Goal: Task Accomplishment & Management: Manage account settings

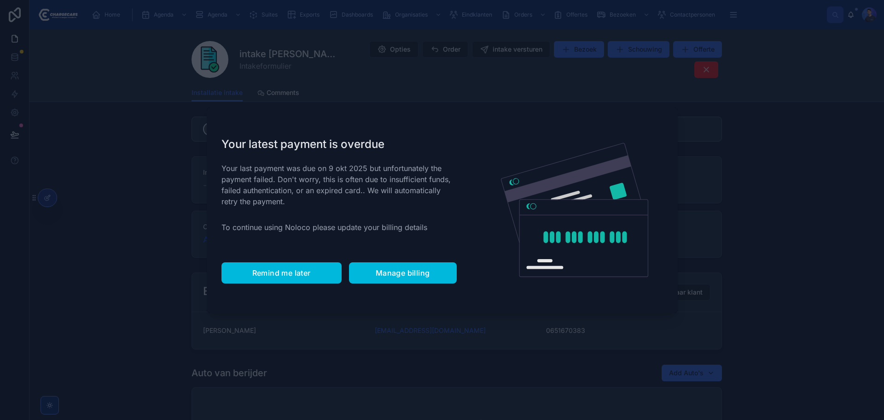
drag, startPoint x: 271, startPoint y: 305, endPoint x: 279, endPoint y: 279, distance: 27.0
click at [271, 304] on div "Your latest payment is overdue Your last payment was due on 9 okt 2025 but unfo…" at bounding box center [339, 209] width 265 height 205
click at [279, 279] on button "Remind me later" at bounding box center [282, 272] width 120 height 21
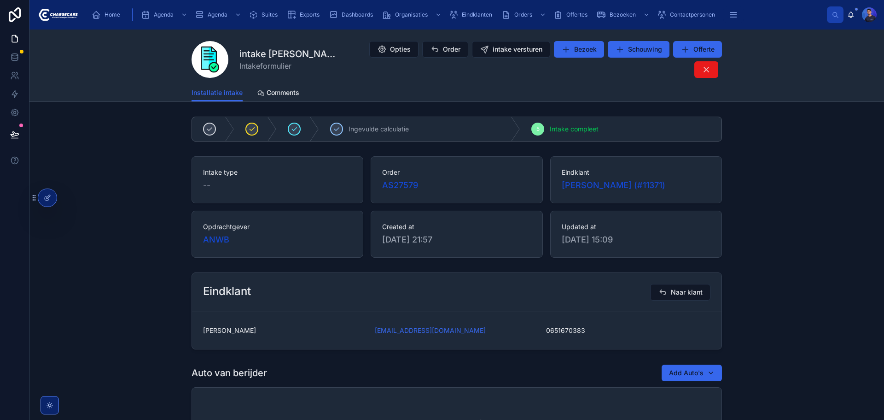
drag, startPoint x: 134, startPoint y: 129, endPoint x: 0, endPoint y: 278, distance: 200.0
click at [134, 130] on div "Ingevulde calculatie 5 Intake compleet" at bounding box center [456, 129] width 855 height 32
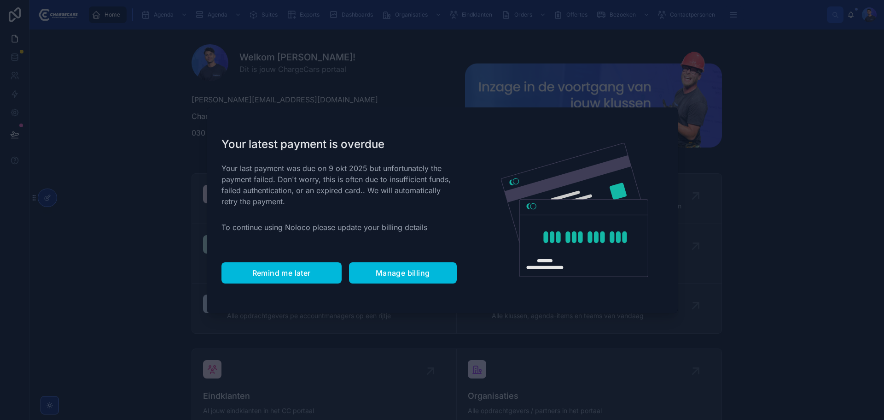
click at [293, 275] on span "Remind me later" at bounding box center [281, 272] width 59 height 9
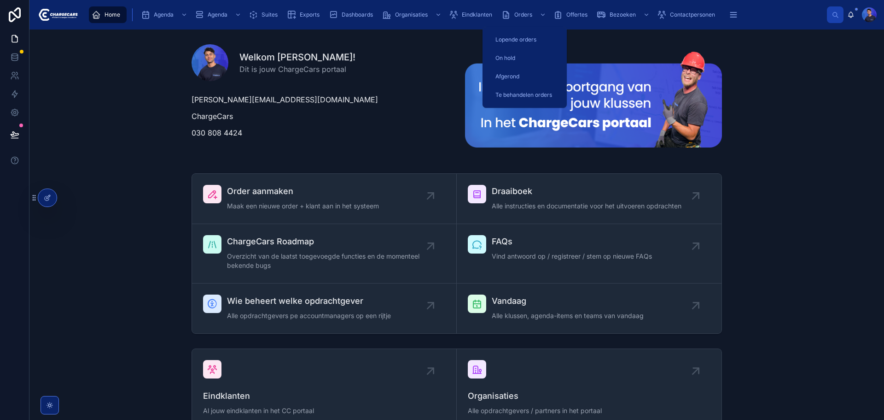
click at [517, 17] on span "Orders" at bounding box center [524, 14] width 18 height 7
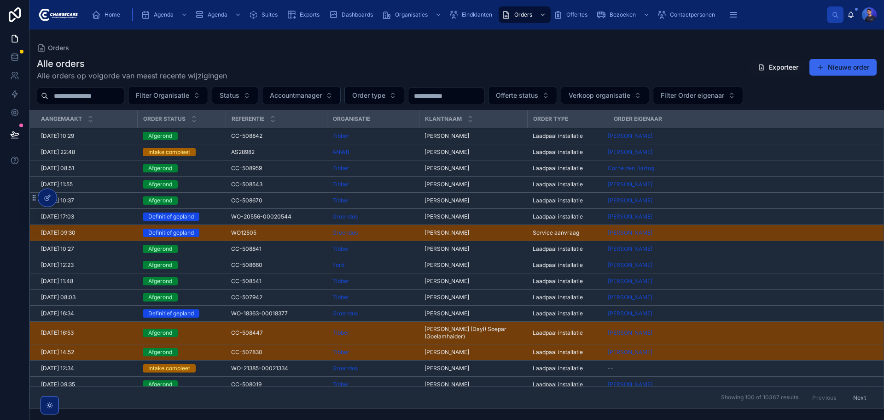
click at [388, 151] on div "ANWB" at bounding box center [373, 151] width 81 height 7
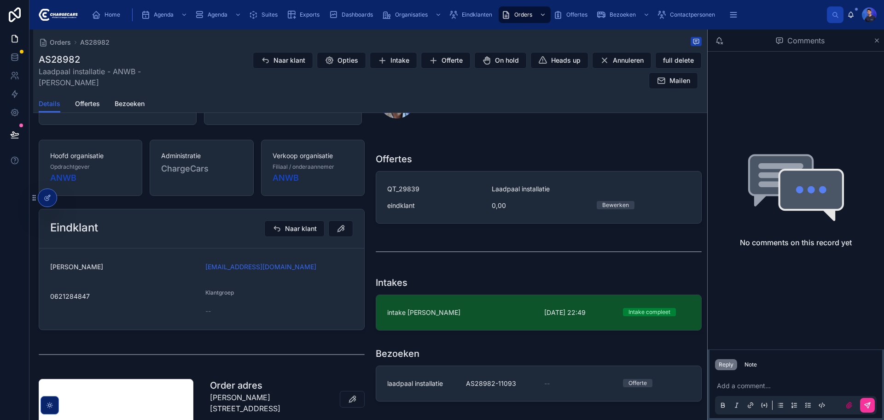
scroll to position [138, 0]
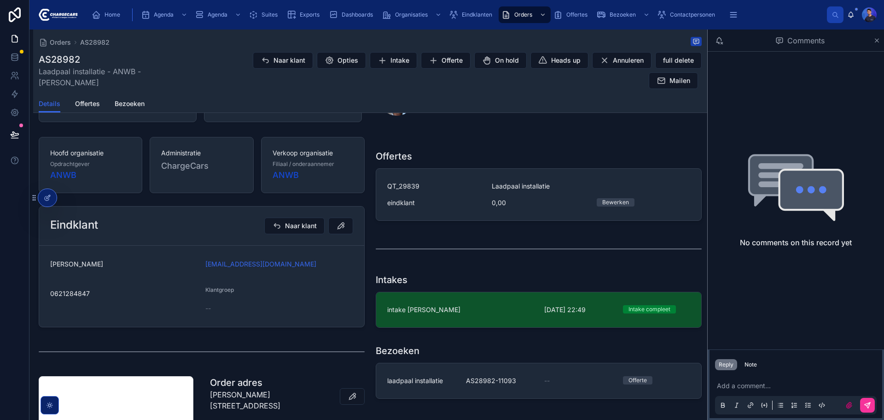
click at [470, 308] on link "intake Olaf van Ginkel 9-10-2025 22:49 Intake compleet del" at bounding box center [538, 309] width 325 height 35
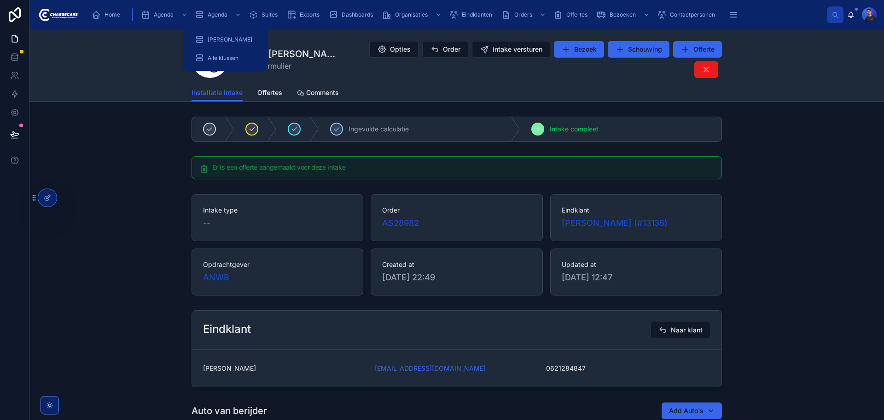
click at [264, 13] on span "Suites" at bounding box center [270, 14] width 16 height 7
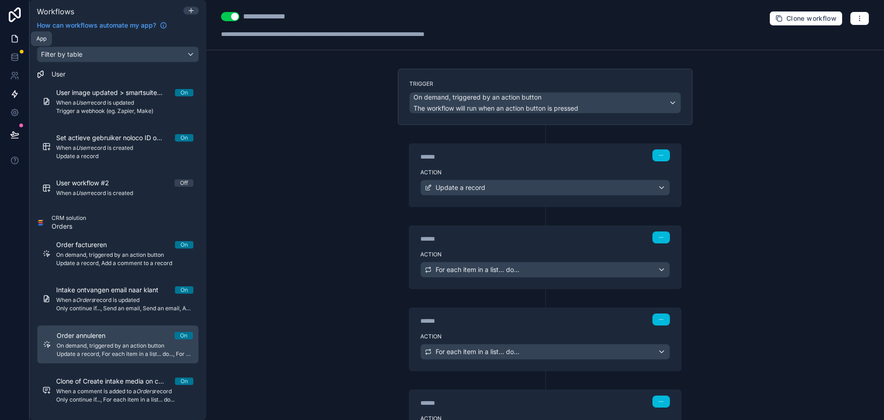
click at [14, 38] on icon at bounding box center [14, 38] width 9 height 9
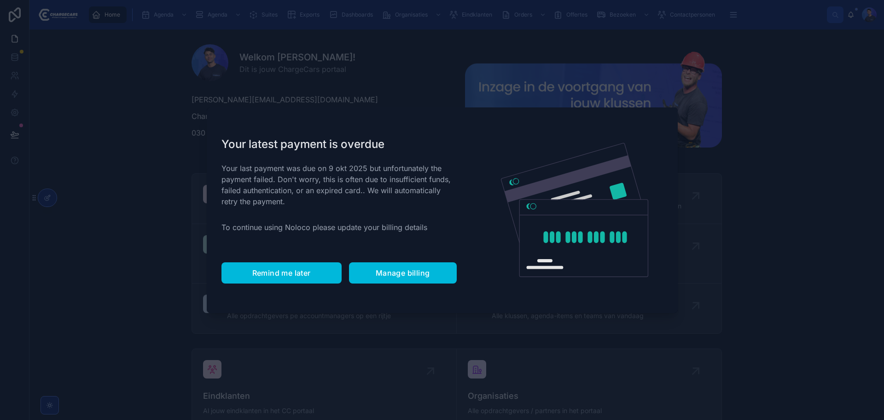
click at [299, 271] on span "Remind me later" at bounding box center [281, 272] width 59 height 9
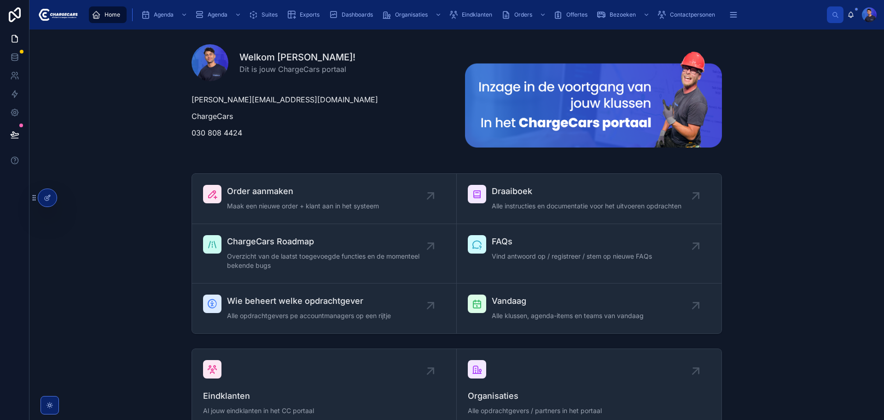
click at [382, 124] on div "lorenzo@chargecars.nl ChargeCars 030 808 4424" at bounding box center [320, 116] width 257 height 44
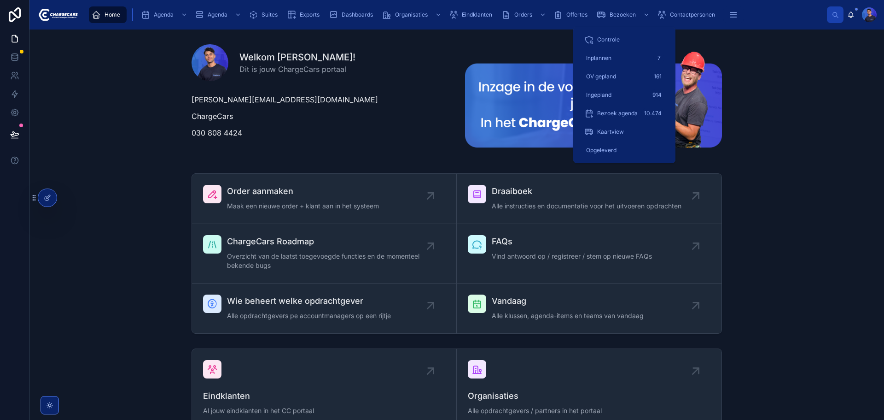
click at [615, 11] on span "Bezoeken" at bounding box center [623, 14] width 26 height 7
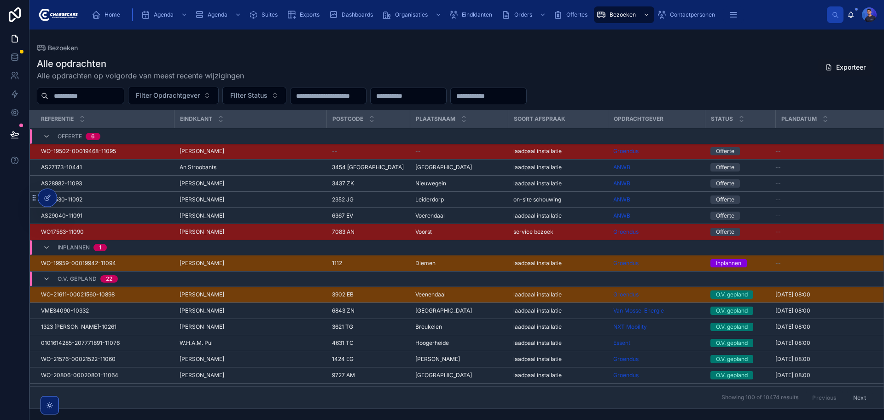
click at [489, 264] on div "Diemen Diemen" at bounding box center [459, 262] width 87 height 7
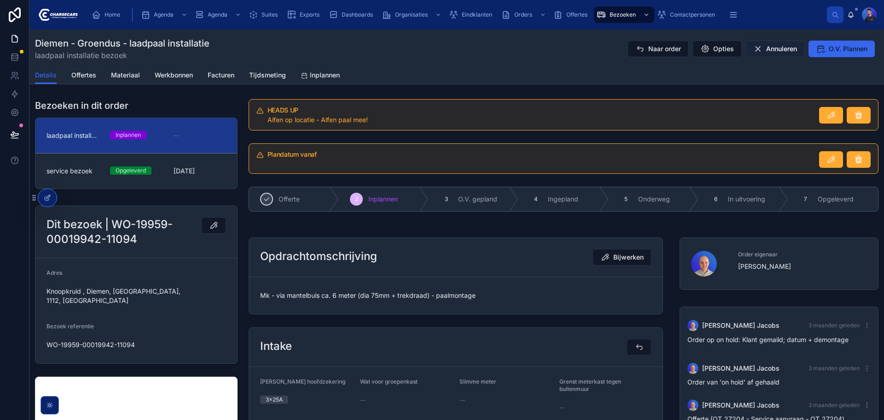
scroll to position [163, 0]
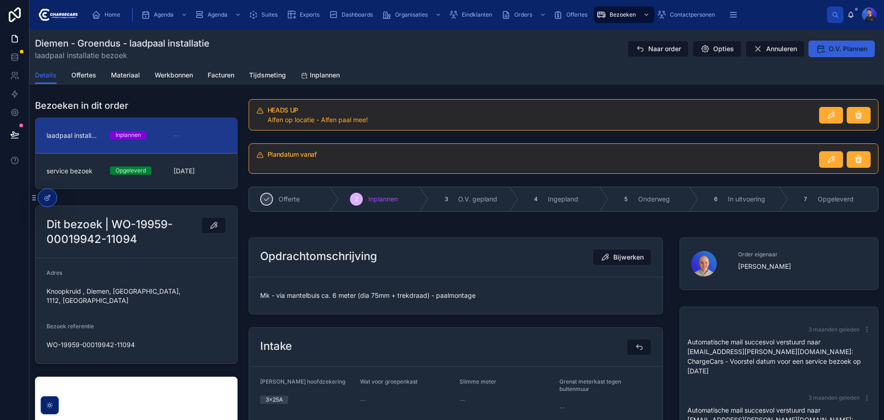
click at [829, 49] on span "O.V. Plannen" at bounding box center [848, 48] width 39 height 9
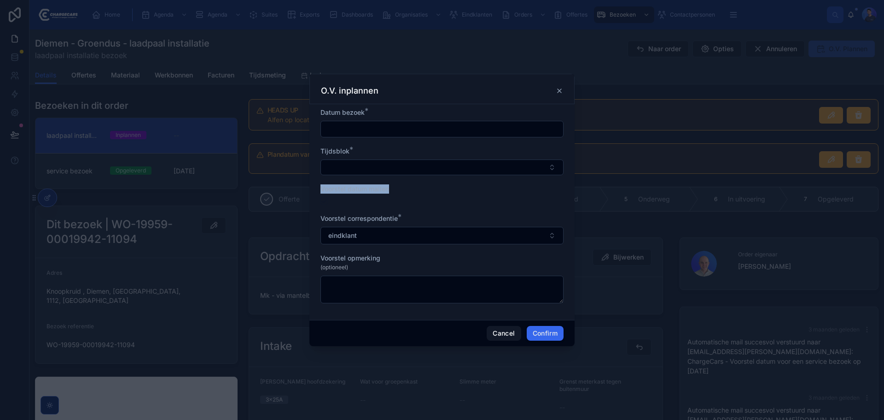
drag, startPoint x: 358, startPoint y: 196, endPoint x: 313, endPoint y: 193, distance: 45.3
click at [313, 193] on div "Datum bezoek * Tijdsblok * Voorstel datum mailen Voorstel correspondentie * ein…" at bounding box center [442, 212] width 265 height 216
click at [320, 197] on div "Datum bezoek * Tijdsblok * Voorstel datum mailen Voorstel correspondentie * ein…" at bounding box center [442, 212] width 265 height 216
click at [322, 201] on button "button" at bounding box center [324, 200] width 7 height 7
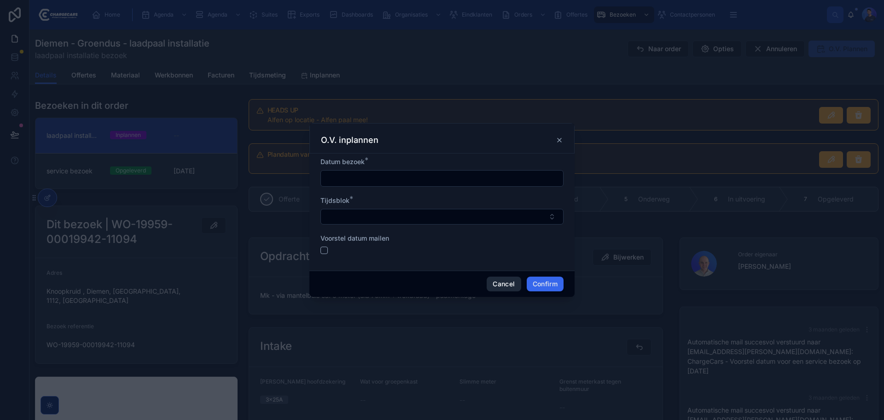
click at [495, 286] on button "Cancel" at bounding box center [504, 283] width 34 height 15
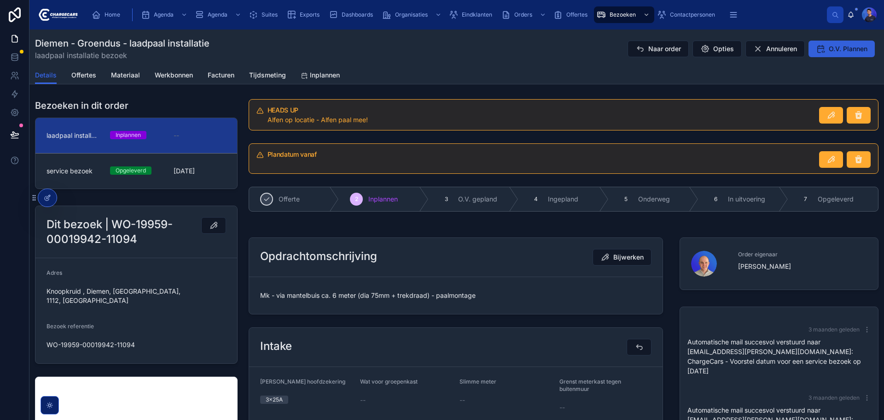
click at [829, 46] on span "O.V. Plannen" at bounding box center [848, 48] width 39 height 9
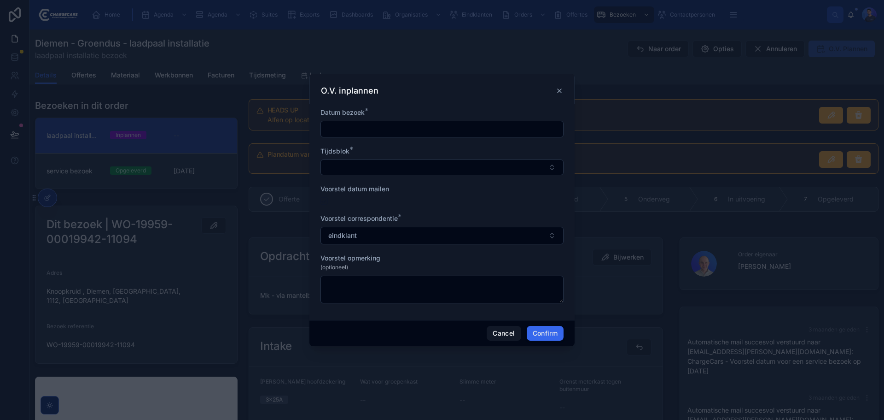
click at [553, 90] on div "O.V. inplannen" at bounding box center [442, 90] width 242 height 11
click at [565, 90] on div "O.V. inplannen" at bounding box center [442, 89] width 265 height 30
click at [558, 91] on icon at bounding box center [559, 90] width 7 height 7
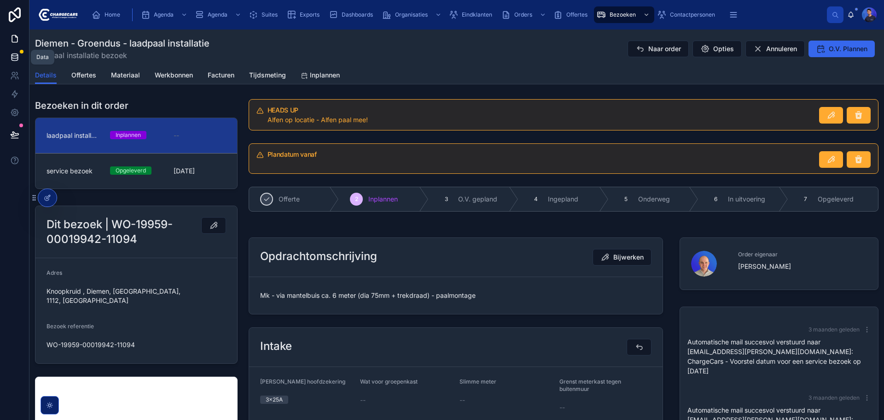
click at [15, 54] on icon at bounding box center [15, 55] width 6 height 2
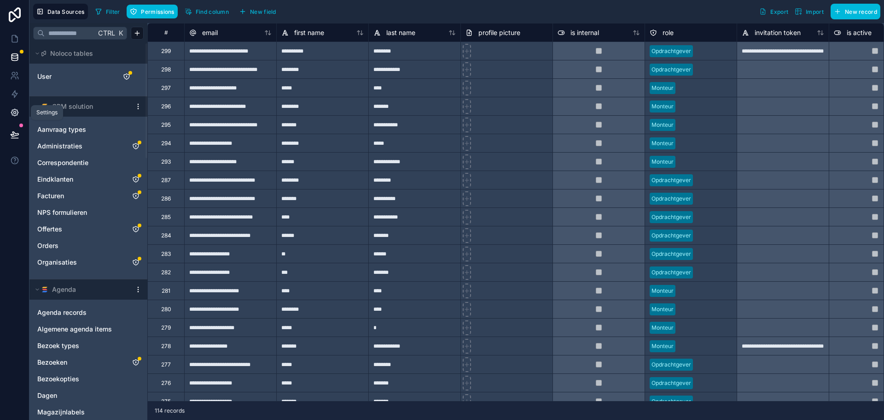
click at [15, 114] on icon at bounding box center [14, 112] width 2 height 2
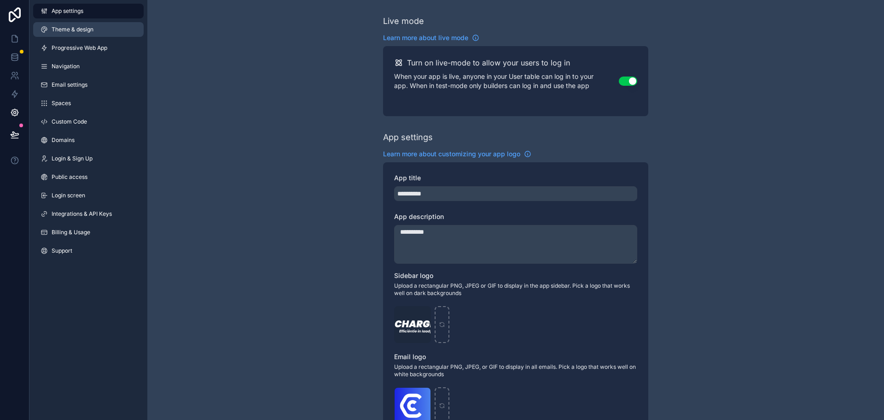
click at [98, 30] on link "Theme & design" at bounding box center [88, 29] width 111 height 15
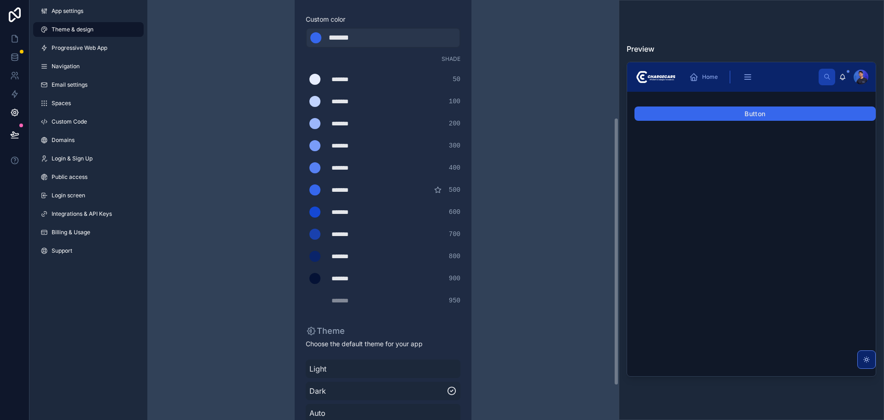
scroll to position [230, 0]
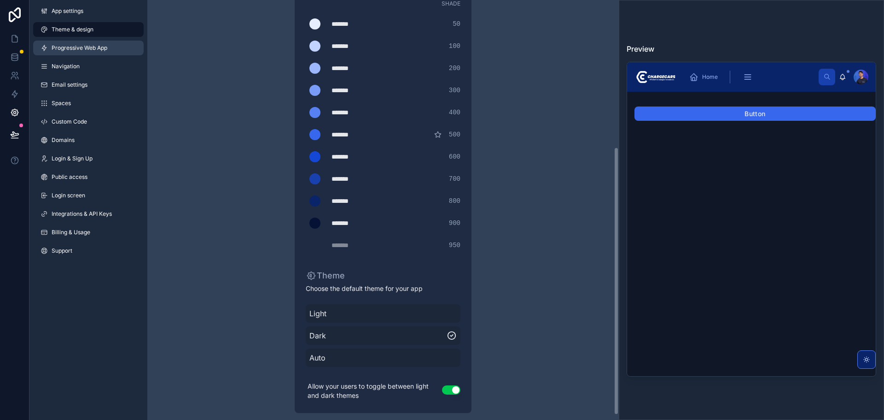
click at [82, 47] on span "Progressive Web App" at bounding box center [80, 47] width 56 height 7
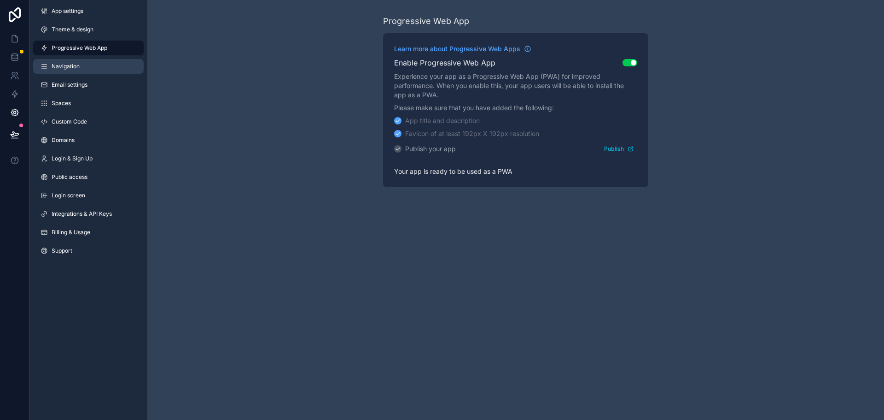
click at [80, 66] on link "Navigation" at bounding box center [88, 66] width 111 height 15
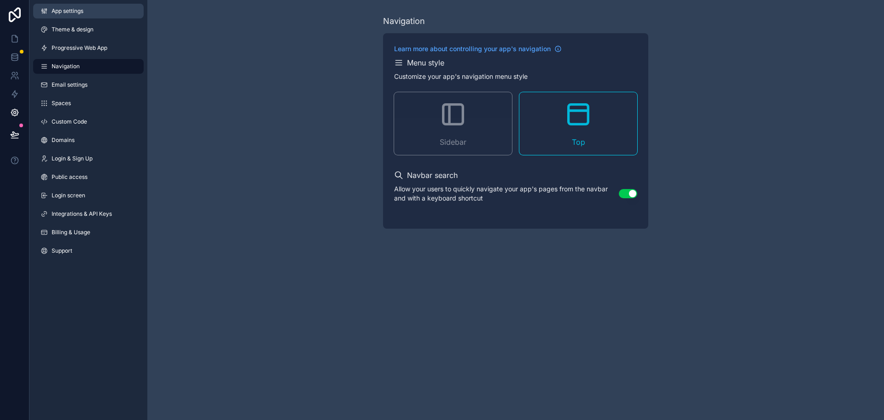
click at [82, 10] on span "App settings" at bounding box center [68, 10] width 32 height 7
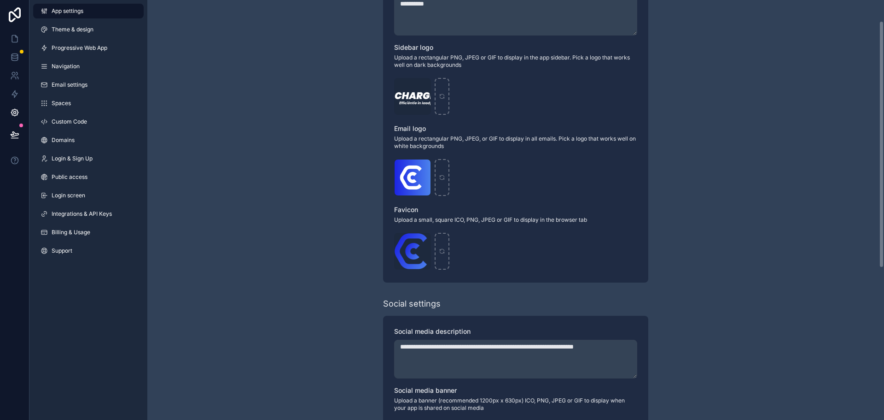
scroll to position [230, 0]
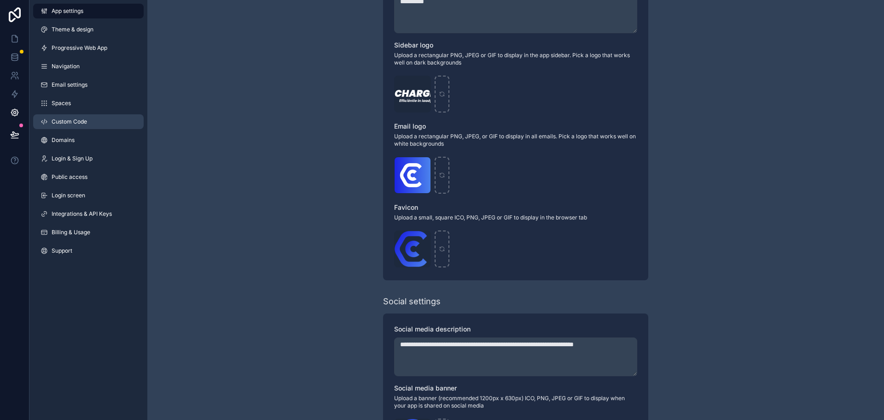
click at [88, 123] on link "Custom Code" at bounding box center [88, 121] width 111 height 15
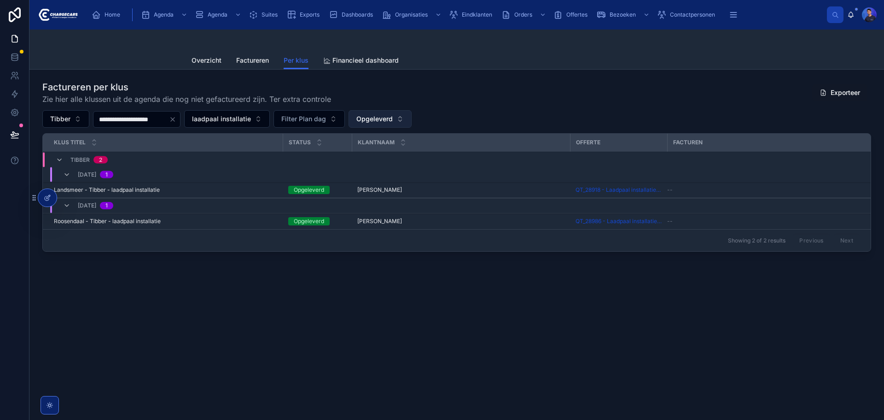
click at [393, 117] on span "Opgeleverd" at bounding box center [375, 118] width 36 height 9
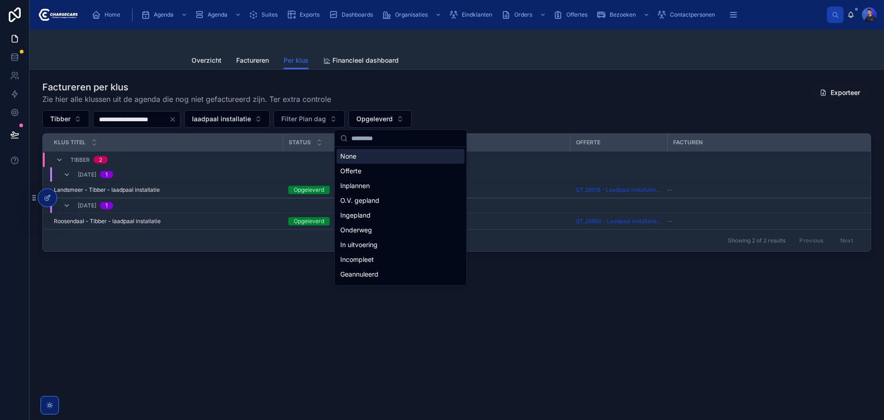
click at [635, 87] on div "Factureren per klus Zie hier alle klussen uit de agenda die nog niet gefacturee…" at bounding box center [456, 93] width 829 height 24
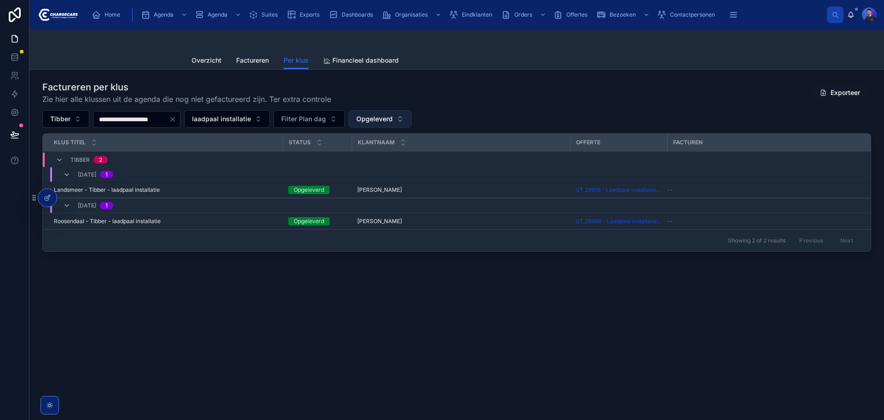
click at [393, 118] on span "Opgeleverd" at bounding box center [375, 118] width 36 height 9
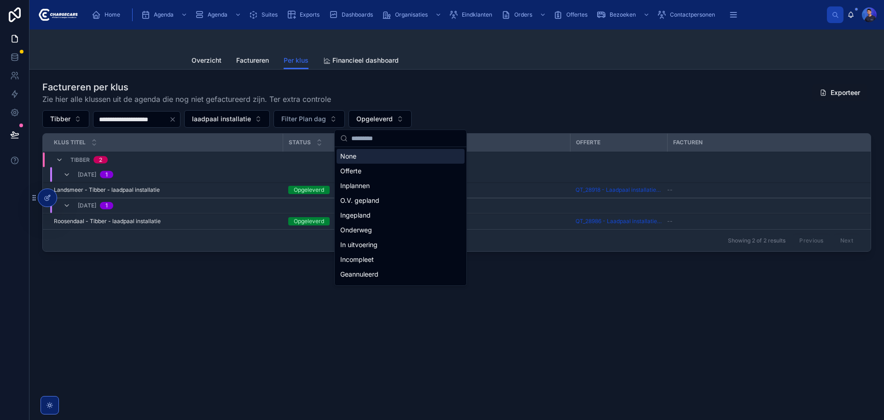
click at [482, 98] on div "Factureren per klus Zie hier alle klussen uit de agenda die nog niet gefacturee…" at bounding box center [456, 93] width 829 height 24
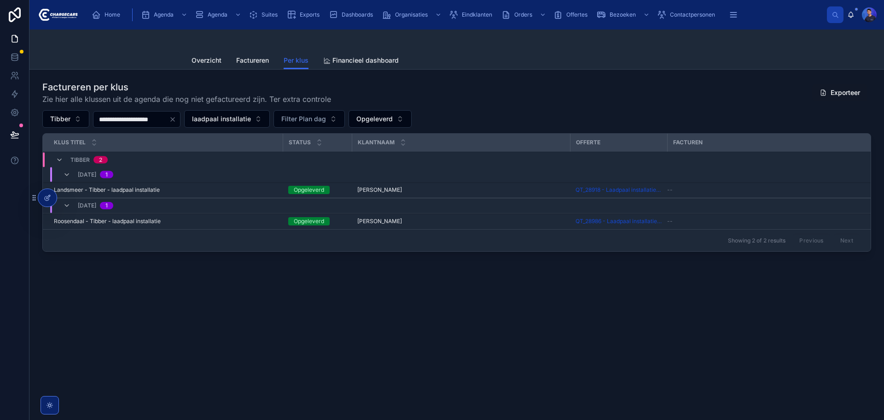
click at [439, 337] on div "**********" at bounding box center [456, 224] width 855 height 390
click at [550, 102] on div "Factureren per klus Zie hier alle klussen uit de agenda die nog niet gefacturee…" at bounding box center [456, 93] width 829 height 24
click at [521, 72] on div "**********" at bounding box center [456, 194] width 855 height 248
click at [393, 117] on span "Opgeleverd" at bounding box center [375, 118] width 36 height 9
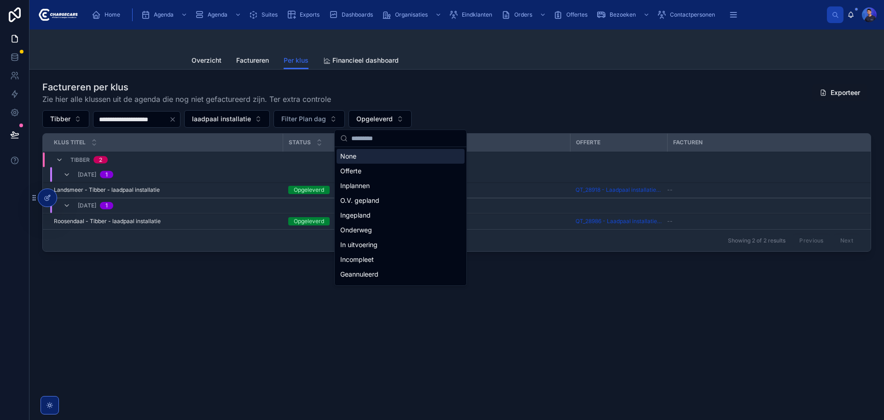
click at [370, 156] on div "None" at bounding box center [401, 156] width 128 height 15
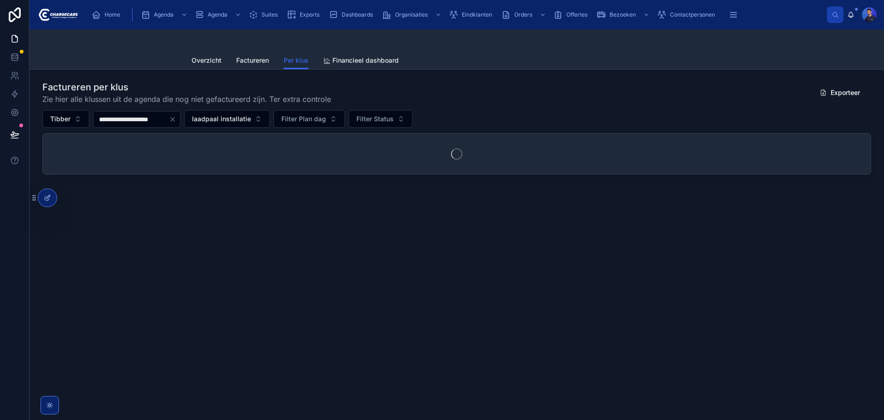
click at [519, 111] on div "**********" at bounding box center [456, 119] width 829 height 18
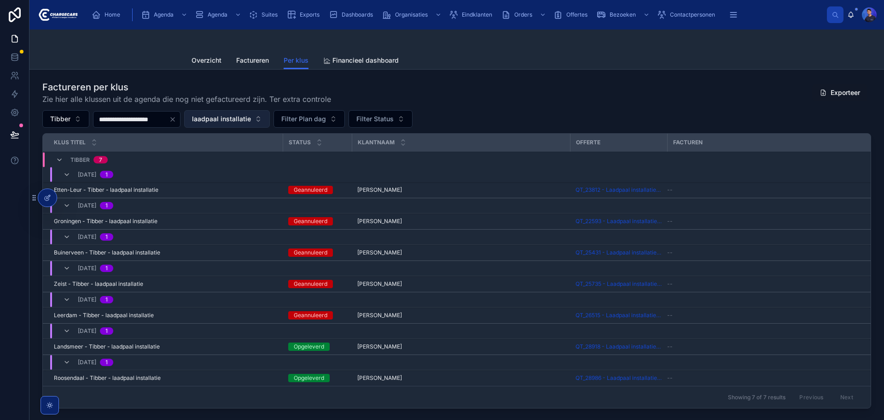
click at [238, 125] on button "laadpaal installatie" at bounding box center [227, 119] width 86 height 18
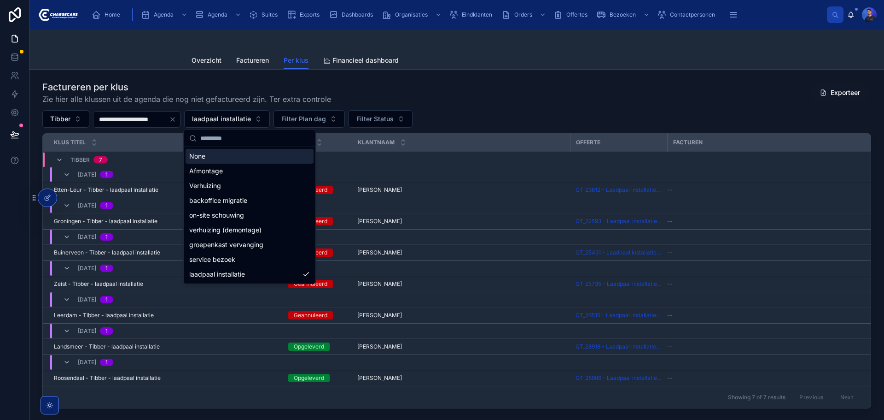
click at [227, 153] on div "None" at bounding box center [250, 156] width 128 height 15
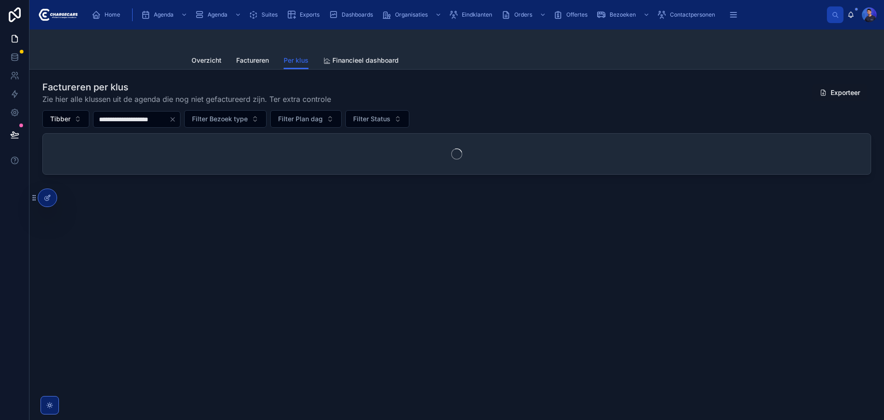
click at [475, 106] on div "**********" at bounding box center [456, 128] width 829 height 94
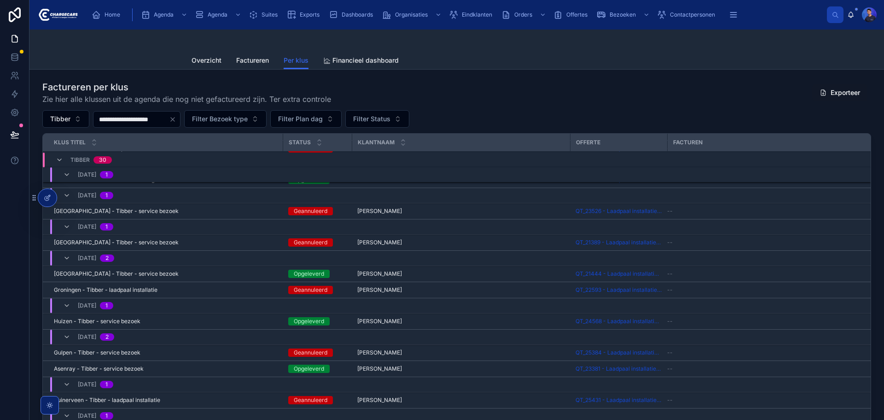
scroll to position [52, 0]
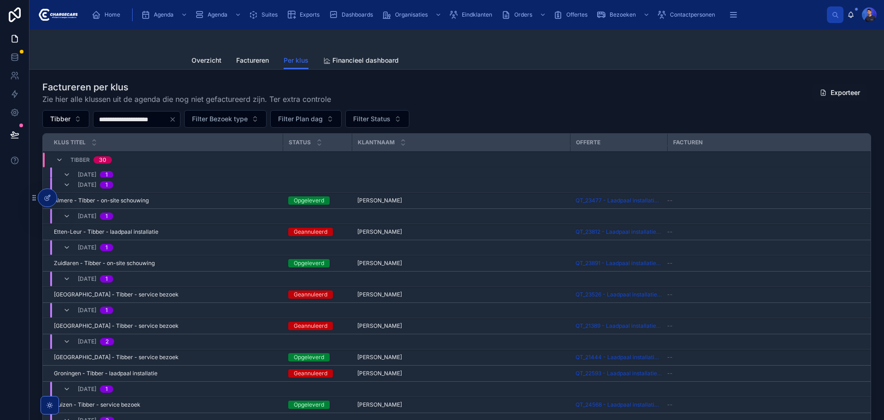
click at [637, 93] on div "Factureren per klus Zie hier alle klussen uit de agenda die nog niet gefacturee…" at bounding box center [456, 93] width 829 height 24
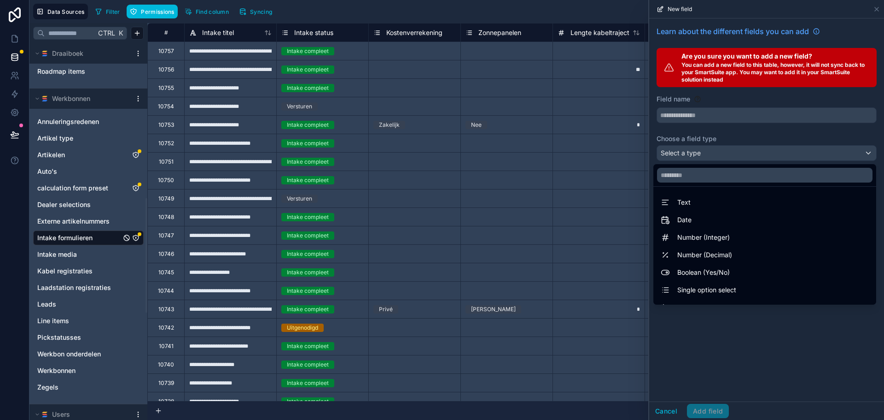
scroll to position [239, 0]
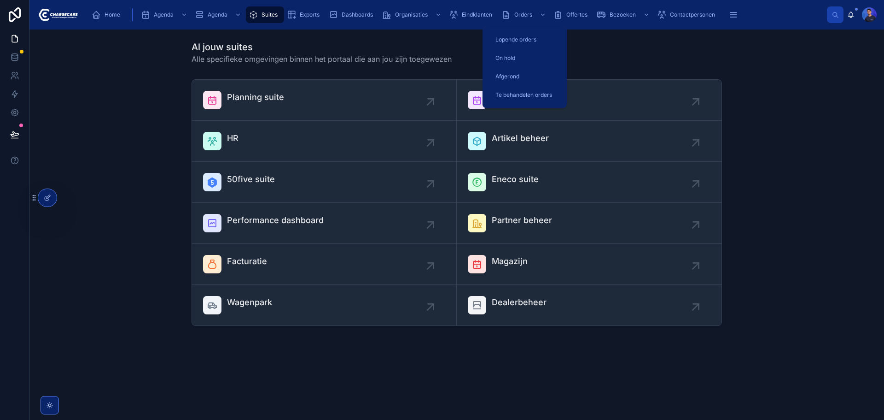
click at [513, 20] on div "Orders" at bounding box center [525, 14] width 47 height 15
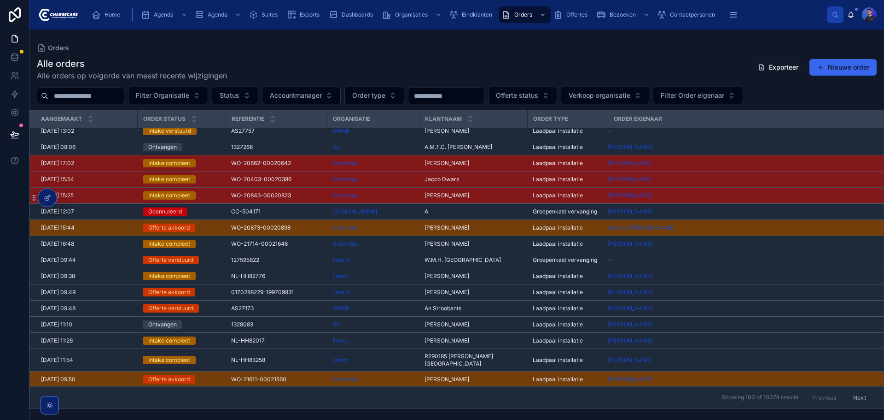
scroll to position [138, 0]
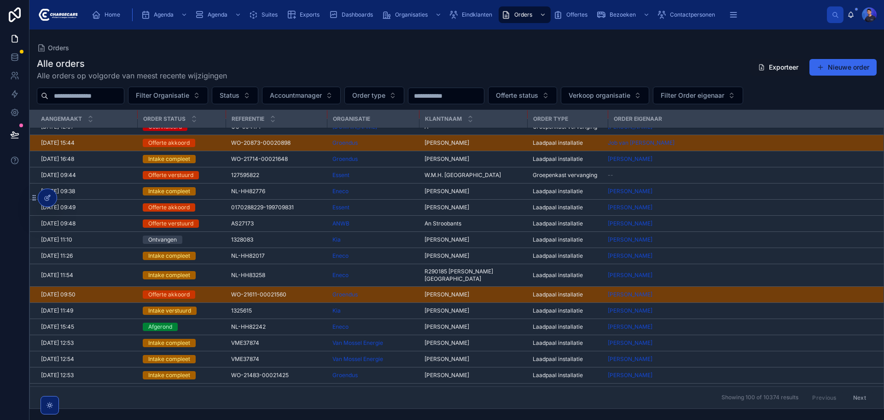
click at [437, 242] on span "[PERSON_NAME]" at bounding box center [447, 239] width 45 height 7
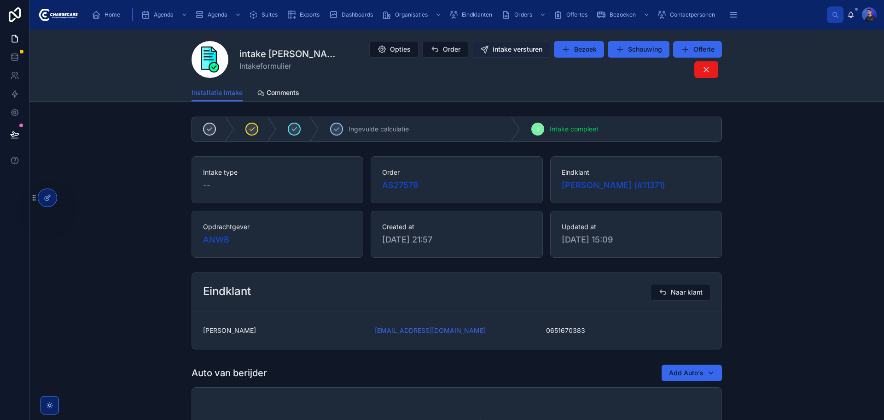
click at [493, 54] on span "intake versturen" at bounding box center [518, 49] width 50 height 9
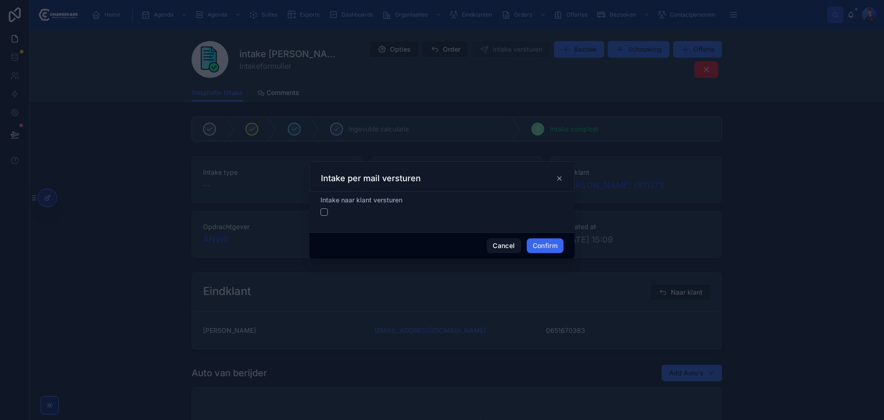
click at [562, 179] on icon at bounding box center [559, 178] width 7 height 7
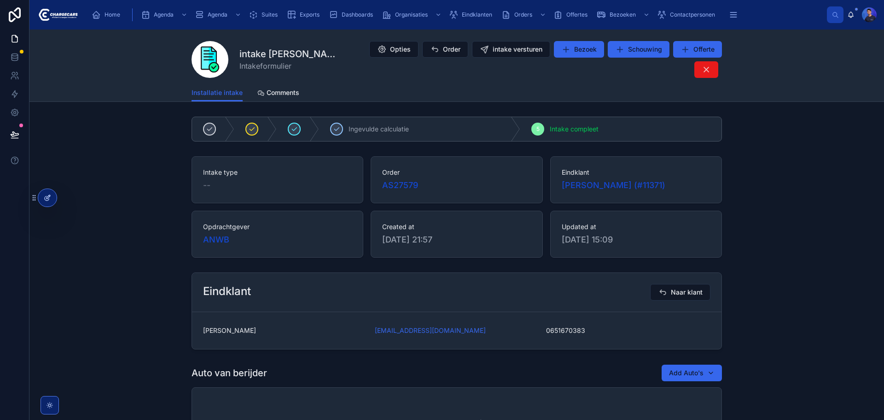
click at [53, 194] on div at bounding box center [47, 198] width 18 height 18
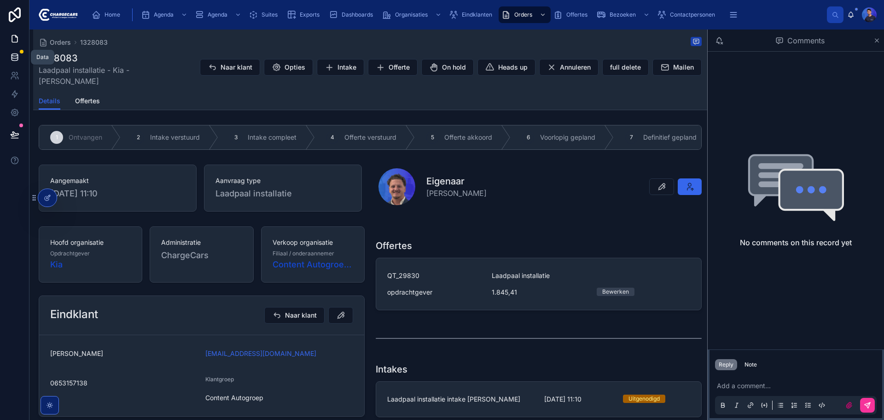
click at [18, 61] on icon at bounding box center [14, 57] width 9 height 9
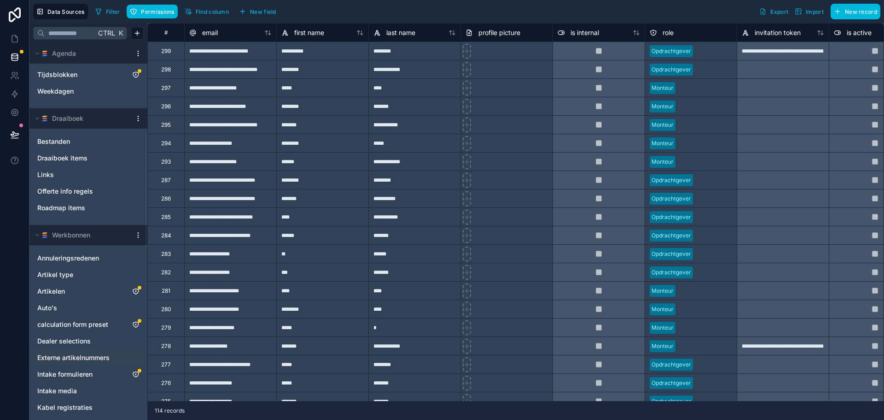
scroll to position [415, 0]
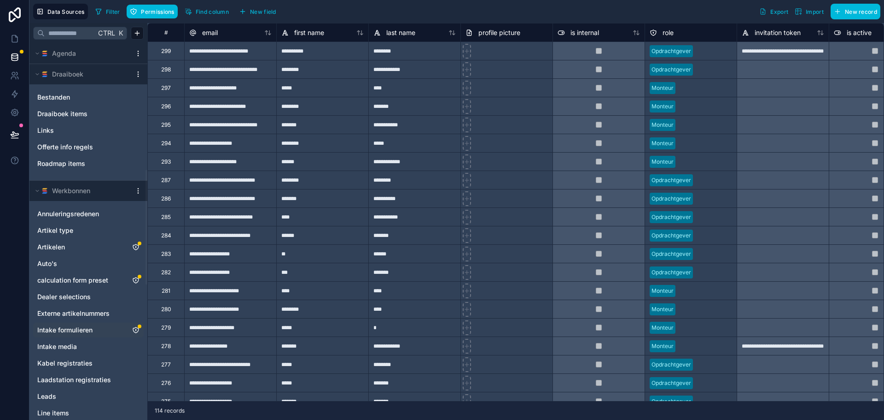
click at [137, 330] on icon "Intake formulieren" at bounding box center [135, 329] width 7 height 7
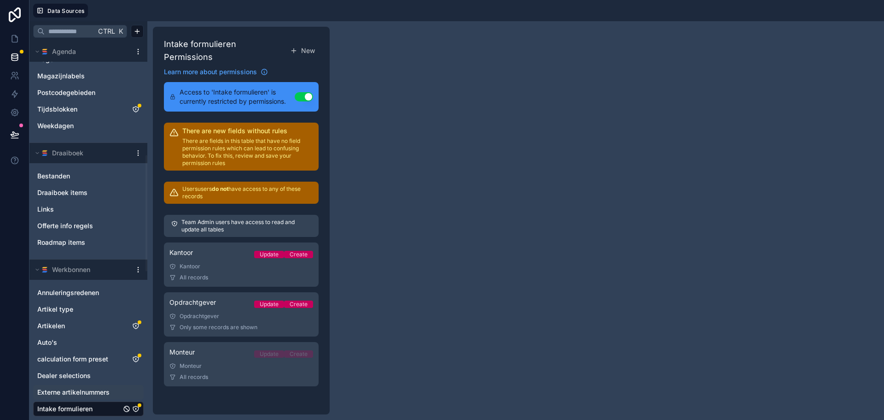
scroll to position [415, 0]
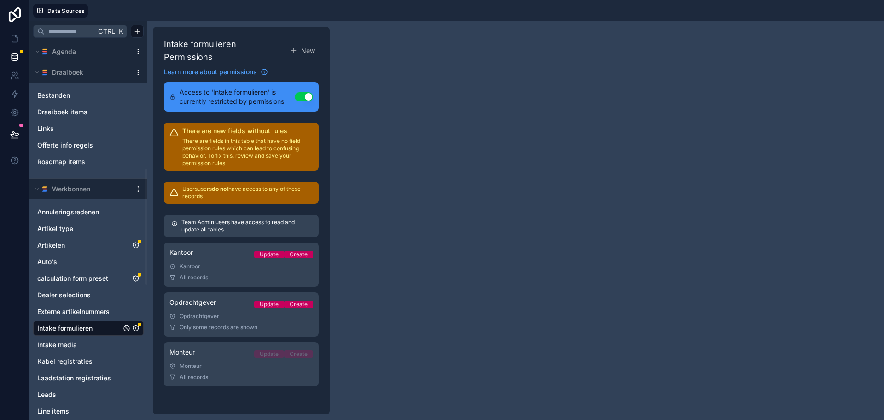
click at [73, 326] on span "Intake formulieren" at bounding box center [64, 327] width 55 height 9
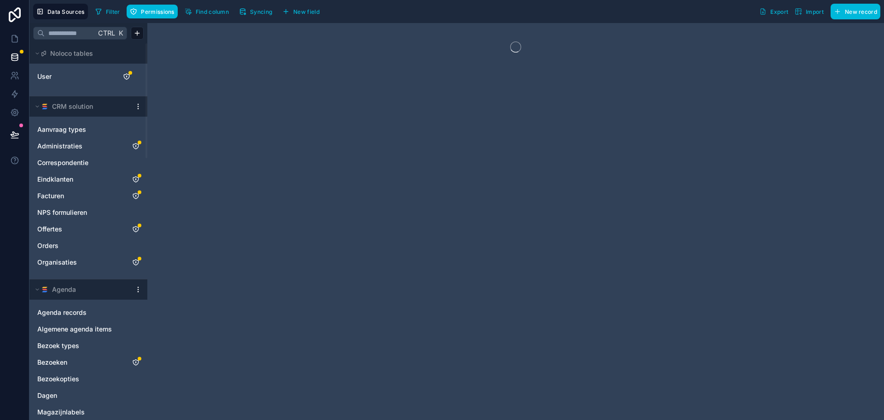
click at [264, 9] on span "Syncing" at bounding box center [261, 11] width 22 height 7
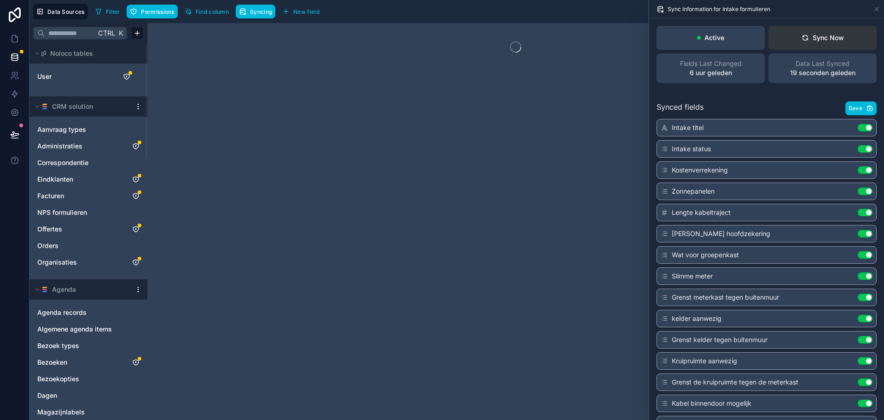
click at [822, 41] on div "Sync Now" at bounding box center [823, 37] width 42 height 9
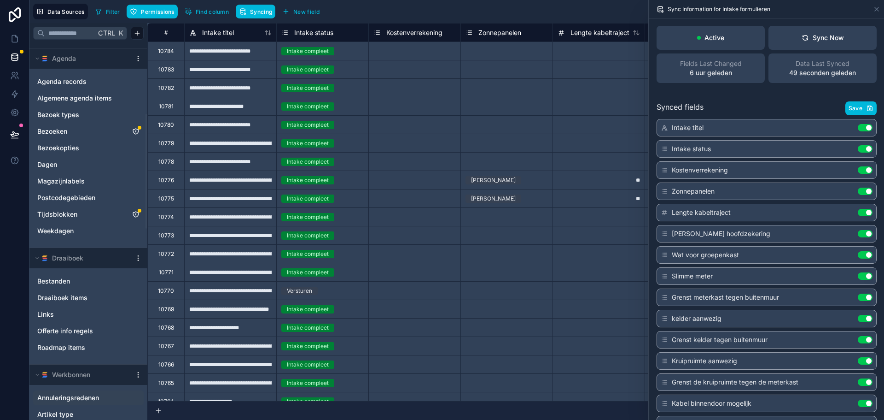
scroll to position [230, 0]
click at [14, 56] on icon at bounding box center [15, 55] width 6 height 2
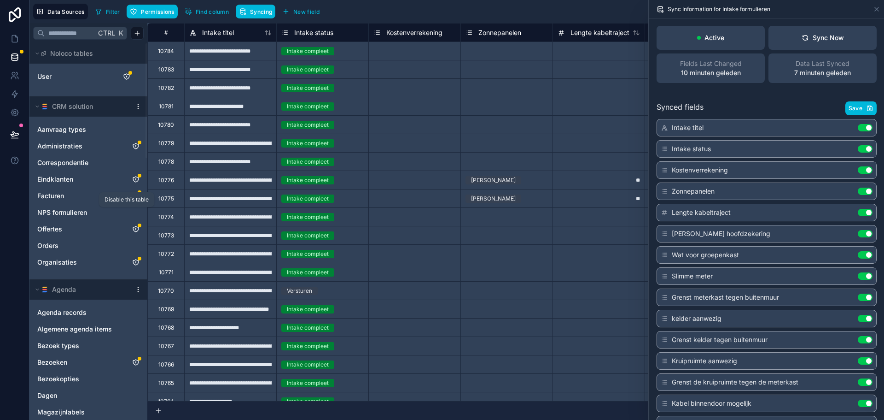
click at [137, 105] on html "Data Sources Filter Permissions Find column Syncing New field Export Import New…" at bounding box center [442, 210] width 884 height 420
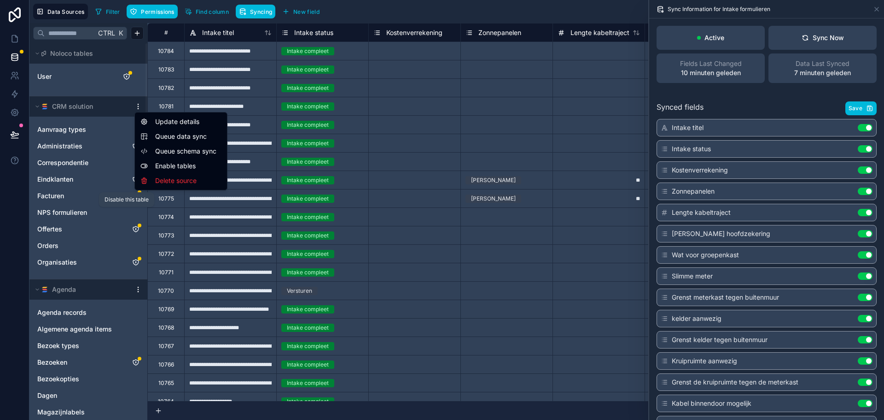
click at [185, 149] on span "Queue schema sync" at bounding box center [188, 150] width 66 height 9
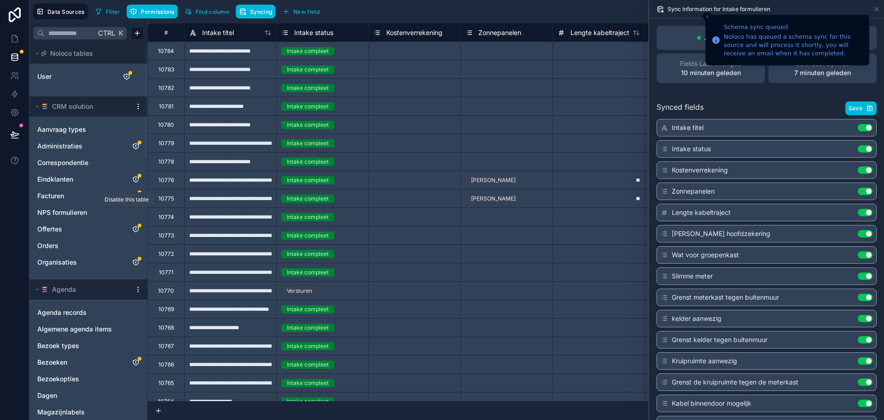
click at [138, 107] on html "Schema sync queued Noloco has queued a schema sync for this source and will pro…" at bounding box center [442, 210] width 884 height 420
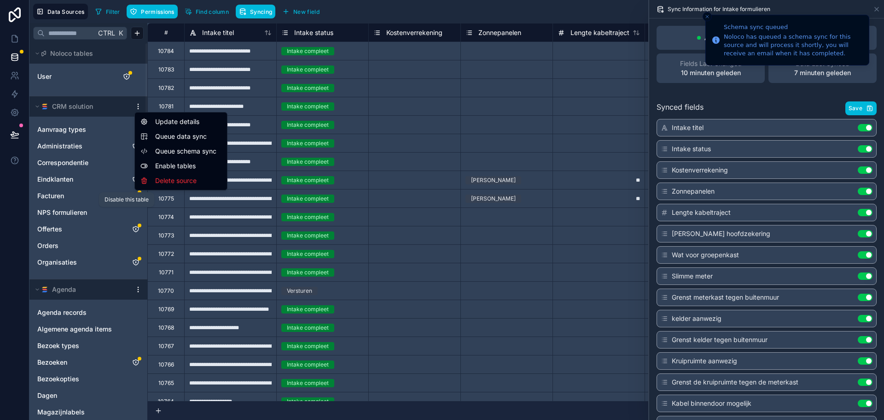
click at [183, 134] on span "Queue data sync" at bounding box center [188, 136] width 66 height 9
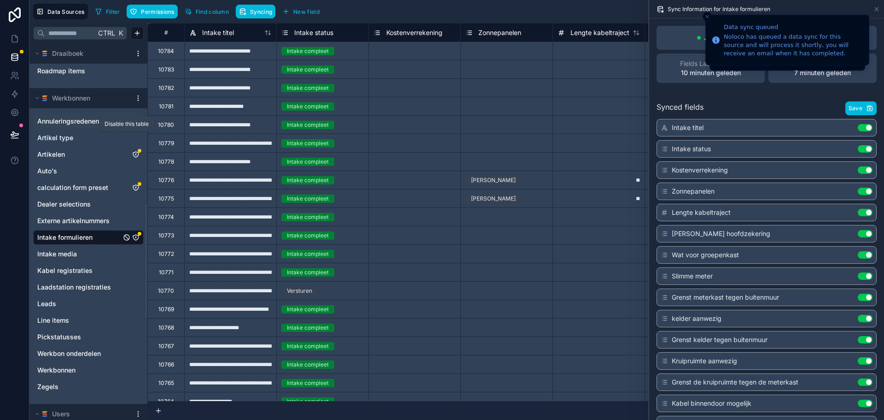
scroll to position [507, 0]
click at [139, 101] on html "Data sync queued Noloco has queued a data sync for this source and will process…" at bounding box center [442, 210] width 884 height 420
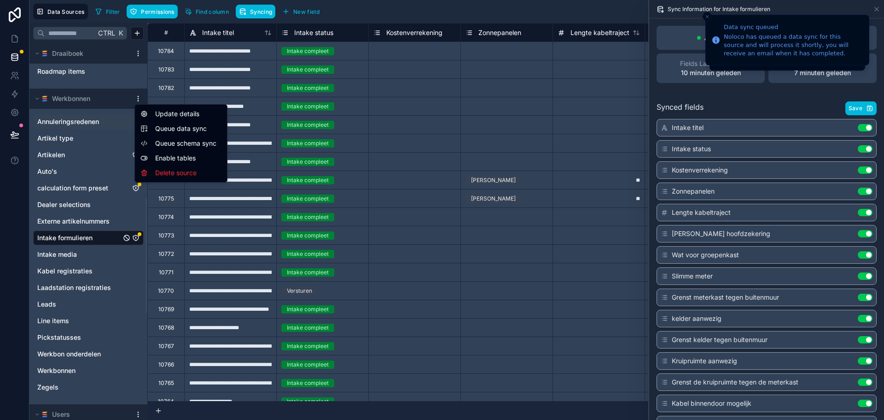
click at [157, 140] on span "Queue schema sync" at bounding box center [188, 143] width 66 height 9
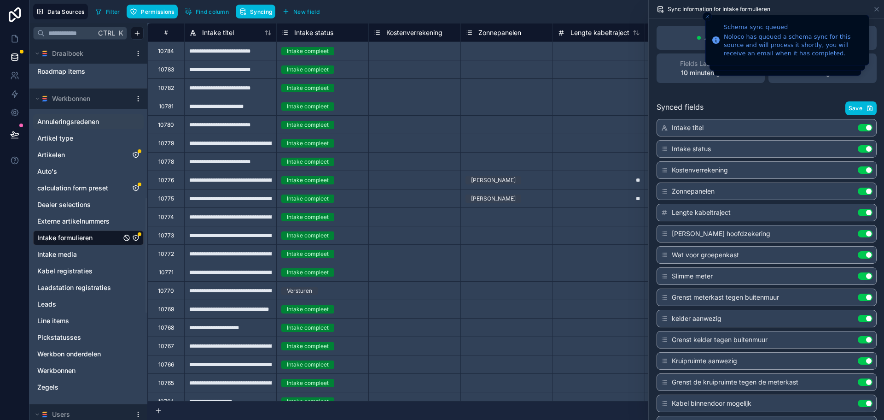
click at [136, 98] on html "Schema sync queued Noloco has queued a schema sync for this source and will pro…" at bounding box center [442, 210] width 884 height 420
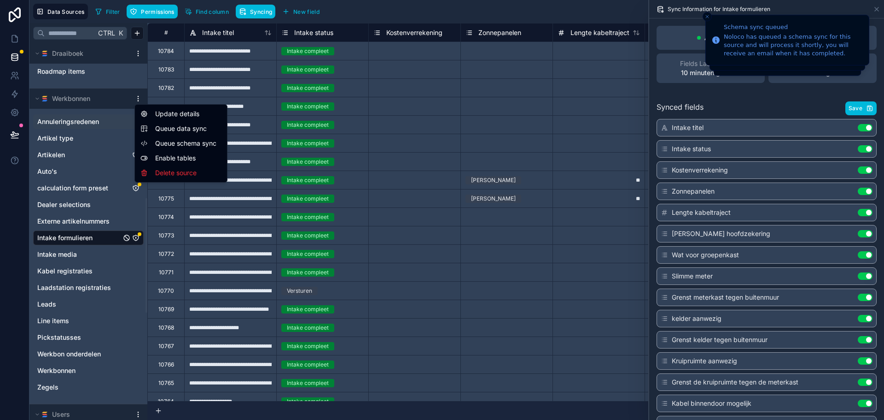
click at [178, 129] on span "Queue data sync" at bounding box center [188, 128] width 66 height 9
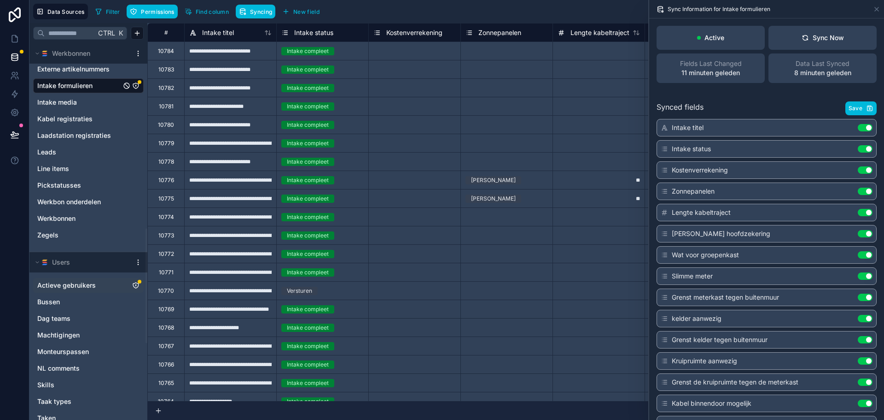
scroll to position [553, 0]
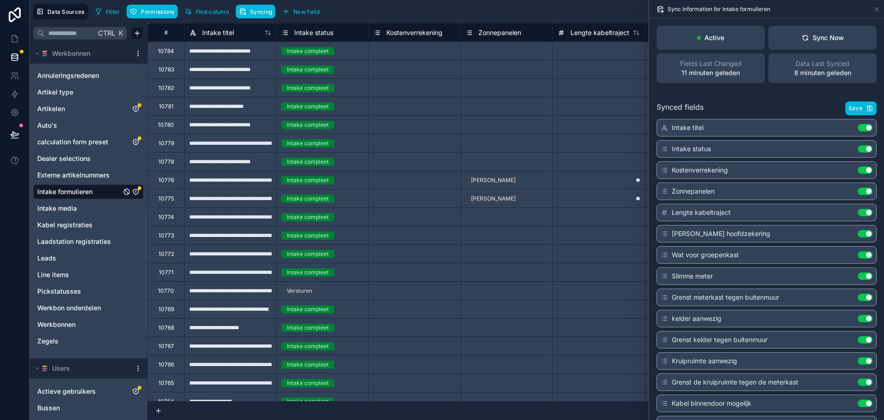
click at [135, 192] on icon "Intake formulieren" at bounding box center [135, 191] width 0 height 0
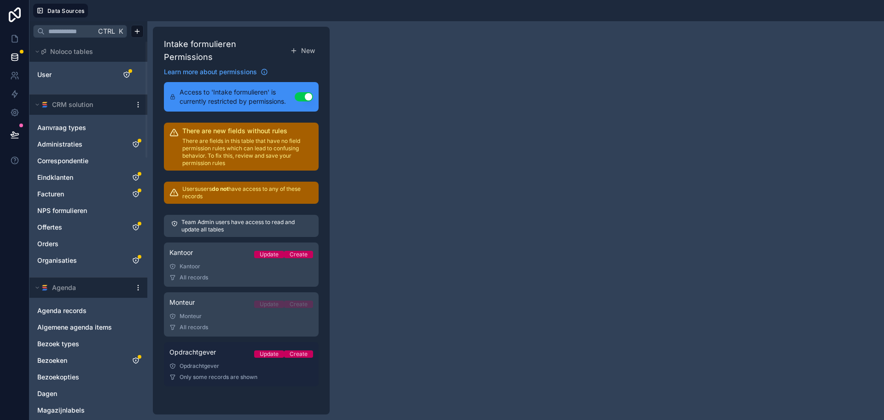
drag, startPoint x: 230, startPoint y: 358, endPoint x: 271, endPoint y: 356, distance: 41.6
click at [230, 362] on div "Opdrachtgever" at bounding box center [242, 365] width 144 height 7
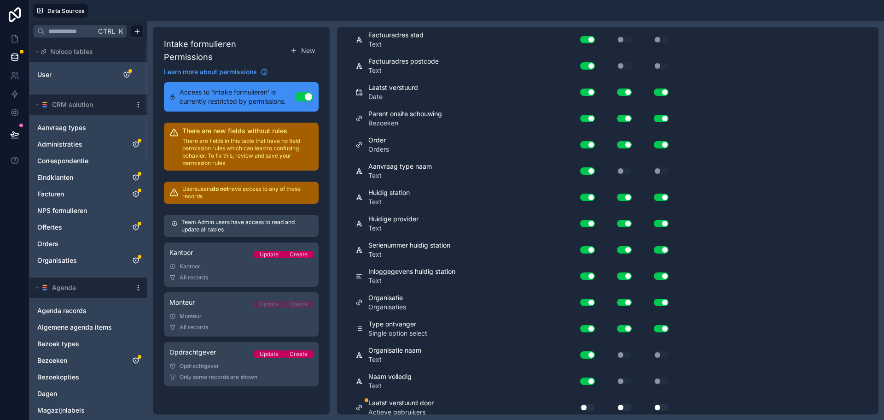
scroll to position [1792, 0]
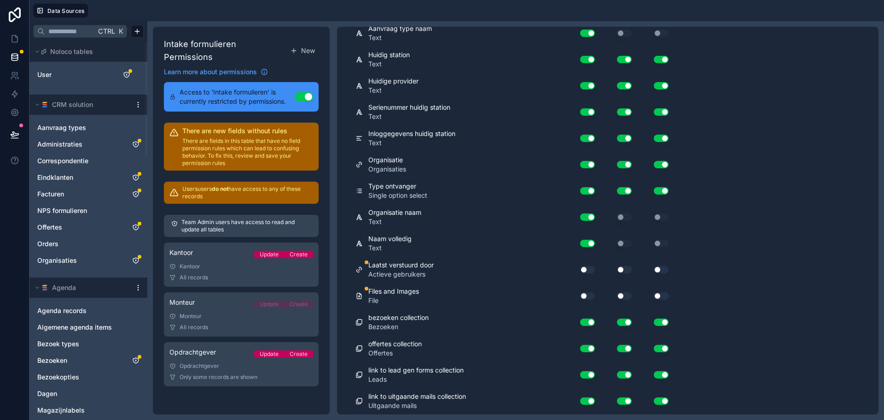
click at [585, 268] on button "Use setting" at bounding box center [587, 269] width 15 height 7
click at [591, 293] on button "Use setting" at bounding box center [587, 295] width 15 height 7
drag, startPoint x: 618, startPoint y: 294, endPoint x: 620, endPoint y: 289, distance: 5.3
click at [618, 293] on button "Use setting" at bounding box center [624, 295] width 15 height 7
click at [626, 261] on div "Laatst verstuurd door Actieve gebruikers Use setting Use setting Use setting" at bounding box center [514, 270] width 317 height 26
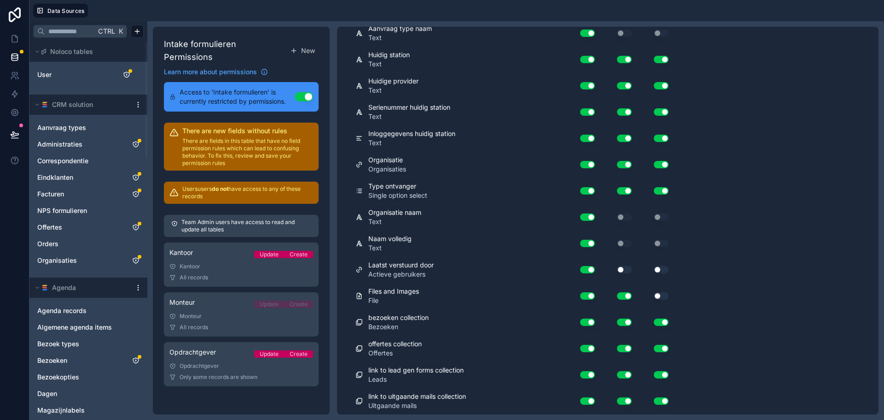
click at [632, 266] on div "Use setting" at bounding box center [617, 269] width 37 height 7
click at [652, 268] on div "Use setting" at bounding box center [654, 269] width 37 height 7
click at [666, 268] on button "Use setting" at bounding box center [661, 269] width 15 height 7
click at [665, 292] on div "Use setting" at bounding box center [654, 295] width 37 height 15
click at [618, 268] on button "Use setting" at bounding box center [624, 269] width 15 height 7
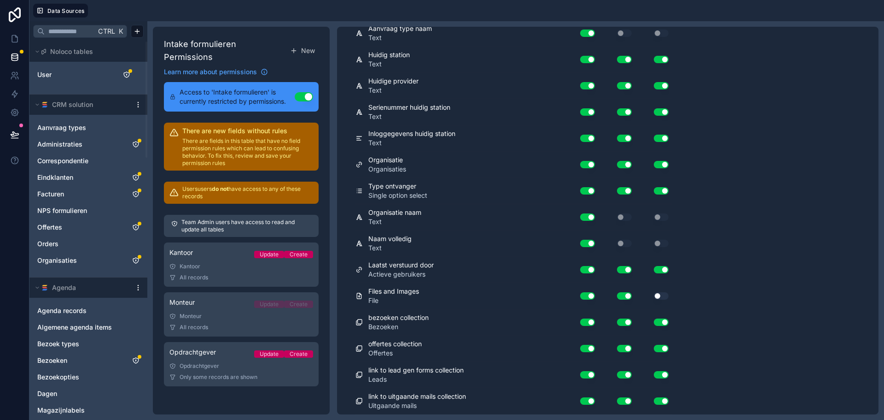
click at [661, 296] on button "Use setting" at bounding box center [661, 295] width 15 height 7
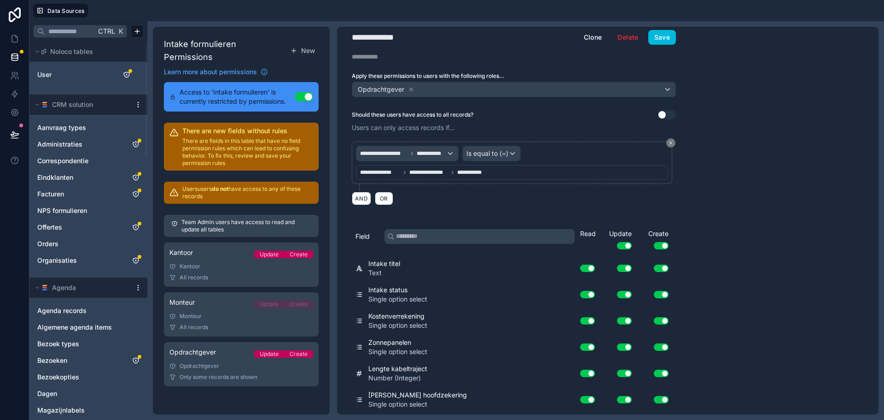
scroll to position [0, 0]
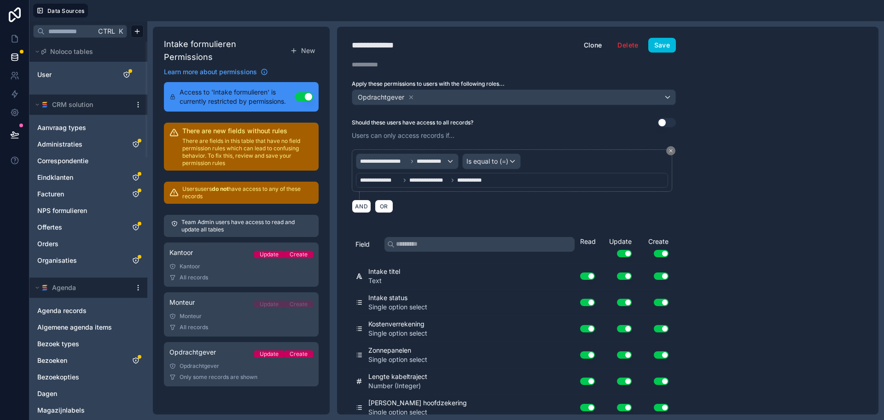
drag, startPoint x: 667, startPoint y: 50, endPoint x: 658, endPoint y: 56, distance: 11.6
click at [667, 49] on button "Save" at bounding box center [663, 45] width 28 height 15
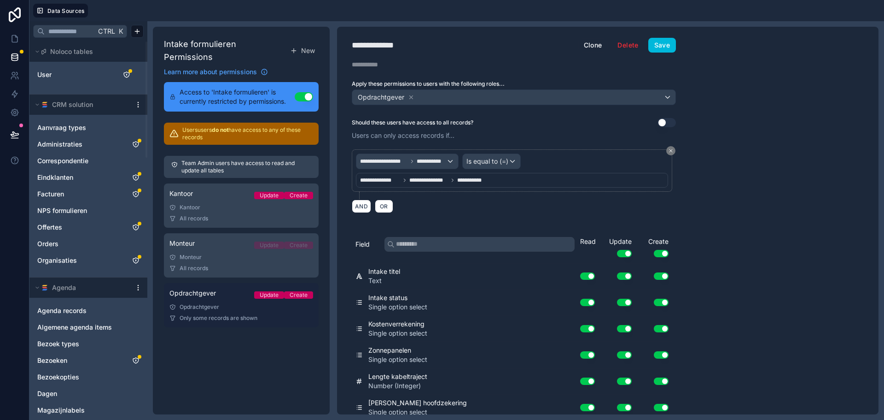
click at [218, 314] on span "Only some records are shown" at bounding box center [219, 317] width 78 height 7
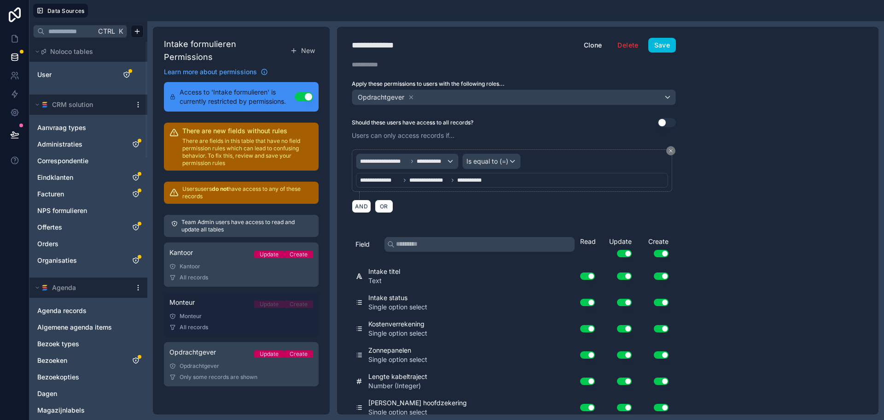
click at [224, 312] on div "Monteur" at bounding box center [242, 315] width 144 height 7
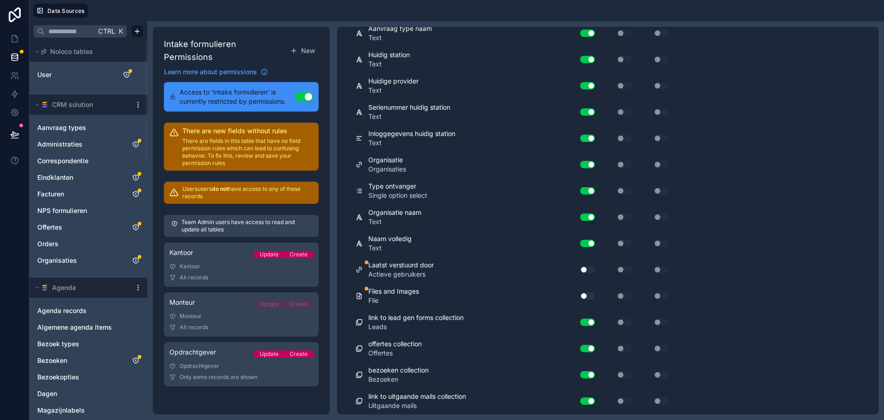
scroll to position [1714, 0]
click at [584, 269] on button "Use setting" at bounding box center [587, 269] width 15 height 7
click at [579, 297] on div "Use setting" at bounding box center [582, 295] width 26 height 7
click at [582, 298] on button "Use setting" at bounding box center [587, 295] width 15 height 7
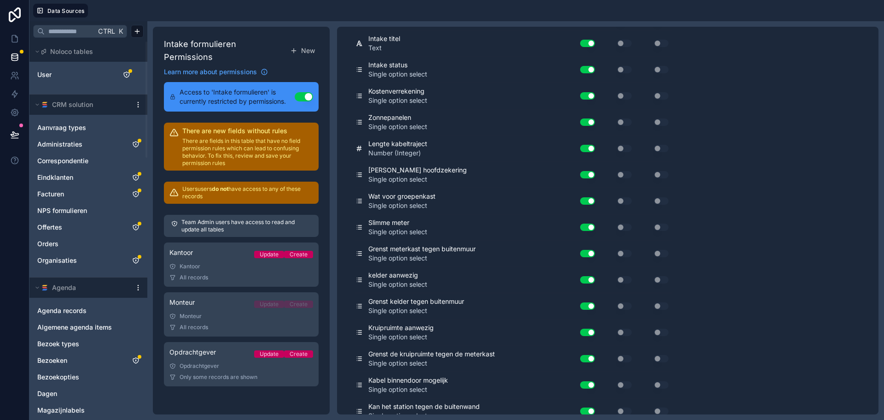
scroll to position [0, 0]
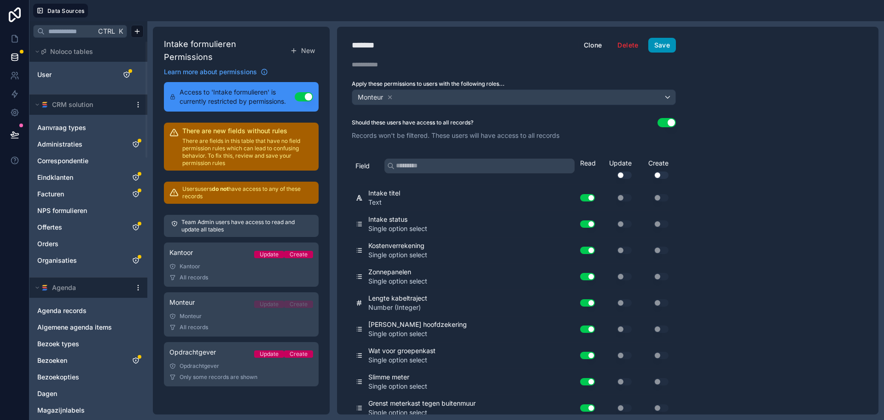
click at [670, 40] on button "Save" at bounding box center [663, 45] width 28 height 15
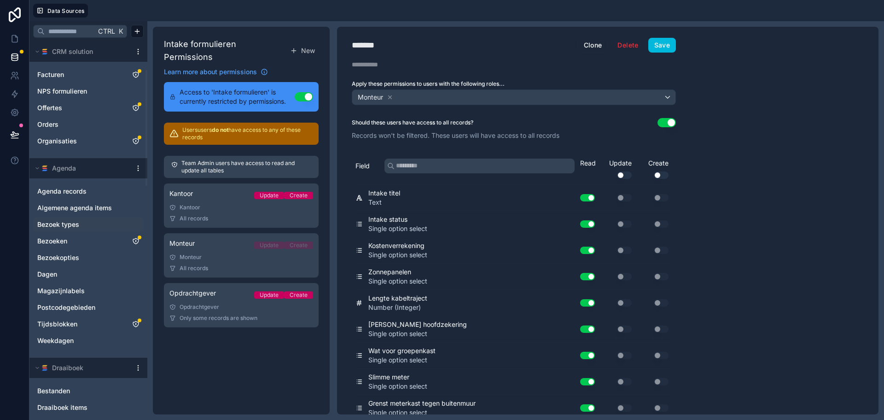
scroll to position [230, 0]
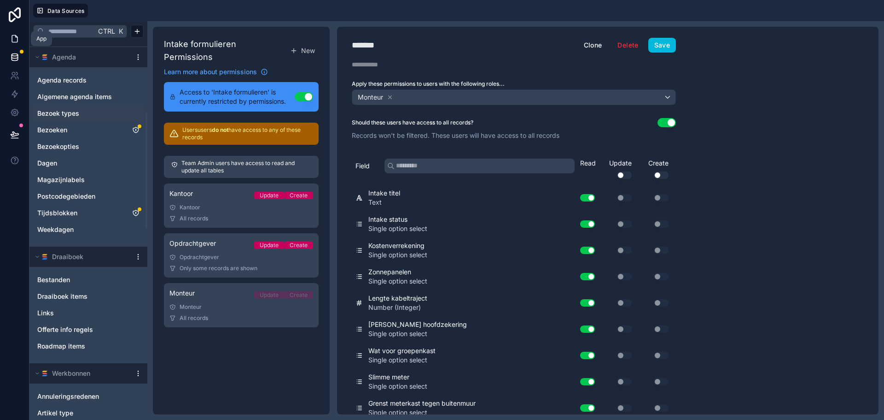
click at [18, 36] on icon at bounding box center [14, 38] width 9 height 9
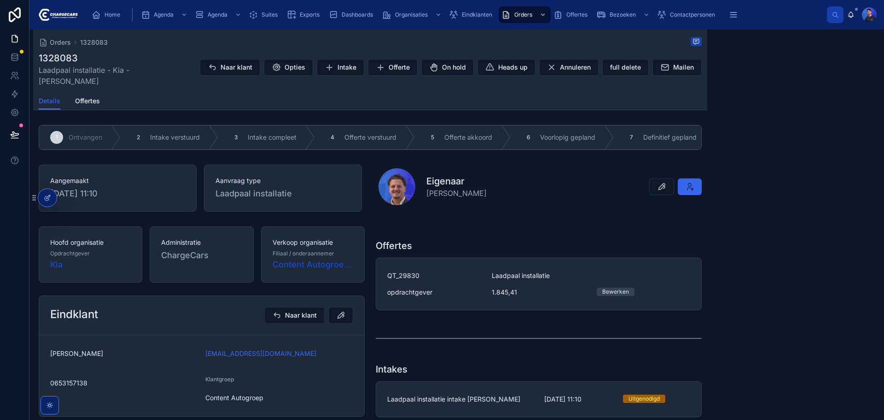
click at [465, 15] on span "Eindklanten" at bounding box center [477, 14] width 30 height 7
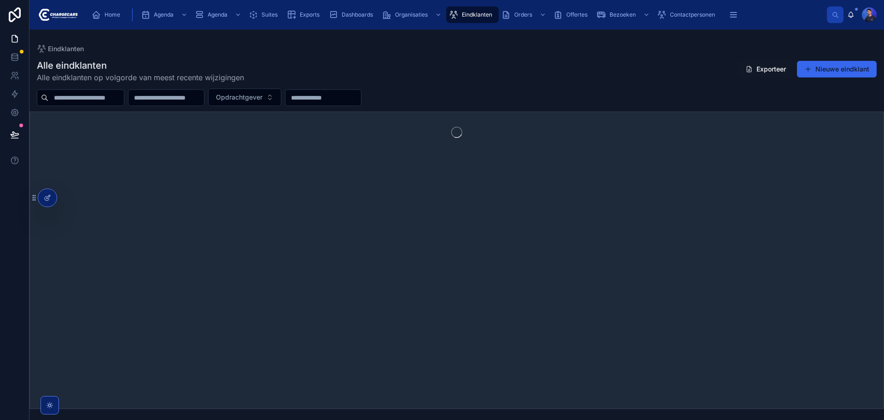
click at [89, 97] on input "text" at bounding box center [86, 97] width 76 height 13
paste input "*********"
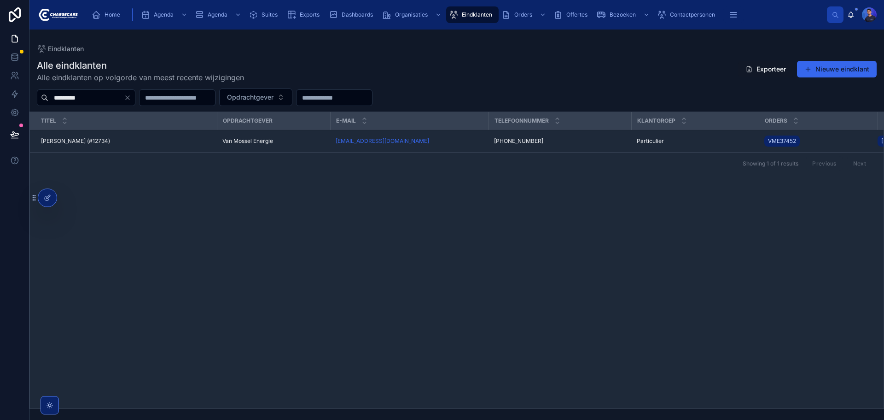
type input "*********"
click at [272, 140] on span "Van Mossel Energie" at bounding box center [247, 140] width 51 height 7
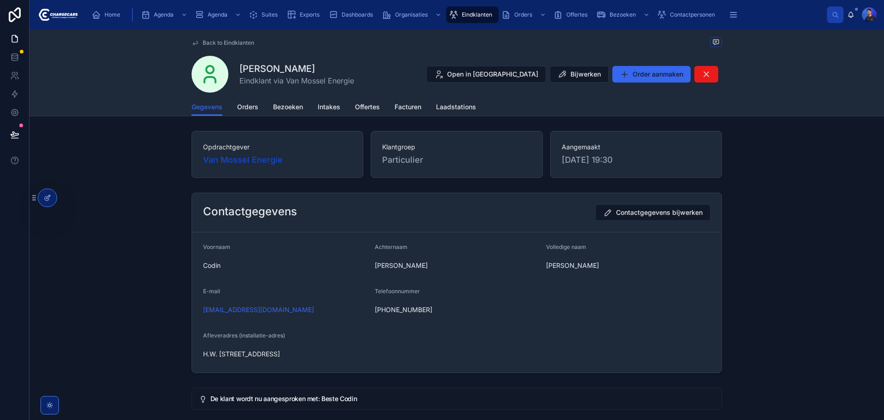
click at [203, 40] on span "Back to Eindklanten" at bounding box center [229, 42] width 52 height 7
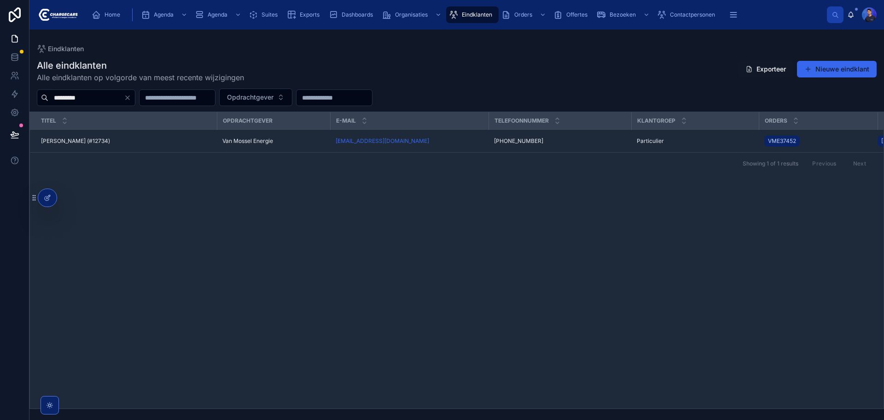
click at [107, 94] on input "*********" at bounding box center [86, 97] width 76 height 13
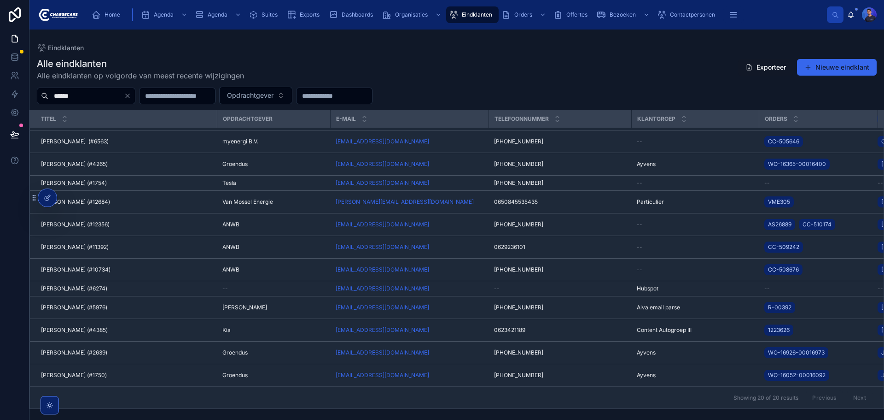
scroll to position [205, 0]
click at [117, 98] on input "******" at bounding box center [86, 95] width 76 height 13
paste input "**********"
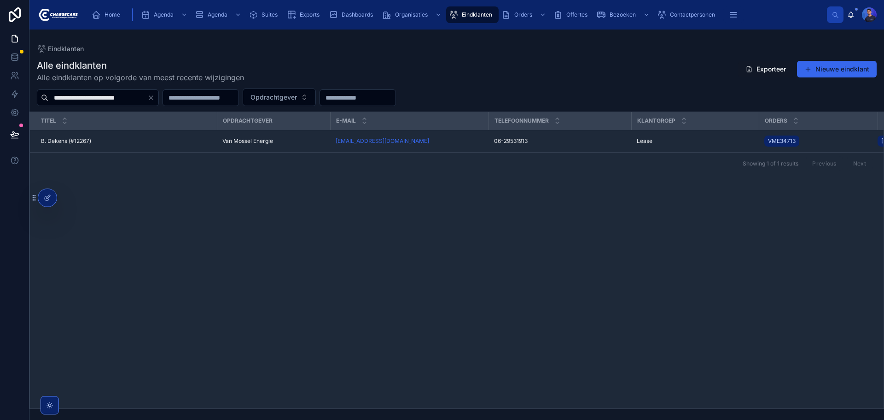
click at [108, 100] on input "**********" at bounding box center [97, 97] width 99 height 13
paste input "text"
click at [115, 99] on input "**********" at bounding box center [97, 97] width 99 height 13
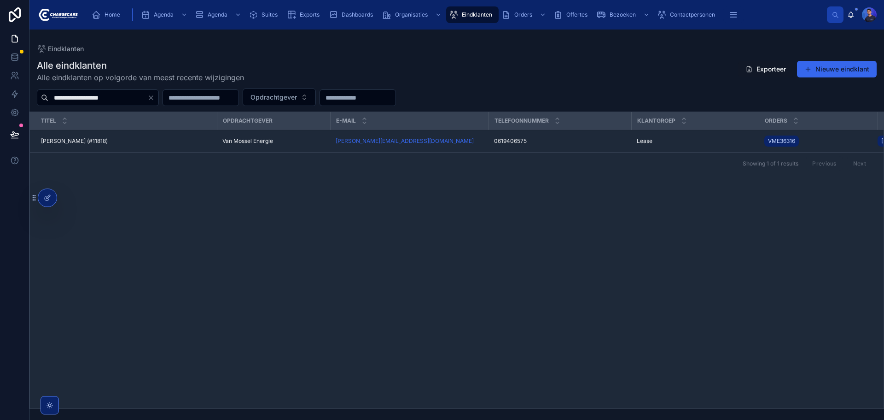
click at [115, 99] on input "**********" at bounding box center [97, 97] width 99 height 13
paste input "*******"
type input "**********"
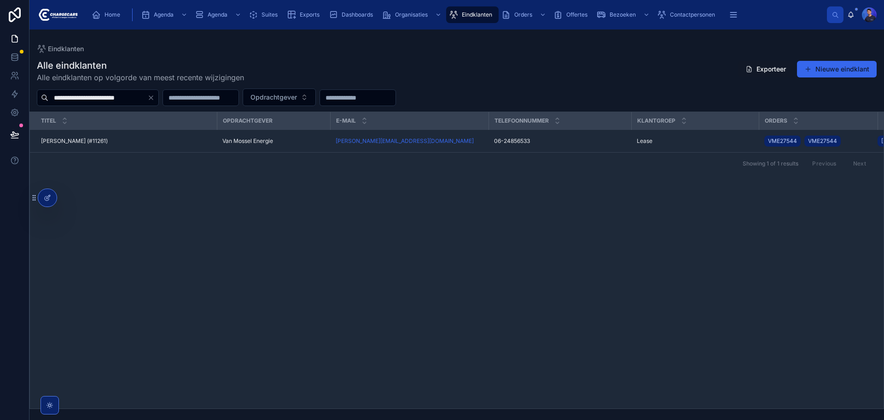
click at [394, 294] on div "Titel Opdrachtgever E-mail Telefoonnummer Klantgroep Orders Lookup (order eigen…" at bounding box center [457, 260] width 854 height 296
click at [149, 97] on icon "Clear" at bounding box center [150, 97] width 7 height 7
click at [567, 57] on div "Alle eindklanten Alle eindklanten op volgorde van meest recente wijzigingen Exp…" at bounding box center [456, 230] width 855 height 355
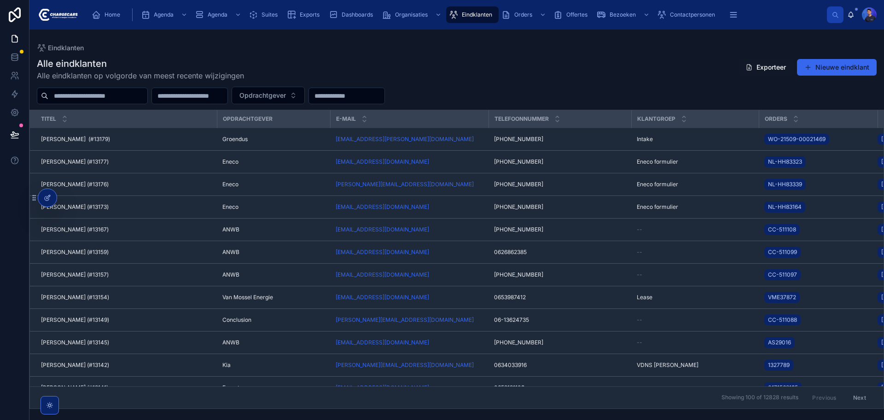
click at [335, 243] on td "hermanvanenckevort@gmIl.com" at bounding box center [409, 252] width 158 height 23
click at [500, 81] on div "Alle eindklanten Alle eindklanten op volgorde van meest recente wijzigingen Exp…" at bounding box center [456, 230] width 855 height 357
click at [505, 73] on div "Alle eindklanten Alle eindklanten op volgorde van meest recente wijzigingen Exp…" at bounding box center [457, 69] width 840 height 24
click at [594, 62] on div "Alle eindklanten Alle eindklanten op volgorde van meest recente wijzigingen Exp…" at bounding box center [457, 69] width 840 height 24
click at [590, 68] on div "Alle eindklanten Alle eindklanten op volgorde van meest recente wijzigingen Exp…" at bounding box center [457, 69] width 840 height 24
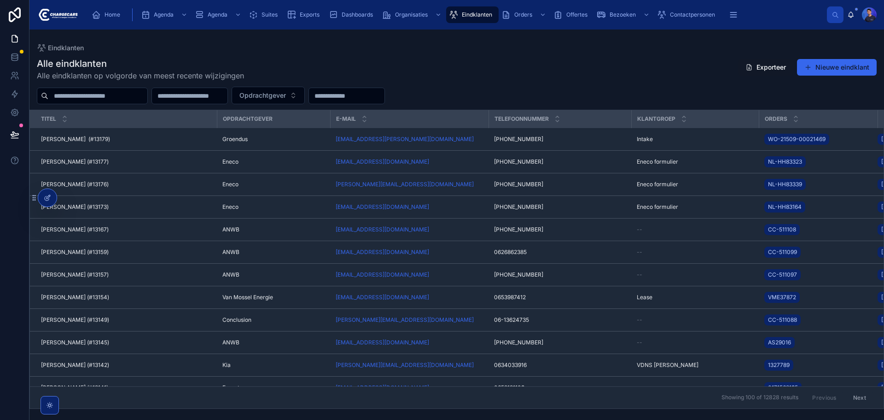
click at [500, 47] on div "Eindklanten" at bounding box center [457, 47] width 840 height 7
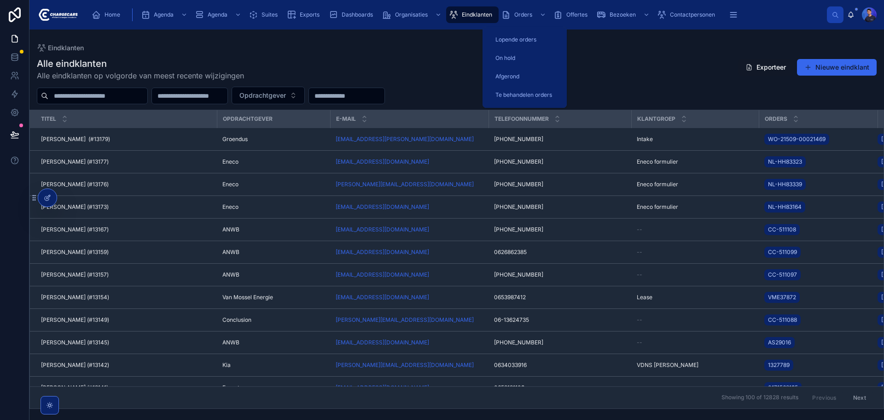
click at [517, 18] on span "Orders" at bounding box center [524, 14] width 18 height 7
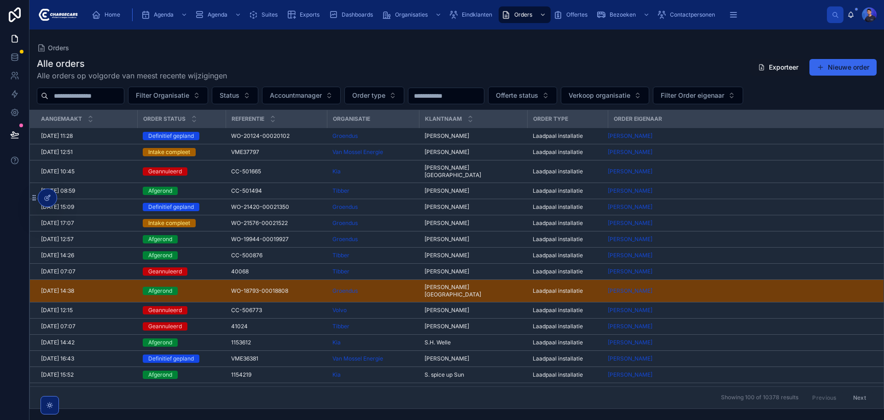
click at [477, 68] on div "Alle orders Alle orders op volgorde van meest recente wijzigingen Exporteer Nie…" at bounding box center [457, 69] width 840 height 24
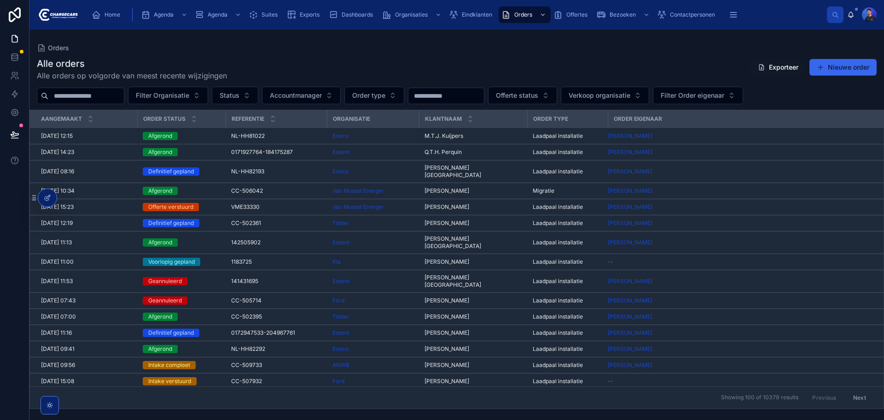
click at [469, 54] on div "Alle orders Alle orders op volgorde van meest recente wijzigingen Exporteer Nie…" at bounding box center [456, 230] width 855 height 357
click at [455, 219] on div "Liang Xue Liang Xue" at bounding box center [473, 222] width 97 height 7
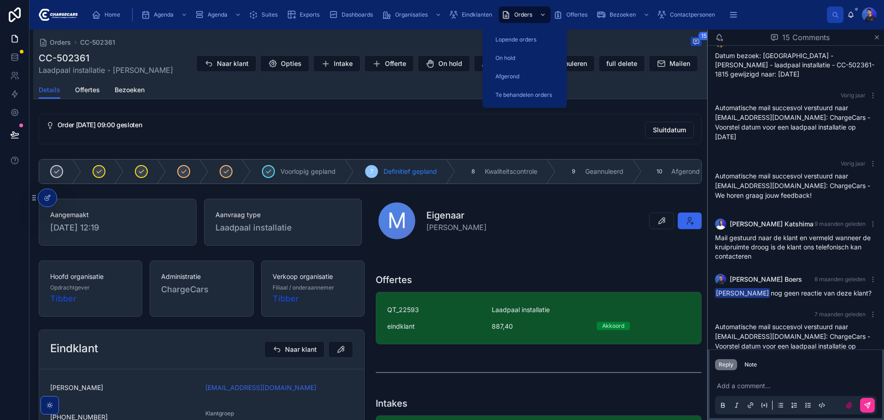
click at [521, 12] on span "Orders" at bounding box center [524, 14] width 18 height 7
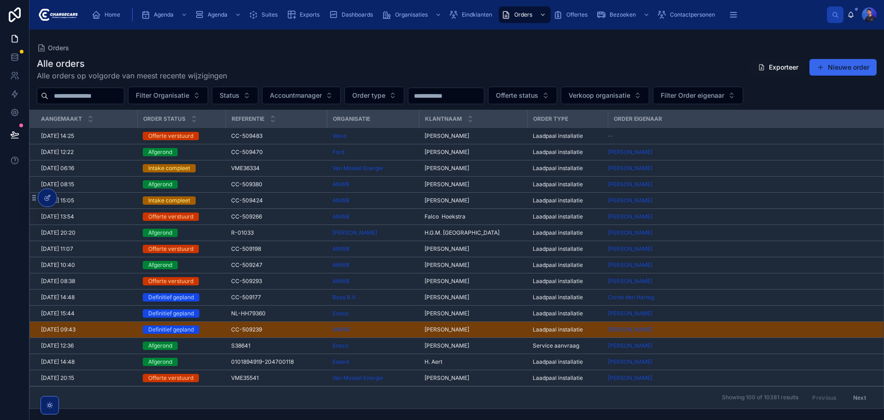
click at [371, 68] on div "Alle orders Alle orders op volgorde van meest recente wijzigingen Exporteer Nie…" at bounding box center [457, 69] width 840 height 24
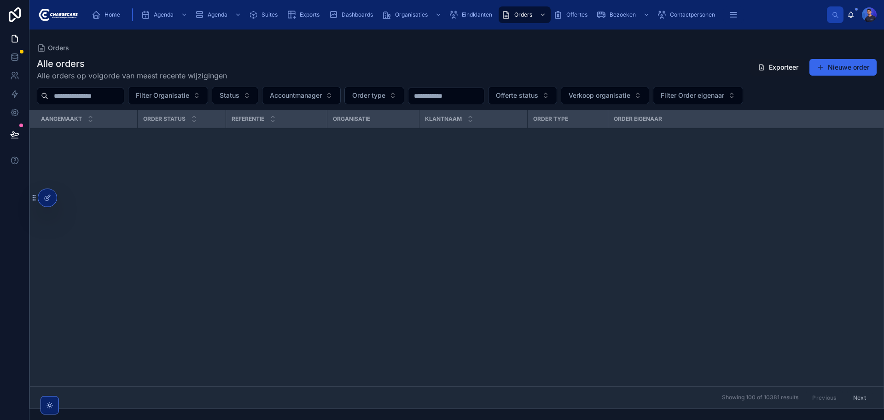
scroll to position [117, 0]
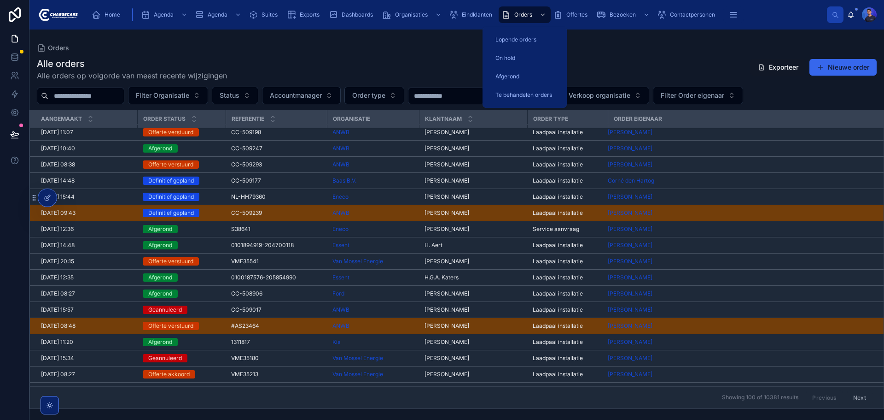
click at [523, 42] on span "Lopende orders" at bounding box center [516, 39] width 41 height 7
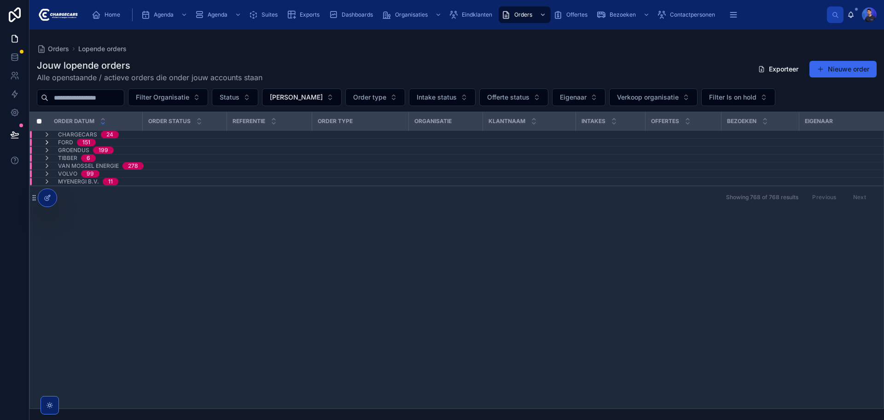
click at [47, 143] on icon at bounding box center [46, 142] width 7 height 7
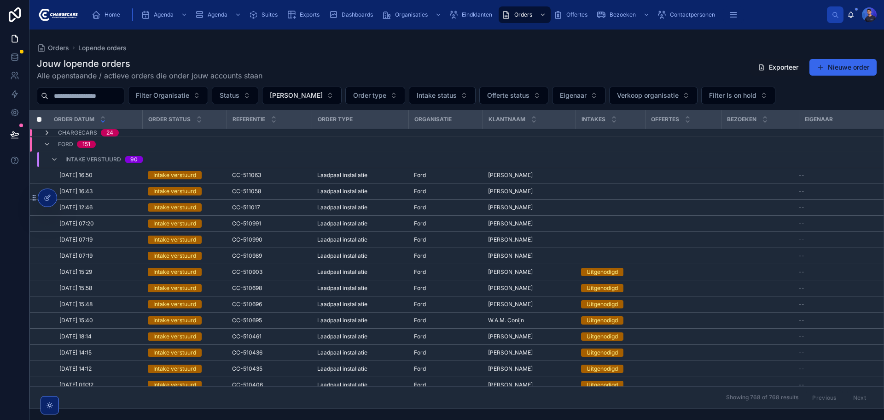
click at [47, 132] on icon at bounding box center [46, 132] width 7 height 7
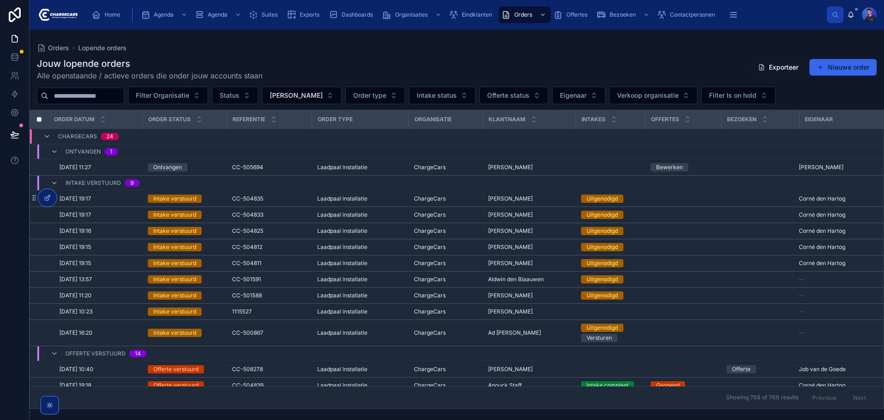
click at [401, 164] on div "Laadpaal installatie" at bounding box center [360, 167] width 86 height 7
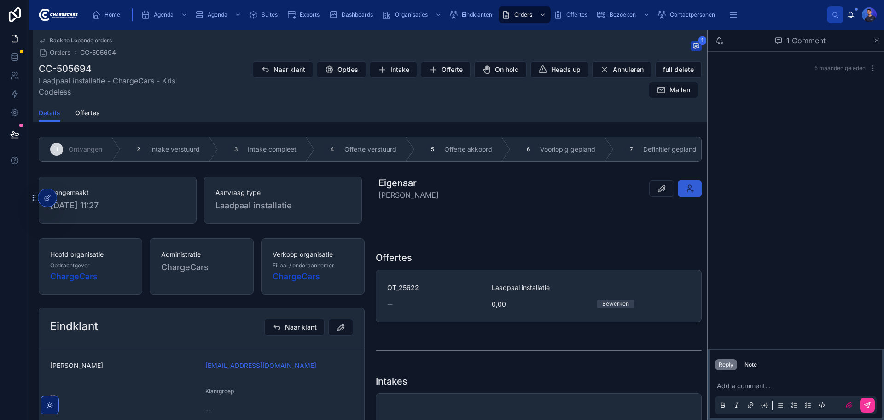
click at [688, 193] on icon at bounding box center [689, 188] width 9 height 9
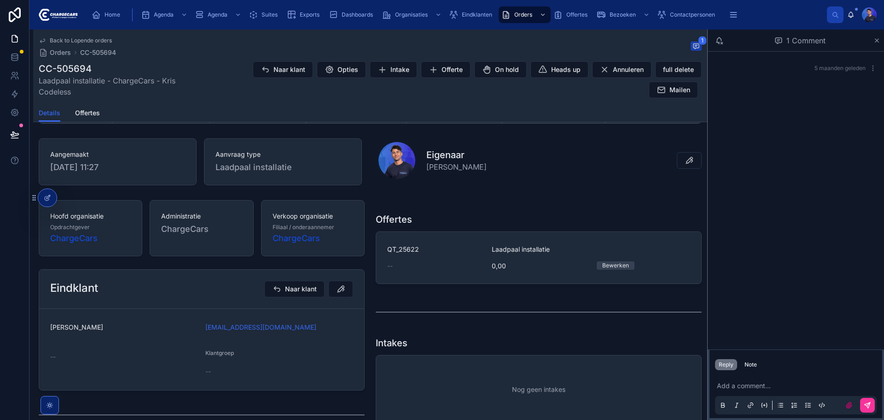
scroll to position [46, 0]
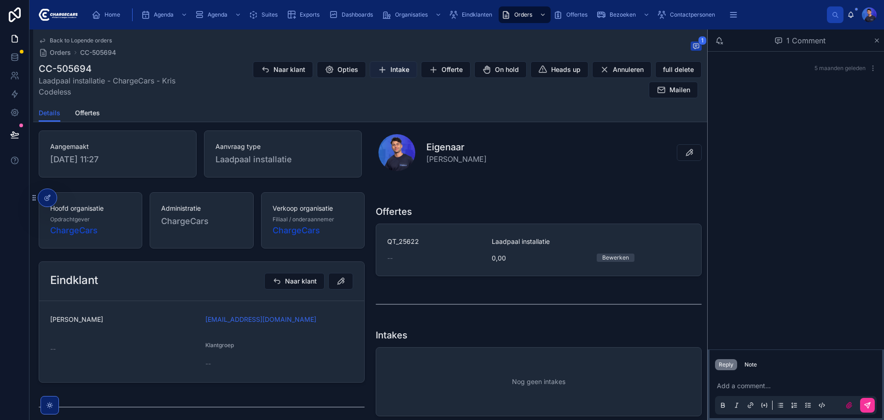
click at [391, 70] on span "Intake" at bounding box center [400, 69] width 19 height 9
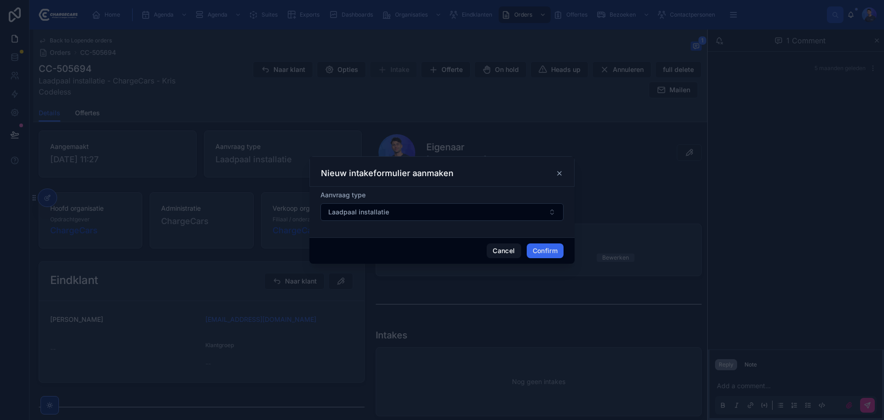
click at [555, 249] on button "Confirm" at bounding box center [545, 250] width 37 height 15
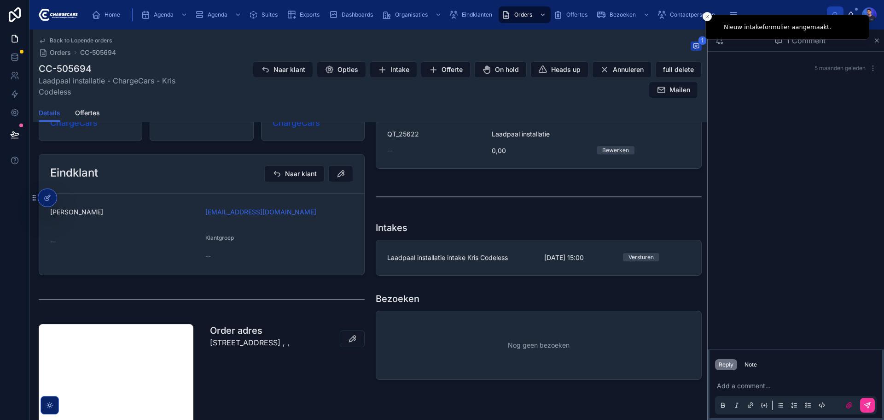
scroll to position [184, 0]
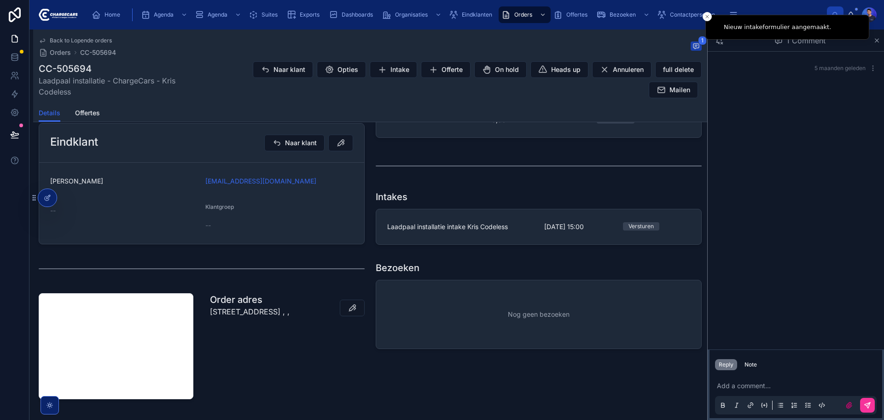
click at [515, 231] on span "Laadpaal installatie intake Kris Codeless" at bounding box center [460, 226] width 146 height 9
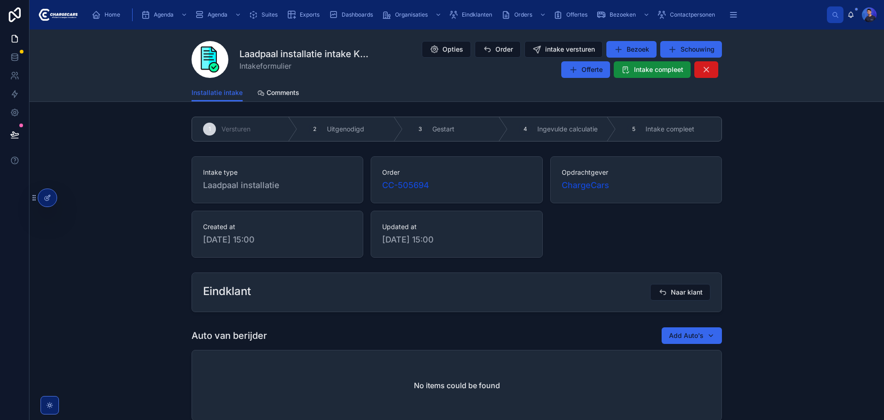
click at [702, 69] on icon at bounding box center [706, 69] width 9 height 9
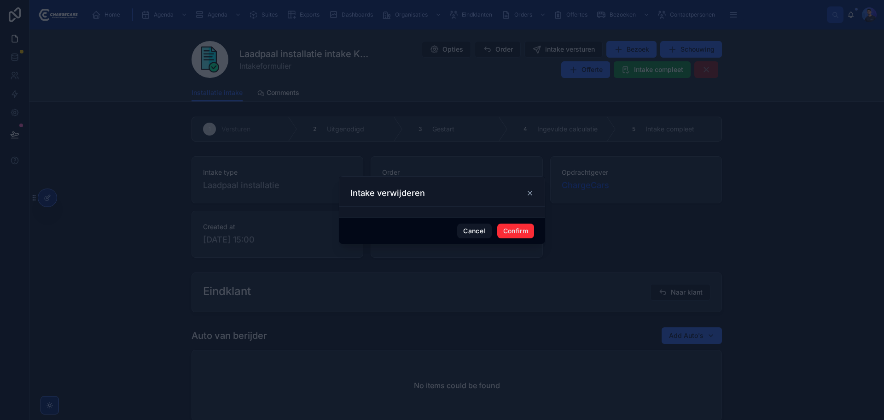
click at [519, 228] on button "Confirm" at bounding box center [516, 230] width 37 height 15
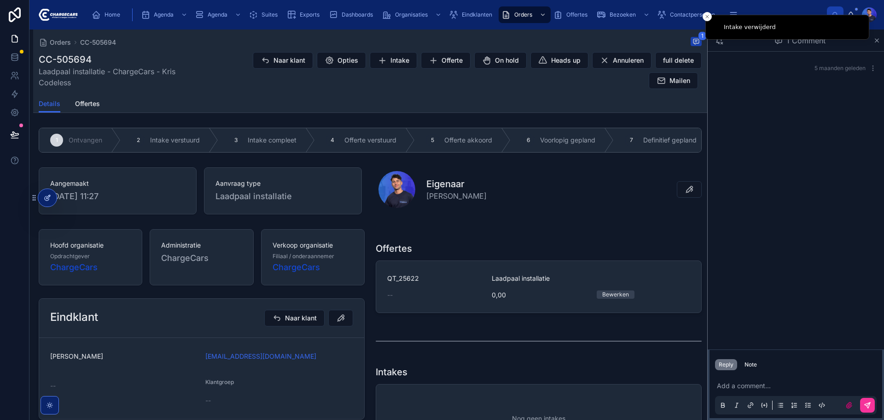
click at [47, 198] on icon at bounding box center [47, 197] width 7 height 7
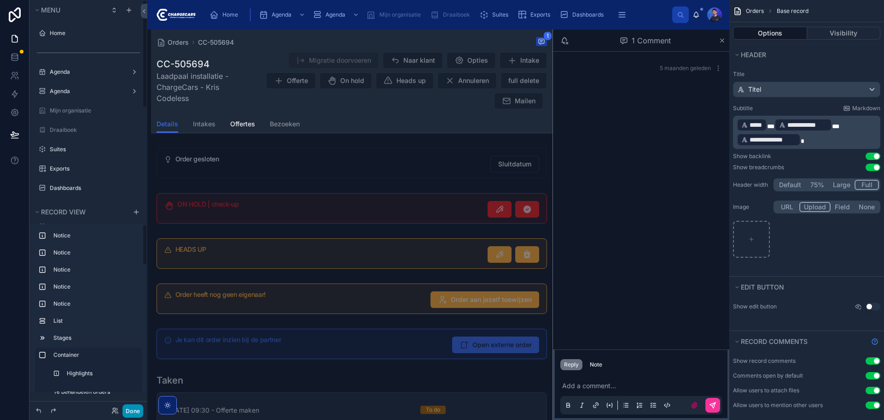
click at [130, 406] on button "Done" at bounding box center [133, 410] width 21 height 13
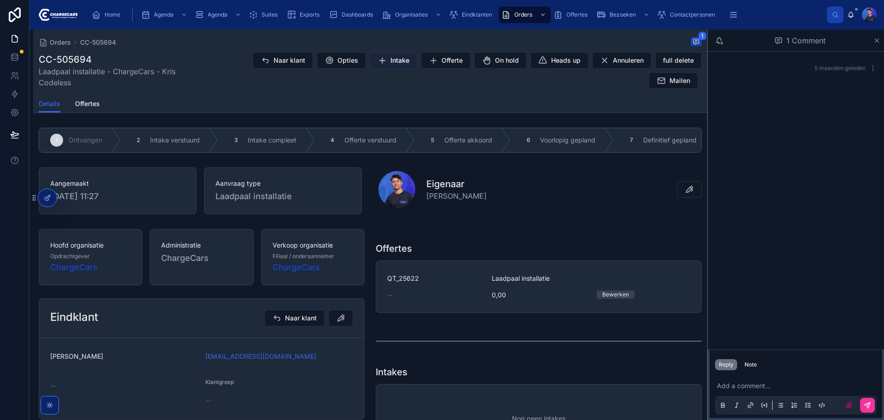
click at [401, 64] on span "Intake" at bounding box center [400, 60] width 19 height 9
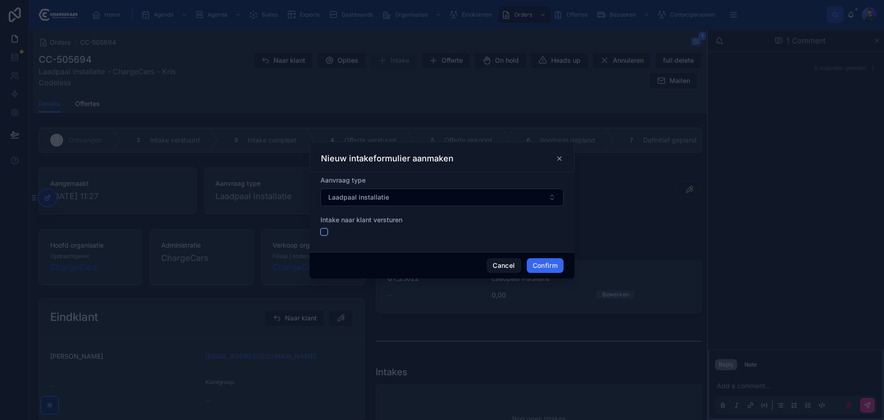
click at [325, 232] on button "button" at bounding box center [324, 231] width 7 height 7
click at [328, 234] on button "button" at bounding box center [324, 231] width 7 height 7
click at [324, 232] on button "button" at bounding box center [324, 231] width 7 height 7
click at [363, 230] on div at bounding box center [442, 231] width 243 height 7
click at [327, 232] on button "button" at bounding box center [324, 231] width 7 height 7
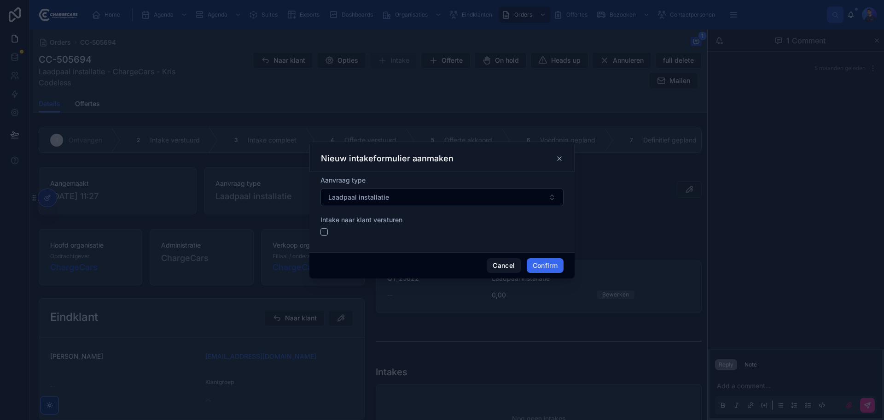
click at [360, 234] on div at bounding box center [442, 231] width 243 height 7
click at [319, 230] on div "Aanvraag type Laadpaal installatie Intake naar klant versturen" at bounding box center [442, 212] width 265 height 80
click at [322, 232] on button "button" at bounding box center [324, 231] width 7 height 7
click at [373, 231] on div at bounding box center [442, 231] width 243 height 7
click at [327, 233] on button "button" at bounding box center [324, 231] width 7 height 7
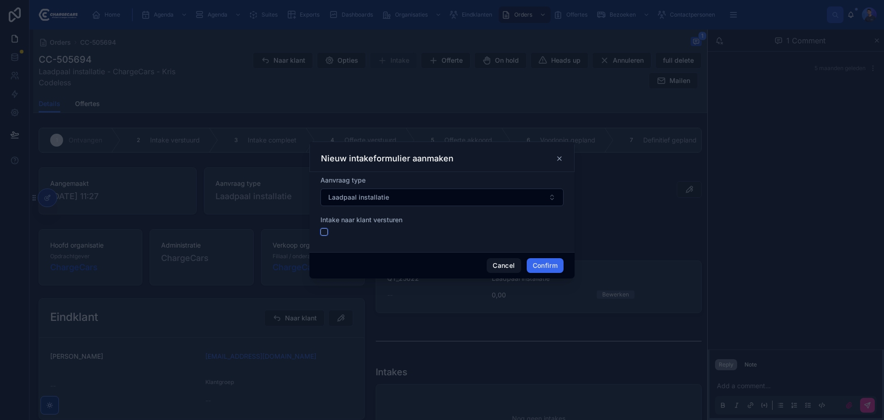
click at [327, 233] on button "button" at bounding box center [324, 231] width 7 height 7
click at [357, 233] on div at bounding box center [442, 231] width 243 height 7
click at [326, 231] on button "button" at bounding box center [324, 231] width 7 height 7
click at [322, 234] on button "button" at bounding box center [324, 231] width 7 height 7
click at [323, 234] on button "button" at bounding box center [324, 231] width 7 height 7
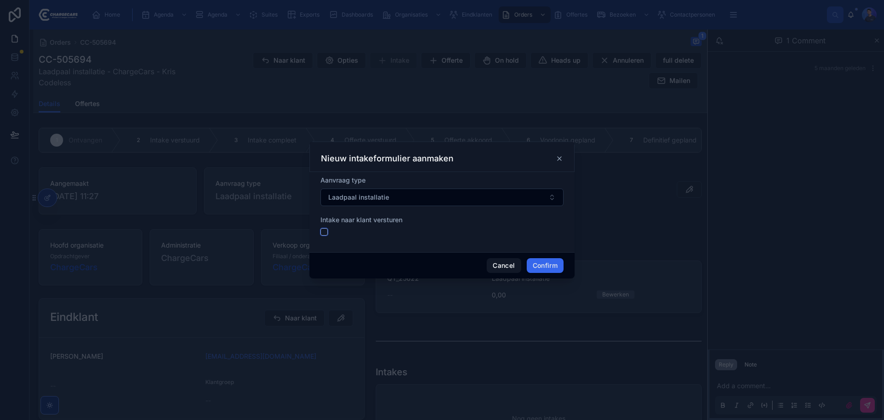
click at [323, 234] on button "button" at bounding box center [324, 231] width 7 height 7
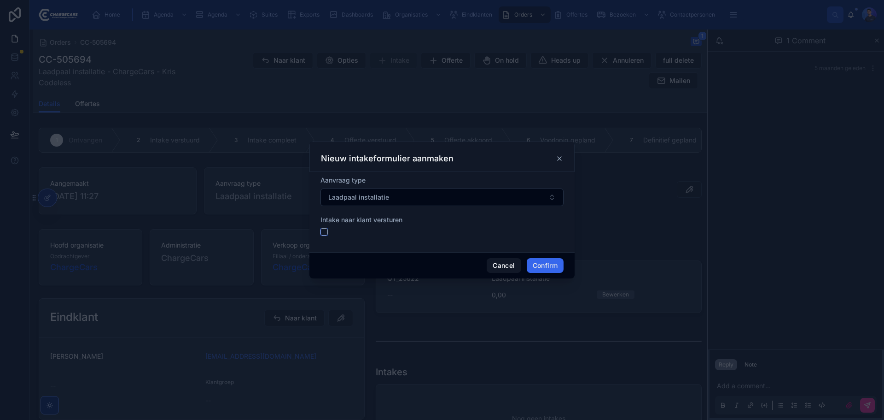
click at [323, 234] on button "button" at bounding box center [324, 231] width 7 height 7
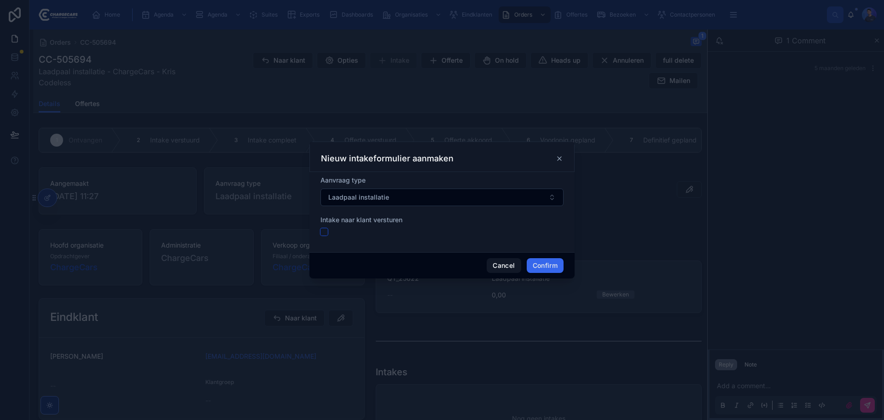
click at [323, 234] on button "button" at bounding box center [324, 231] width 7 height 7
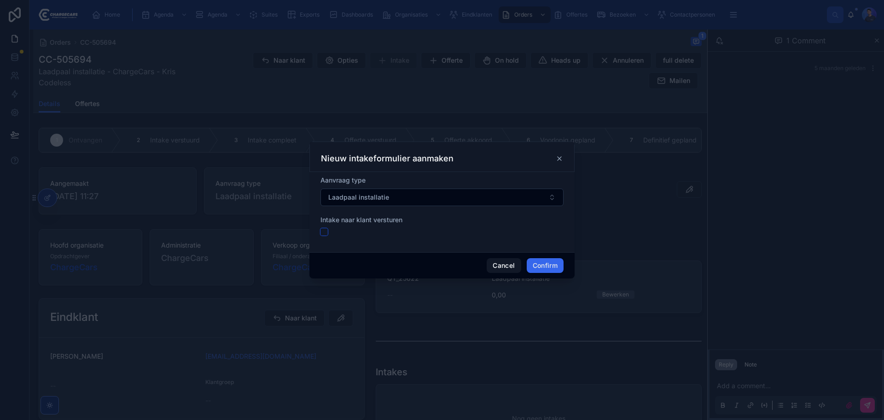
click at [323, 234] on button "button" at bounding box center [324, 231] width 7 height 7
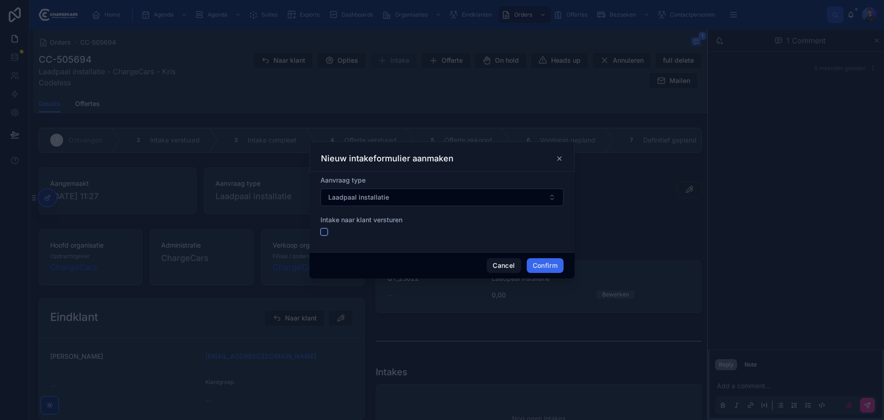
type button "on"
click at [640, 168] on div at bounding box center [442, 210] width 884 height 420
click at [563, 160] on div "Nieuw intakeformulier aanmaken" at bounding box center [442, 156] width 265 height 30
drag, startPoint x: 561, startPoint y: 159, endPoint x: 552, endPoint y: 160, distance: 8.3
click at [561, 159] on icon at bounding box center [559, 158] width 7 height 7
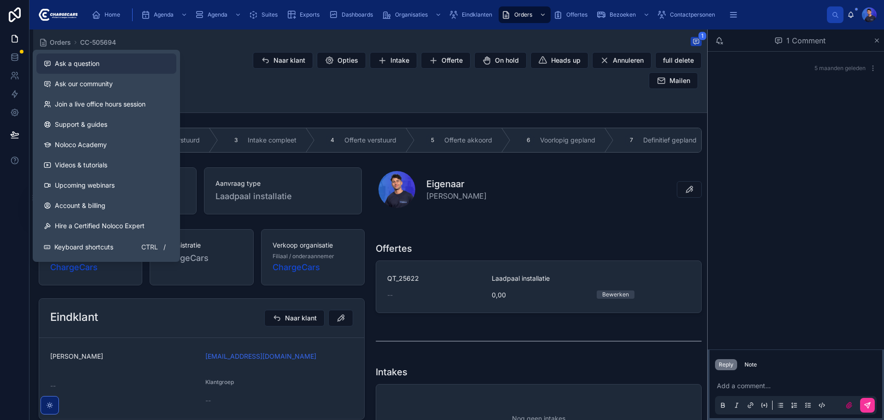
click at [93, 55] on button "Ask a question" at bounding box center [106, 63] width 140 height 20
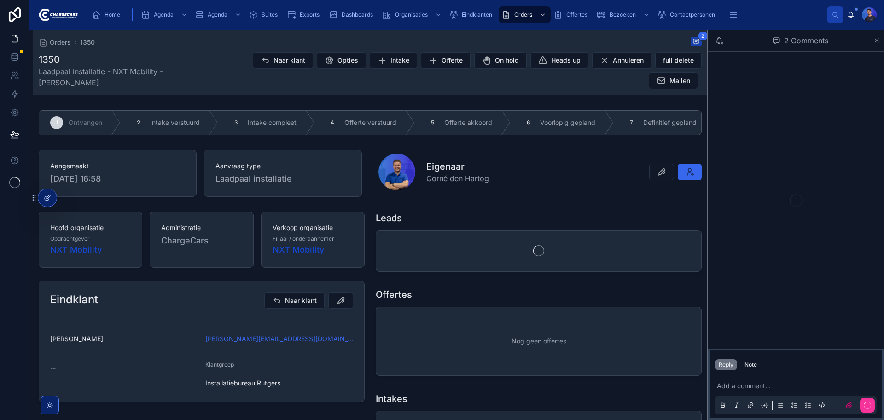
click at [48, 198] on icon at bounding box center [47, 197] width 7 height 7
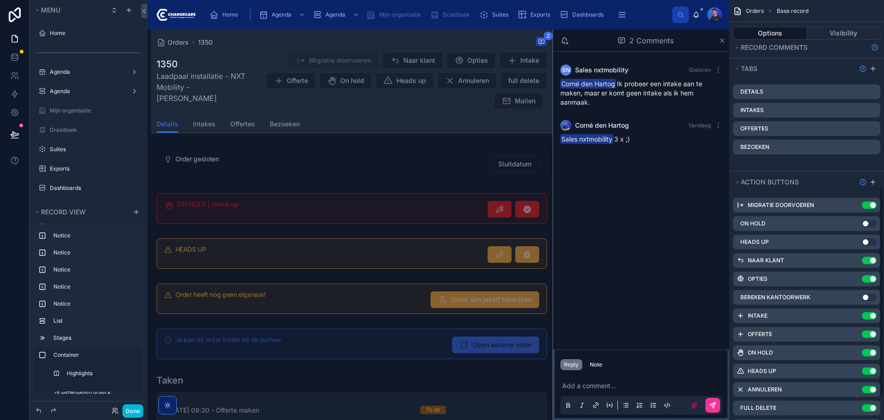
scroll to position [369, 0]
click at [0, 0] on icon "scrollable content" at bounding box center [0, 0] width 0 height 0
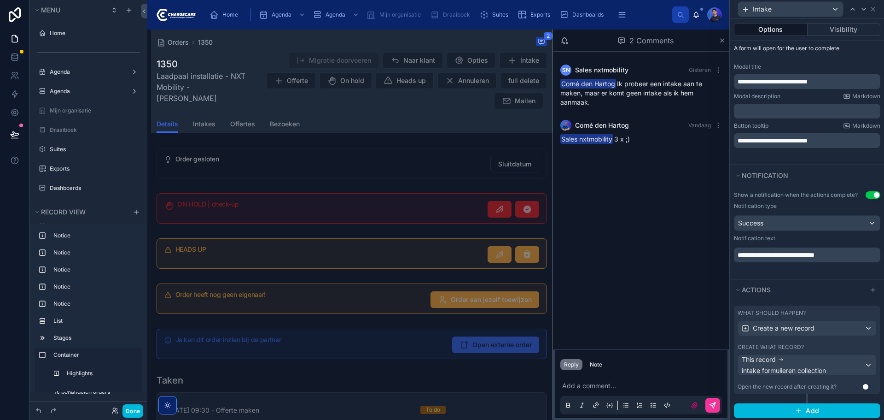
scroll to position [150, 0]
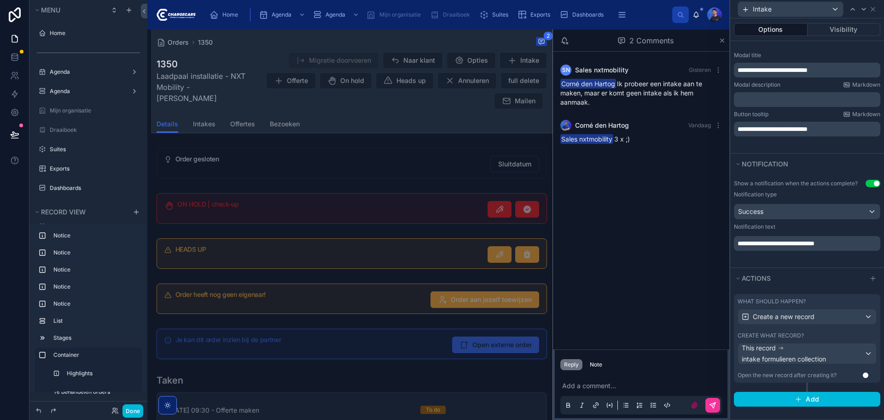
click at [816, 333] on div "Create what record?" at bounding box center [807, 335] width 139 height 7
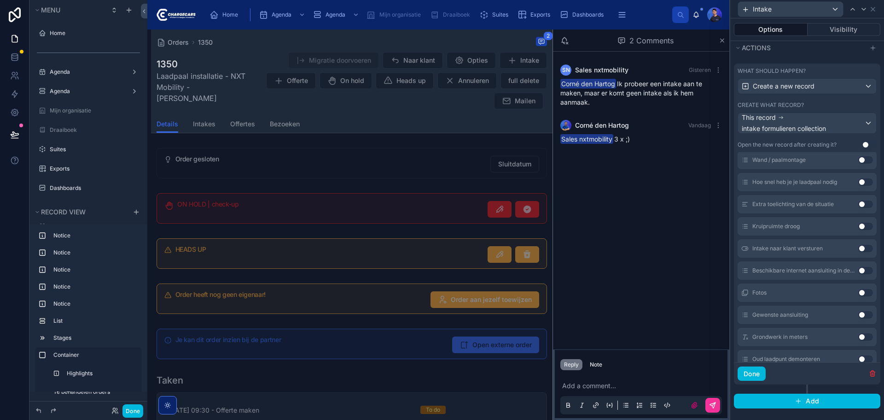
scroll to position [585, 0]
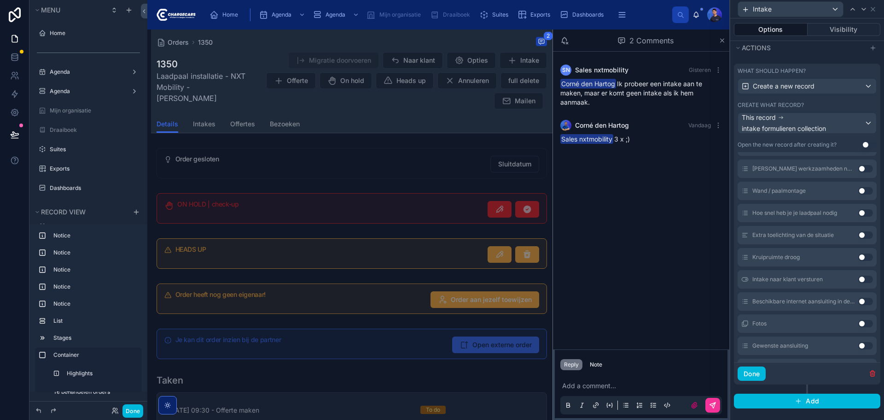
click at [859, 279] on button "Use setting" at bounding box center [866, 278] width 15 height 7
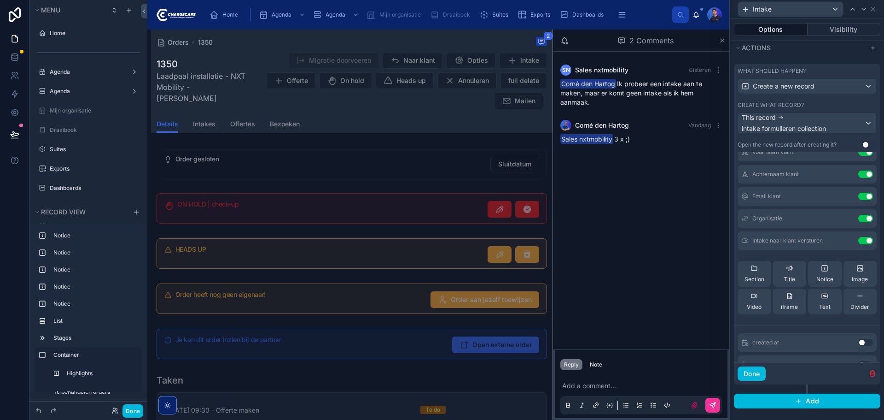
scroll to position [0, 0]
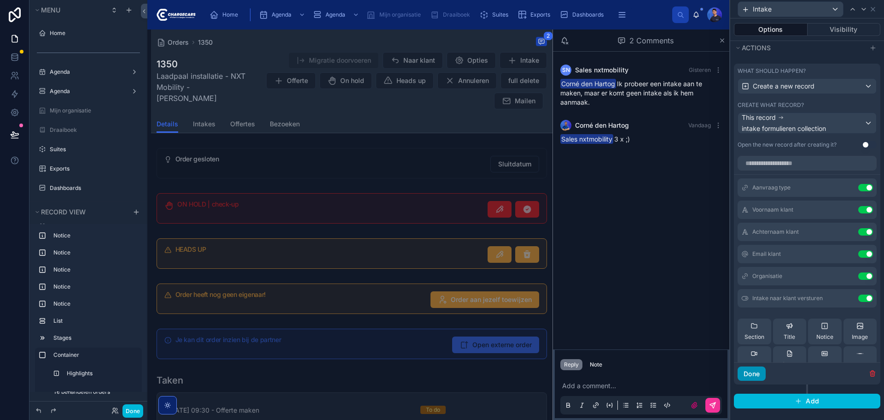
click at [755, 378] on button "Done" at bounding box center [752, 373] width 28 height 15
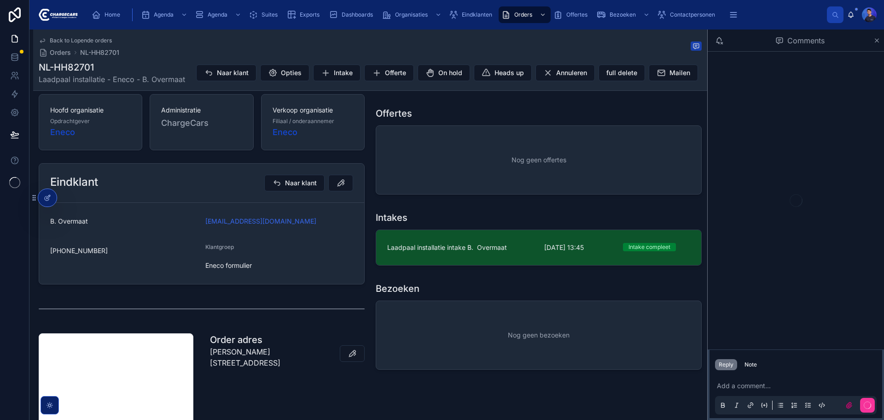
scroll to position [92, 0]
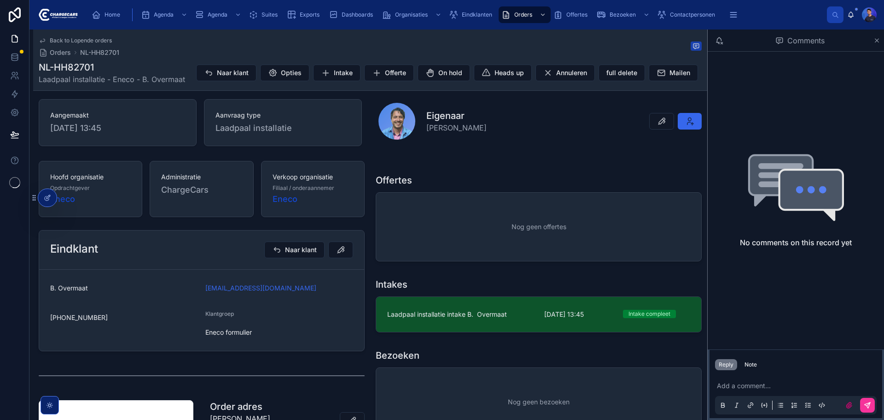
drag, startPoint x: 527, startPoint y: 314, endPoint x: 509, endPoint y: 323, distance: 20.6
click at [527, 314] on span "Laadpaal installatie intake B. Overmaat" at bounding box center [460, 314] width 146 height 9
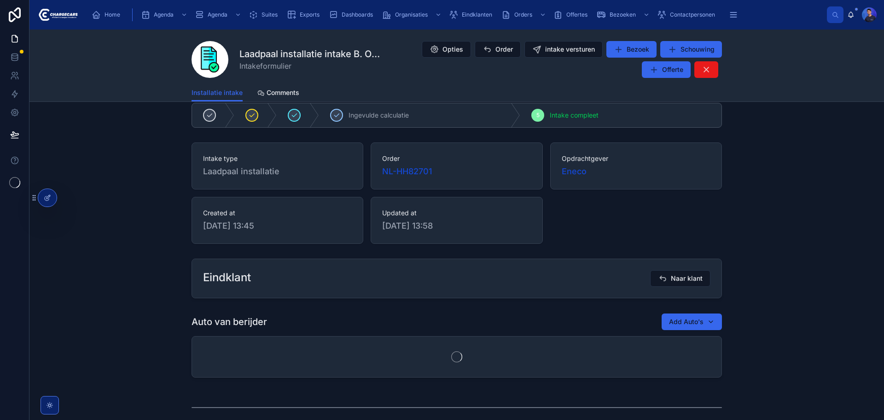
scroll to position [92, 0]
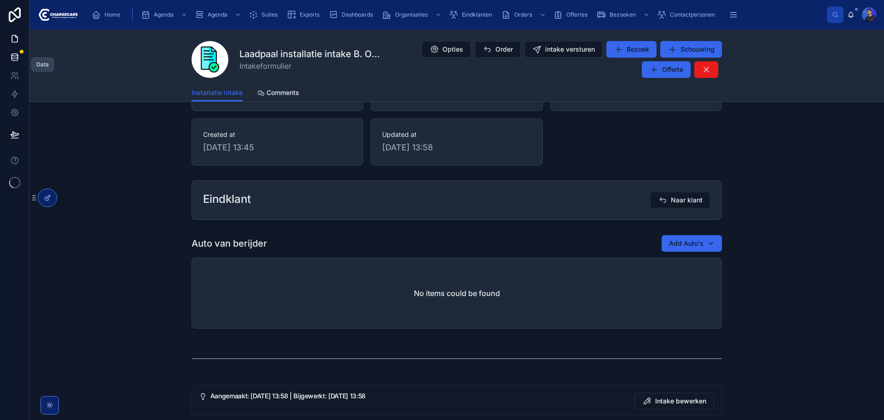
click at [15, 59] on icon at bounding box center [15, 57] width 6 height 4
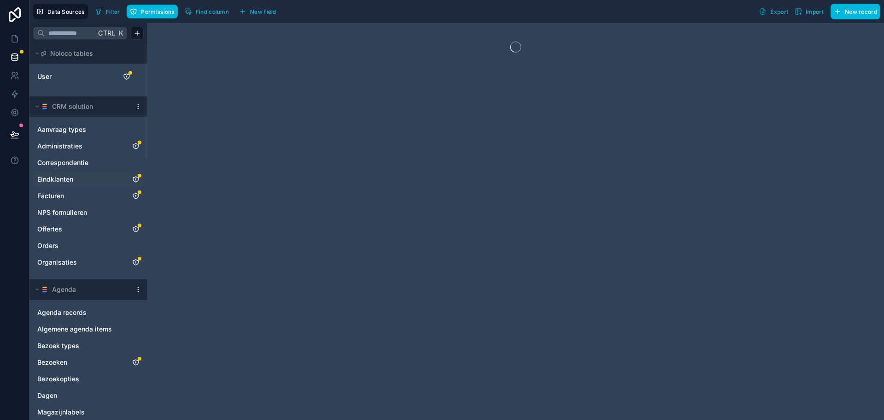
click at [137, 176] on icon "Eindklanten" at bounding box center [135, 179] width 7 height 7
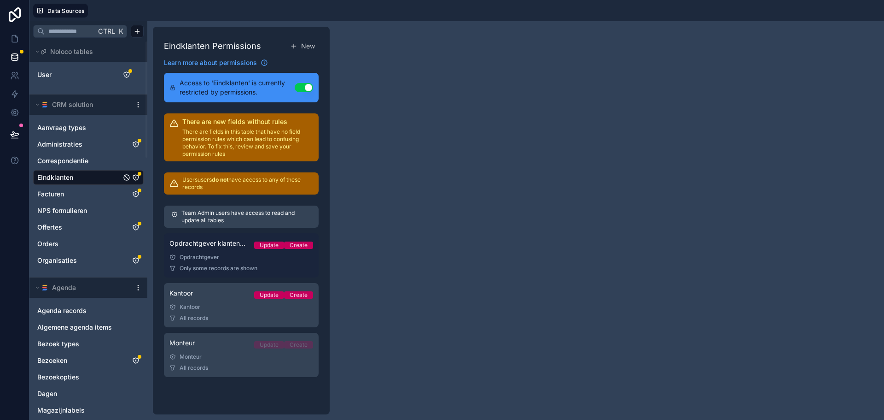
click at [225, 252] on link "Opdrachtgever klanten permissions Update Create Opdrachtgever Only some records…" at bounding box center [241, 255] width 155 height 44
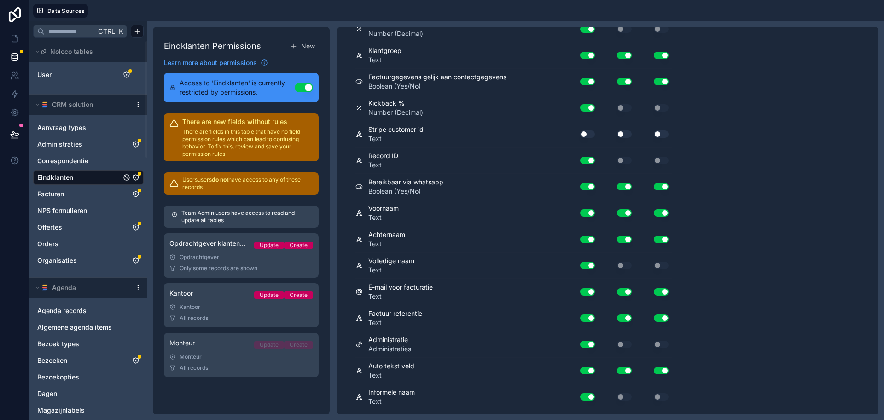
scroll to position [984, 0]
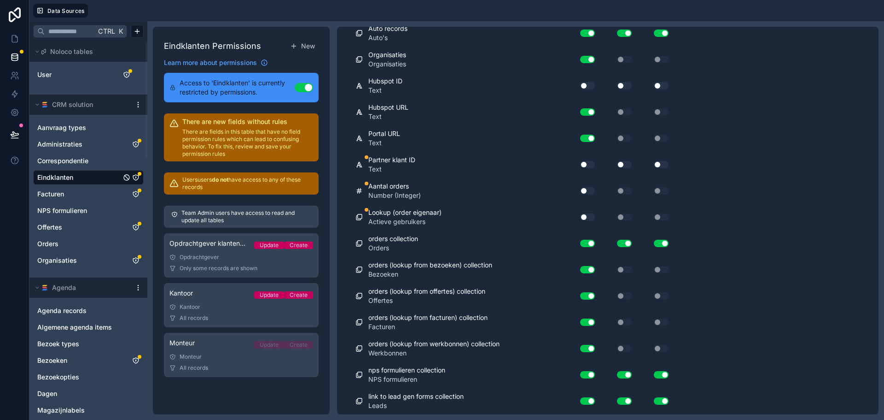
click at [587, 86] on button "Use setting" at bounding box center [587, 85] width 15 height 7
click at [584, 88] on button "Use setting" at bounding box center [587, 85] width 15 height 7
click at [588, 160] on div "Use setting" at bounding box center [583, 164] width 29 height 15
click at [589, 168] on div "Use setting" at bounding box center [583, 164] width 29 height 15
click at [589, 162] on button "Use setting" at bounding box center [587, 164] width 15 height 7
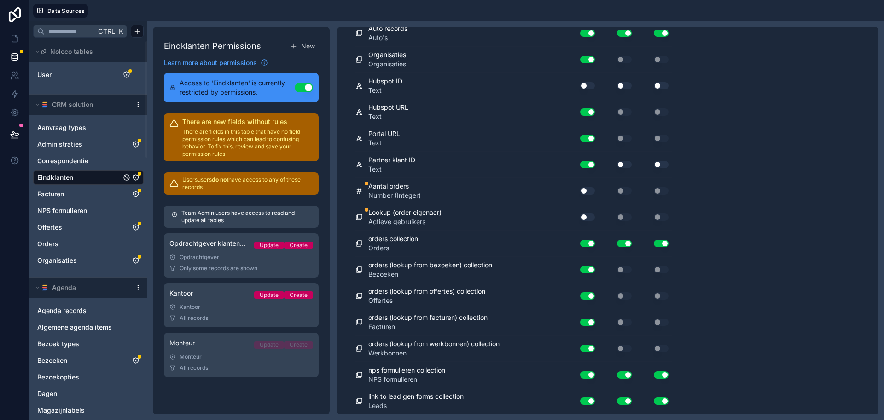
click at [590, 191] on button "Use setting" at bounding box center [587, 190] width 15 height 7
click at [587, 220] on button "Use setting" at bounding box center [587, 216] width 15 height 7
click at [623, 166] on button "Use setting" at bounding box center [624, 164] width 15 height 7
click at [661, 163] on button "Use setting" at bounding box center [661, 164] width 15 height 7
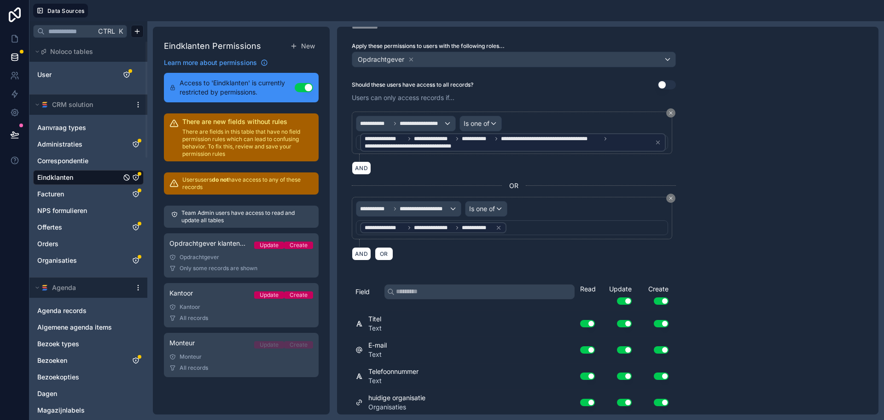
scroll to position [0, 0]
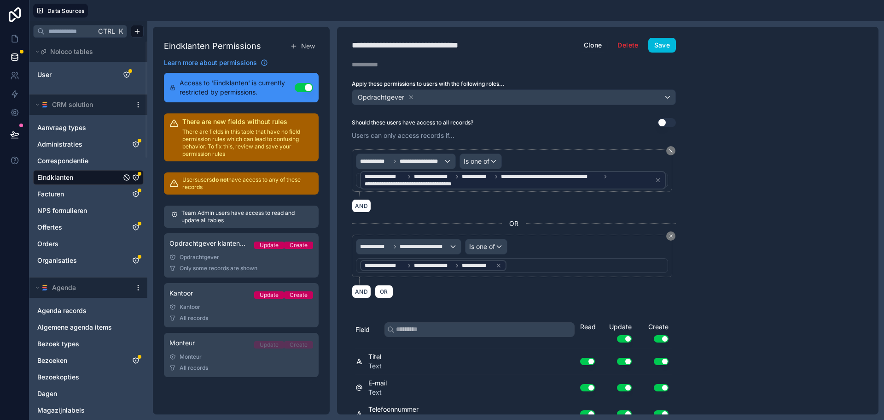
click at [658, 45] on button "Save" at bounding box center [663, 45] width 28 height 15
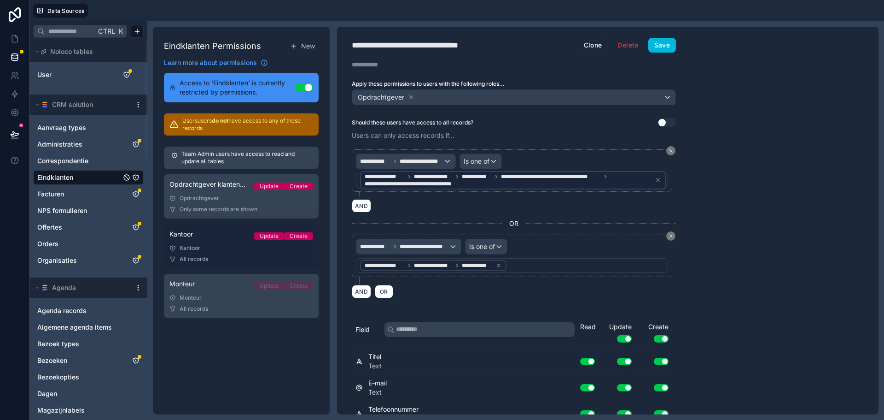
click at [224, 245] on div "Kantoor" at bounding box center [242, 247] width 144 height 7
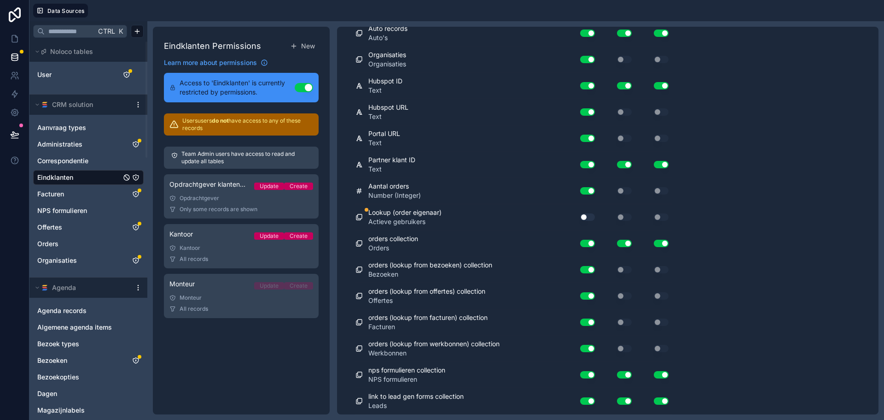
scroll to position [821, 0]
click at [588, 215] on button "Use setting" at bounding box center [587, 216] width 15 height 7
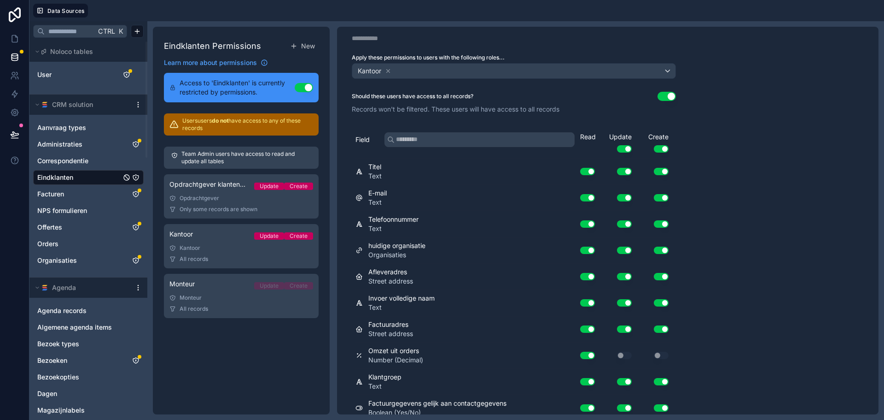
scroll to position [0, 0]
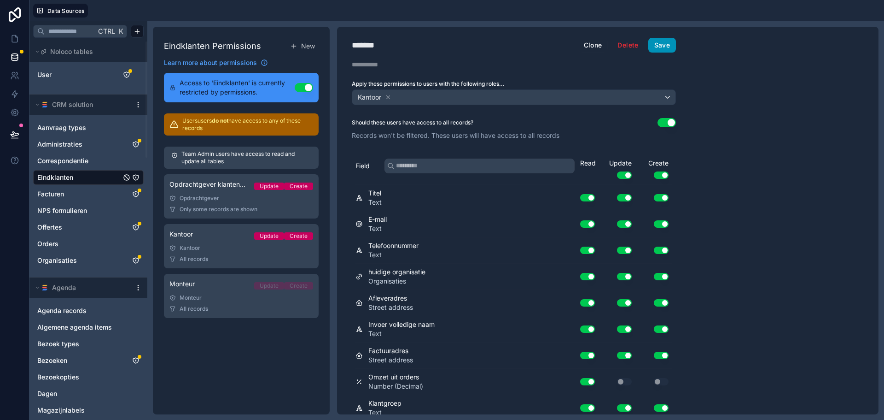
click at [668, 40] on button "Save" at bounding box center [663, 45] width 28 height 15
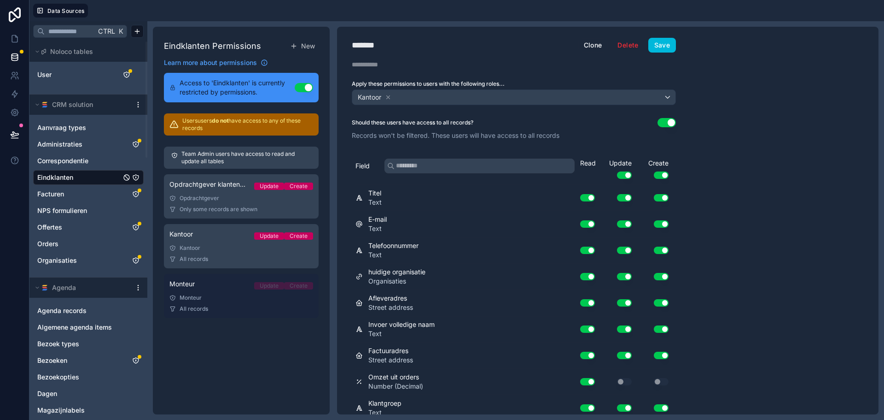
click at [229, 294] on div "Monteur" at bounding box center [242, 297] width 144 height 7
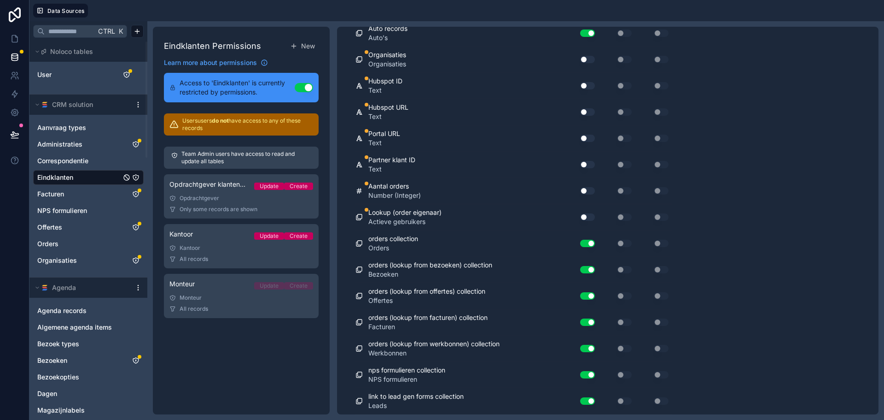
scroll to position [821, 0]
click at [588, 59] on button "Use setting" at bounding box center [587, 59] width 15 height 7
click at [588, 136] on button "Use setting" at bounding box center [587, 138] width 15 height 7
click at [588, 161] on button "Use setting" at bounding box center [587, 164] width 15 height 7
click at [587, 192] on button "Use setting" at bounding box center [587, 190] width 15 height 7
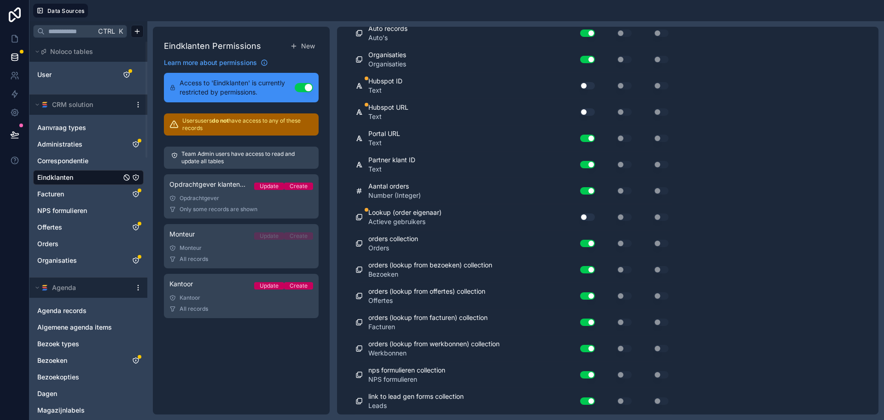
click at [586, 222] on div "Use setting" at bounding box center [583, 217] width 29 height 15
click at [586, 220] on button "Use setting" at bounding box center [587, 216] width 15 height 7
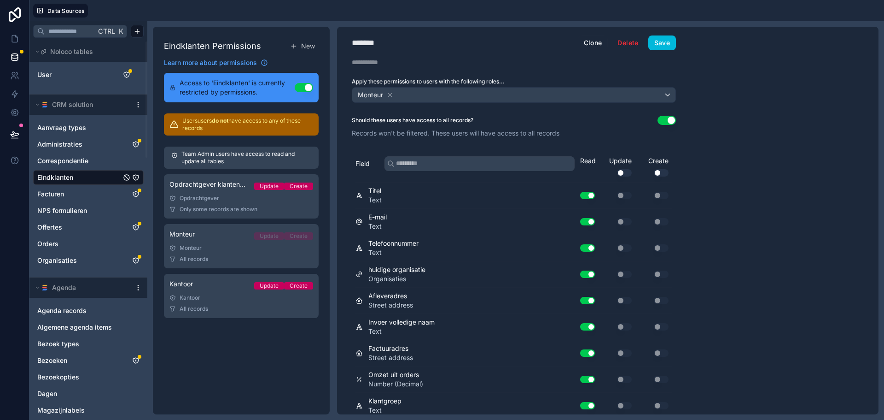
scroll to position [0, 0]
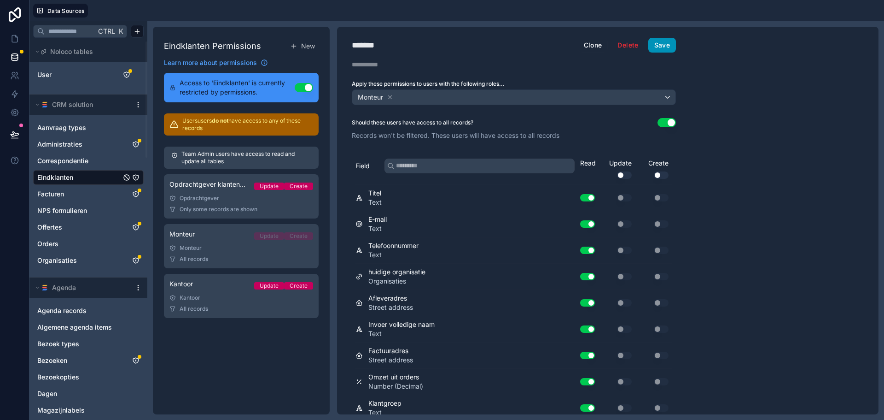
click at [668, 50] on button "Save" at bounding box center [663, 45] width 28 height 15
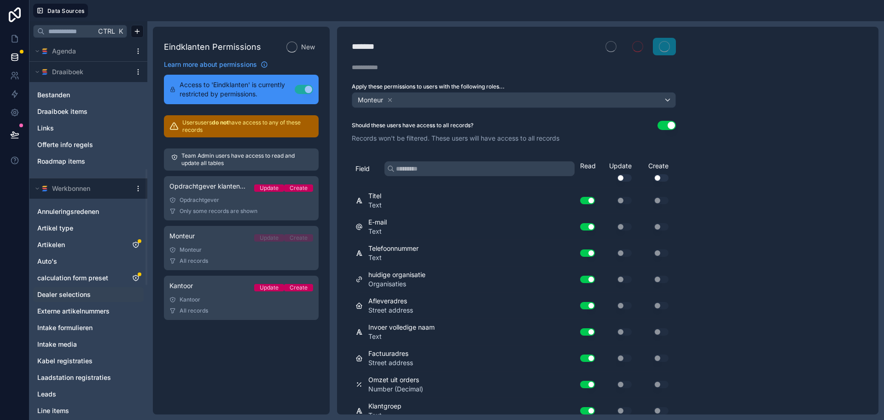
scroll to position [461, 0]
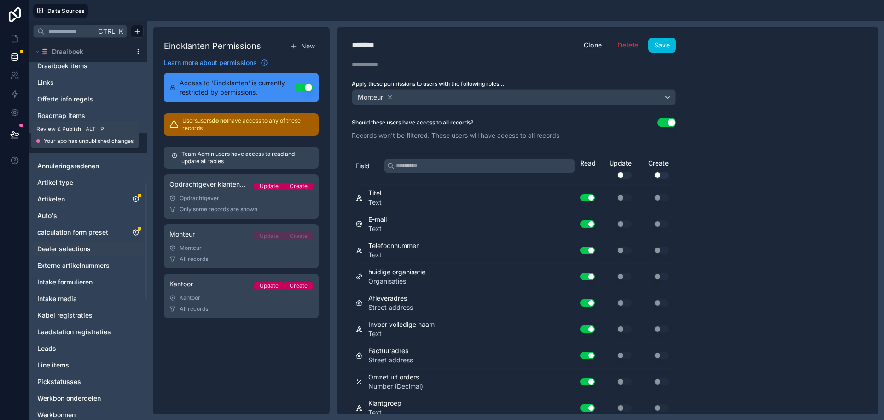
click at [17, 135] on icon at bounding box center [15, 134] width 8 height 5
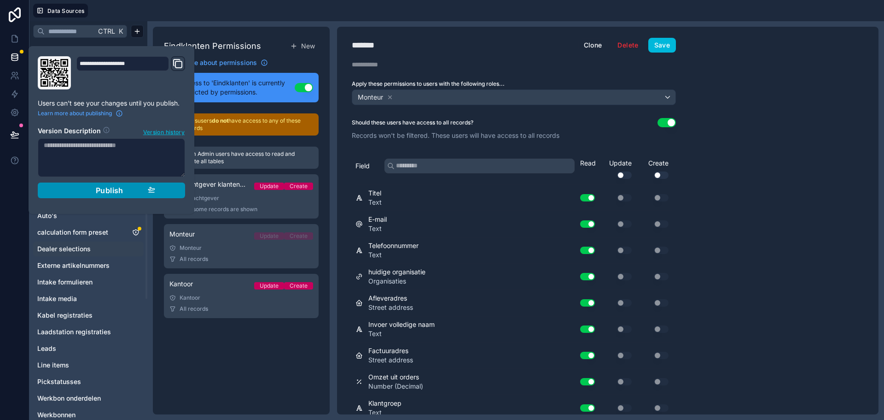
click at [124, 188] on div "Publish" at bounding box center [112, 190] width 88 height 9
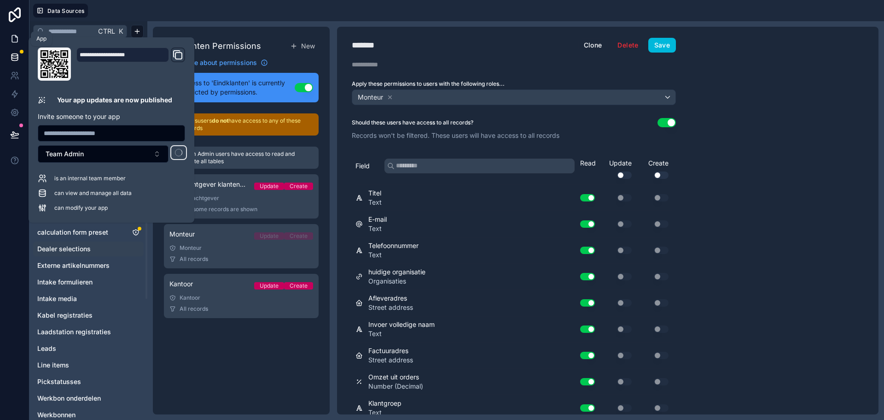
click at [13, 38] on icon at bounding box center [14, 38] width 9 height 9
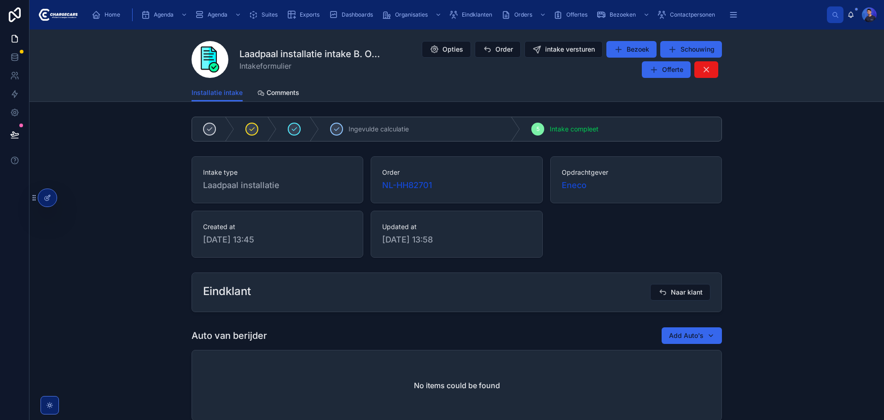
click at [819, 187] on div "Intake type Laadpaal installatie Order NL-HH82701 Opdrachtgever Eneco Created a…" at bounding box center [456, 206] width 855 height 109
click at [785, 180] on div "Intake type Laadpaal installatie Order NL-HH82701 Opdrachtgever Eneco Created a…" at bounding box center [456, 206] width 855 height 109
click at [488, 51] on icon at bounding box center [487, 49] width 9 height 9
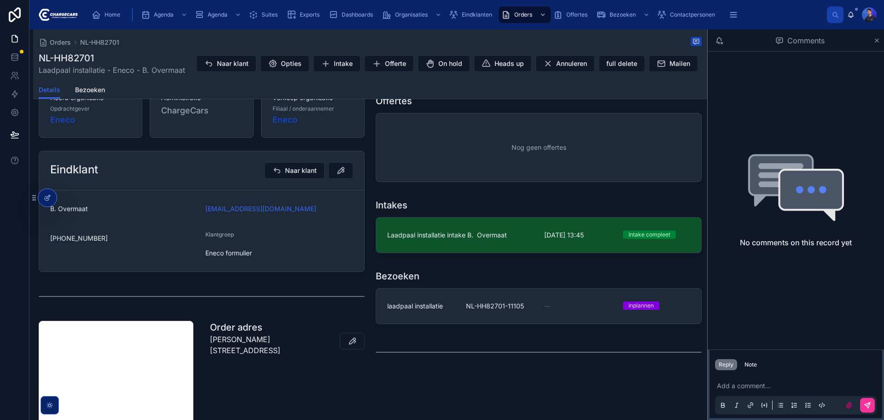
scroll to position [184, 0]
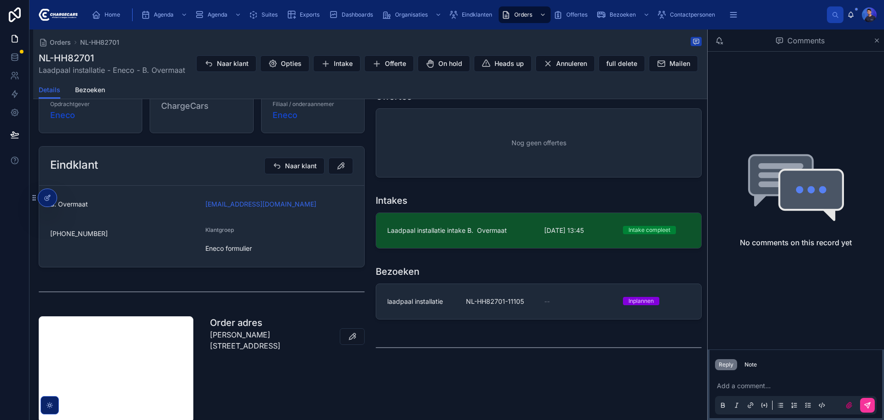
click at [493, 233] on span "Laadpaal installatie intake B. Overmaat" at bounding box center [460, 230] width 146 height 9
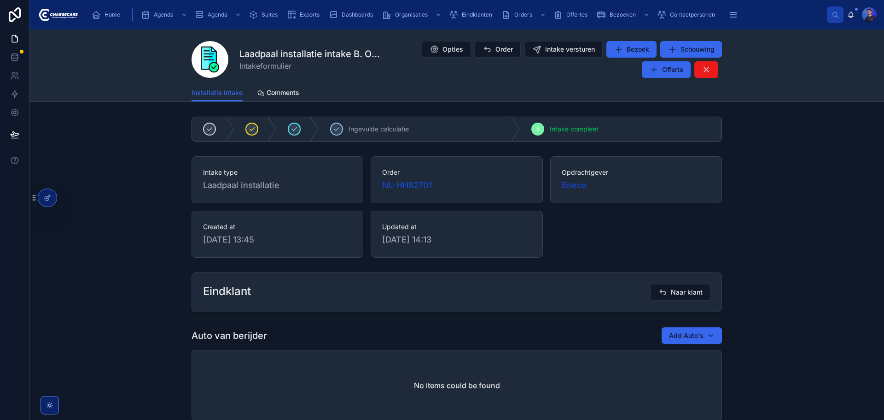
drag, startPoint x: 846, startPoint y: 213, endPoint x: 825, endPoint y: 218, distance: 21.5
click at [846, 213] on div "Intake type Laadpaal installatie Order NL-HH82701 Opdrachtgever Eneco Created a…" at bounding box center [456, 206] width 855 height 109
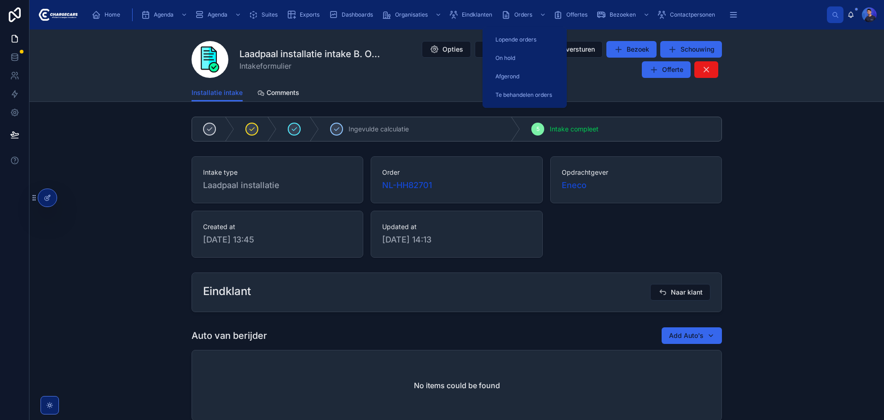
click at [517, 10] on div "Orders" at bounding box center [525, 14] width 47 height 15
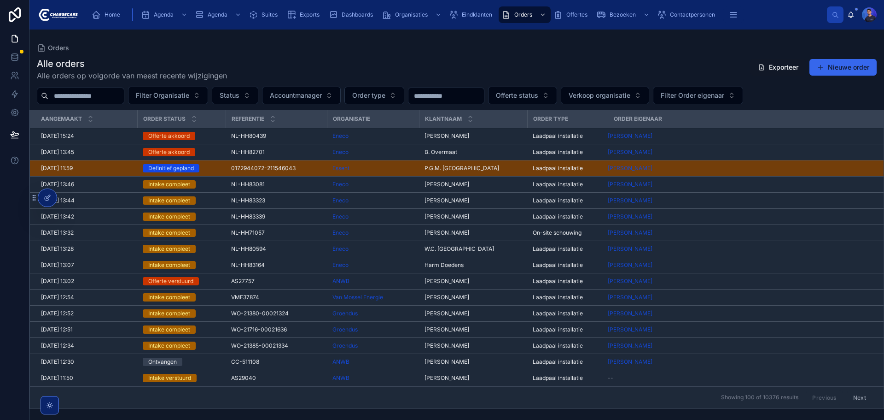
scroll to position [138, 0]
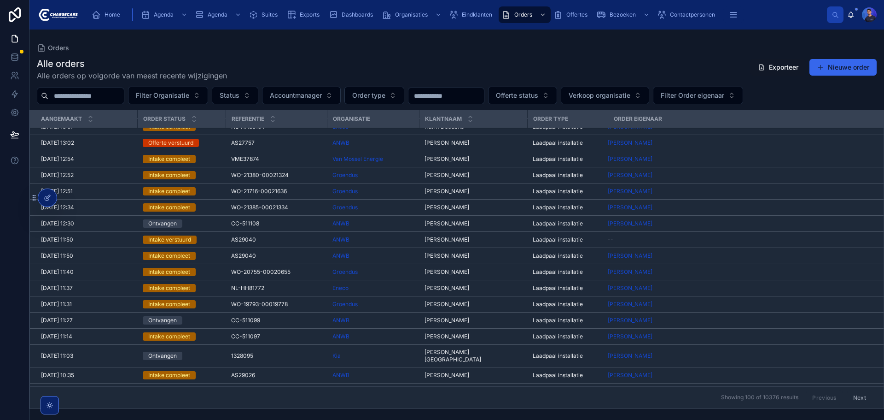
click at [293, 226] on div "CC-511108 CC-511108" at bounding box center [276, 223] width 90 height 7
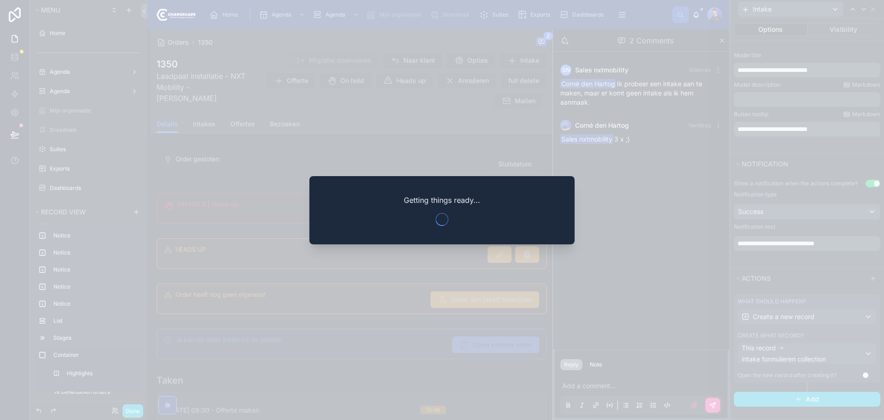
scroll to position [369, 0]
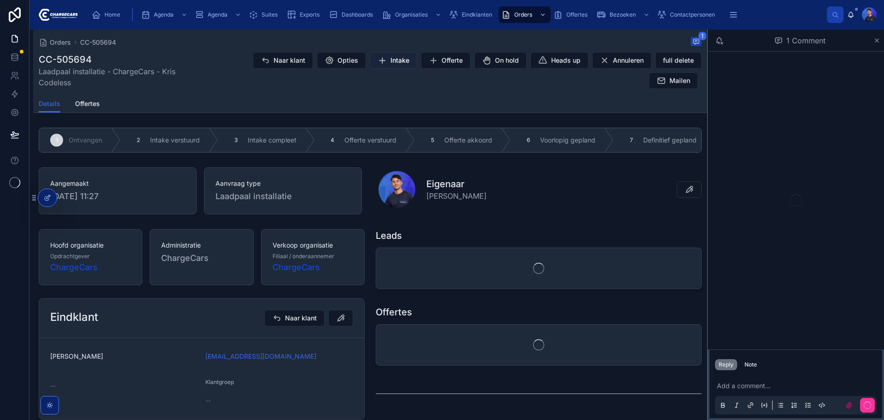
click at [401, 56] on span "Intake" at bounding box center [400, 60] width 19 height 9
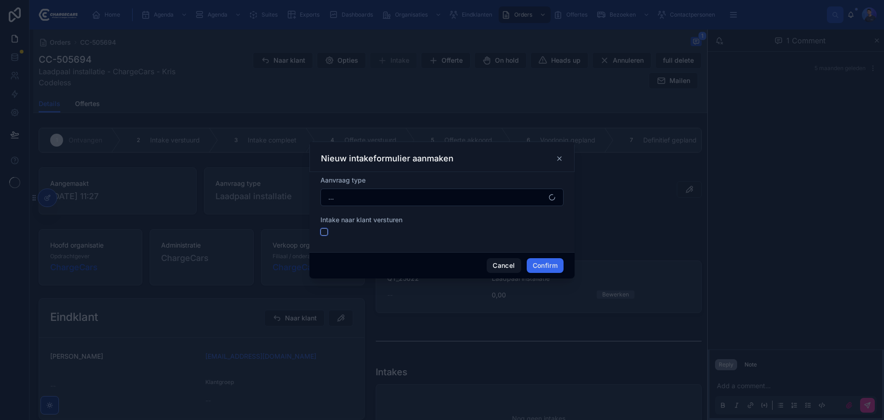
click at [324, 234] on button "button" at bounding box center [324, 231] width 7 height 7
click at [324, 233] on button "button" at bounding box center [324, 231] width 7 height 7
click at [367, 234] on div at bounding box center [442, 231] width 243 height 7
click at [330, 232] on div at bounding box center [442, 231] width 243 height 7
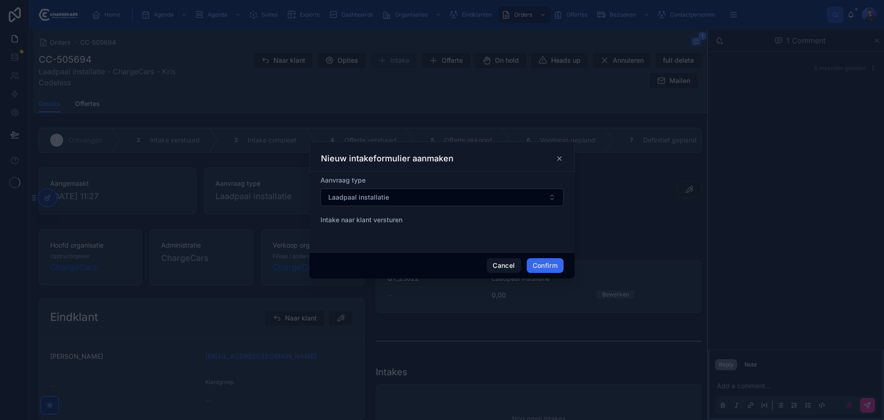
click at [327, 232] on div at bounding box center [442, 231] width 243 height 7
click at [326, 232] on button "button" at bounding box center [324, 231] width 7 height 7
click at [362, 240] on form "Aanvraag type Laadpaal installatie Intake naar klant versturen" at bounding box center [442, 210] width 243 height 69
click at [322, 228] on button "button" at bounding box center [324, 231] width 7 height 7
click at [351, 253] on div "Cancel Confirm" at bounding box center [442, 265] width 265 height 26
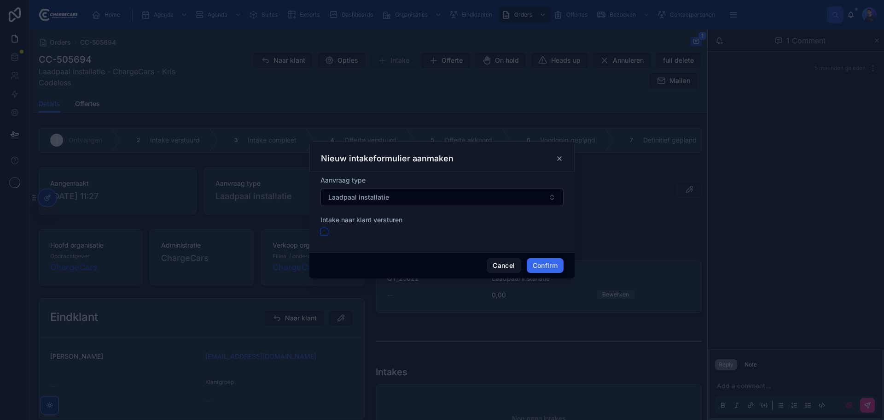
click at [325, 232] on button "button" at bounding box center [324, 231] width 7 height 7
click at [344, 254] on div "Cancel Confirm" at bounding box center [442, 265] width 265 height 26
click at [324, 234] on button "button" at bounding box center [324, 231] width 7 height 7
click at [335, 247] on div "Aanvraag type Laadpaal installatie Intake naar klant versturen" at bounding box center [442, 212] width 265 height 80
click at [558, 160] on icon at bounding box center [560, 159] width 4 height 4
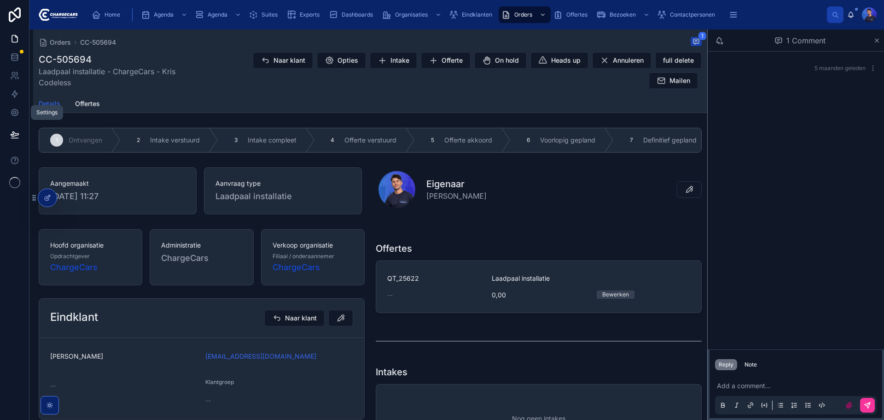
drag, startPoint x: 16, startPoint y: 115, endPoint x: 20, endPoint y: 122, distance: 7.4
click at [16, 115] on icon at bounding box center [14, 112] width 7 height 7
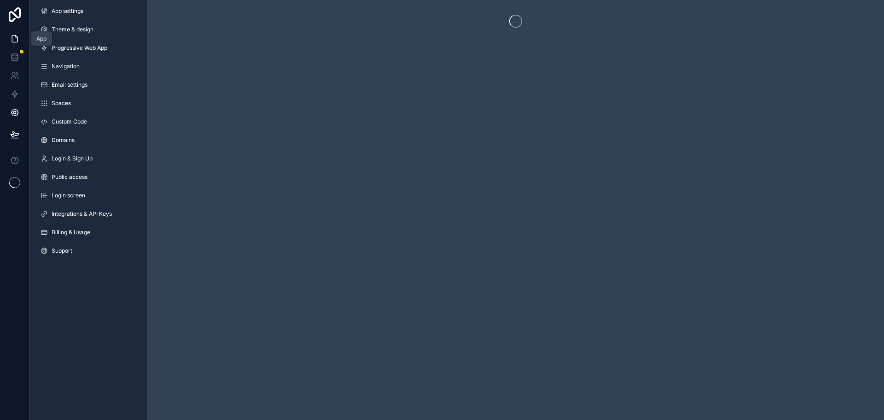
click at [16, 41] on icon at bounding box center [14, 38] width 9 height 9
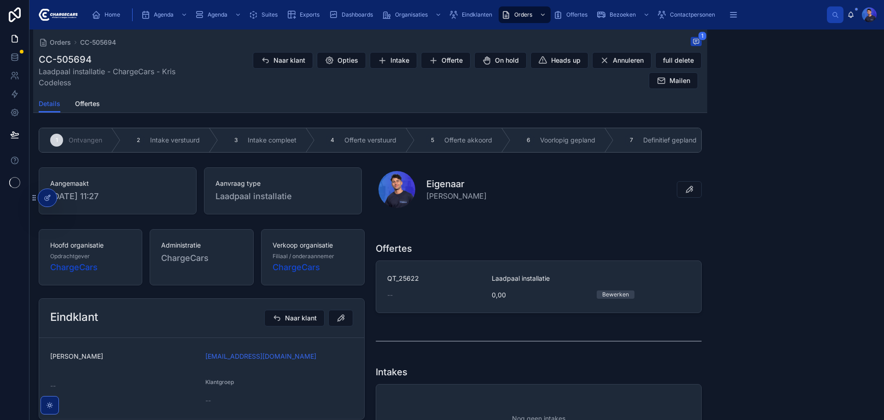
click at [50, 406] on icon at bounding box center [49, 405] width 2 height 2
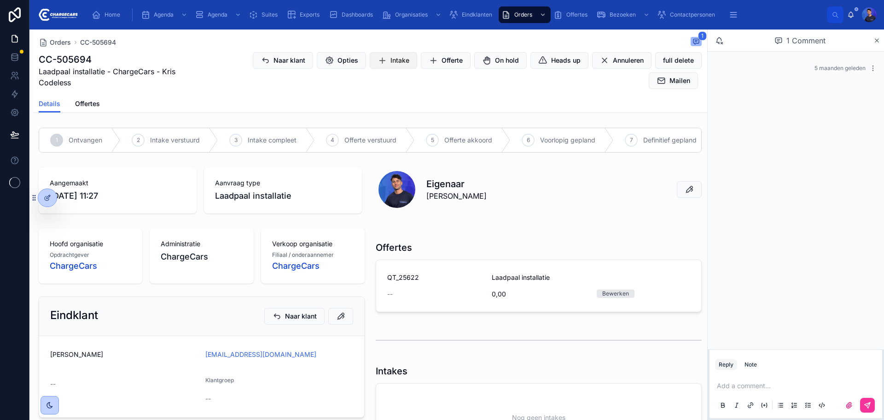
click at [391, 58] on span "Intake" at bounding box center [400, 60] width 19 height 9
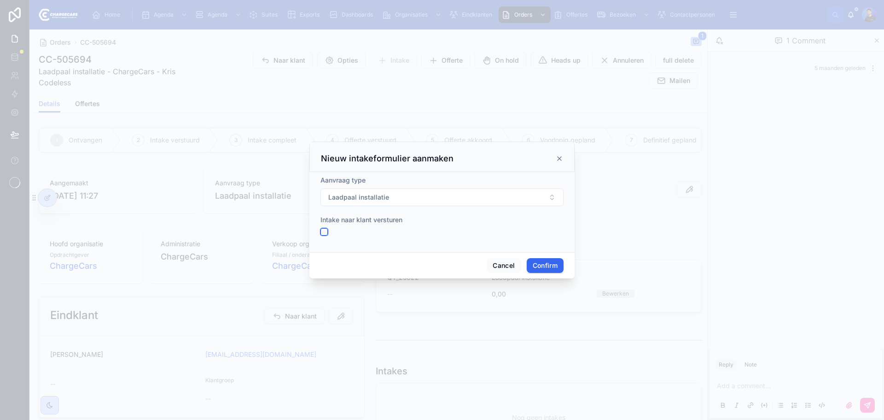
click at [328, 232] on button "button" at bounding box center [324, 231] width 7 height 7
click at [336, 241] on form "Aanvraag type Laadpaal installatie Intake naar klant versturen" at bounding box center [442, 210] width 243 height 69
click at [323, 233] on button "button" at bounding box center [324, 231] width 7 height 7
click at [336, 242] on form "Aanvraag type Laadpaal installatie Intake naar klant versturen" at bounding box center [442, 210] width 243 height 69
click at [323, 232] on button "button" at bounding box center [324, 231] width 7 height 7
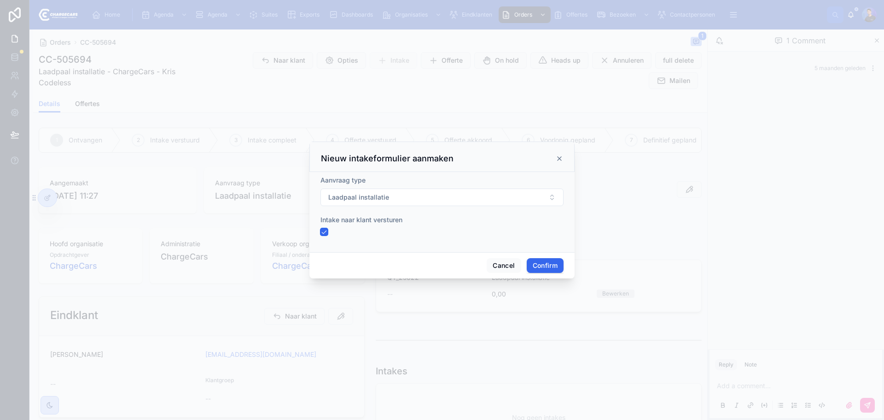
type button "on"
drag, startPoint x: 556, startPoint y: 159, endPoint x: 527, endPoint y: 165, distance: 30.1
click at [556, 159] on icon at bounding box center [559, 158] width 7 height 7
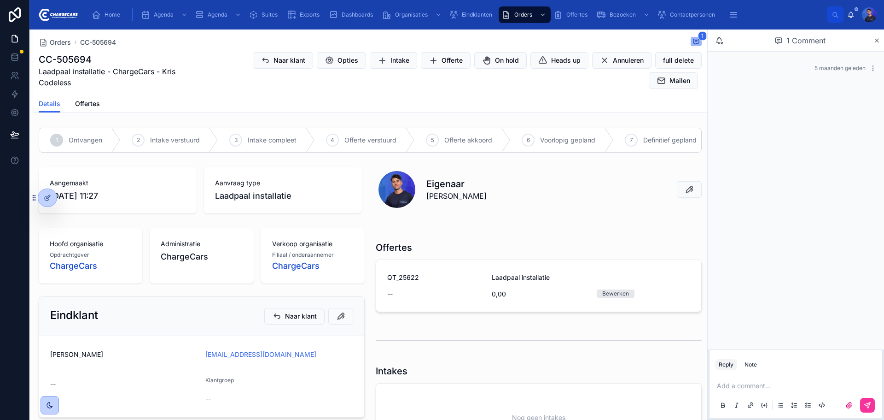
click at [48, 408] on icon at bounding box center [49, 404] width 7 height 7
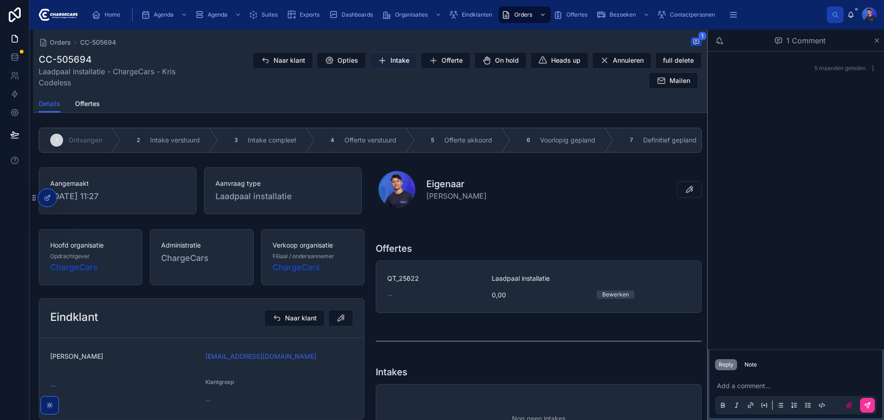
click at [391, 60] on span "Intake" at bounding box center [400, 60] width 19 height 9
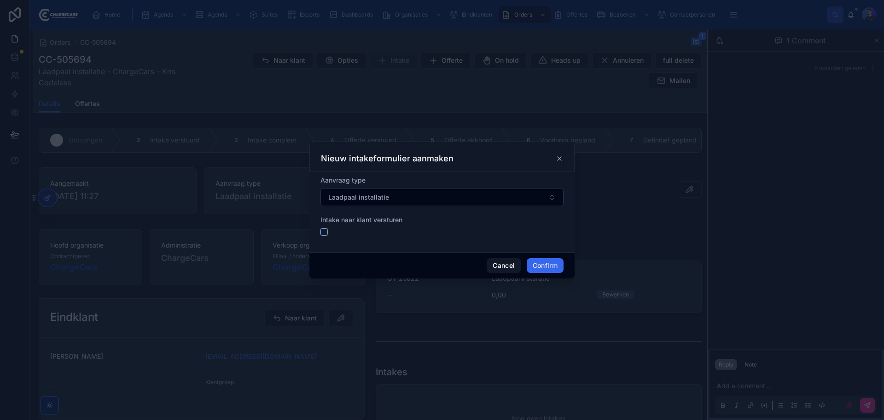
click at [325, 233] on button "button" at bounding box center [324, 231] width 7 height 7
click at [343, 244] on form "Aanvraag type Laadpaal installatie Intake naar klant versturen" at bounding box center [442, 210] width 243 height 69
click at [257, 124] on div at bounding box center [442, 210] width 884 height 420
click at [563, 155] on icon at bounding box center [559, 158] width 7 height 7
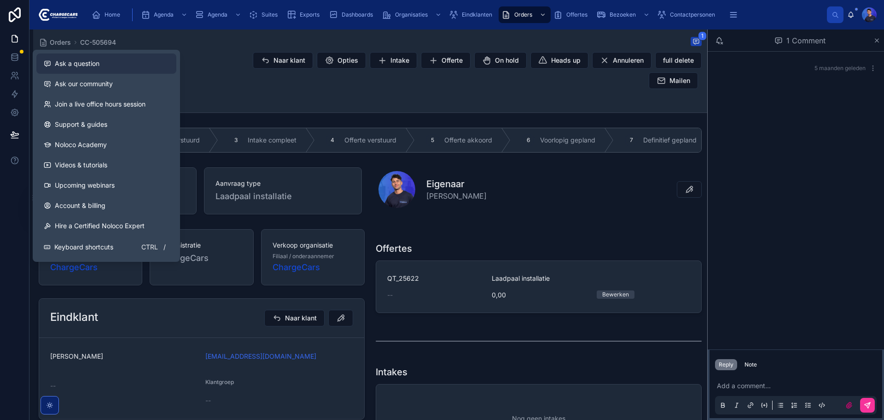
click at [82, 67] on span "Ask a question" at bounding box center [77, 63] width 45 height 9
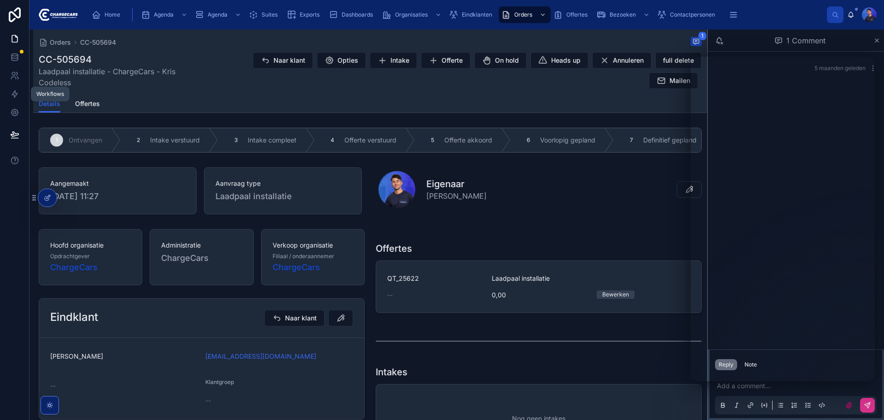
click at [15, 108] on icon at bounding box center [14, 112] width 9 height 9
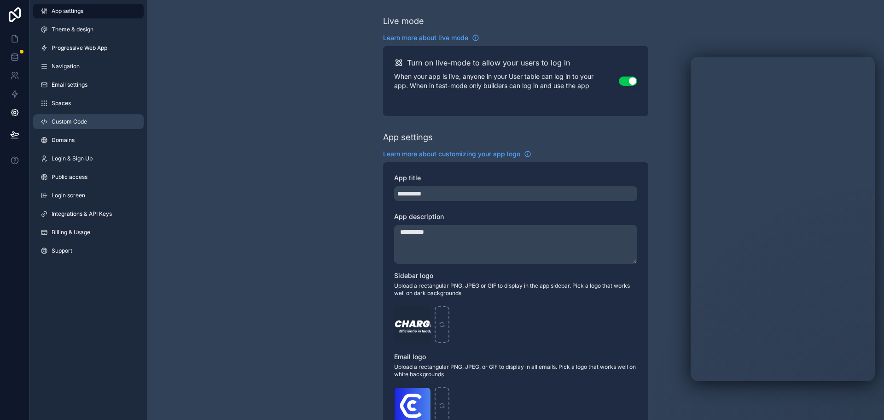
click at [78, 121] on span "Custom Code" at bounding box center [69, 121] width 35 height 7
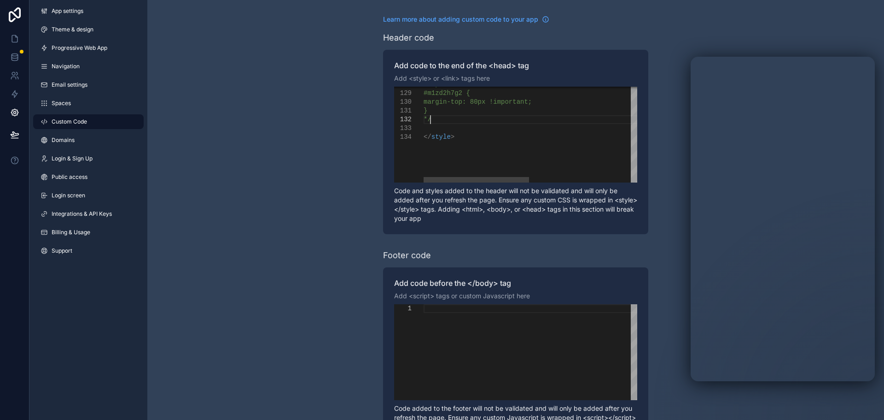
click at [453, 121] on div "*/" at bounding box center [640, 119] width 433 height 9
paste textarea "**********"
drag, startPoint x: 546, startPoint y: 181, endPoint x: 444, endPoint y: 187, distance: 102.0
click at [444, 187] on div "**********" at bounding box center [515, 142] width 265 height 184
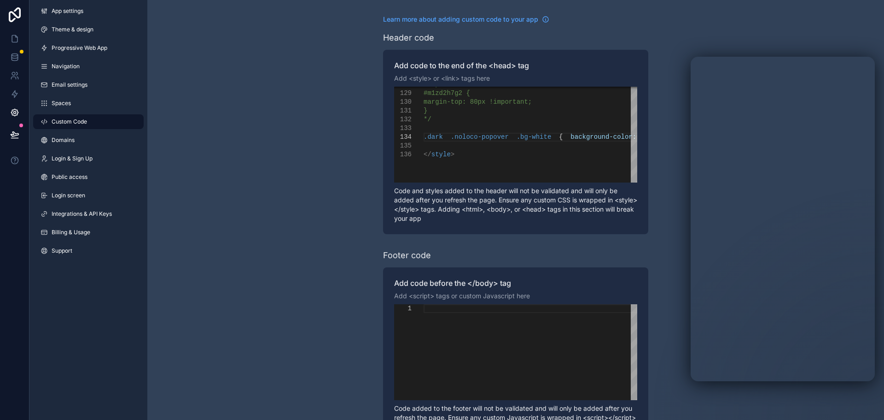
type textarea "**********"
click at [292, 170] on div "**********" at bounding box center [515, 233] width 737 height 466
click at [19, 36] on icon at bounding box center [14, 38] width 9 height 9
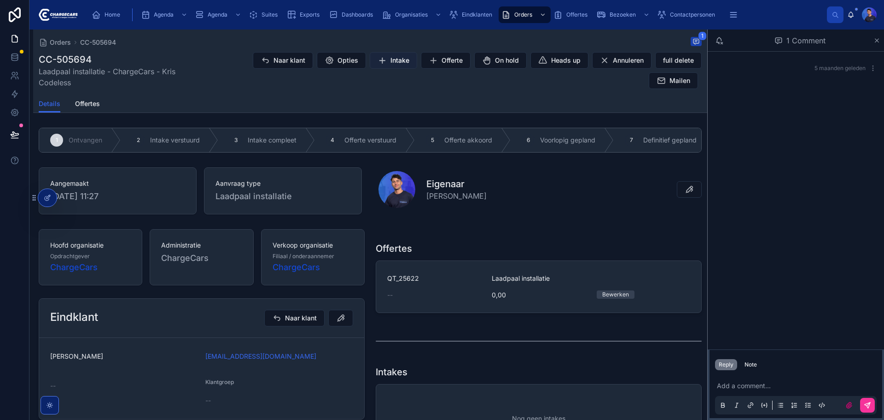
click at [391, 61] on span "Intake" at bounding box center [400, 60] width 19 height 9
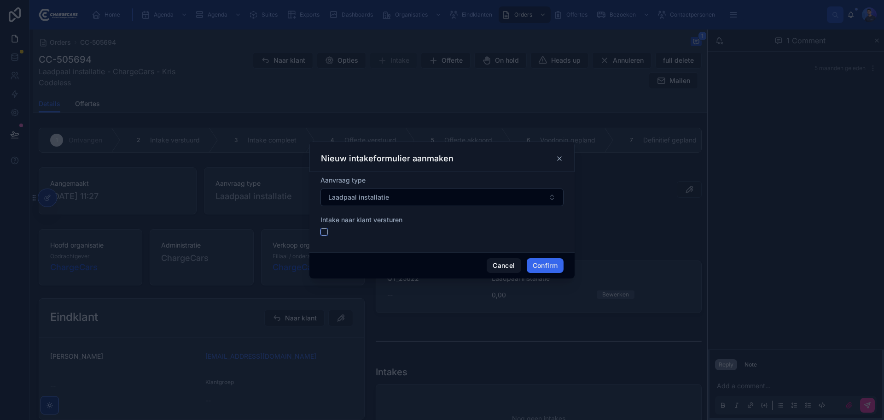
click at [322, 230] on button "button" at bounding box center [324, 231] width 7 height 7
click at [319, 241] on div "Aanvraag type Laadpaal installatie Intake naar klant versturen" at bounding box center [442, 212] width 265 height 80
click at [322, 232] on button "button" at bounding box center [324, 231] width 7 height 7
click at [346, 246] on div "Aanvraag type Laadpaal installatie Intake naar klant versturen" at bounding box center [442, 212] width 265 height 80
click at [287, 111] on div at bounding box center [442, 210] width 884 height 420
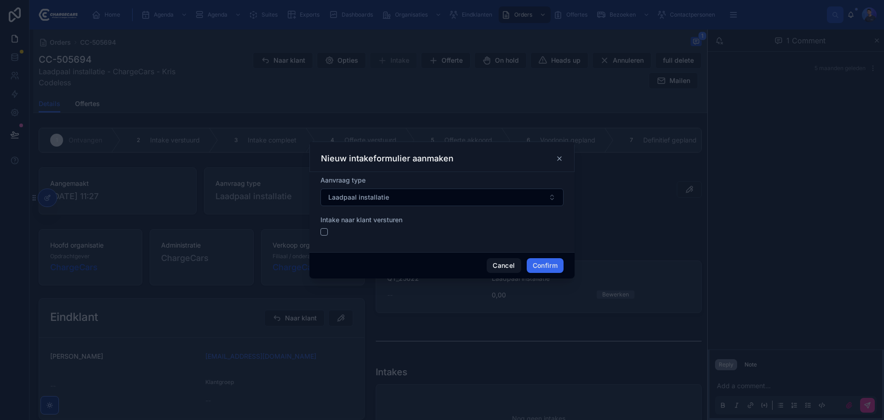
click at [559, 158] on icon at bounding box center [560, 159] width 4 height 4
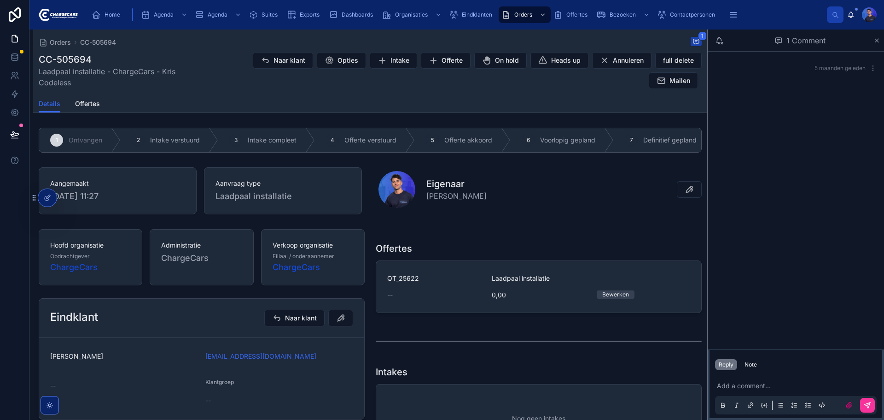
click at [565, 224] on div "1 Ontvangen 2 Intake verstuurd 3 Intake compleet 4 Offerte verstuurd 5 Offerte …" at bounding box center [370, 357] width 674 height 466
click at [422, 100] on div "Details Offertes" at bounding box center [370, 104] width 663 height 18
click at [401, 66] on button "Intake" at bounding box center [393, 60] width 47 height 17
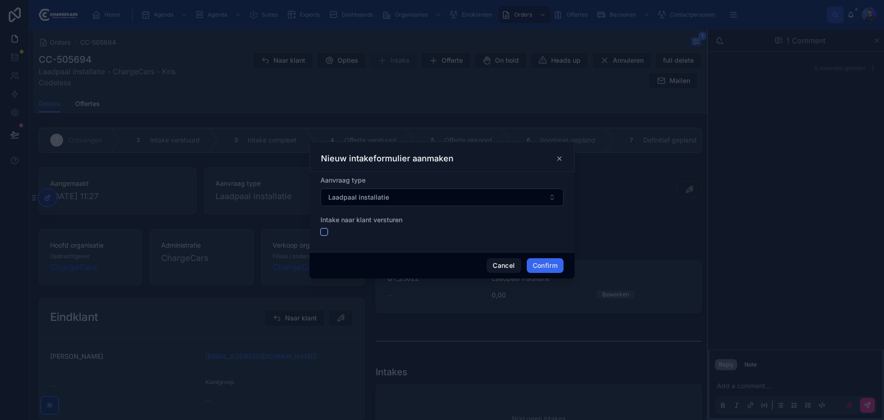
click at [327, 233] on button "button" at bounding box center [324, 231] width 7 height 7
click at [324, 233] on button "button" at bounding box center [324, 231] width 7 height 7
click at [328, 243] on form "Aanvraag type Laadpaal installatie Intake naar klant versturen" at bounding box center [442, 210] width 243 height 69
click at [326, 231] on button "button" at bounding box center [324, 231] width 7 height 7
click at [519, 244] on form "Aanvraag type Laadpaal installatie Intake naar klant versturen" at bounding box center [442, 210] width 243 height 69
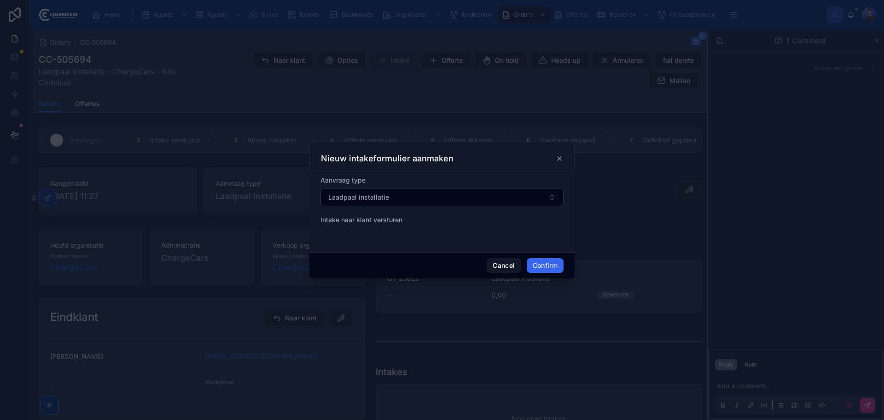
click at [555, 268] on button "Confirm" at bounding box center [545, 265] width 37 height 15
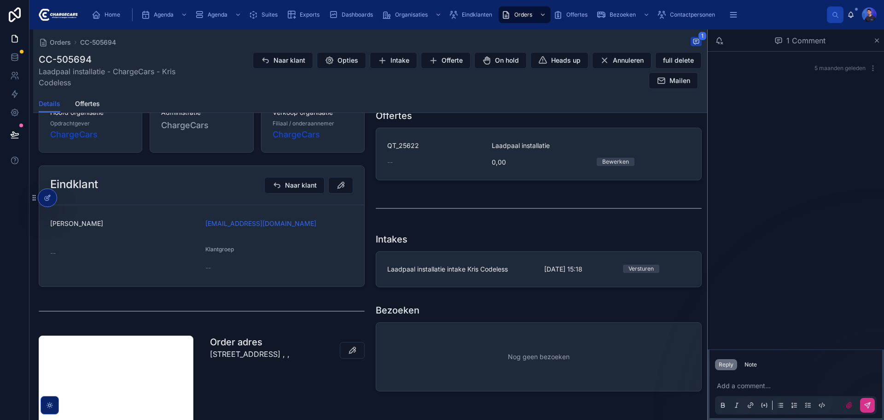
scroll to position [129, 0]
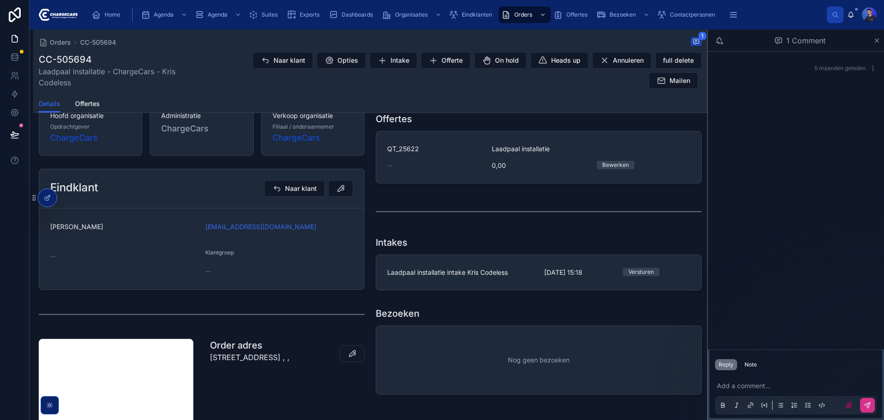
click at [515, 277] on span "Laadpaal installatie intake Kris Codeless" at bounding box center [460, 272] width 146 height 9
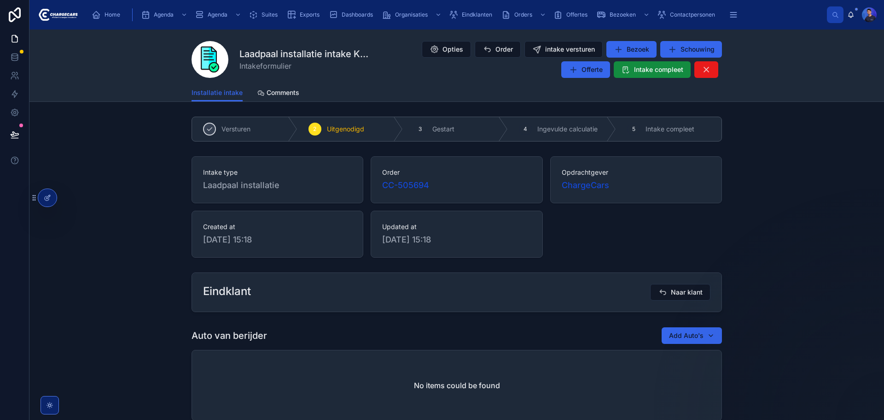
scroll to position [46, 0]
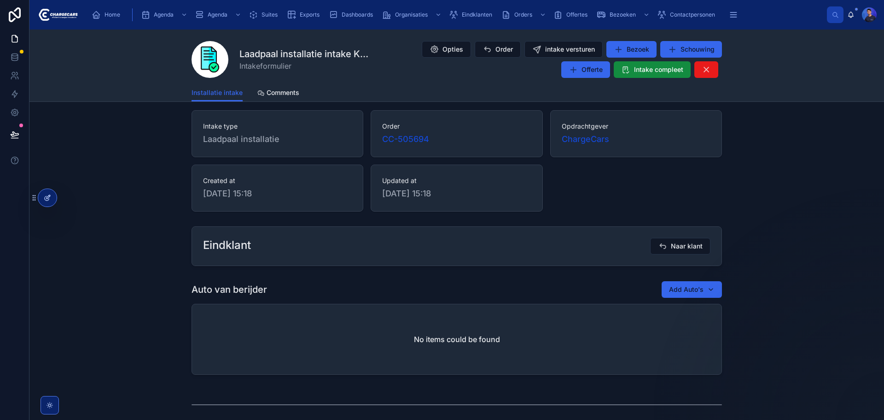
click at [51, 200] on div at bounding box center [47, 198] width 18 height 18
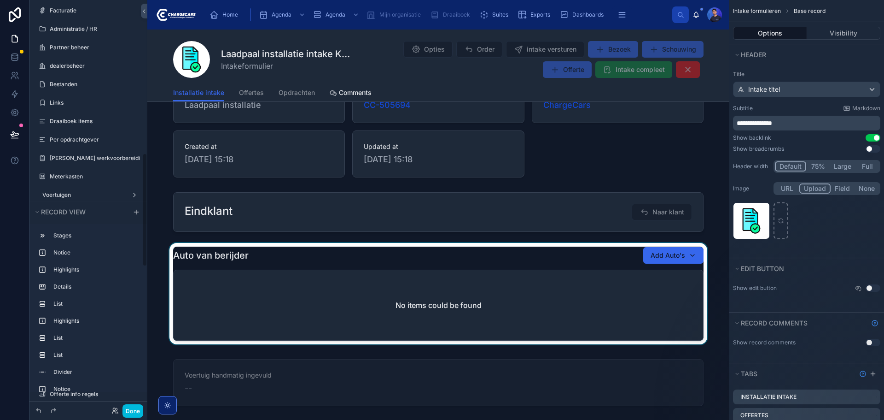
scroll to position [138, 0]
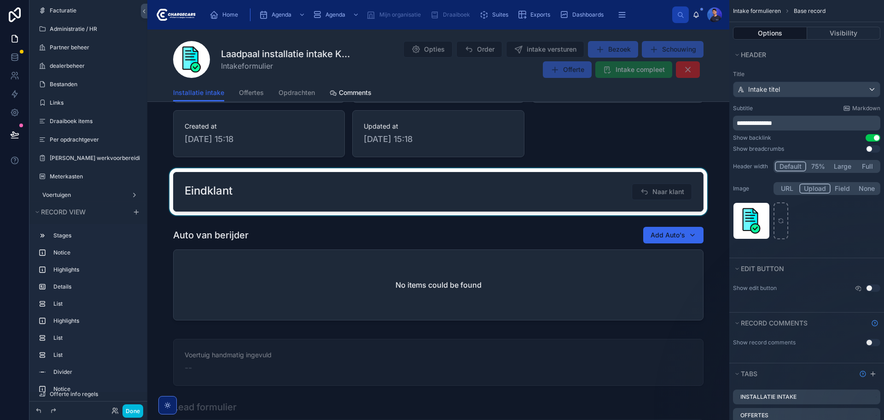
click at [305, 199] on div at bounding box center [438, 191] width 582 height 47
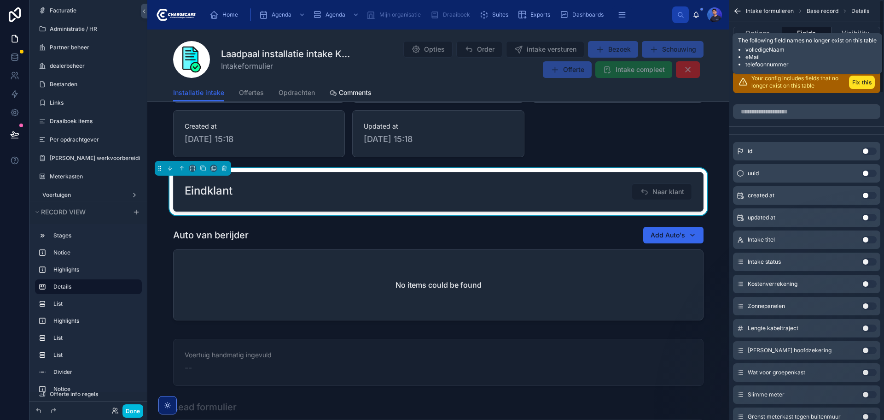
click at [860, 79] on button "Fix this" at bounding box center [862, 82] width 26 height 13
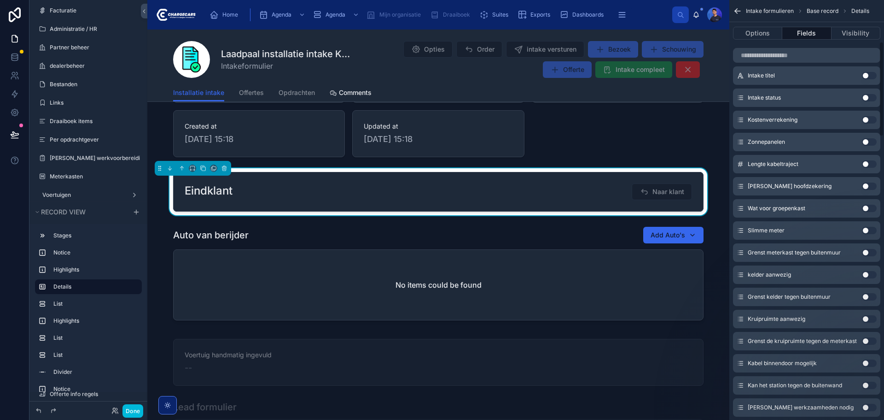
scroll to position [0, 0]
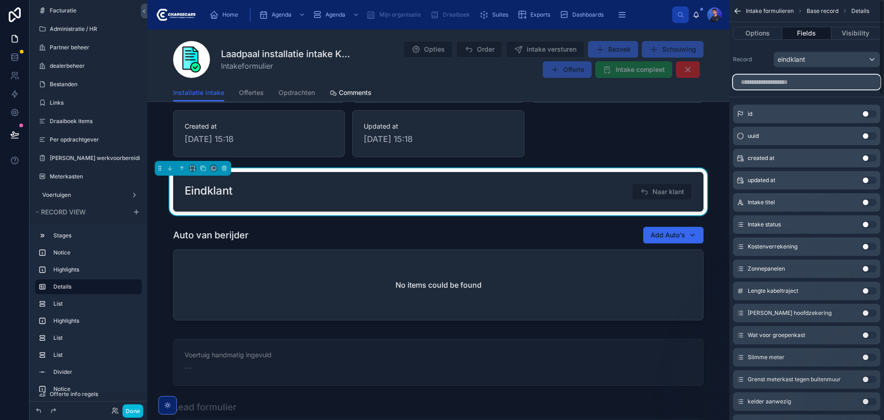
click at [817, 83] on input "scrollable content" at bounding box center [806, 82] width 147 height 15
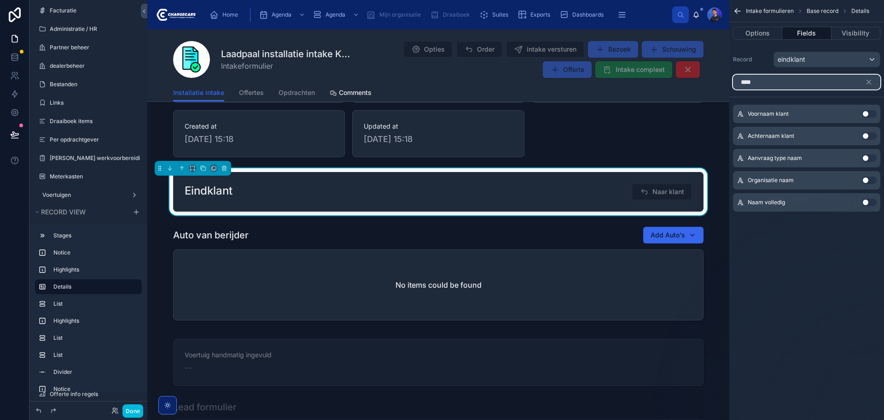
type input "****"
click at [870, 112] on button "Use setting" at bounding box center [869, 113] width 15 height 7
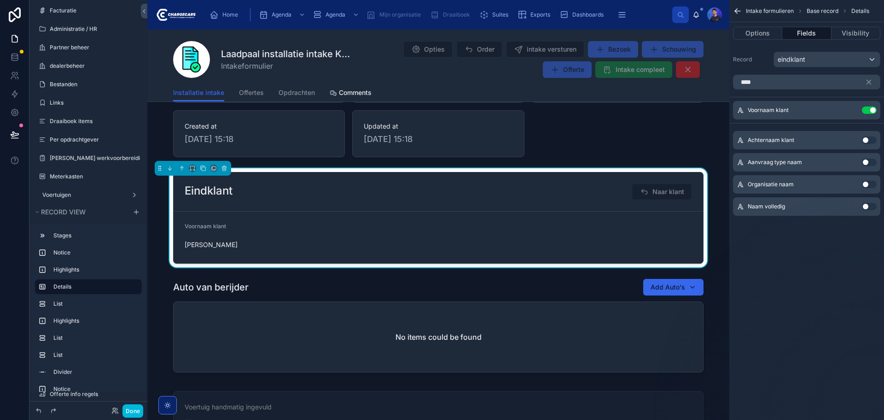
click at [869, 140] on button "Use setting" at bounding box center [869, 139] width 15 height 7
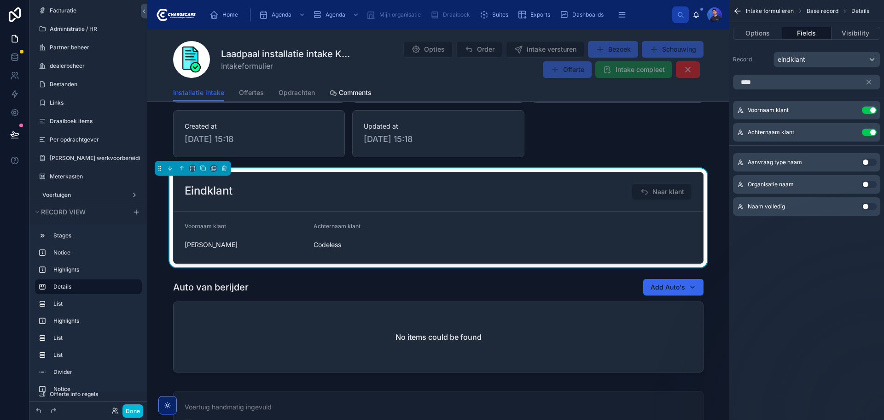
click at [868, 108] on button "Use setting" at bounding box center [869, 109] width 15 height 7
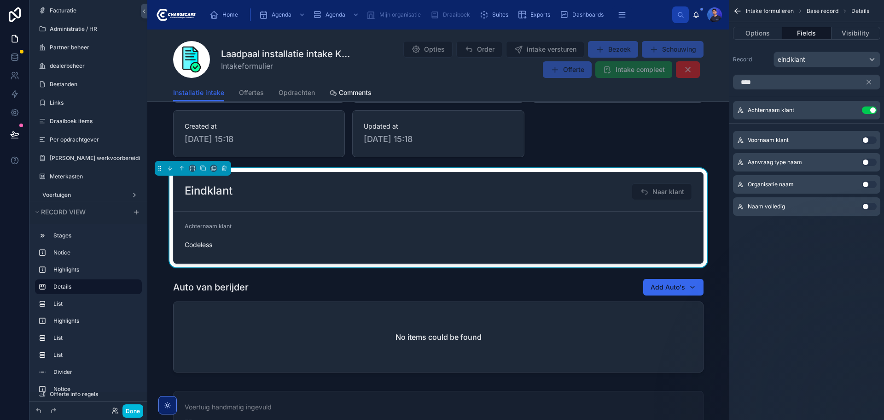
drag, startPoint x: 869, startPoint y: 112, endPoint x: 863, endPoint y: 123, distance: 12.8
click at [869, 111] on button "Use setting" at bounding box center [869, 109] width 15 height 7
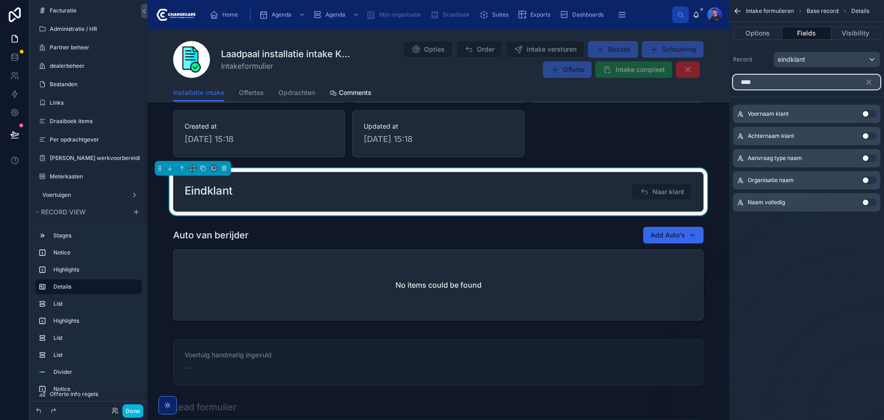
click at [773, 80] on input "****" at bounding box center [806, 82] width 147 height 15
click at [773, 37] on button "Options" at bounding box center [757, 33] width 49 height 13
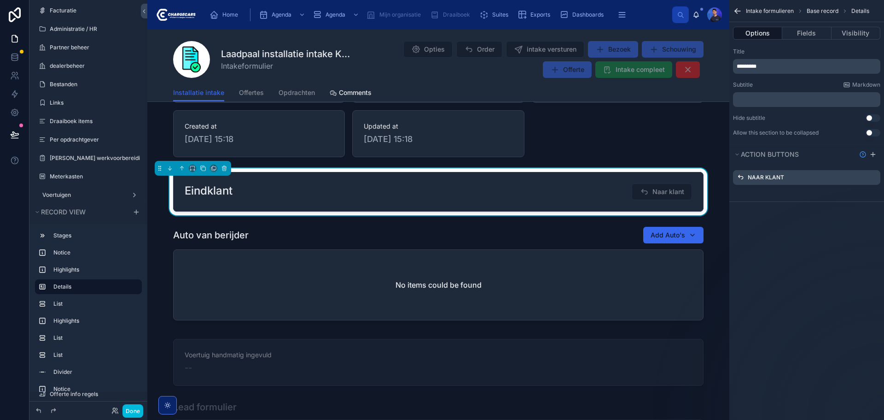
click at [768, 96] on p "﻿" at bounding box center [808, 99] width 142 height 7
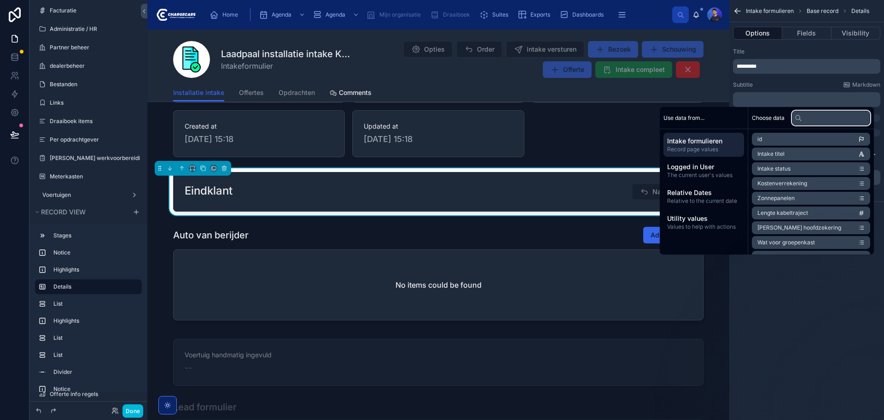
click at [802, 117] on input "text" at bounding box center [831, 118] width 78 height 15
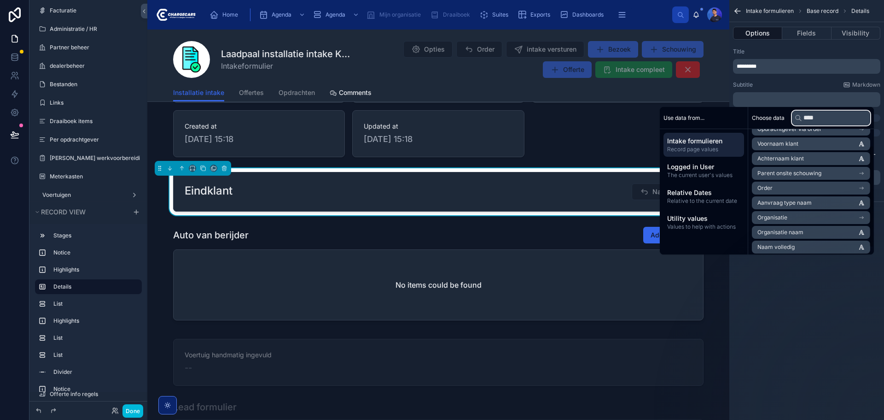
scroll to position [28, 0]
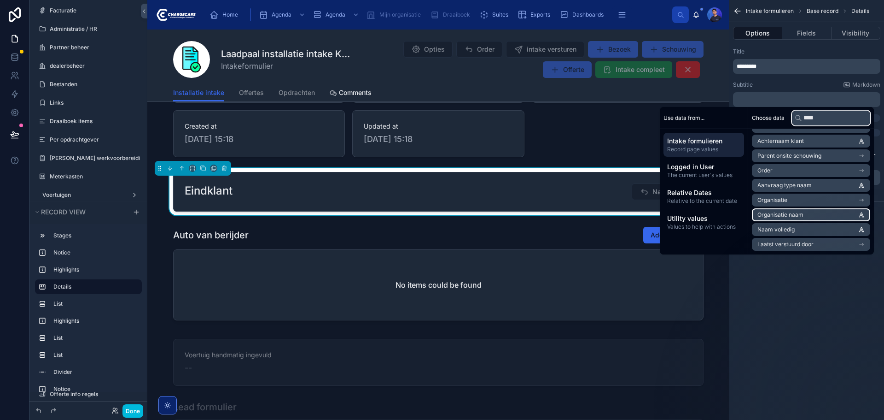
type input "****"
click at [804, 228] on li "Naam volledig" at bounding box center [811, 229] width 118 height 13
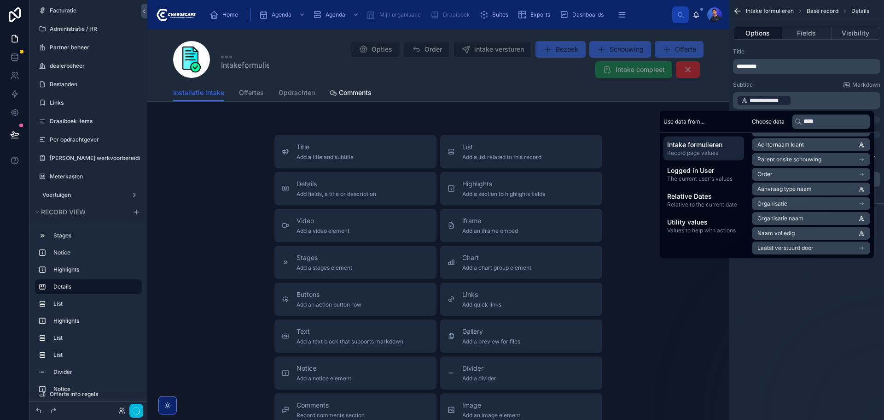
click at [803, 84] on div "Subtitle Markdown" at bounding box center [806, 84] width 147 height 7
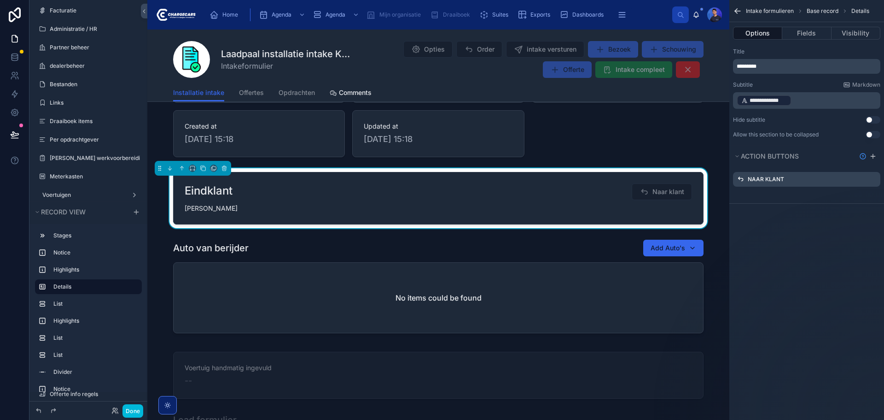
drag, startPoint x: 815, startPoint y: 35, endPoint x: 815, endPoint y: 43, distance: 8.3
click at [815, 35] on button "Fields" at bounding box center [807, 33] width 49 height 13
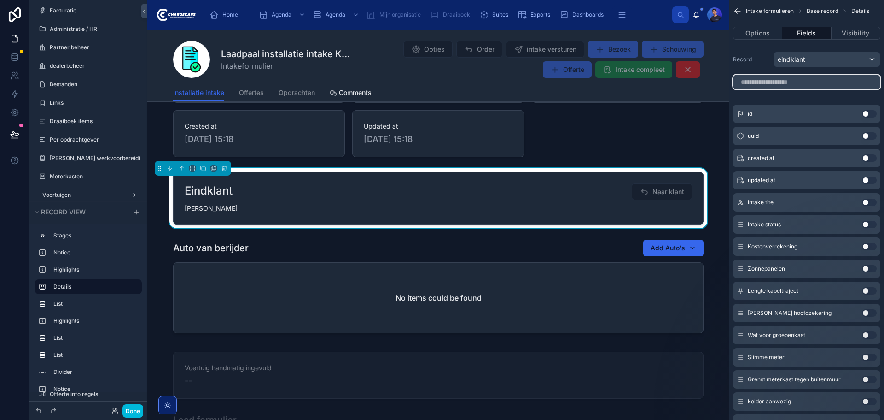
click at [833, 81] on input "scrollable content" at bounding box center [806, 82] width 147 height 15
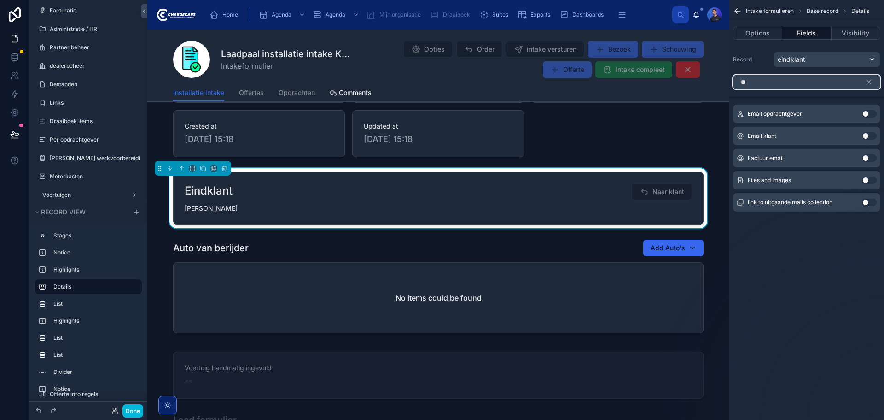
type input "**"
click at [867, 135] on button "Use setting" at bounding box center [869, 135] width 15 height 7
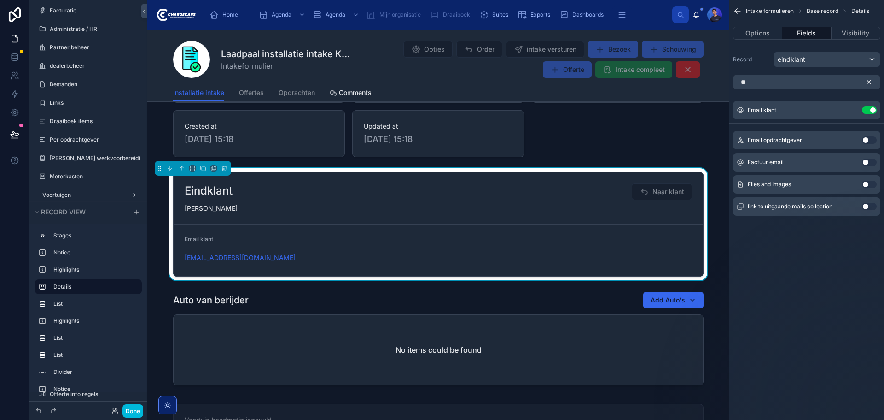
click at [870, 82] on icon "scrollable content" at bounding box center [869, 82] width 4 height 4
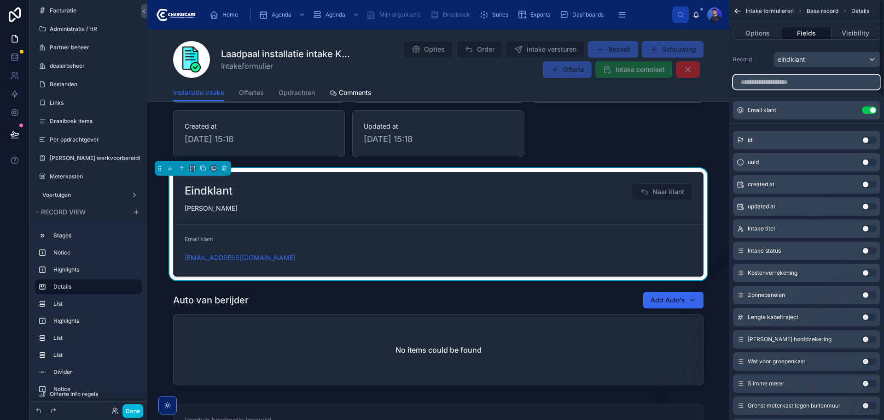
click at [790, 82] on input "scrollable content" at bounding box center [806, 82] width 147 height 15
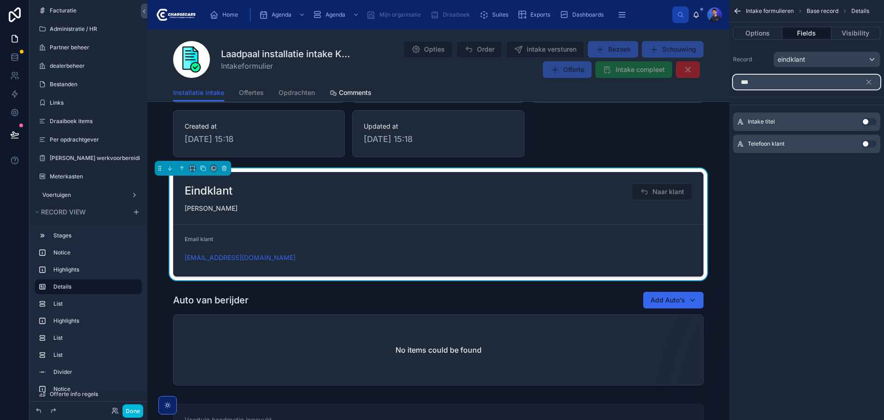
type input "***"
click at [867, 144] on button "Use setting" at bounding box center [869, 143] width 15 height 7
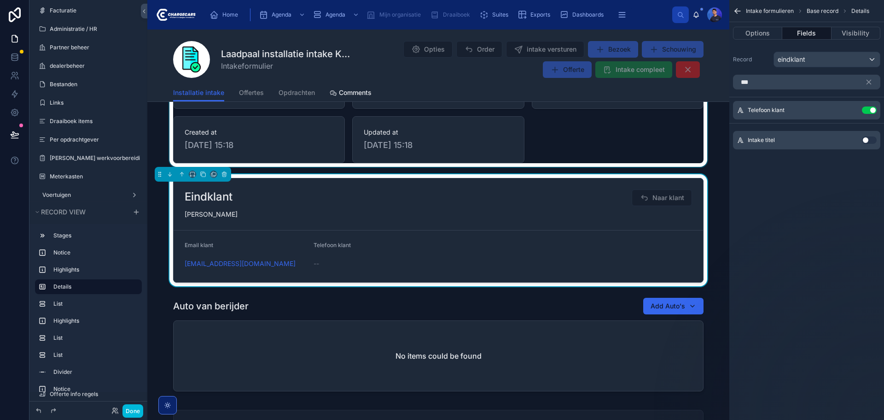
scroll to position [138, 0]
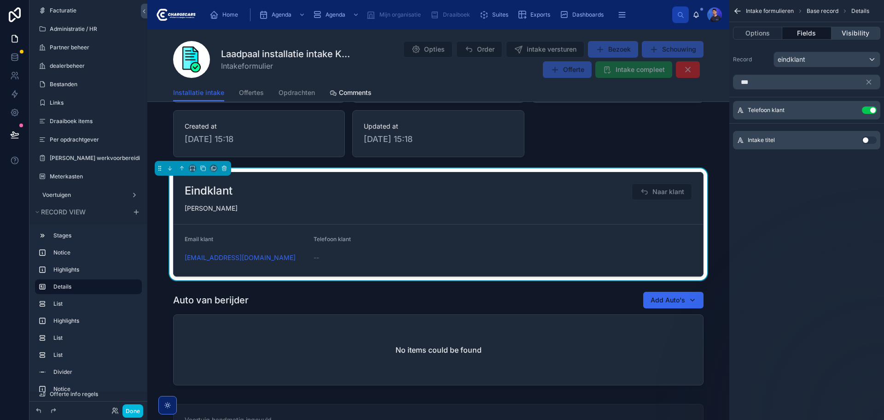
click at [852, 31] on button "Visibility" at bounding box center [856, 33] width 49 height 13
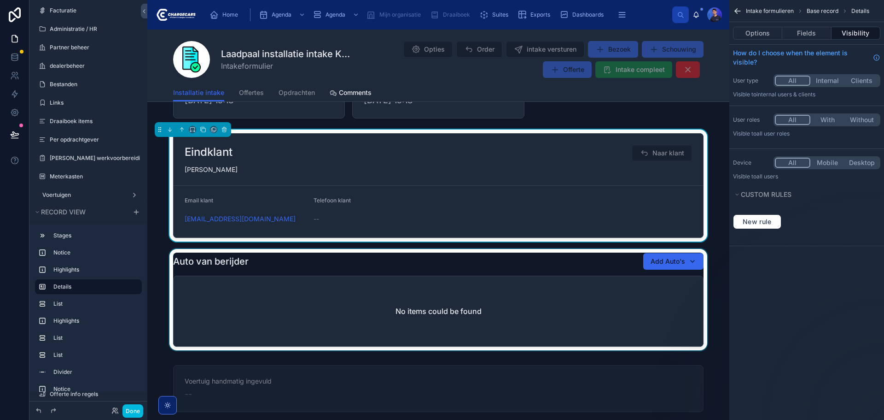
scroll to position [184, 0]
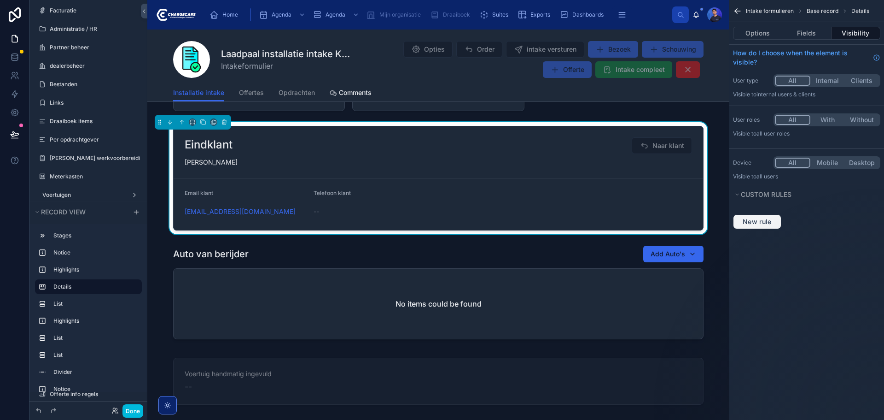
click at [770, 217] on button "New rule" at bounding box center [757, 221] width 48 height 15
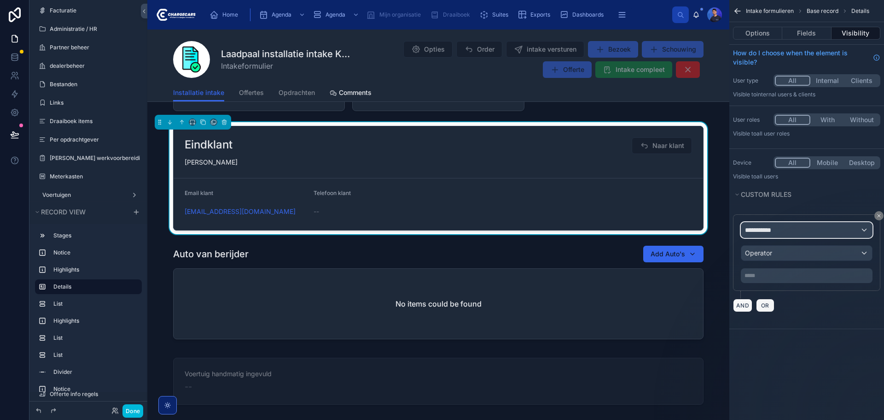
click at [776, 228] on span "**********" at bounding box center [762, 229] width 34 height 9
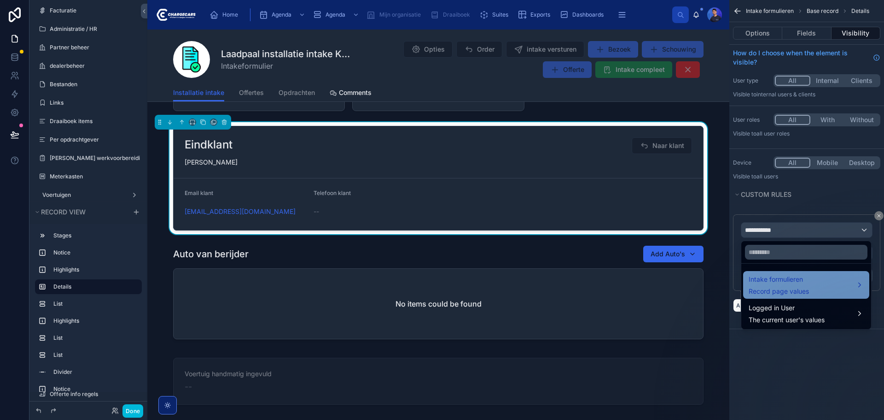
click at [775, 280] on span "Intake formulieren" at bounding box center [779, 279] width 60 height 11
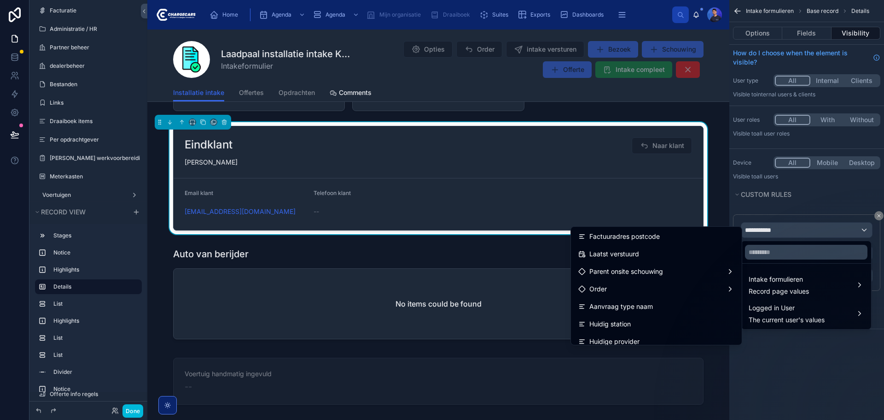
scroll to position [974, 0]
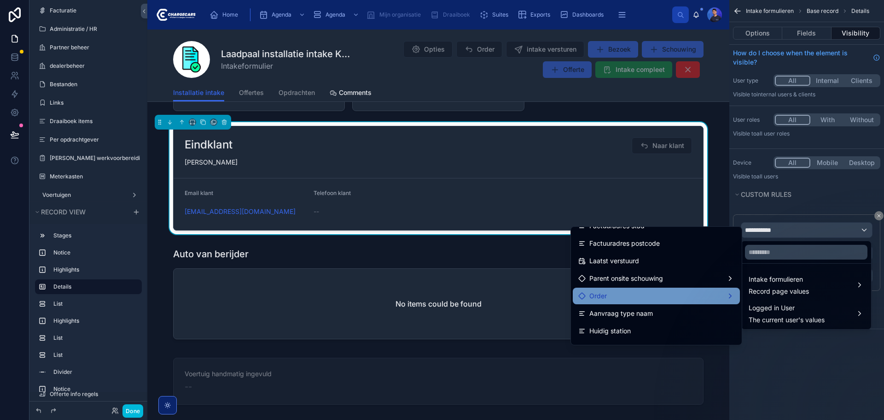
click at [647, 295] on div "Order" at bounding box center [657, 295] width 156 height 11
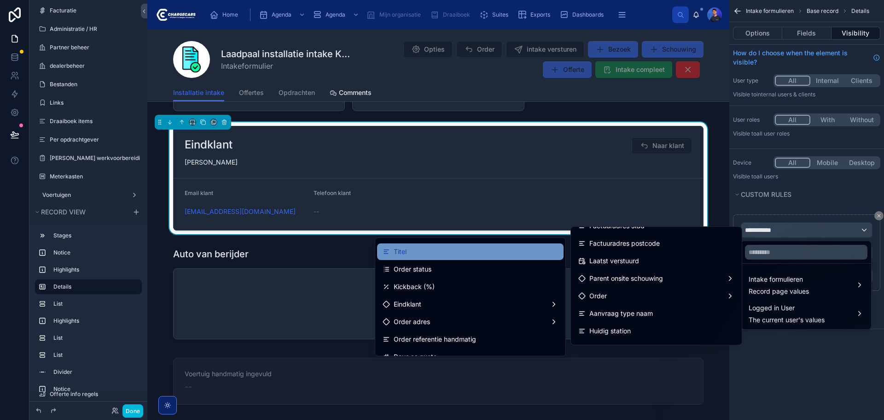
scroll to position [46, 0]
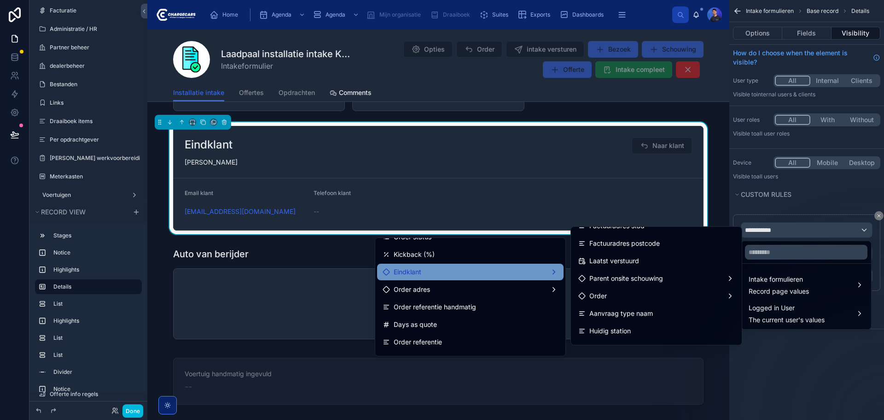
click at [432, 265] on div "Eindklant" at bounding box center [470, 271] width 187 height 17
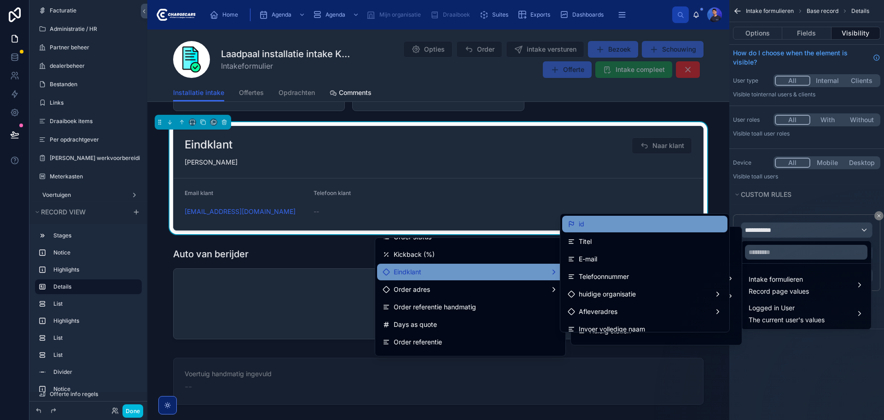
click at [590, 226] on div "id" at bounding box center [645, 223] width 154 height 11
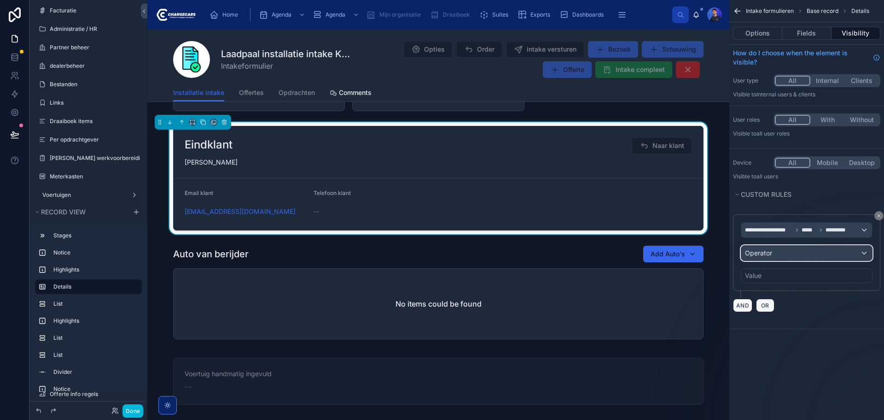
click at [790, 257] on div "Operator" at bounding box center [807, 253] width 131 height 15
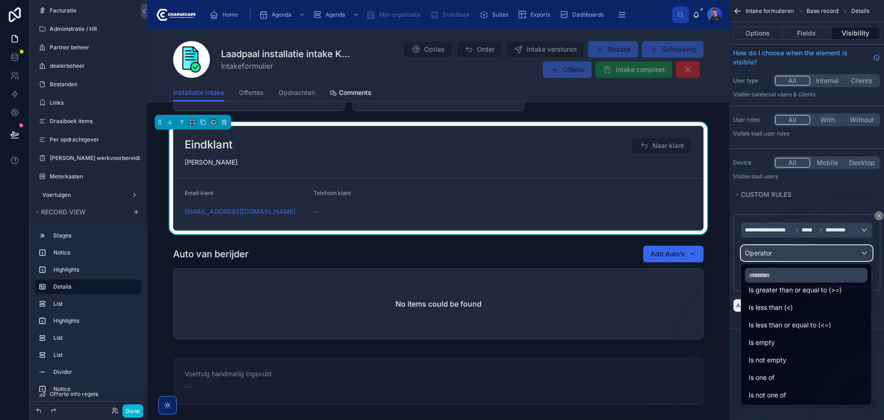
scroll to position [65, 0]
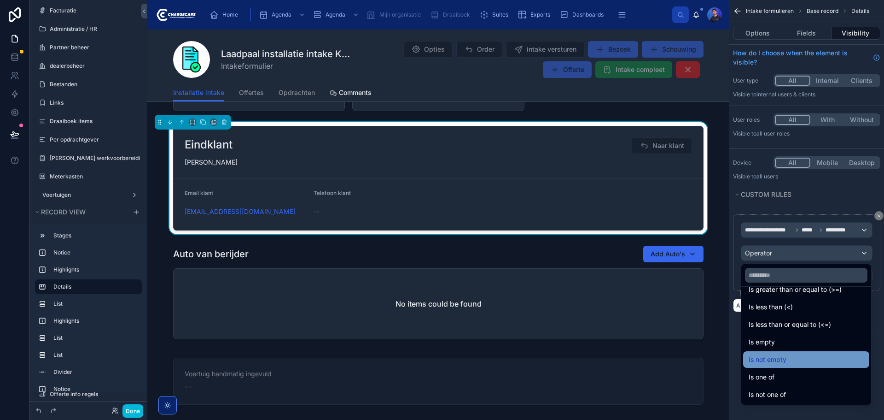
click at [791, 358] on div "Is not empty" at bounding box center [806, 359] width 115 height 11
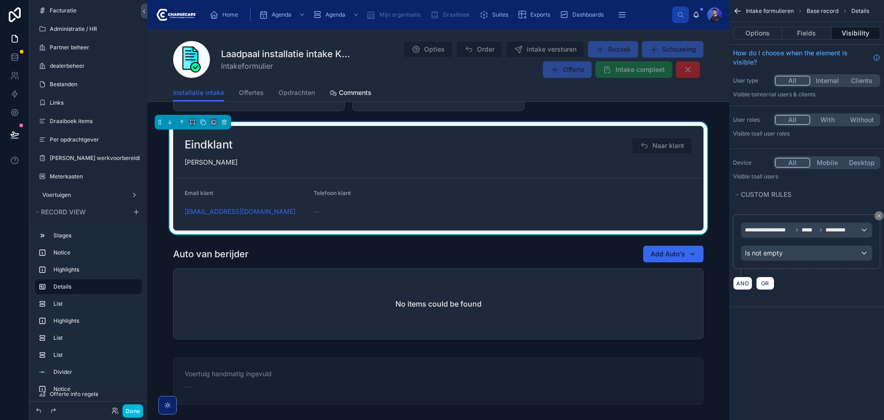
click at [793, 363] on div "**********" at bounding box center [807, 210] width 155 height 420
click at [769, 35] on button "Options" at bounding box center [757, 33] width 49 height 13
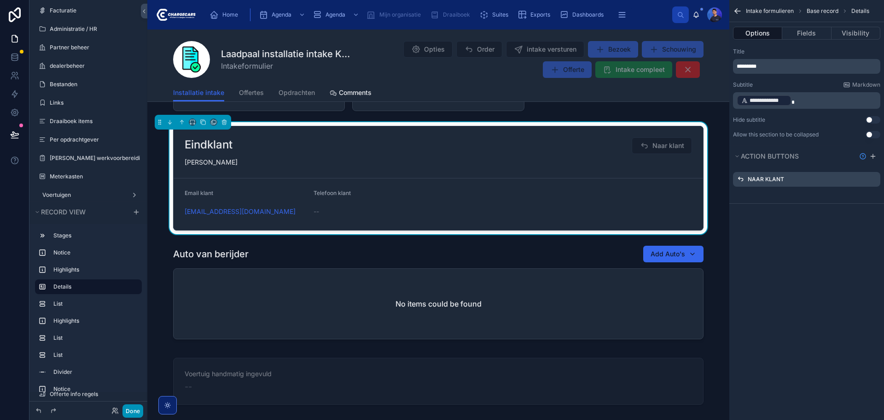
click at [138, 410] on button "Done" at bounding box center [133, 410] width 21 height 13
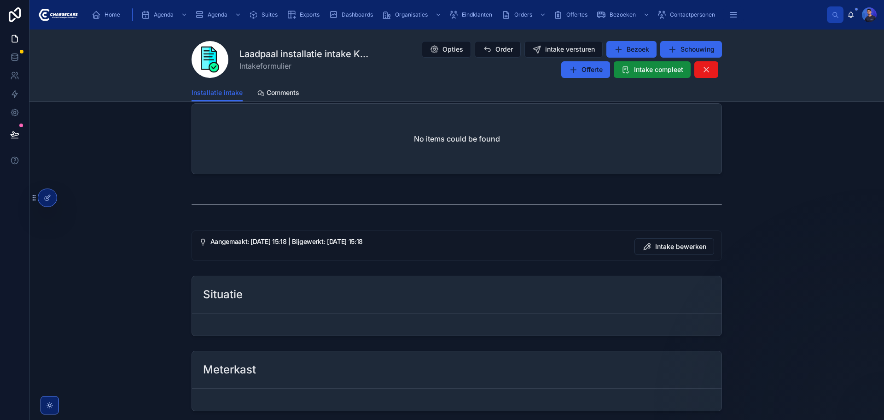
scroll to position [322, 0]
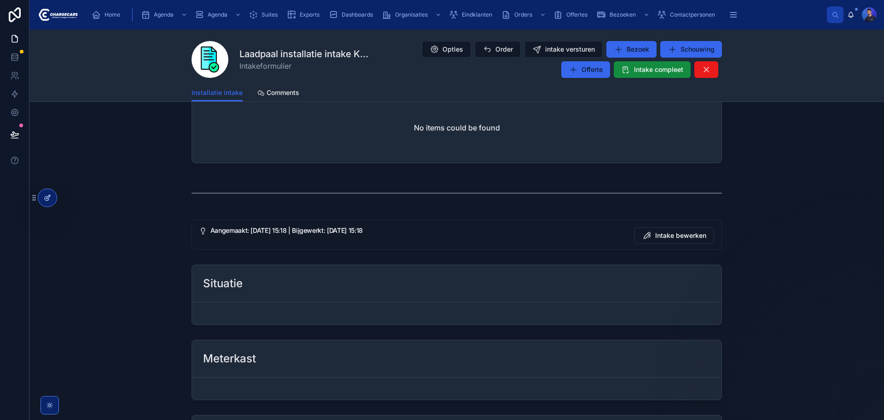
click at [55, 194] on div at bounding box center [47, 198] width 18 height 18
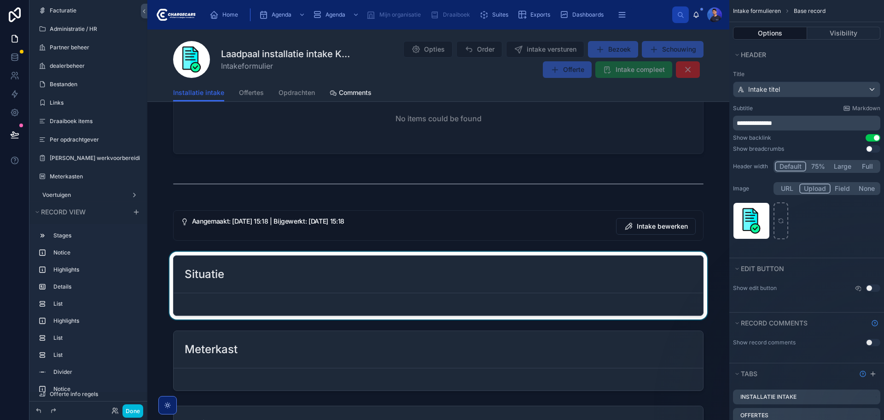
scroll to position [645, 0]
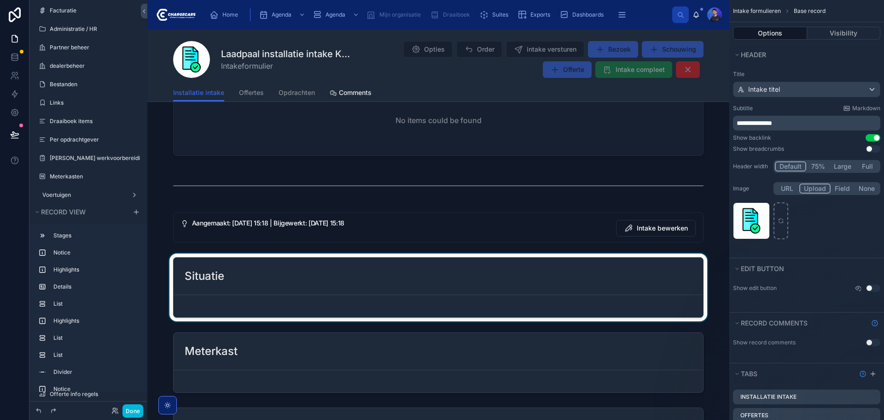
click at [239, 275] on div at bounding box center [438, 287] width 582 height 68
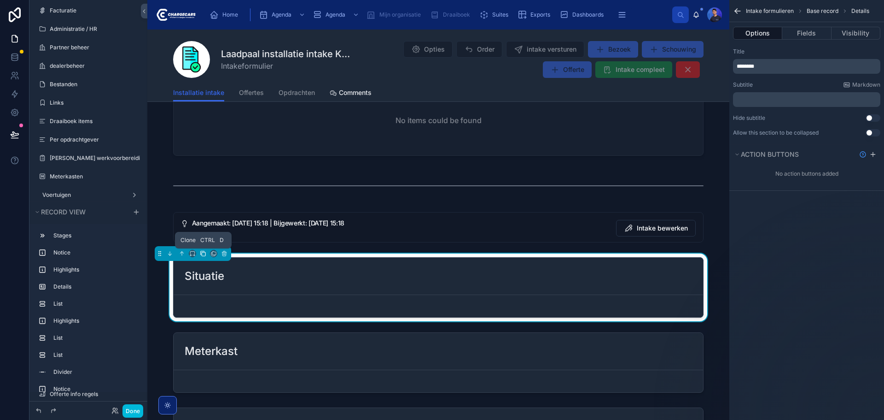
click at [204, 252] on icon at bounding box center [203, 253] width 6 height 6
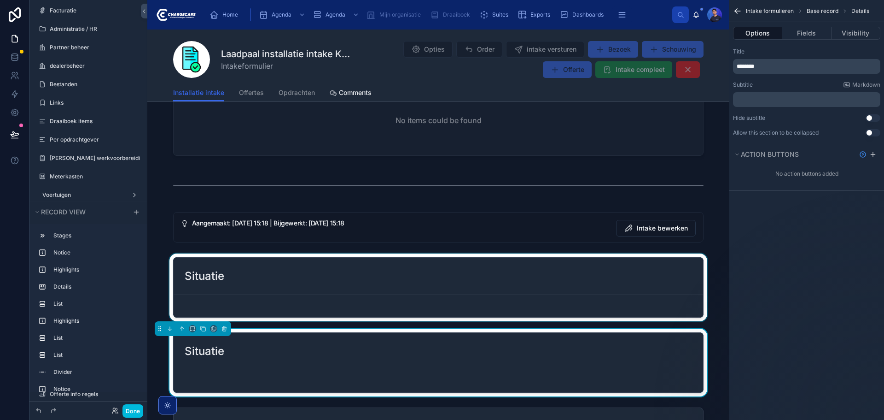
click at [300, 278] on div at bounding box center [438, 287] width 582 height 68
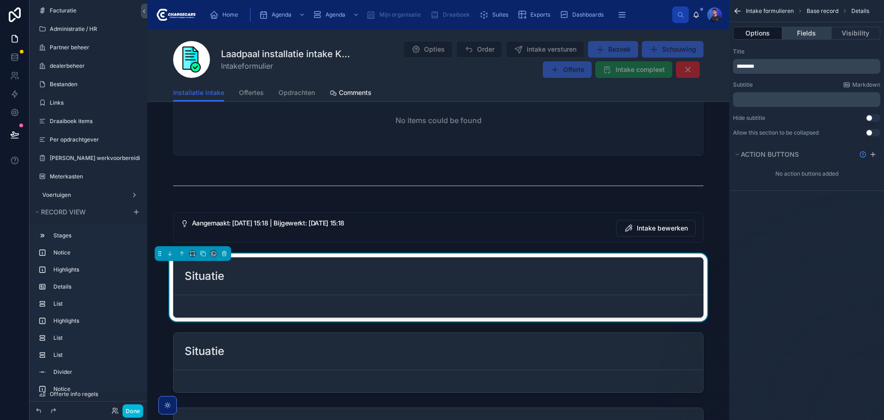
click at [809, 32] on button "Fields" at bounding box center [807, 33] width 49 height 13
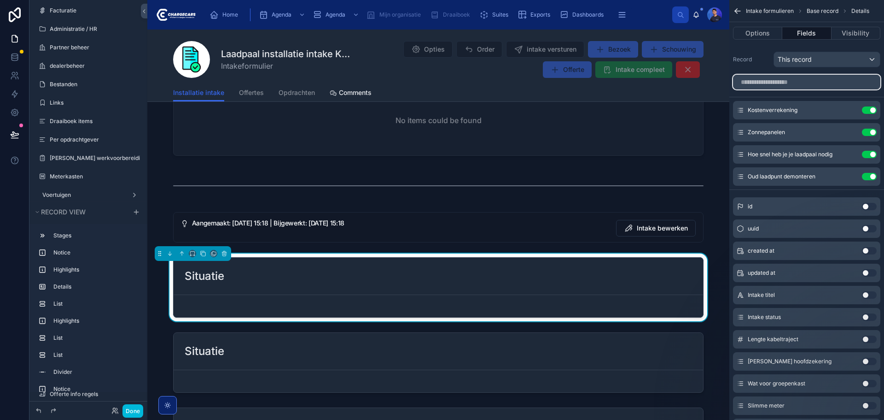
click at [817, 82] on input "scrollable content" at bounding box center [806, 82] width 147 height 15
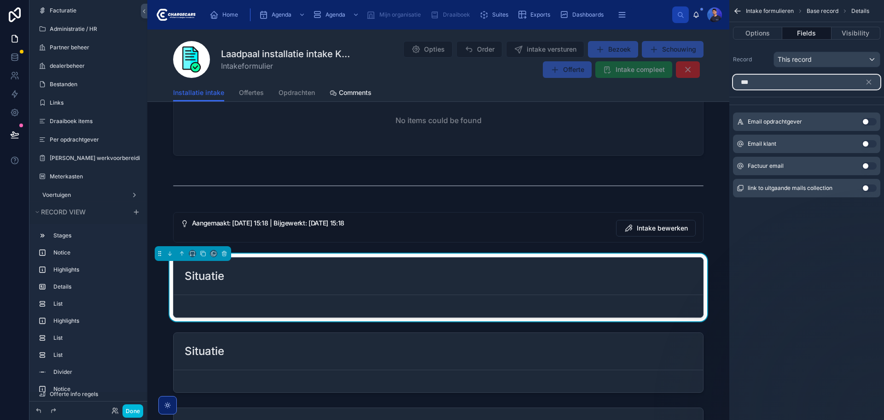
type input "***"
click at [868, 143] on button "Use setting" at bounding box center [869, 143] width 15 height 7
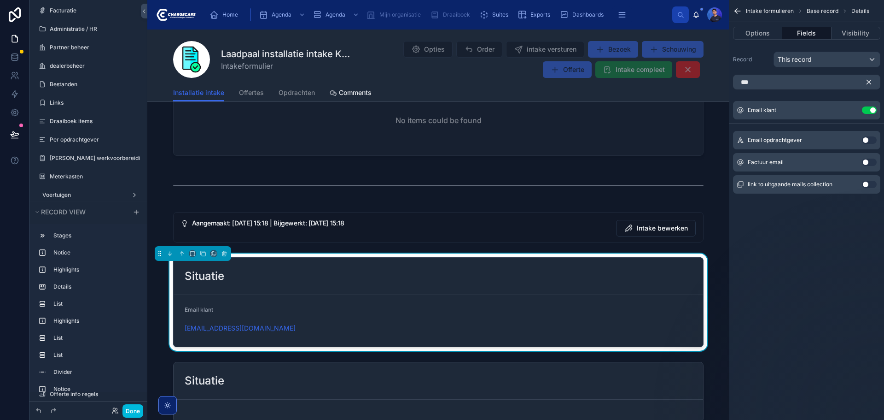
click at [870, 81] on icon "scrollable content" at bounding box center [869, 82] width 4 height 4
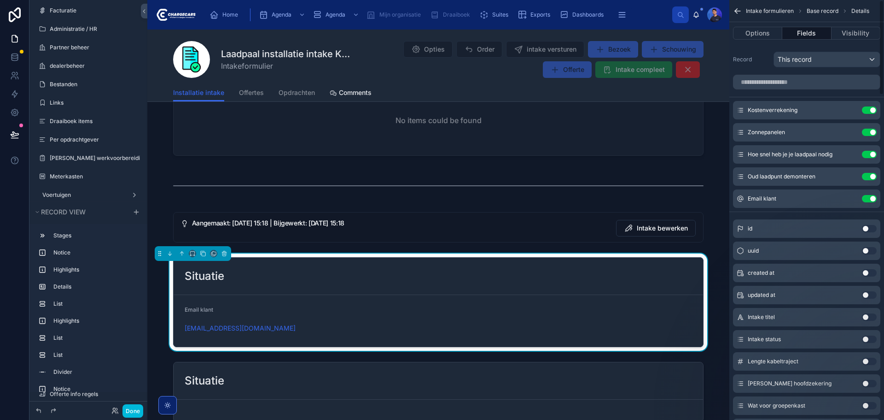
click at [871, 109] on button "Use setting" at bounding box center [869, 109] width 15 height 7
click at [871, 129] on button "Use setting" at bounding box center [869, 132] width 15 height 7
click at [871, 151] on button "Use setting" at bounding box center [869, 154] width 15 height 7
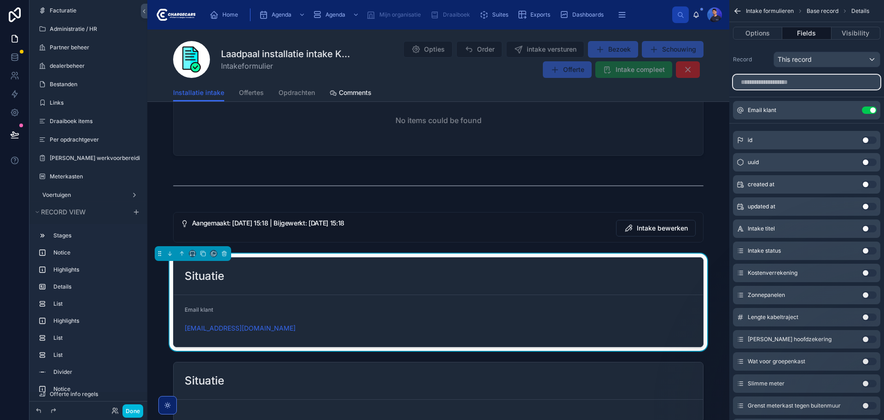
click at [799, 83] on input "scrollable content" at bounding box center [806, 82] width 147 height 15
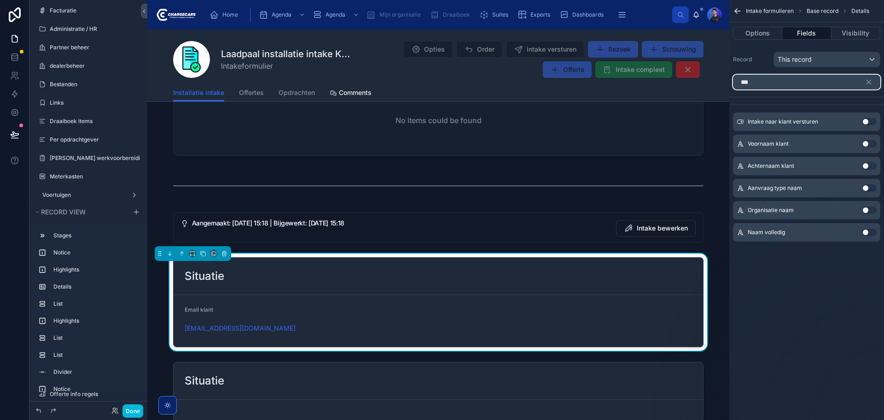
type input "***"
click at [873, 143] on button "Use setting" at bounding box center [869, 143] width 15 height 7
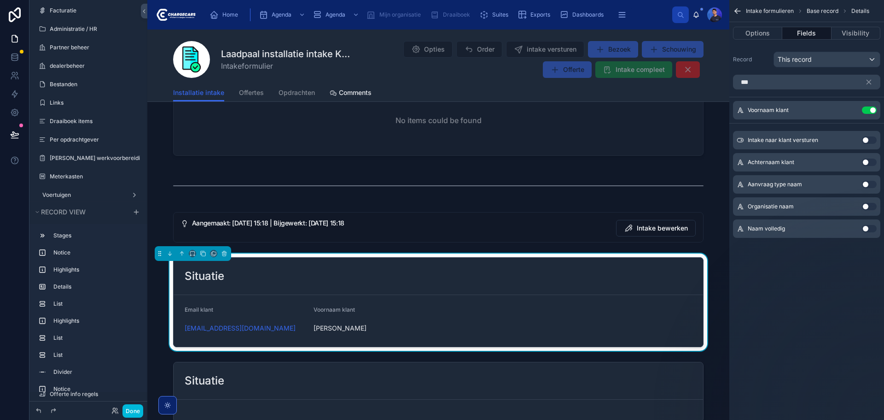
click at [872, 161] on button "Use setting" at bounding box center [869, 161] width 15 height 7
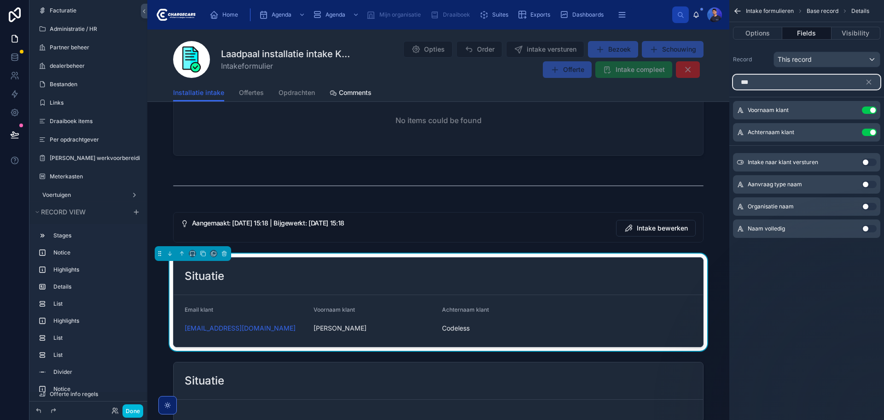
click at [815, 84] on input "***" at bounding box center [806, 82] width 147 height 15
click at [765, 80] on input "***" at bounding box center [806, 82] width 147 height 15
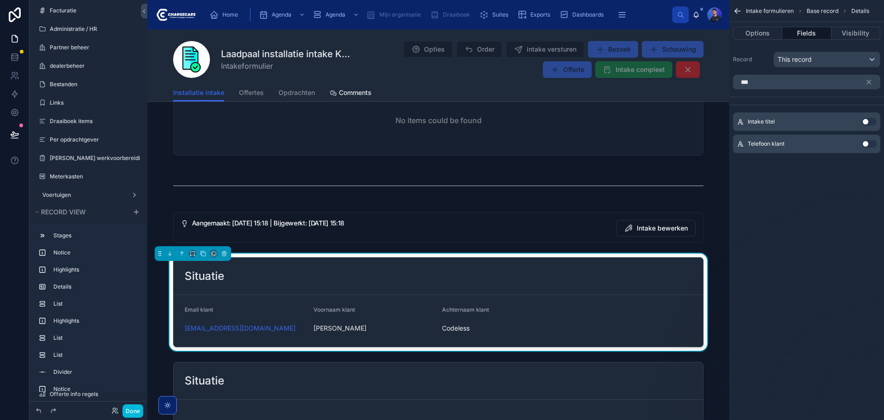
click at [867, 147] on button "Use setting" at bounding box center [869, 143] width 15 height 7
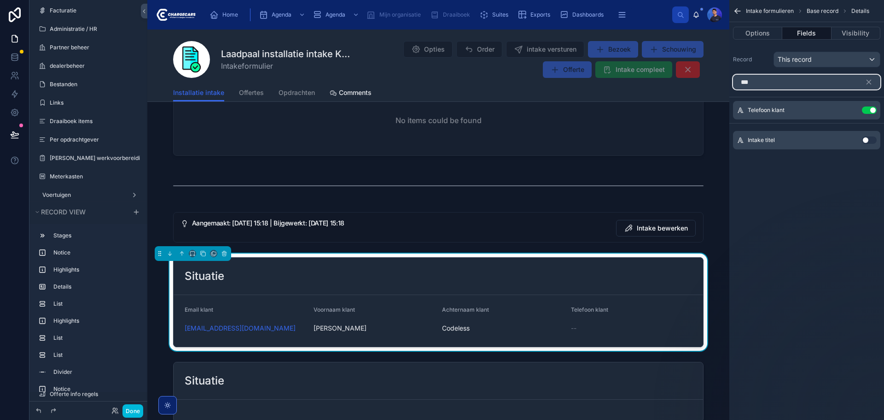
click at [809, 82] on input "***" at bounding box center [806, 82] width 147 height 15
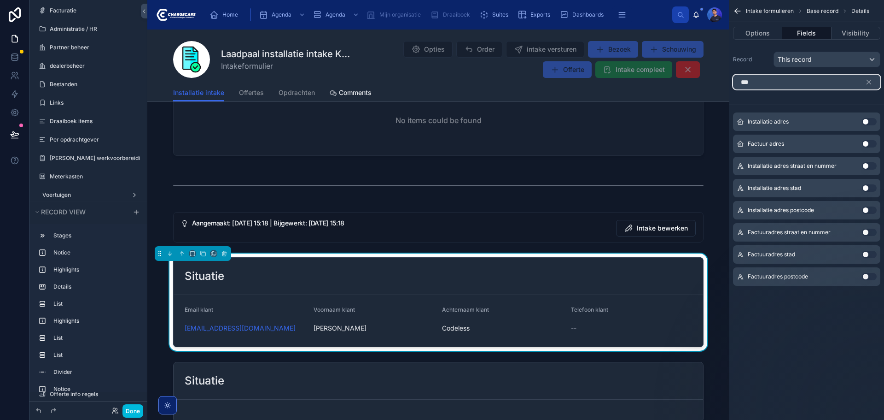
type input "***"
click at [870, 120] on button "Use setting" at bounding box center [869, 121] width 15 height 7
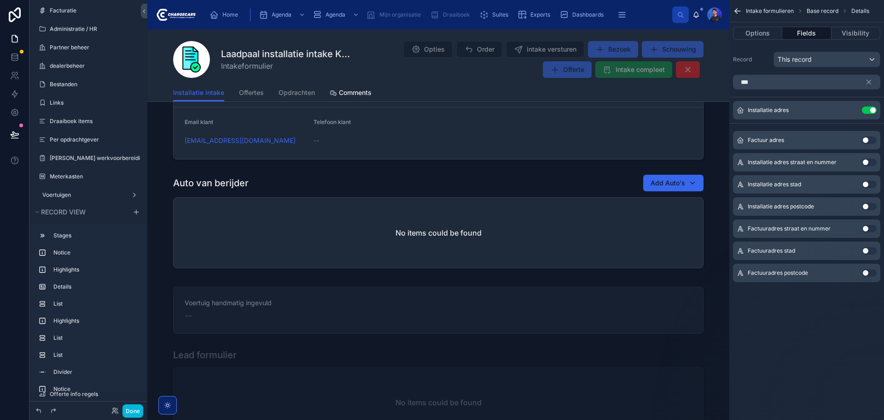
scroll to position [1780, 0]
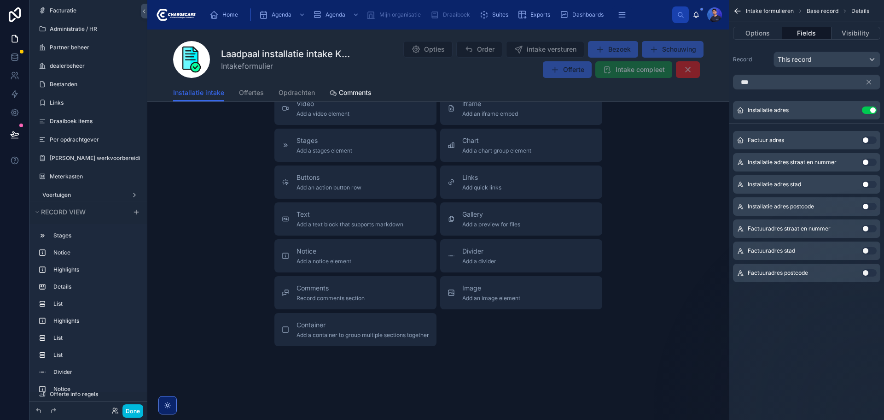
click at [870, 139] on button "Use setting" at bounding box center [869, 139] width 15 height 7
click at [872, 80] on icon "scrollable content" at bounding box center [869, 82] width 8 height 8
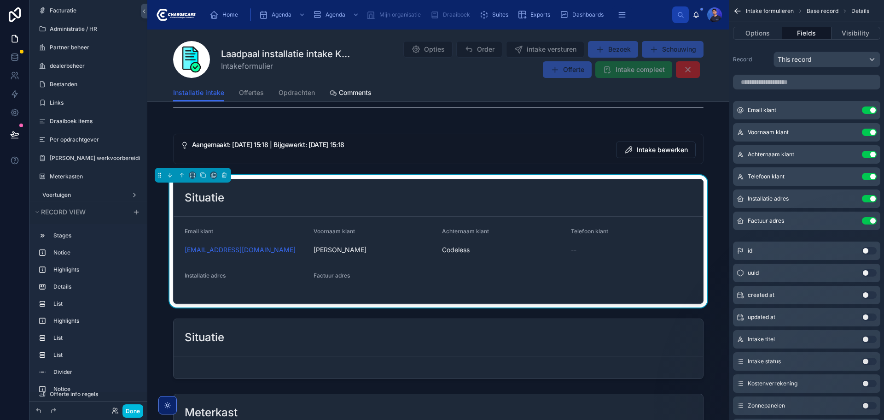
scroll to position [720, 0]
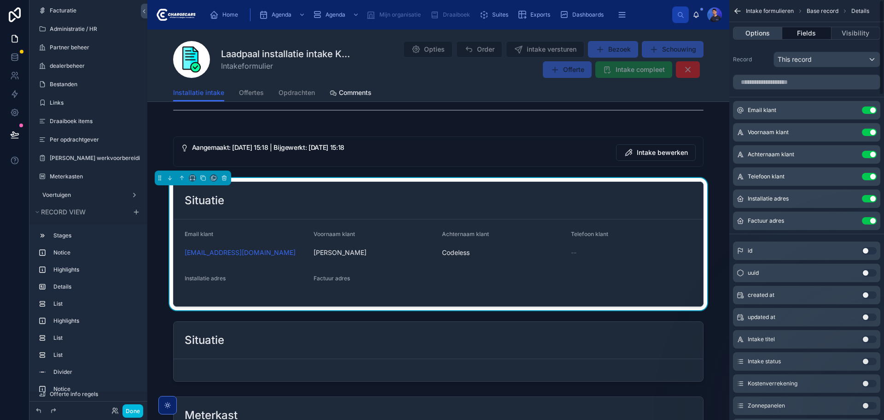
click at [765, 32] on button "Options" at bounding box center [757, 33] width 49 height 13
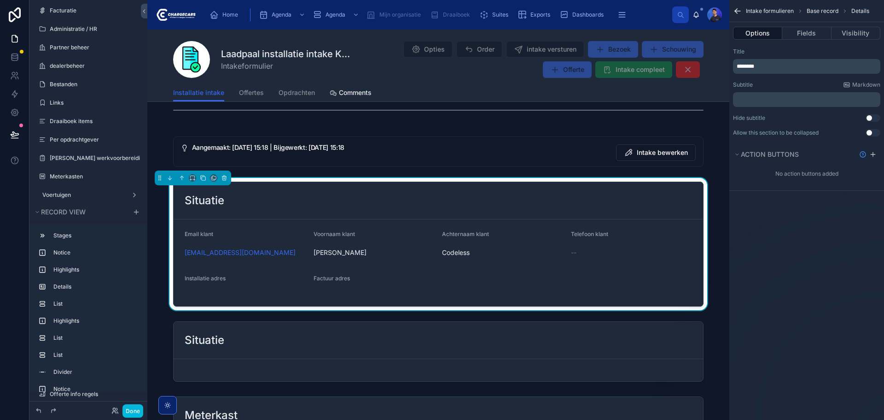
click at [773, 59] on div "********" at bounding box center [806, 66] width 147 height 15
click at [773, 63] on p "********" at bounding box center [808, 66] width 142 height 7
click at [773, 64] on p "********" at bounding box center [808, 66] width 142 height 7
click at [137, 411] on button "Done" at bounding box center [133, 410] width 21 height 13
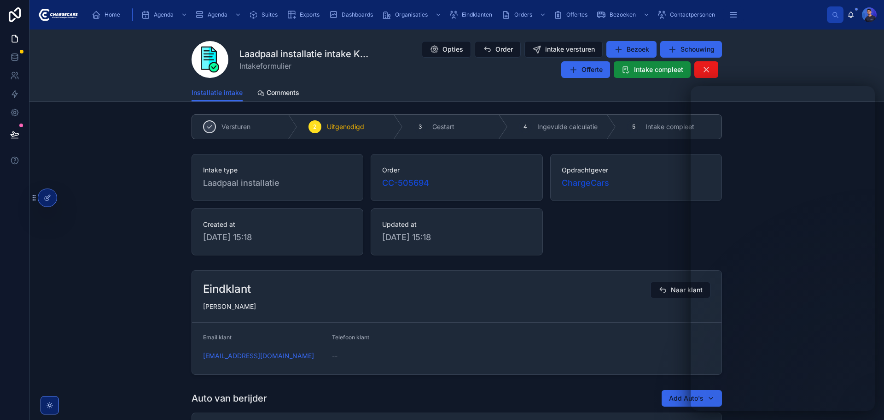
scroll to position [0, 0]
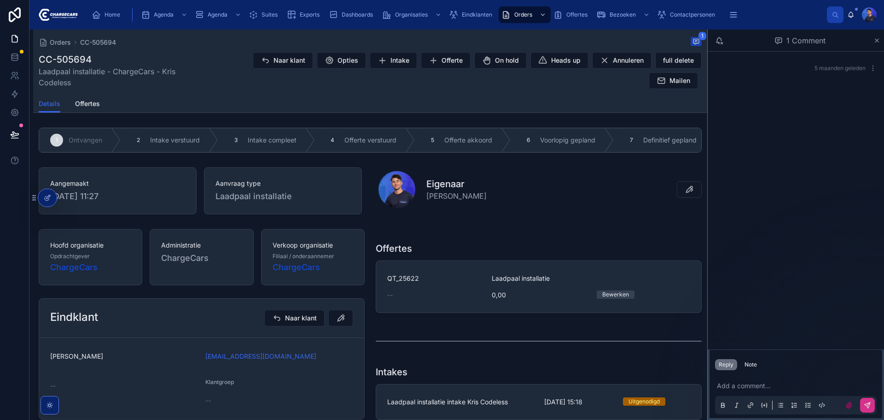
click at [471, 94] on div "Orders CC-505694 1 CC-505694 Laadpaal installatie - ChargeCars - Kris Codeless …" at bounding box center [370, 61] width 663 height 65
click at [373, 87] on div "Naar klant Opties Intake Offerte On hold Heads up Annuleren full delete Mailen" at bounding box center [454, 71] width 498 height 38
click at [540, 170] on div "Eigenaar Lorenzo Boers" at bounding box center [540, 191] width 334 height 54
click at [478, 125] on div "1 Ontvangen 2 Intake verstuurd 3 Intake compleet 4 Offerte verstuurd 5 Offerte …" at bounding box center [370, 140] width 674 height 32
click at [344, 62] on span "Opties" at bounding box center [348, 60] width 21 height 9
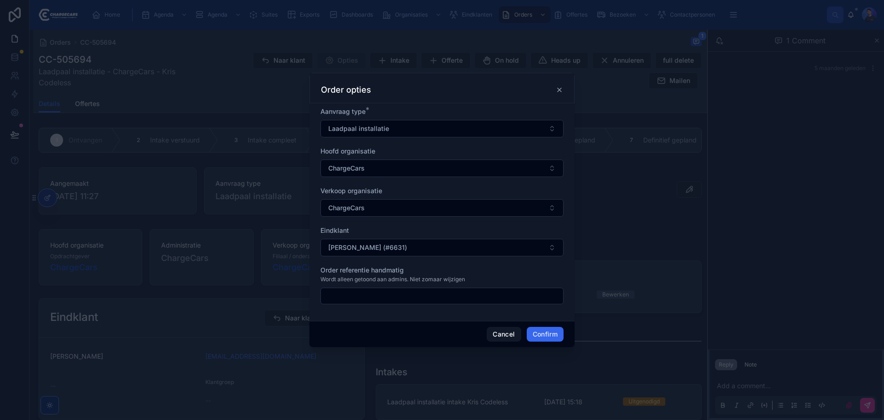
click at [561, 88] on icon at bounding box center [559, 89] width 7 height 7
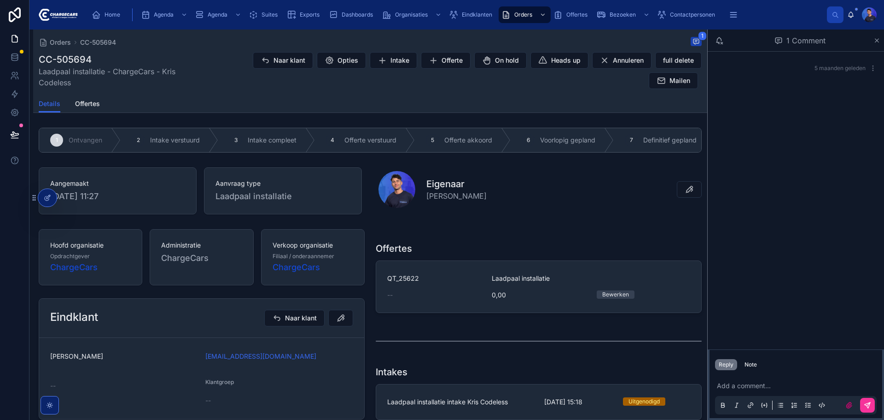
click at [379, 105] on div "Details Offertes" at bounding box center [370, 104] width 663 height 18
click at [400, 101] on div "Details Offertes" at bounding box center [370, 104] width 663 height 18
click at [410, 102] on div "Details Offertes" at bounding box center [370, 104] width 663 height 18
click at [0, 0] on icon at bounding box center [0, 0] width 0 height 0
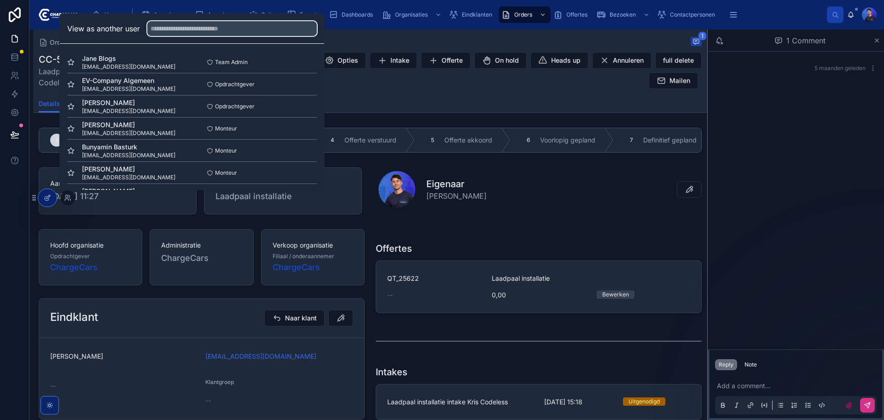
click at [232, 33] on input "text" at bounding box center [232, 28] width 170 height 15
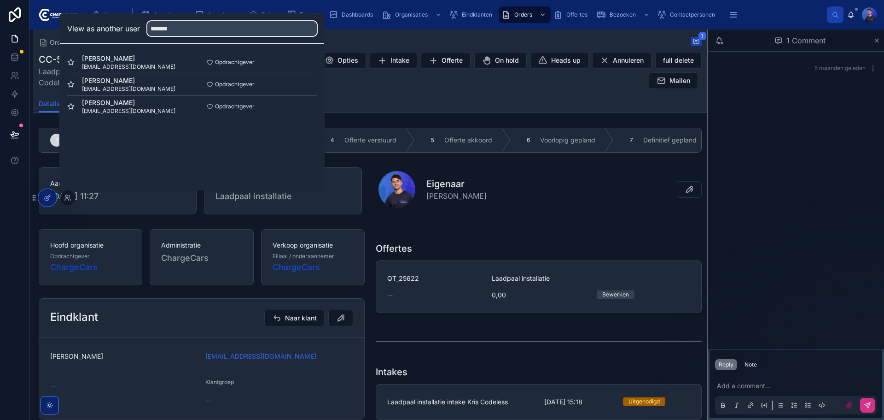
type input "*******"
click at [0, 0] on button "Select" at bounding box center [0, 0] width 0 height 0
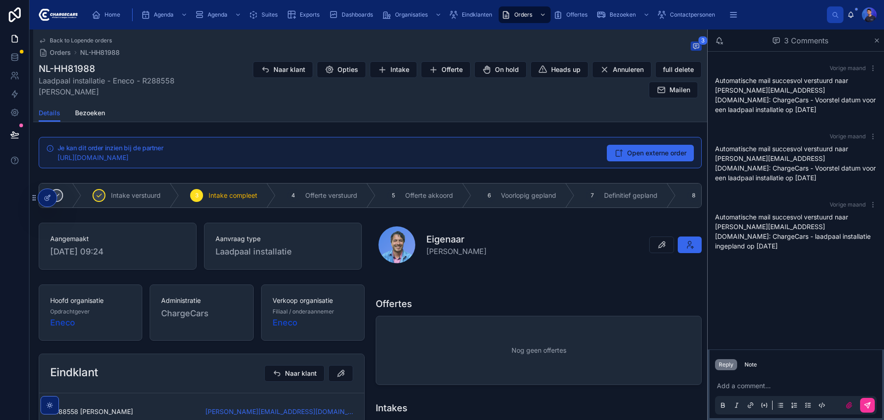
click at [611, 196] on span "Definitief gepland" at bounding box center [630, 195] width 53 height 9
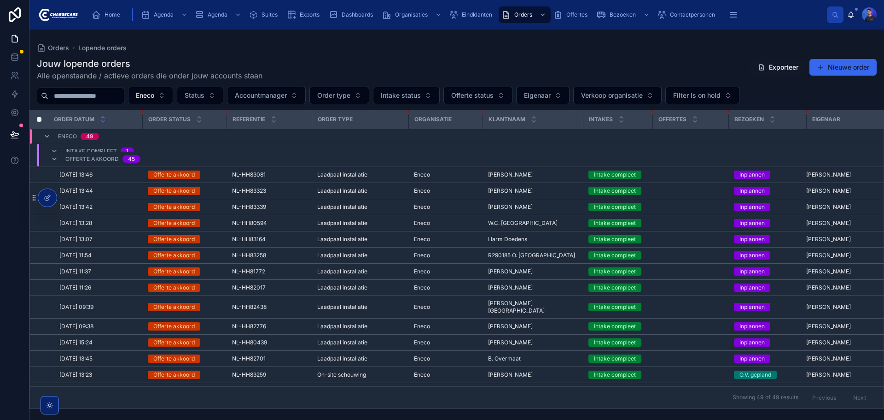
scroll to position [106, 0]
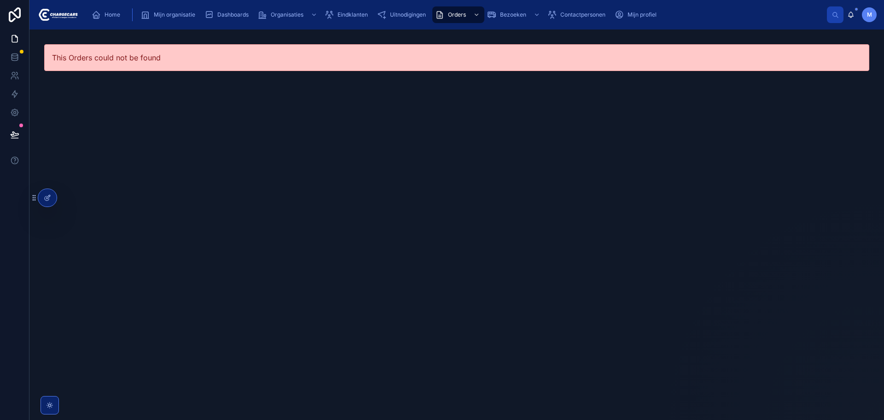
click at [408, 9] on div "Uitnodigingen" at bounding box center [403, 14] width 53 height 15
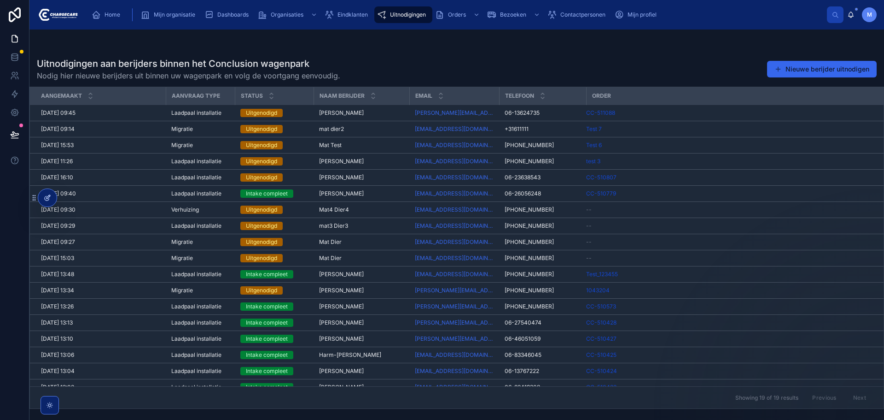
click at [47, 200] on icon at bounding box center [47, 197] width 7 height 7
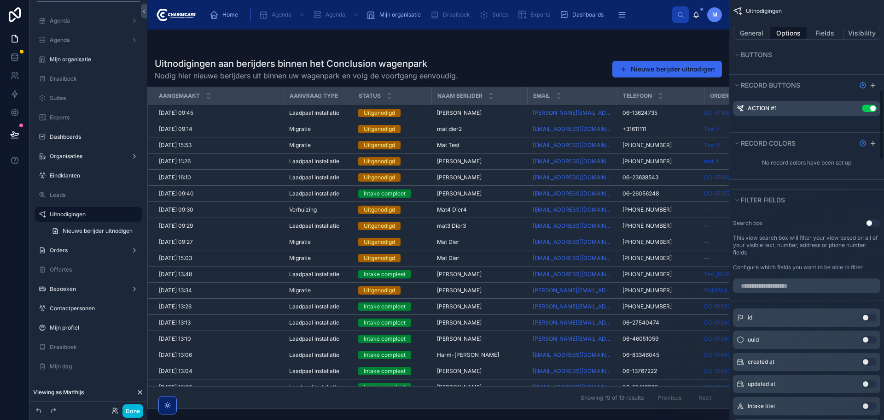
scroll to position [415, 0]
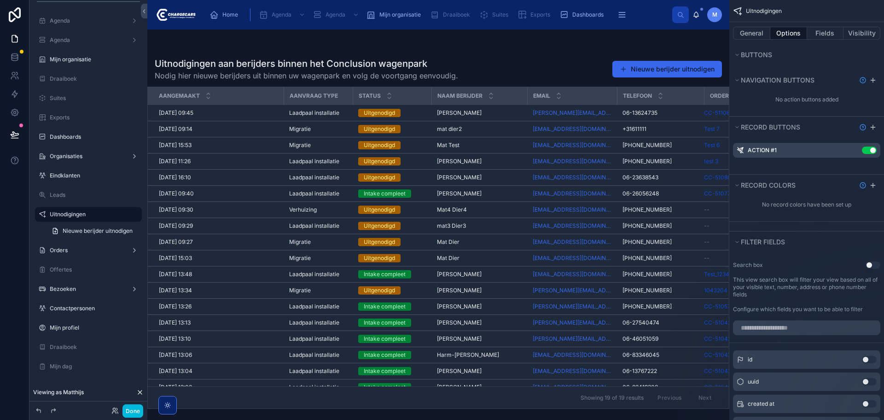
click at [0, 0] on icon "scrollable content" at bounding box center [0, 0] width 0 height 0
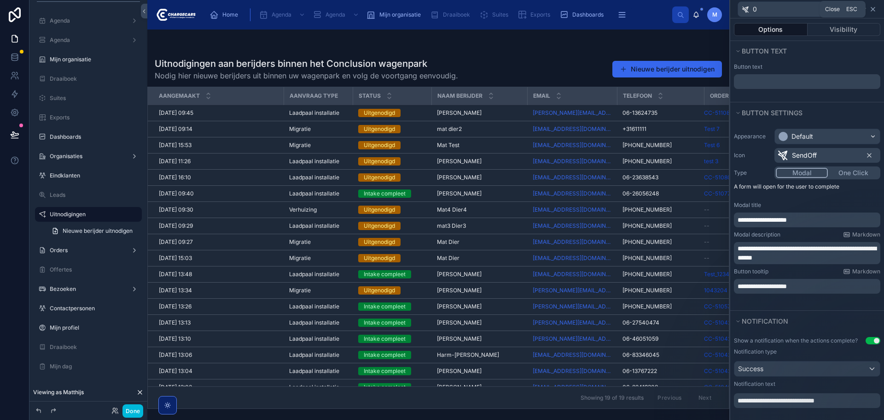
click at [876, 9] on icon at bounding box center [873, 9] width 7 height 7
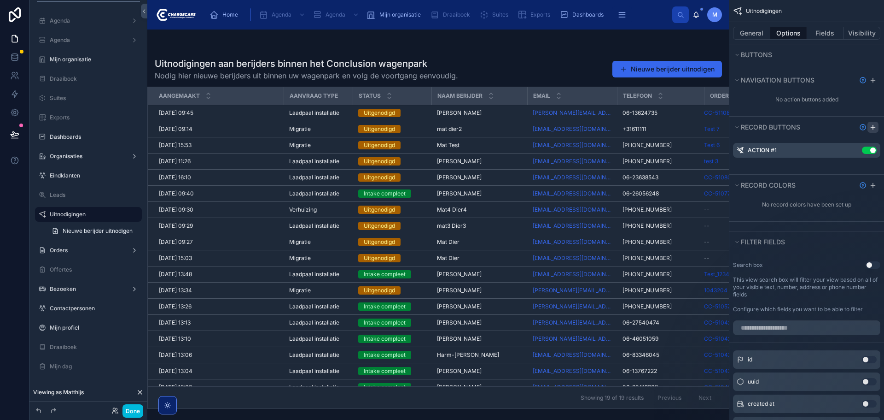
click at [872, 126] on icon "scrollable content" at bounding box center [873, 126] width 7 height 7
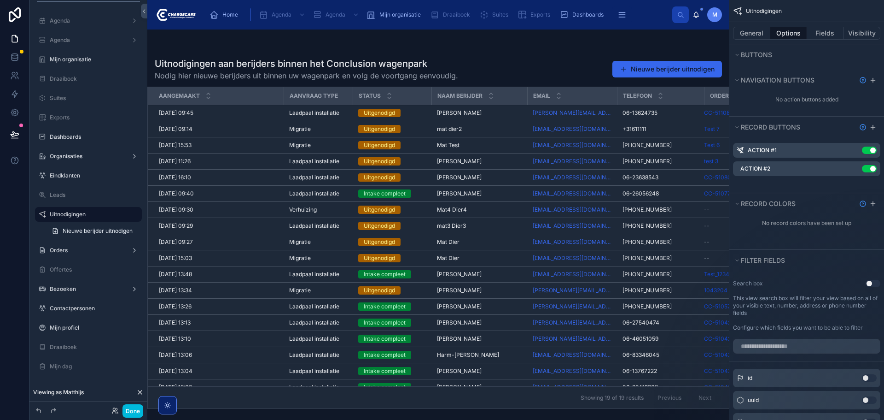
click at [0, 0] on icon "scrollable content" at bounding box center [0, 0] width 0 height 0
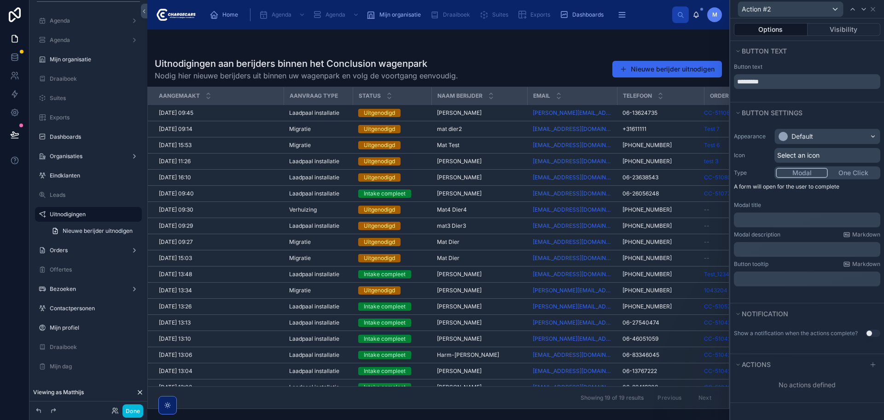
click at [810, 152] on span "Select an icon" at bounding box center [799, 155] width 42 height 9
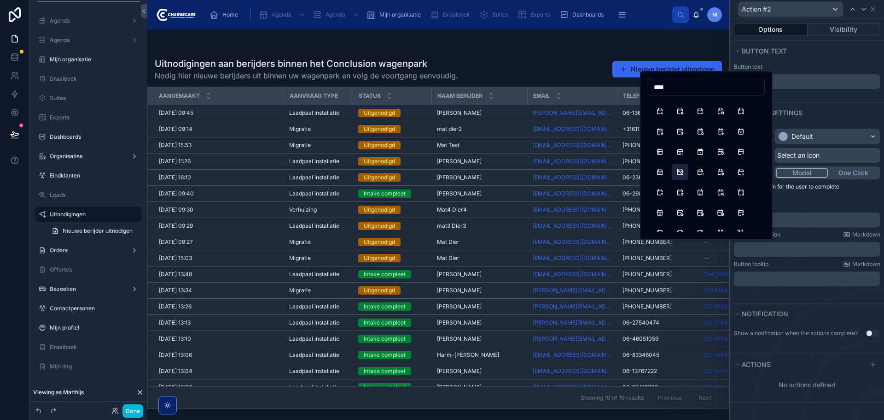
scroll to position [0, 0]
type input "****"
click at [664, 108] on button "Send" at bounding box center [660, 107] width 17 height 17
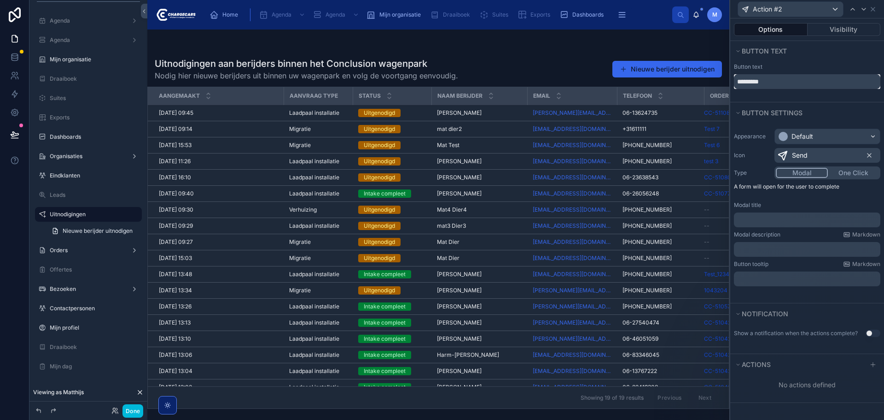
click at [773, 85] on input "*********" at bounding box center [807, 81] width 146 height 15
click at [783, 221] on p "﻿" at bounding box center [808, 219] width 141 height 9
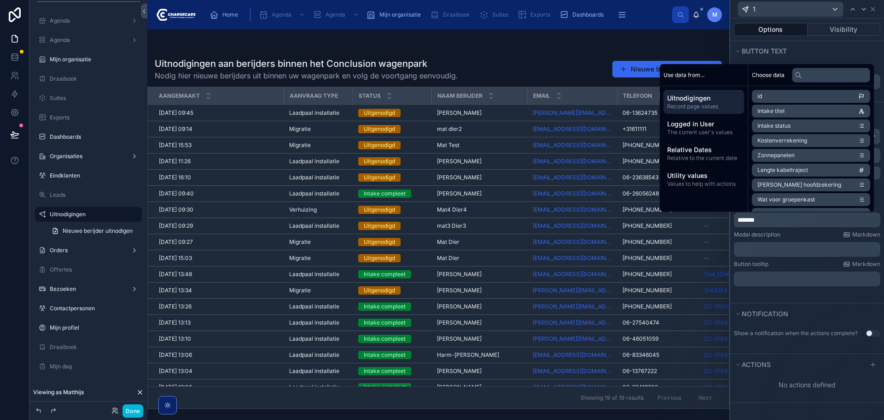
click at [798, 292] on div "Appearance Default Icon Send Type Modal One Click A form will open for the user…" at bounding box center [808, 213] width 154 height 180
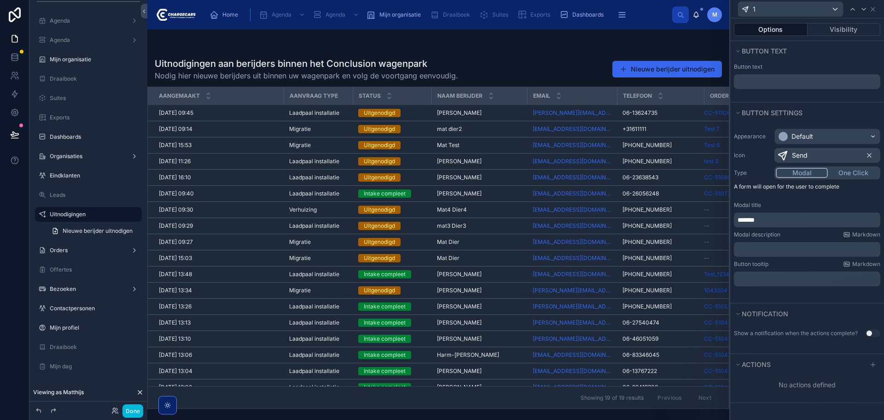
click at [841, 173] on button "One Click" at bounding box center [853, 173] width 51 height 10
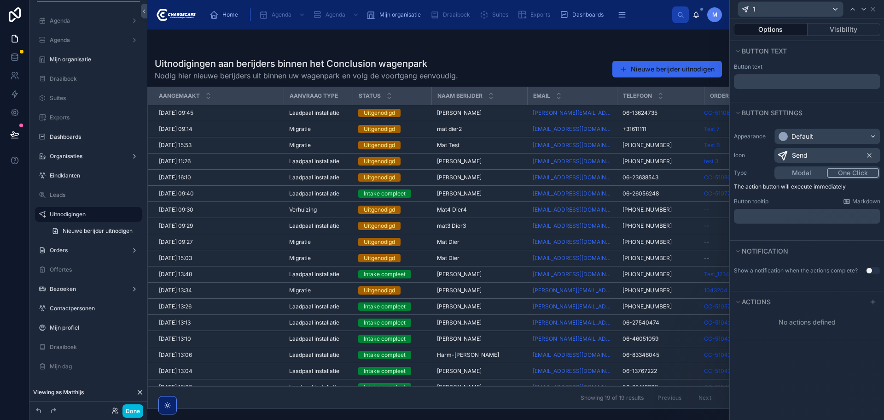
click at [783, 214] on p "﻿" at bounding box center [808, 215] width 141 height 9
click at [741, 214] on span "**********" at bounding box center [758, 216] width 40 height 6
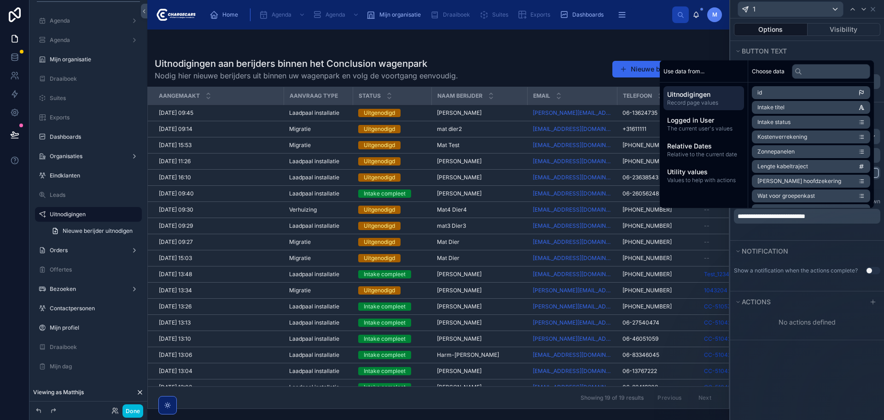
click at [784, 235] on div "**********" at bounding box center [808, 181] width 154 height 117
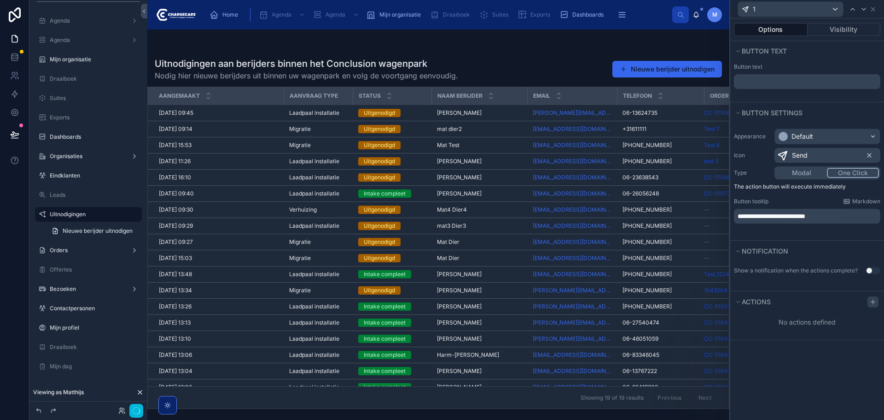
click at [874, 300] on icon at bounding box center [873, 301] width 7 height 7
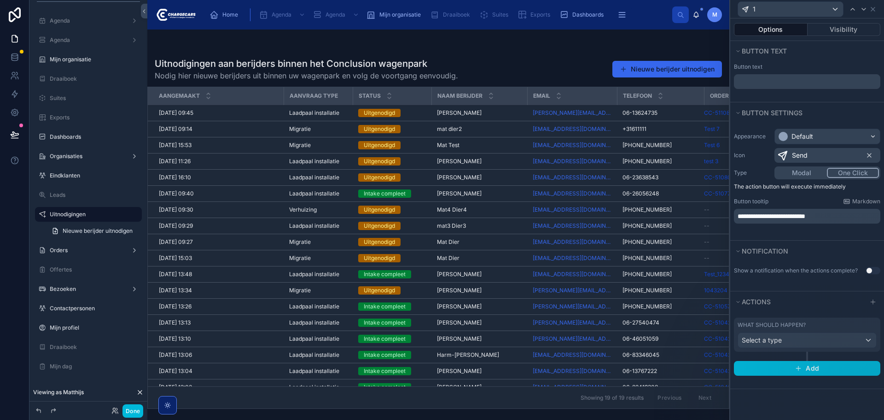
click at [875, 274] on div "Show a notification when the actions complete? Use setting" at bounding box center [808, 270] width 154 height 15
click at [874, 271] on button "Use setting" at bounding box center [873, 270] width 15 height 7
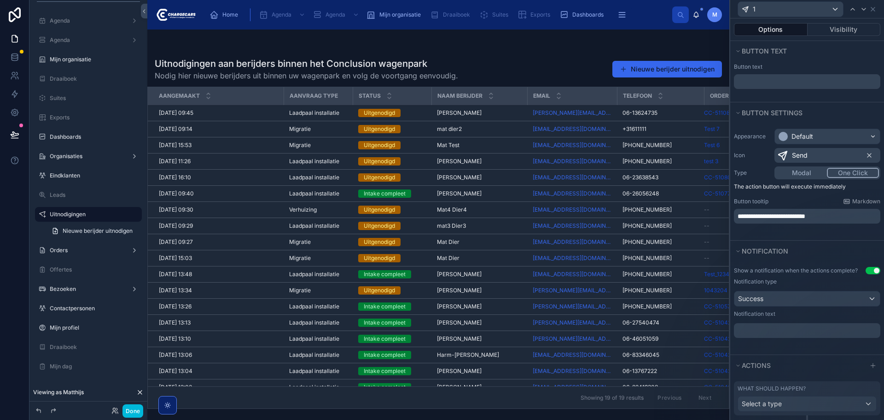
click at [784, 330] on p "﻿" at bounding box center [808, 330] width 141 height 9
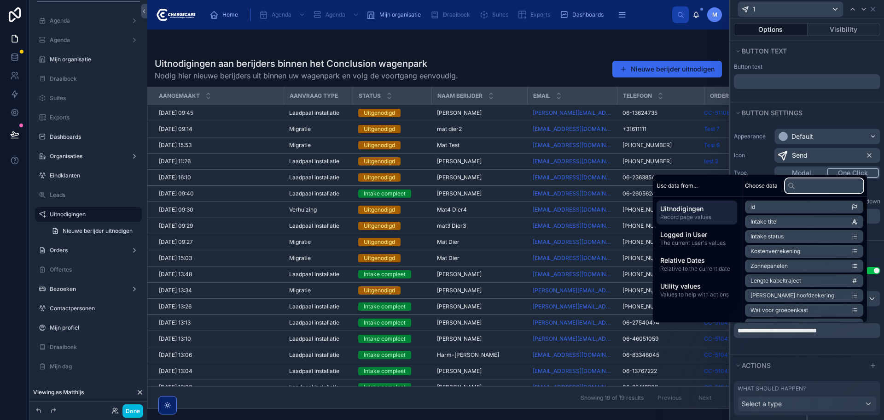
click at [818, 185] on input "text" at bounding box center [824, 185] width 78 height 15
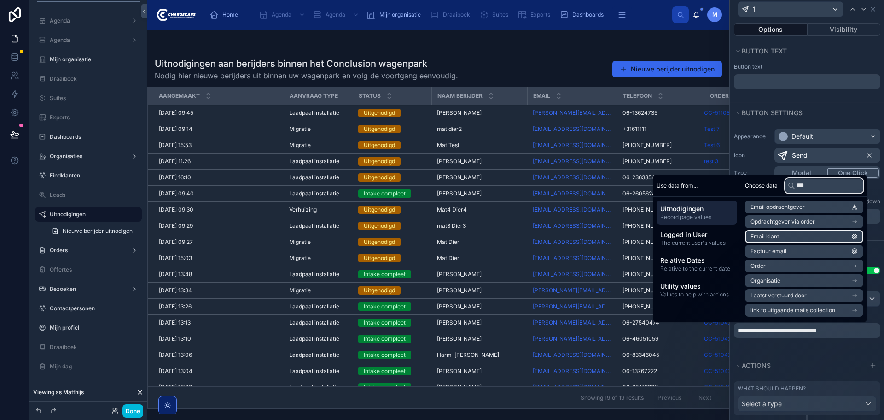
type input "***"
click at [828, 236] on li "Email klant" at bounding box center [804, 236] width 118 height 13
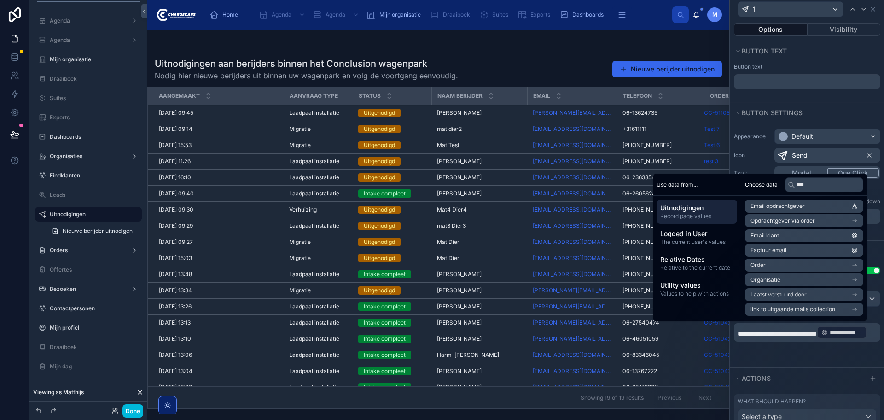
click at [829, 98] on div "Button text" at bounding box center [808, 81] width 154 height 41
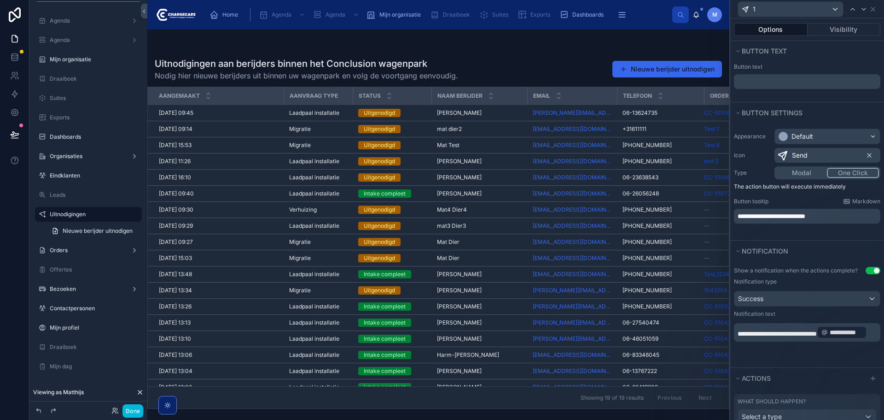
scroll to position [46, 0]
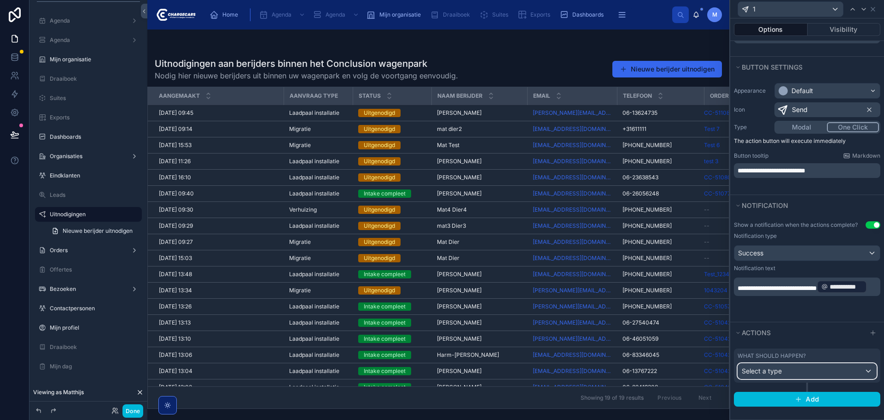
click at [826, 370] on div "Select a type" at bounding box center [807, 370] width 138 height 15
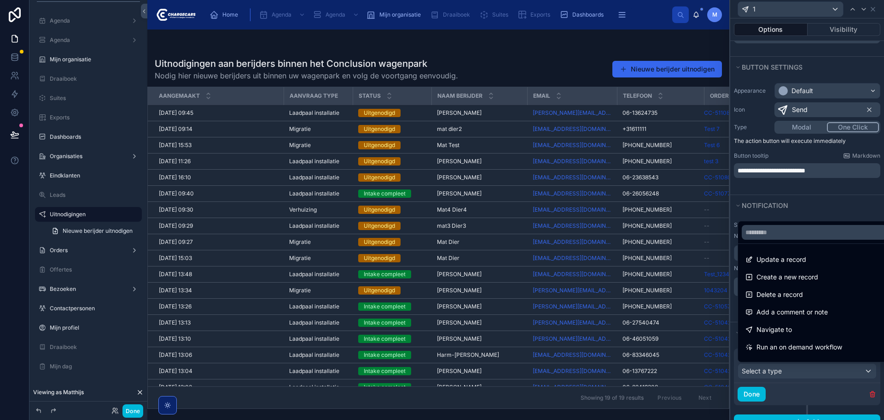
click at [794, 263] on span "Update a record" at bounding box center [782, 259] width 50 height 11
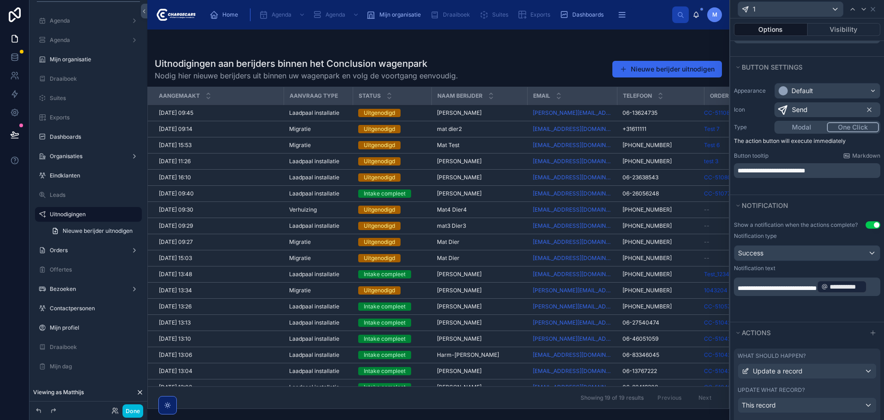
scroll to position [184, 0]
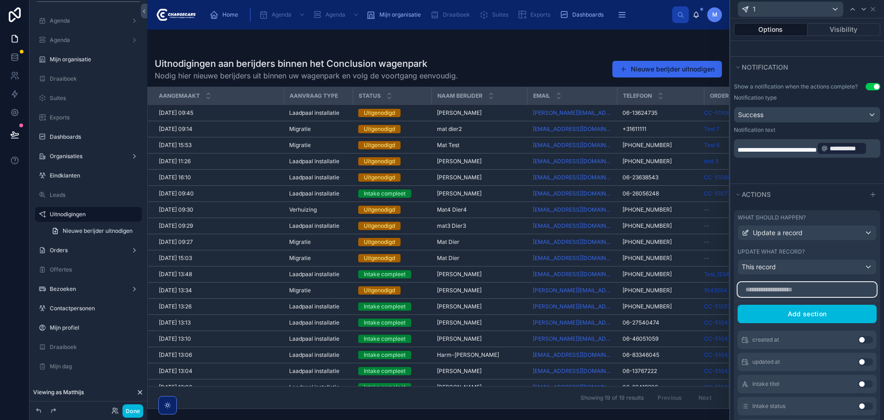
click at [809, 292] on input "text" at bounding box center [807, 289] width 139 height 15
type input "****"
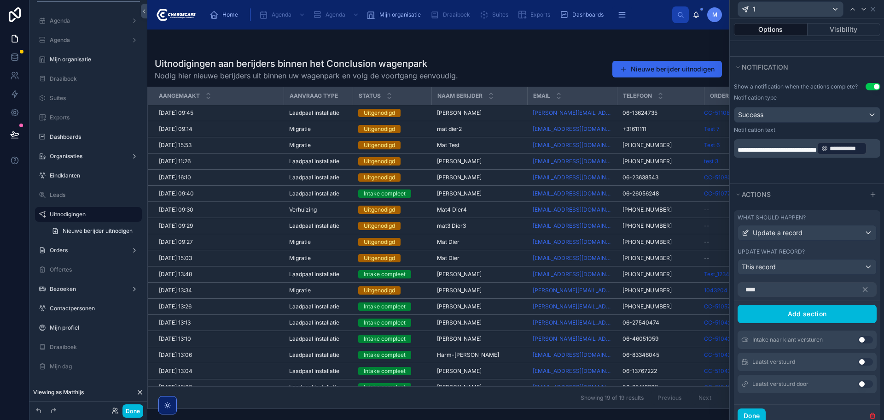
drag, startPoint x: 859, startPoint y: 340, endPoint x: 850, endPoint y: 283, distance: 57.7
click at [859, 340] on button "Use setting" at bounding box center [866, 339] width 15 height 7
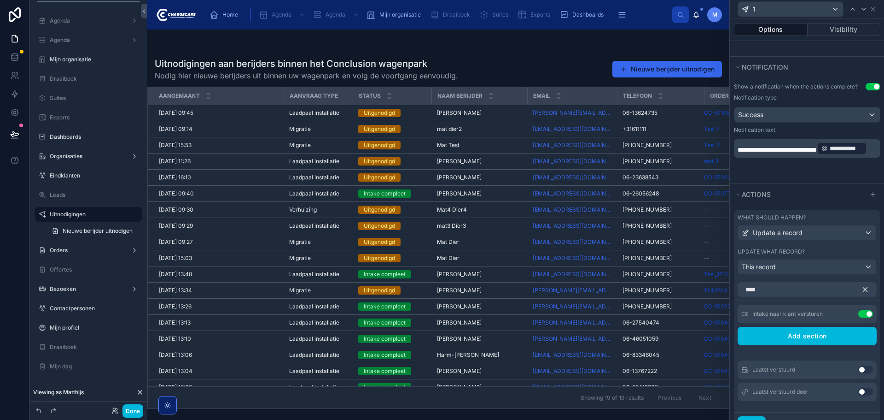
click at [861, 292] on icon "button" at bounding box center [865, 289] width 8 height 8
click at [823, 217] on div "What should happen?" at bounding box center [807, 217] width 139 height 7
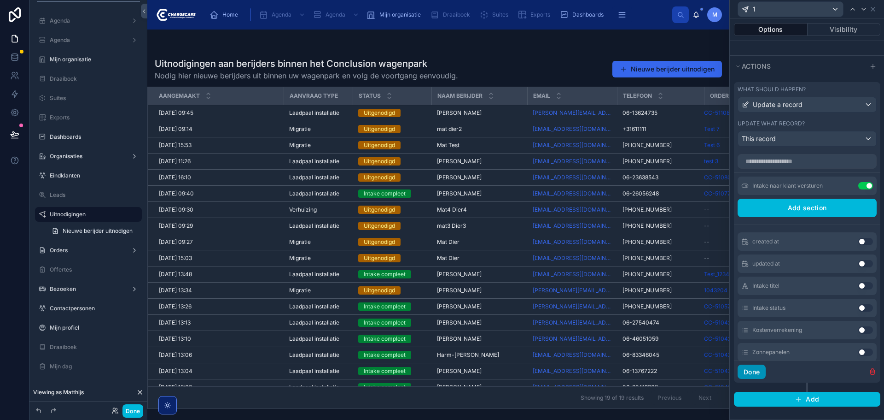
click at [762, 373] on button "Done" at bounding box center [752, 371] width 28 height 15
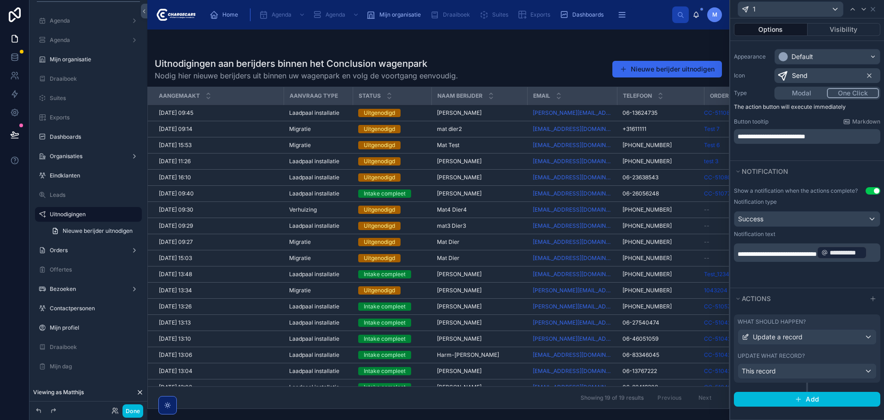
scroll to position [80, 0]
click at [821, 348] on div "What should happen? Update a record Update what record? This record" at bounding box center [807, 348] width 146 height 68
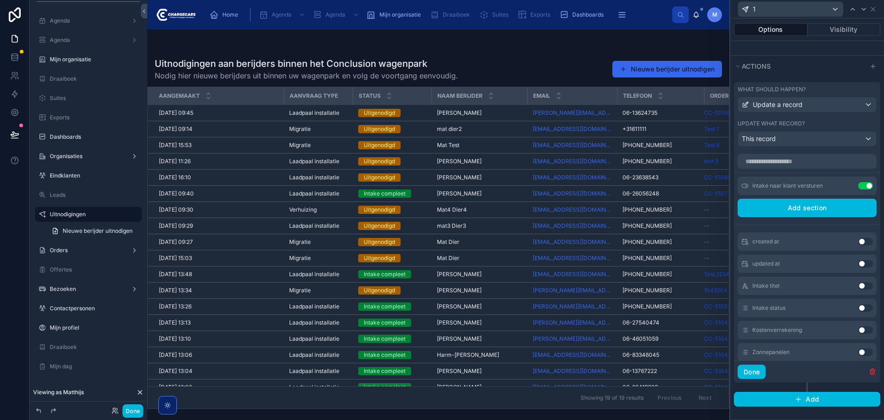
click at [0, 0] on icon at bounding box center [0, 0] width 0 height 0
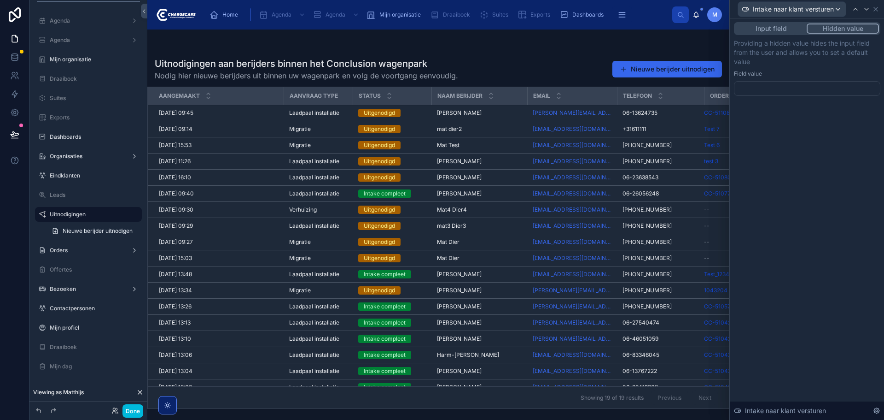
click at [817, 89] on div at bounding box center [807, 88] width 146 height 15
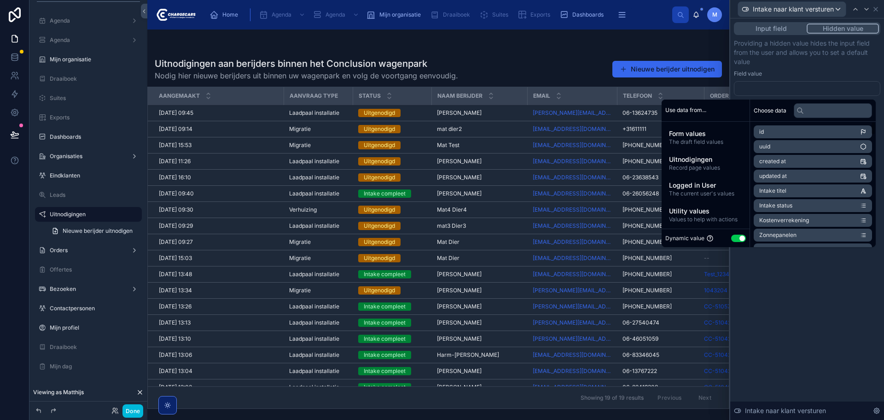
click at [732, 239] on button "Use setting" at bounding box center [739, 237] width 15 height 7
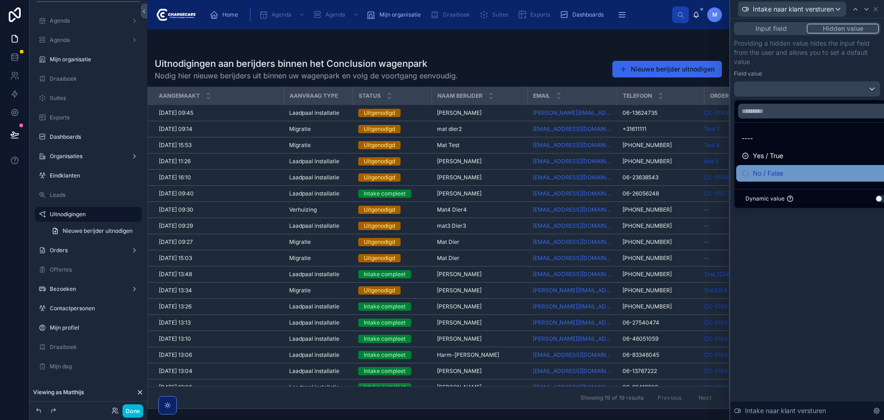
click at [774, 175] on span "No / False" at bounding box center [768, 173] width 30 height 11
click at [822, 316] on div "Input field Hidden value Providing a hidden value hides the input field from th…" at bounding box center [808, 218] width 154 height 401
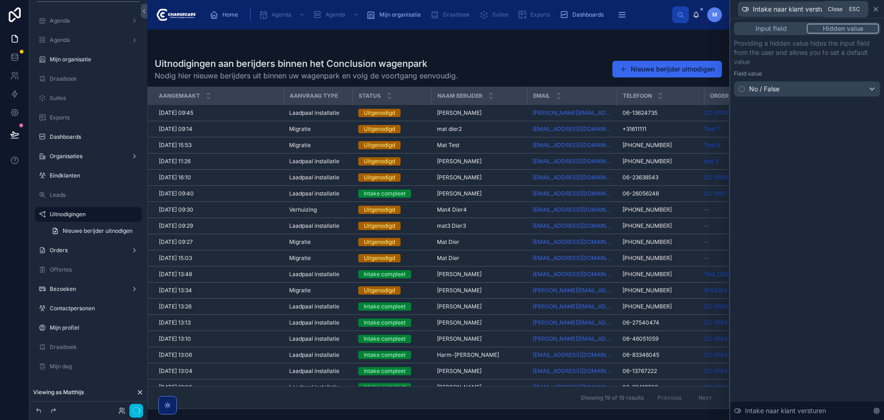
click at [876, 11] on icon at bounding box center [875, 9] width 7 height 7
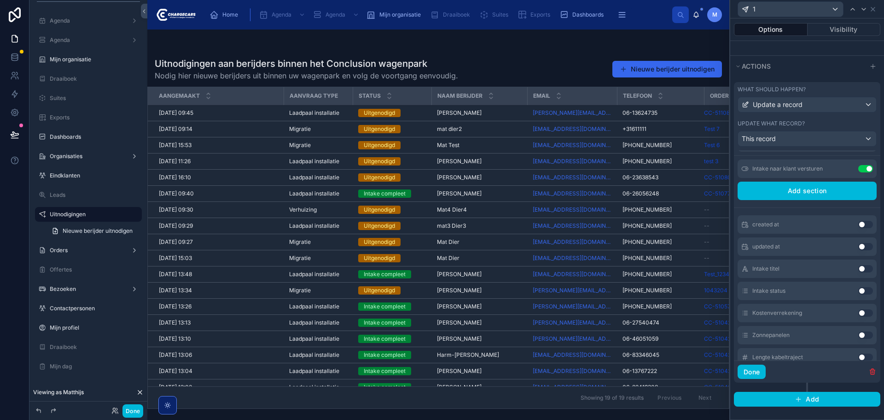
scroll to position [92, 0]
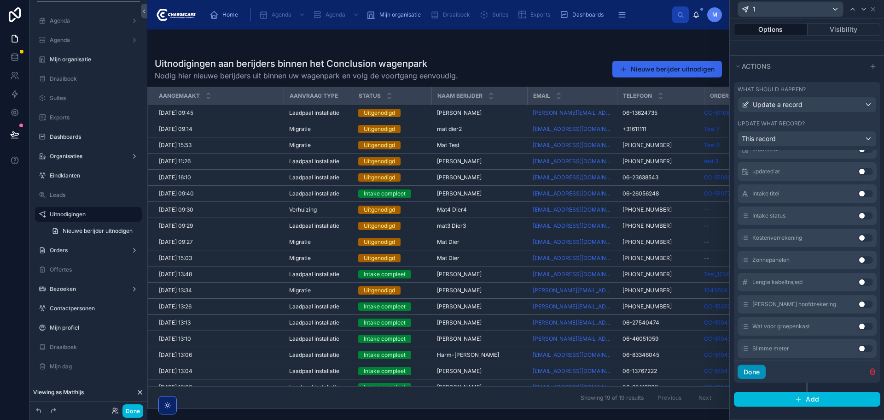
click at [749, 370] on button "Done" at bounding box center [752, 371] width 28 height 15
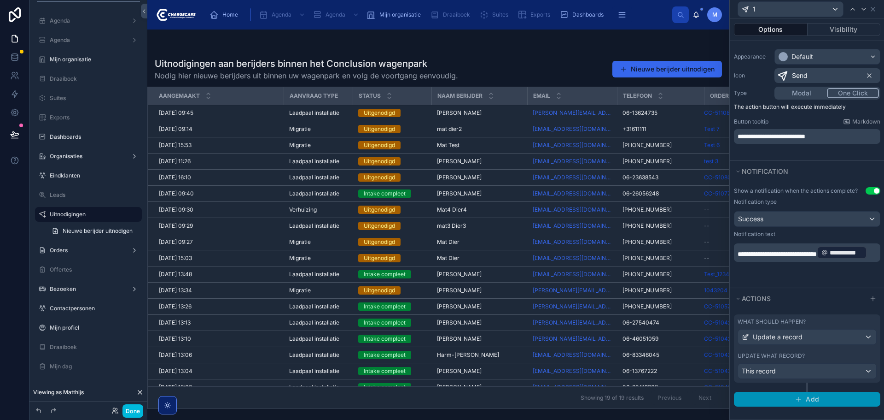
click at [806, 395] on span "Add" at bounding box center [812, 399] width 13 height 8
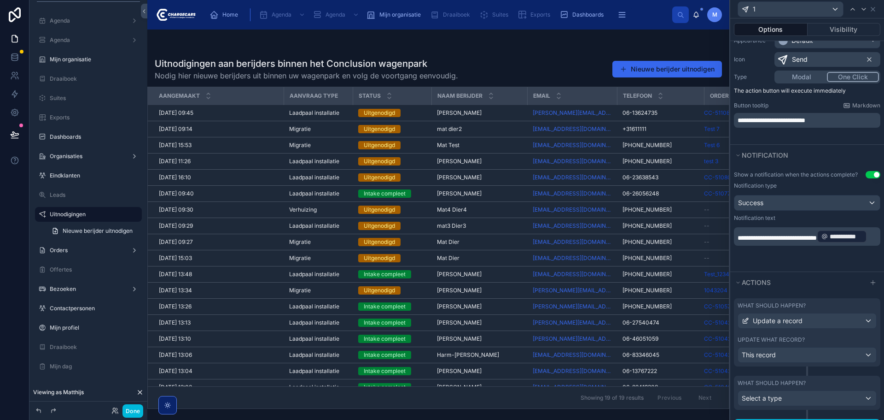
scroll to position [123, 0]
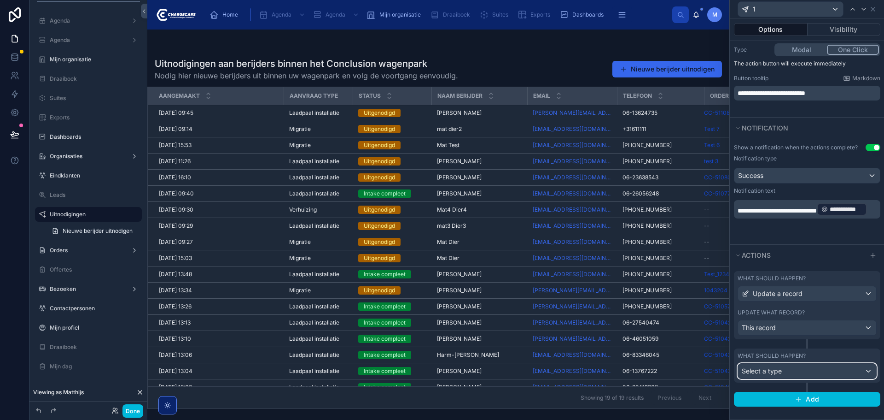
click at [813, 369] on div "Select a type" at bounding box center [807, 370] width 138 height 15
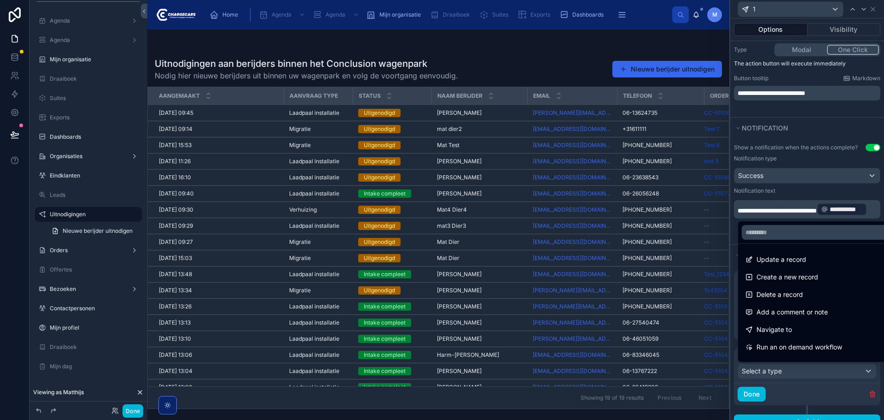
drag, startPoint x: 804, startPoint y: 259, endPoint x: 793, endPoint y: 305, distance: 46.8
click at [804, 259] on span "Update a record" at bounding box center [782, 259] width 50 height 11
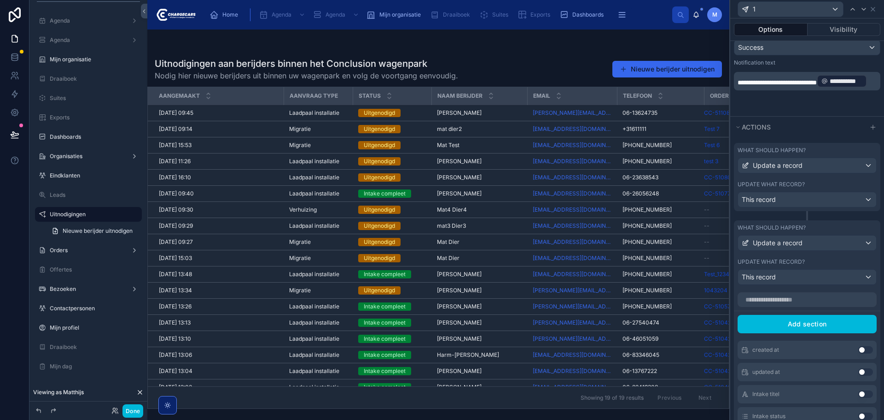
scroll to position [261, 0]
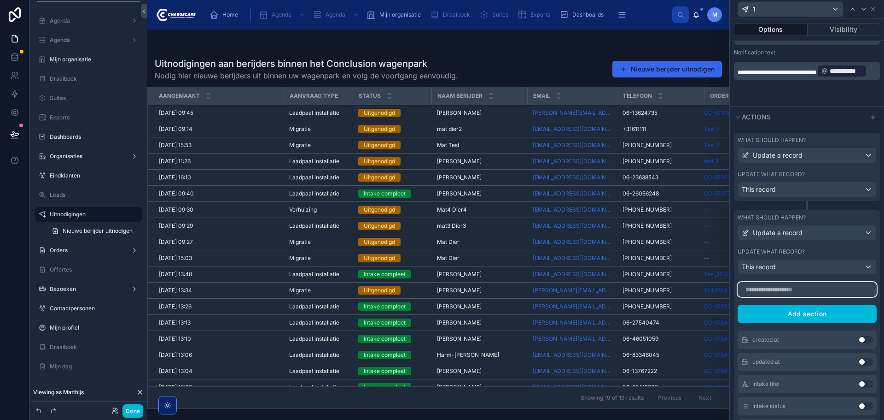
click at [803, 291] on input "text" at bounding box center [807, 289] width 139 height 15
type input "****"
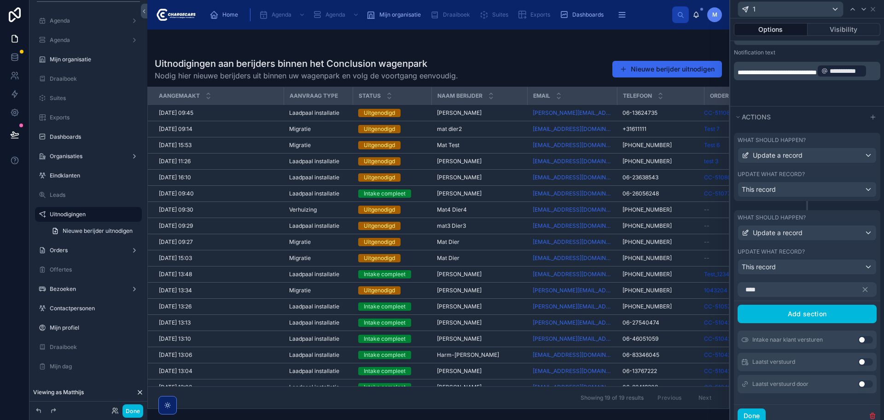
click at [861, 335] on div "Intake naar klant versturen Use setting" at bounding box center [807, 339] width 139 height 18
click at [860, 337] on button "Use setting" at bounding box center [866, 339] width 15 height 7
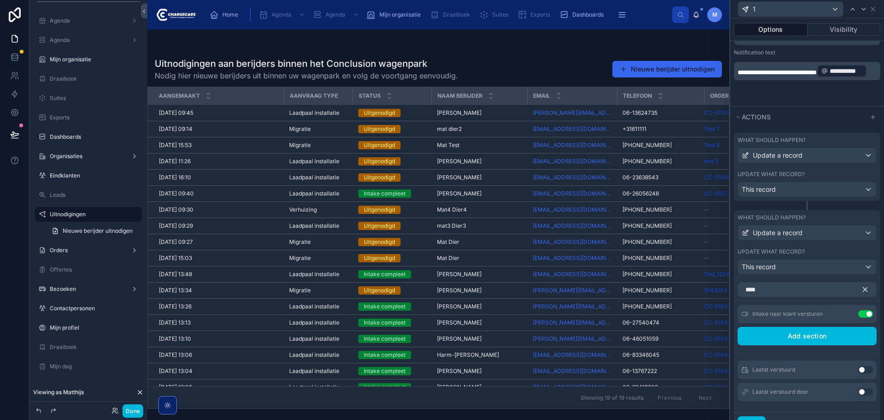
click at [861, 288] on icon "button" at bounding box center [865, 289] width 8 height 8
click at [832, 203] on div "What should happen? Update a record Update what record? This record" at bounding box center [807, 171] width 146 height 77
click at [0, 0] on button at bounding box center [0, 0] width 0 height 0
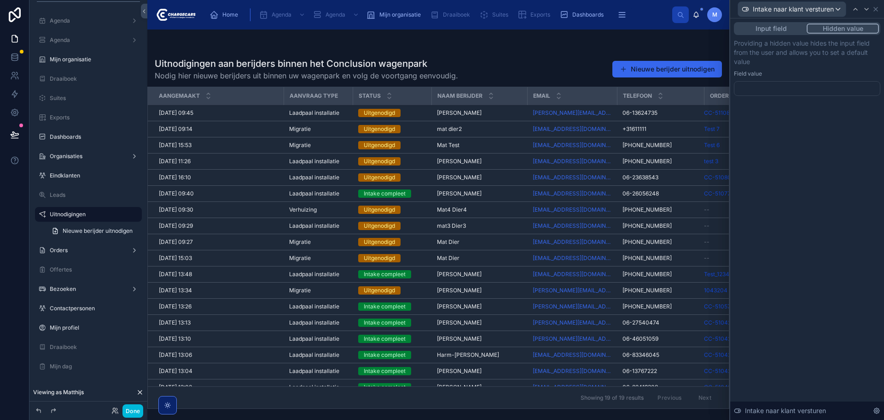
click at [825, 90] on div at bounding box center [807, 88] width 146 height 15
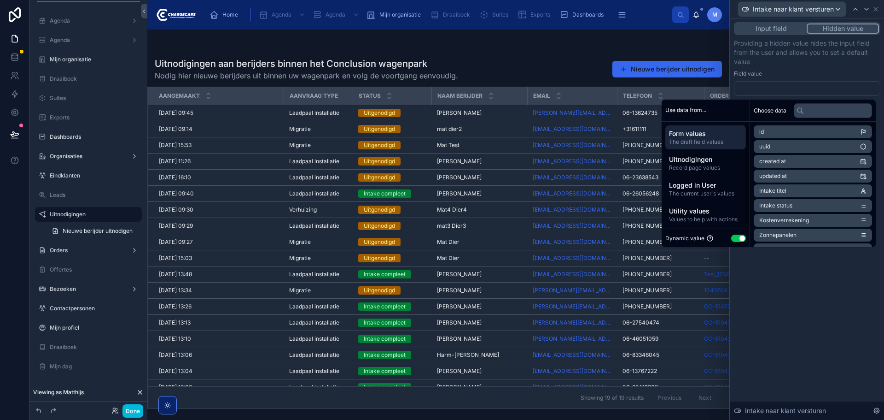
click at [735, 239] on button "Use setting" at bounding box center [739, 237] width 15 height 7
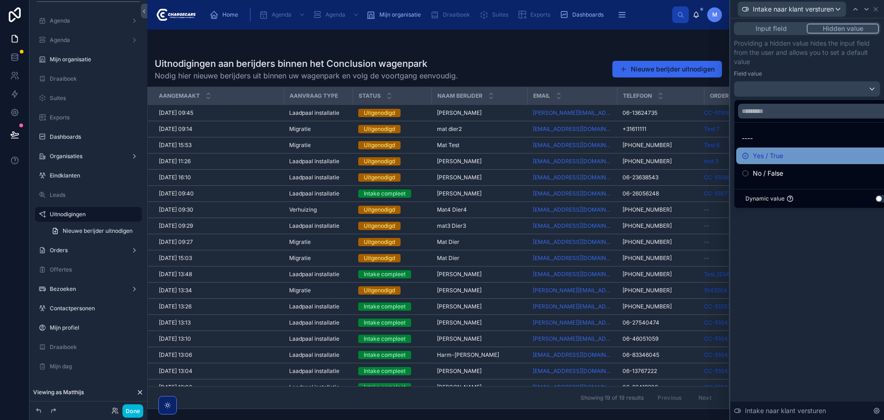
click at [788, 154] on div "Yes / True" at bounding box center [818, 155] width 152 height 11
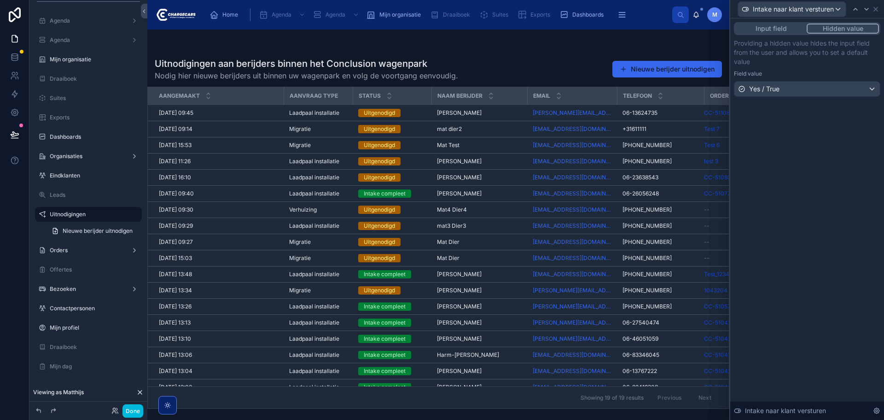
click at [791, 336] on div "Input field Hidden value Providing a hidden value hides the input field from th…" at bounding box center [808, 218] width 154 height 401
click at [874, 9] on icon at bounding box center [875, 9] width 7 height 7
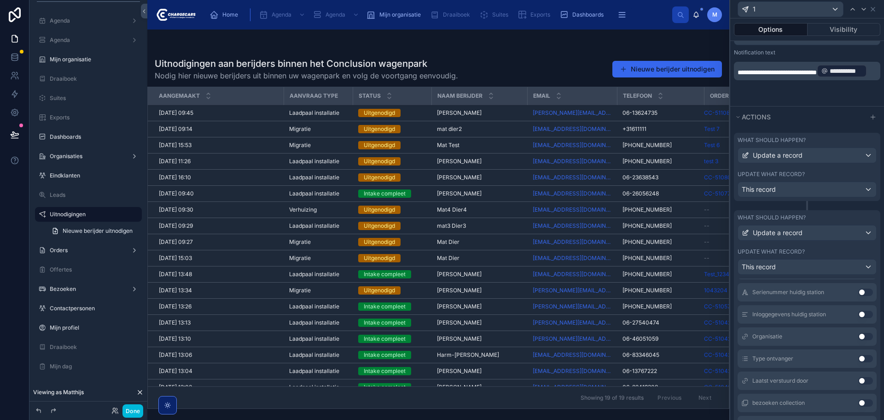
scroll to position [1163, 0]
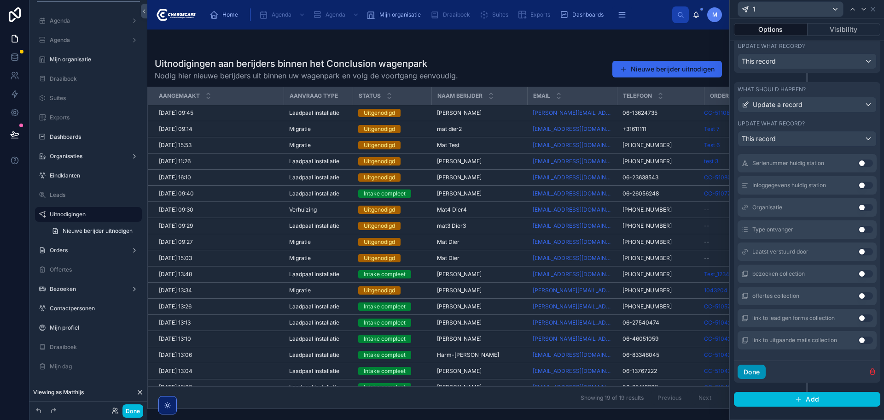
click at [757, 374] on button "Done" at bounding box center [752, 371] width 28 height 15
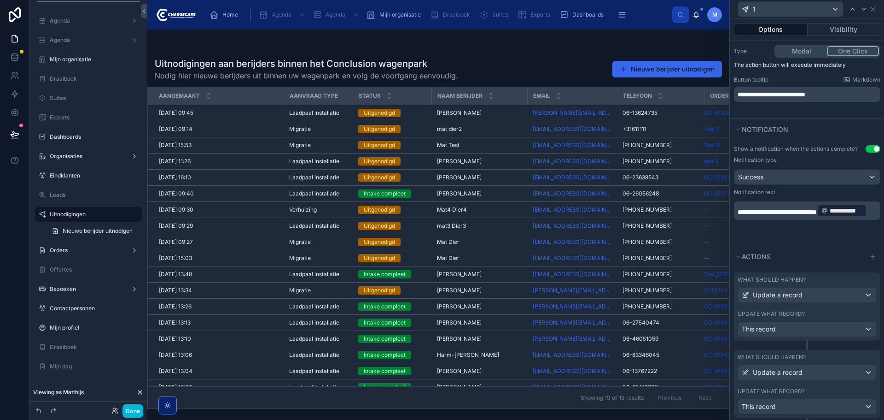
scroll to position [0, 0]
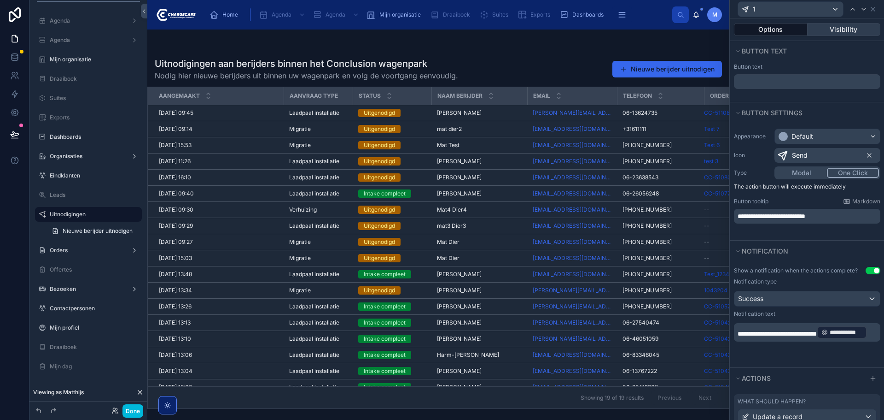
click at [845, 29] on button "Visibility" at bounding box center [844, 29] width 73 height 13
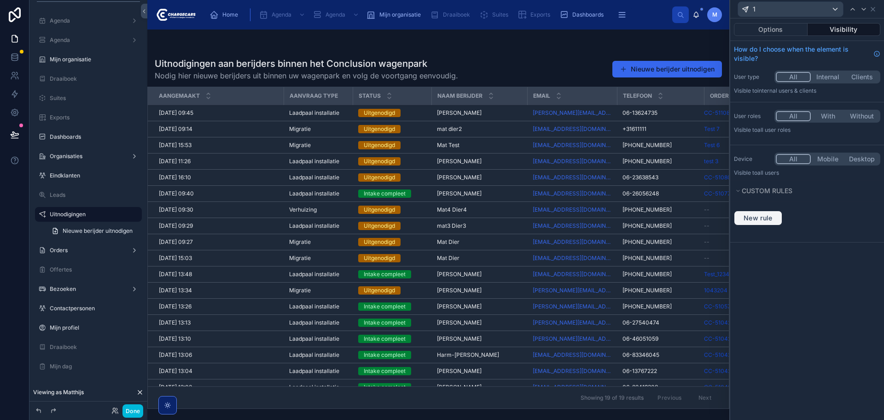
click at [770, 212] on button "New rule" at bounding box center [758, 218] width 48 height 15
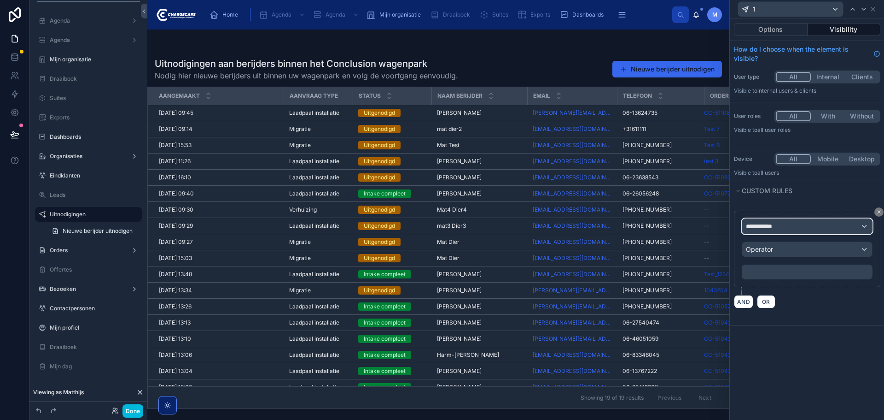
click at [795, 227] on div "**********" at bounding box center [808, 226] width 130 height 15
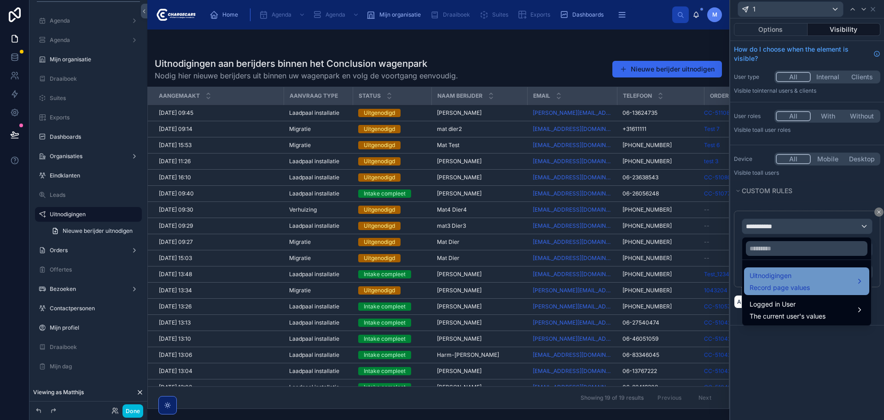
click at [787, 286] on span "Record page values" at bounding box center [780, 287] width 60 height 9
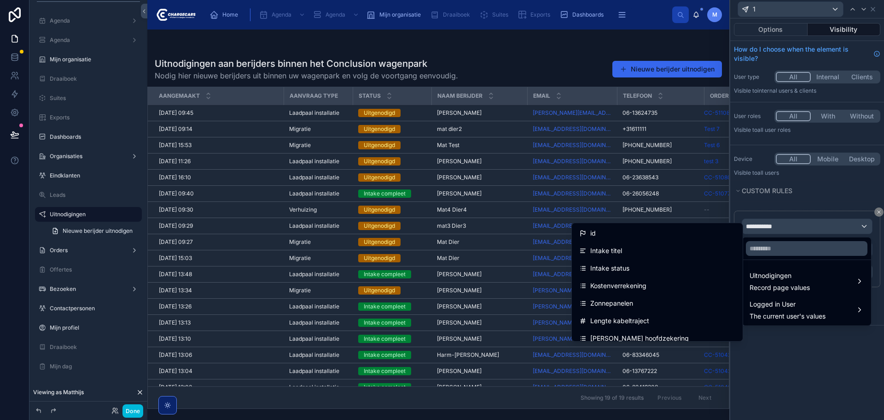
click at [626, 265] on div "Intake status" at bounding box center [657, 268] width 156 height 11
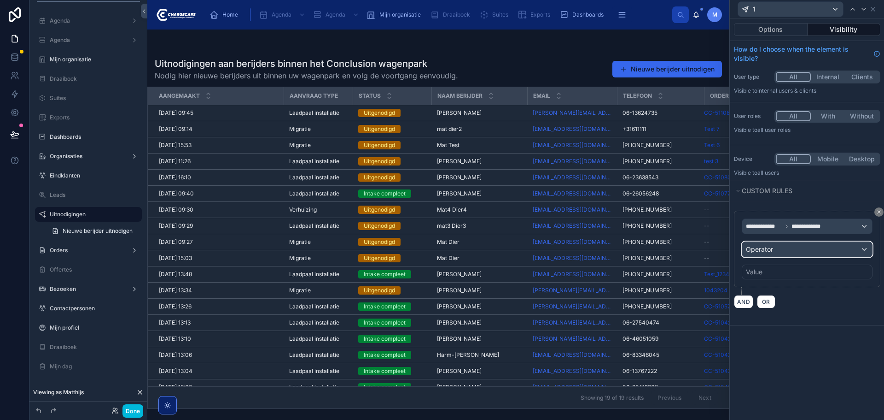
click at [801, 249] on div "Operator" at bounding box center [808, 249] width 130 height 15
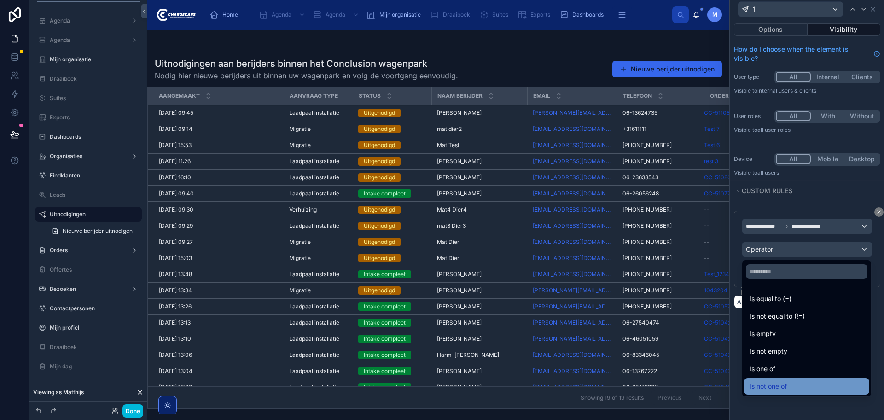
click at [782, 384] on span "Is not one of" at bounding box center [768, 385] width 37 height 11
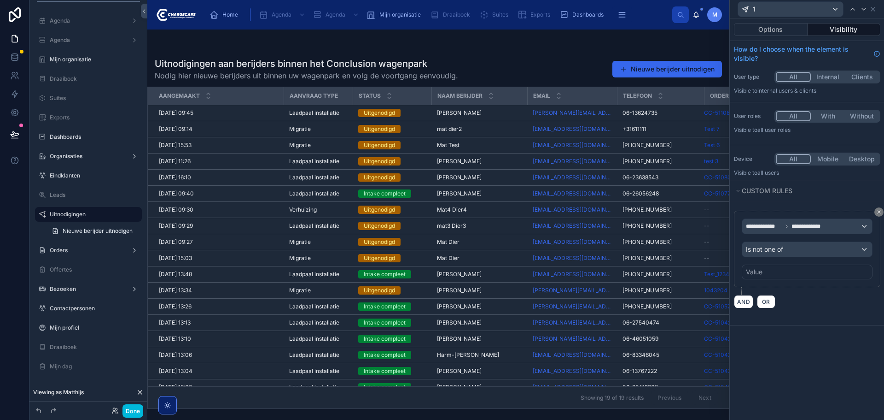
click at [811, 269] on div "Value" at bounding box center [807, 271] width 131 height 15
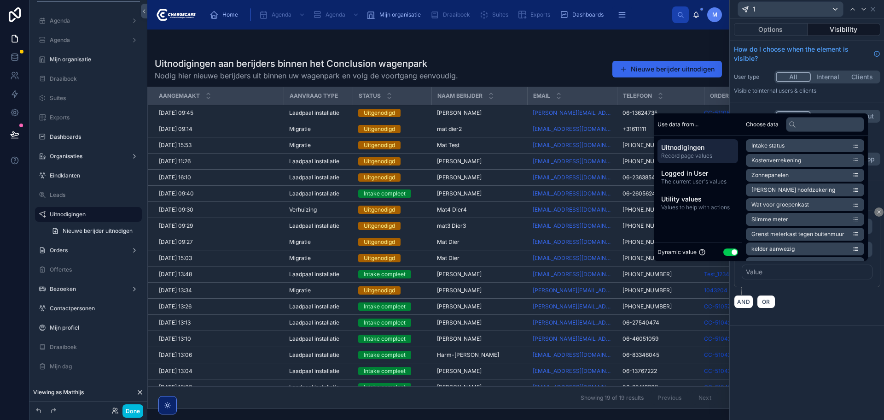
click at [726, 249] on button "Use setting" at bounding box center [731, 251] width 15 height 7
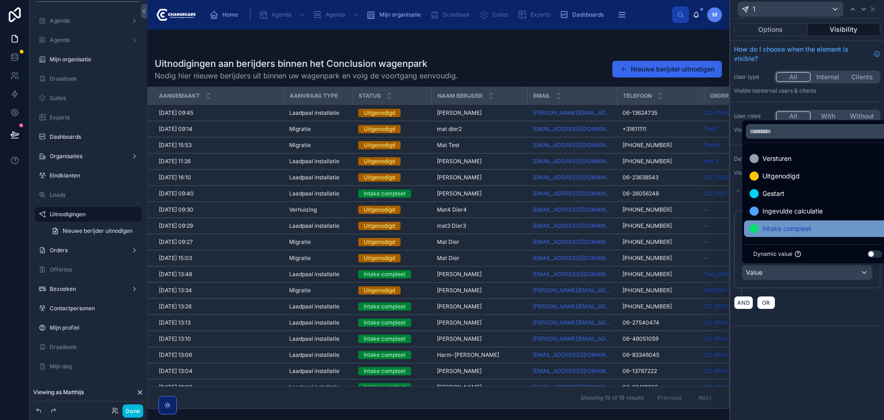
click at [754, 227] on div at bounding box center [754, 228] width 9 height 9
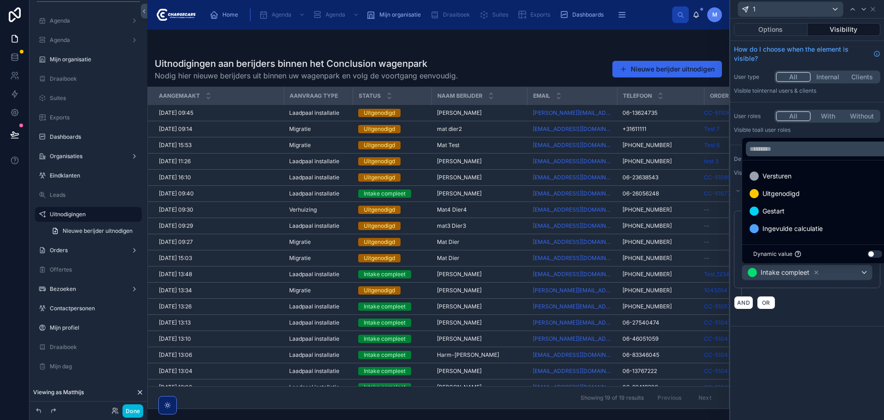
click at [820, 361] on div "**********" at bounding box center [808, 218] width 154 height 401
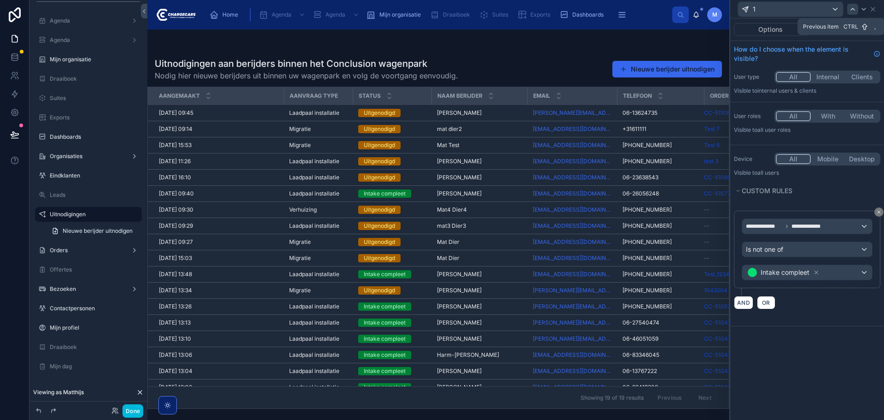
click at [855, 10] on icon at bounding box center [853, 9] width 4 height 2
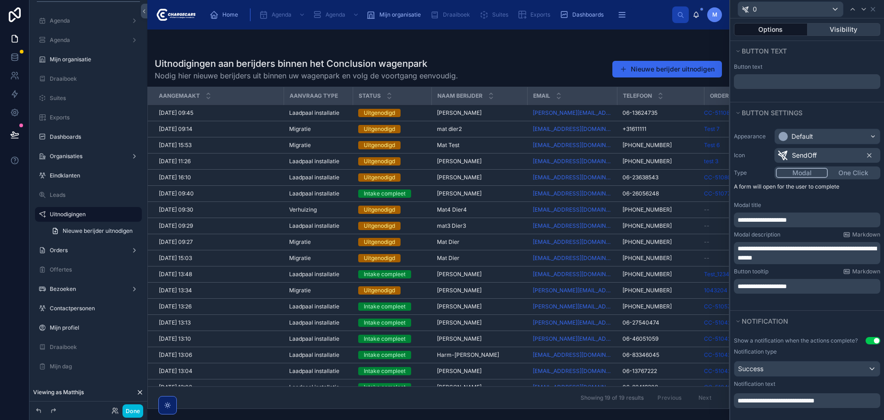
click at [851, 29] on button "Visibility" at bounding box center [844, 29] width 73 height 13
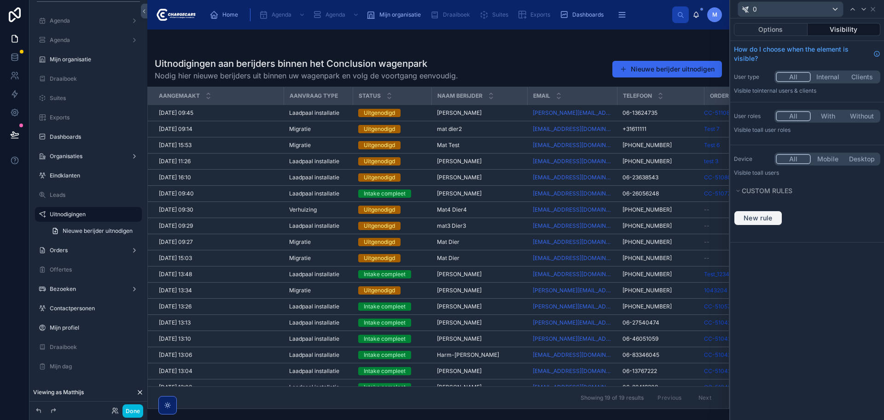
click at [773, 216] on span "New rule" at bounding box center [758, 218] width 36 height 8
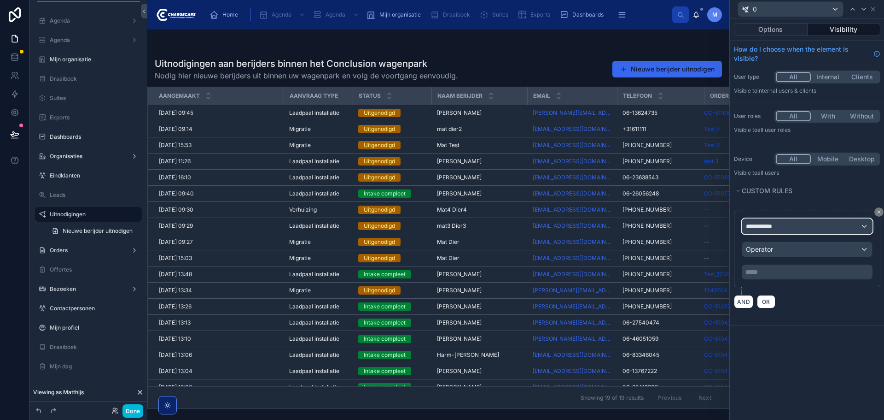
click at [790, 230] on div "**********" at bounding box center [808, 226] width 130 height 15
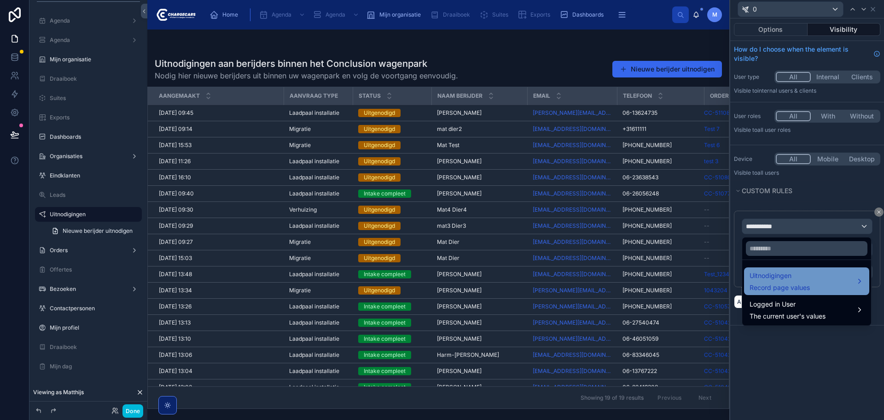
click at [791, 275] on span "Uitnodigingen" at bounding box center [780, 275] width 60 height 11
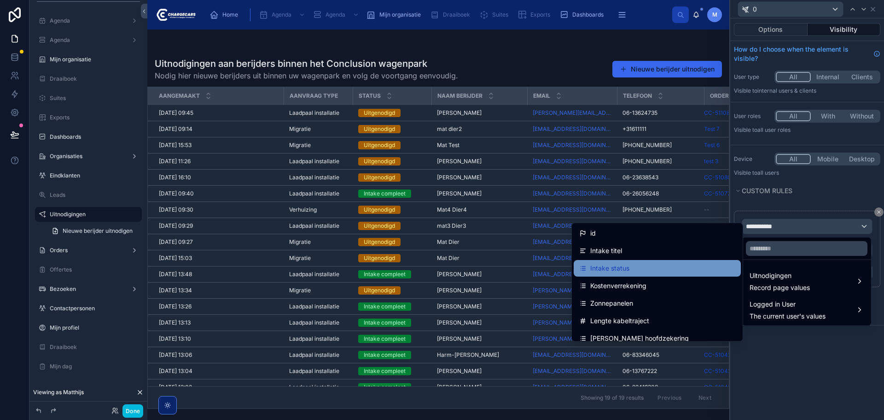
click at [647, 265] on div "Intake status" at bounding box center [657, 268] width 156 height 11
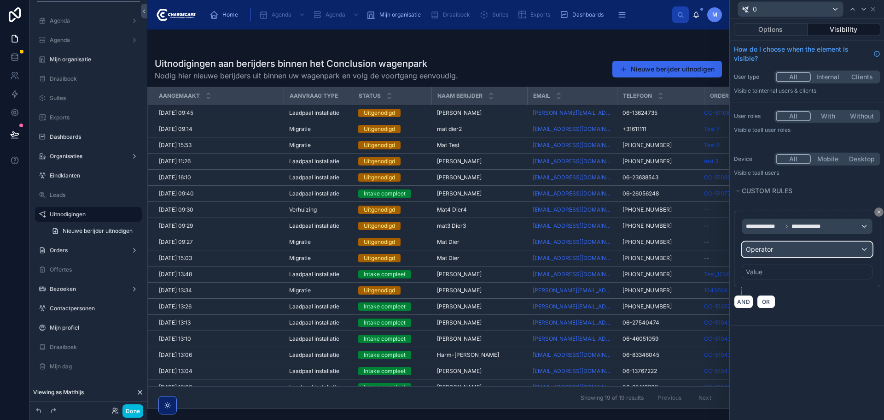
click at [784, 252] on div "Operator" at bounding box center [808, 249] width 130 height 15
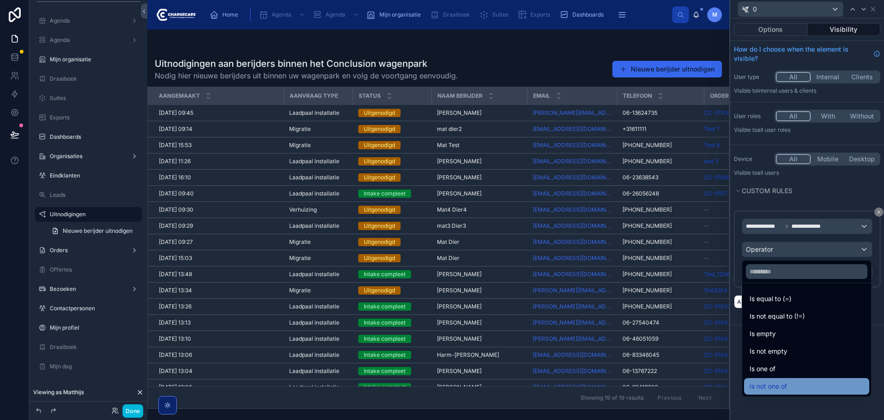
click at [786, 380] on div "Is not one of" at bounding box center [806, 386] width 125 height 17
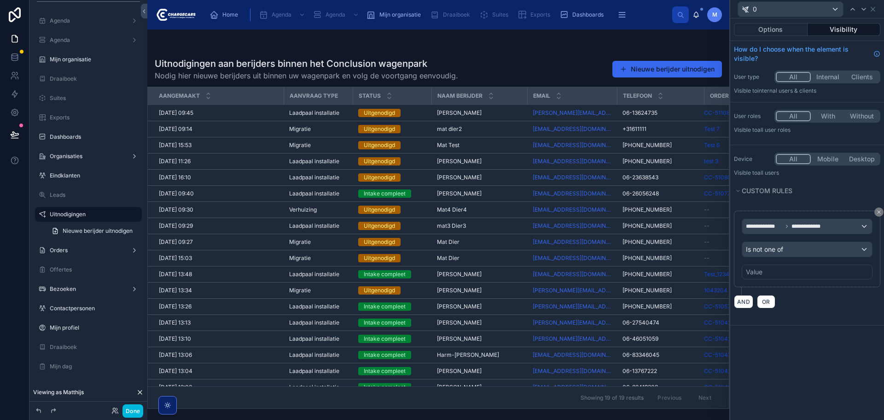
click at [795, 276] on div "Value" at bounding box center [807, 271] width 131 height 15
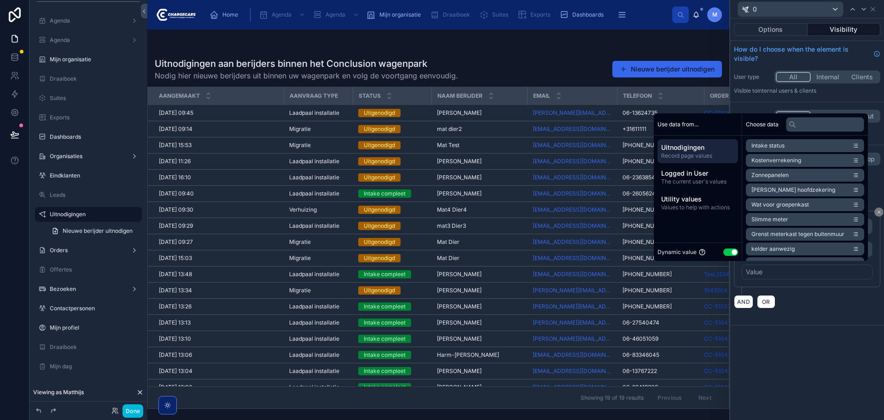
click at [729, 252] on button "Use setting" at bounding box center [731, 251] width 15 height 7
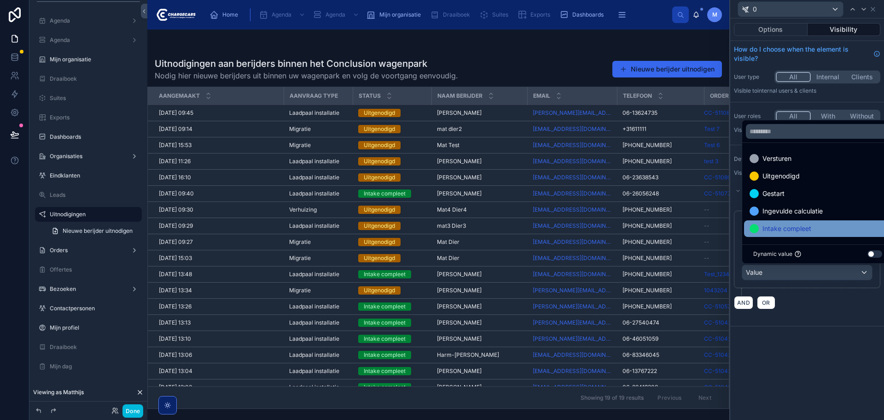
click at [774, 228] on span "Intake compleet" at bounding box center [787, 228] width 49 height 11
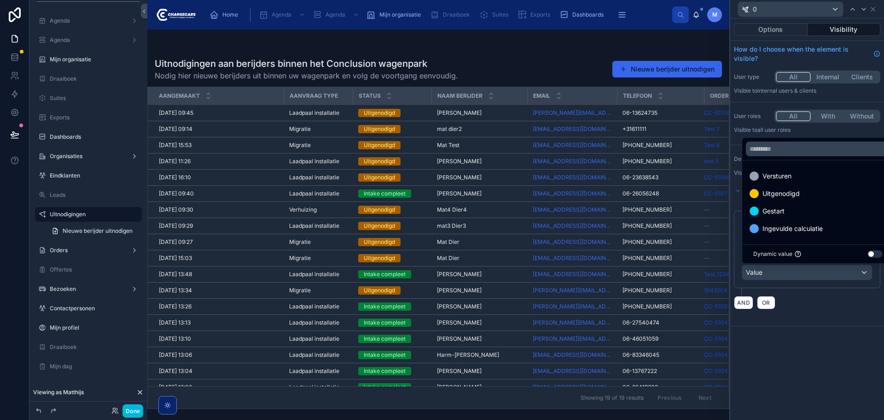
click at [806, 414] on div "**********" at bounding box center [808, 218] width 154 height 401
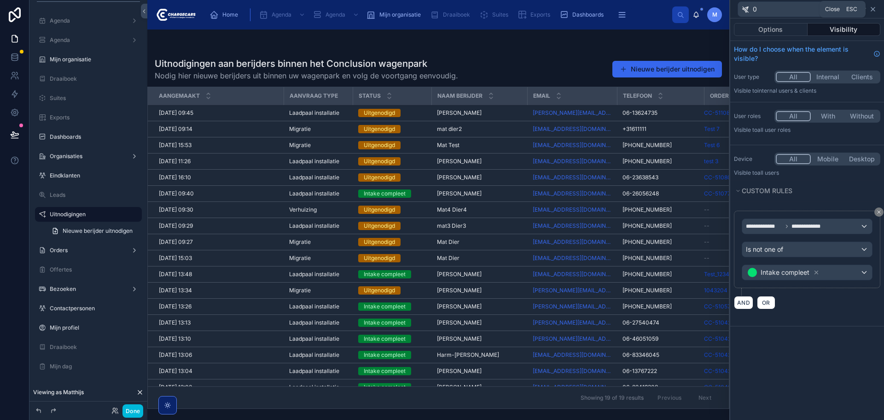
click at [875, 6] on icon at bounding box center [873, 9] width 7 height 7
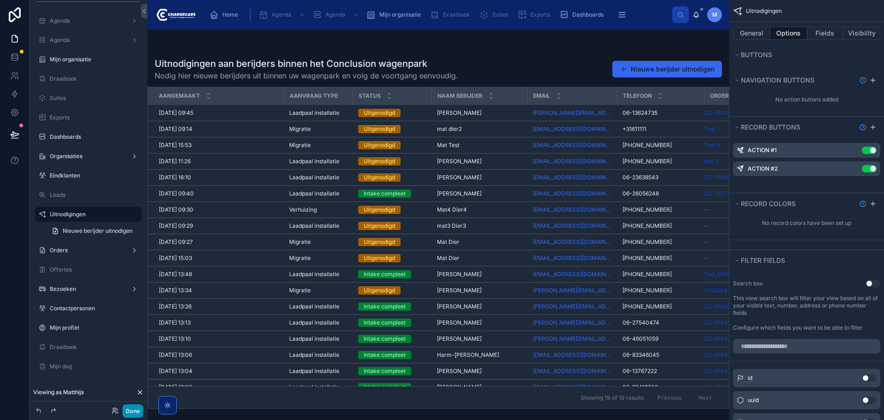
click at [138, 406] on button "Done" at bounding box center [133, 410] width 21 height 13
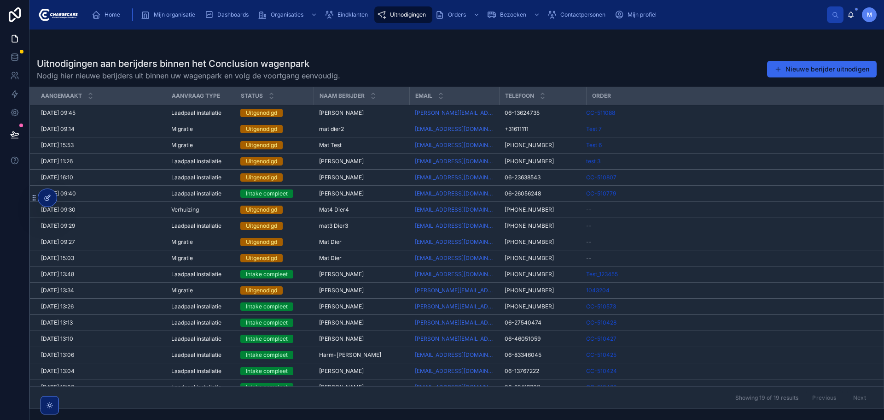
click at [50, 199] on icon at bounding box center [47, 197] width 7 height 7
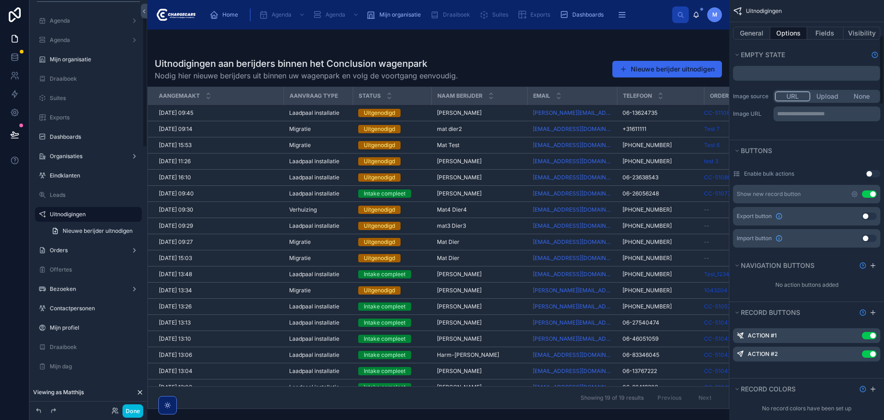
scroll to position [230, 0]
click at [135, 413] on button "Done" at bounding box center [133, 410] width 21 height 13
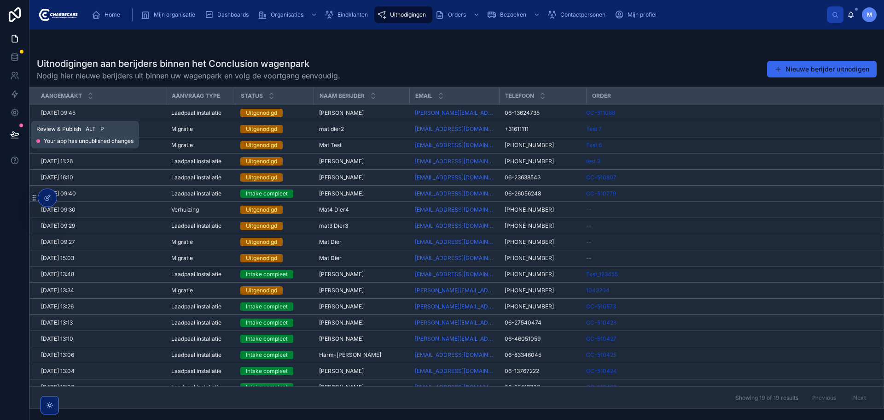
click at [19, 134] on icon at bounding box center [14, 134] width 9 height 9
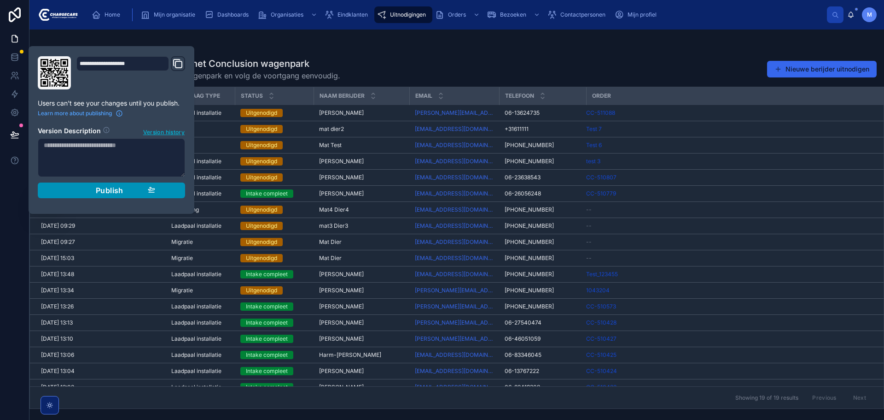
click at [152, 187] on icon "button" at bounding box center [151, 189] width 7 height 7
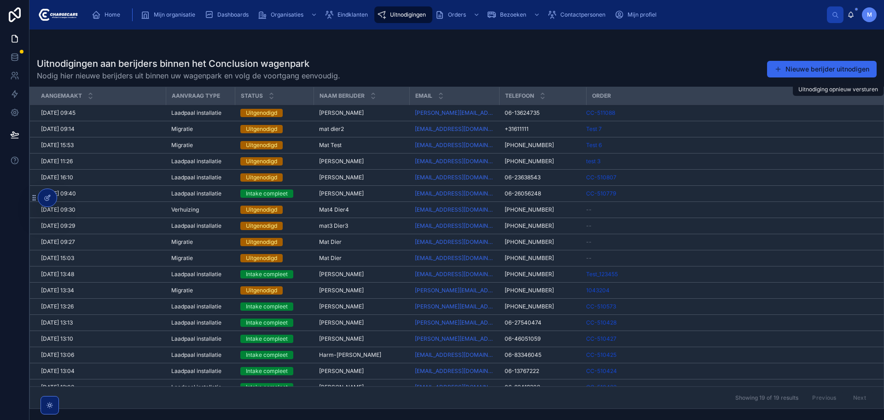
click at [0, 0] on icon at bounding box center [0, 0] width 0 height 0
click at [646, 66] on div "Uitnodigingen aan berijders binnen het Conclusion wagenpark Nodig hier nieuwe b…" at bounding box center [457, 69] width 840 height 24
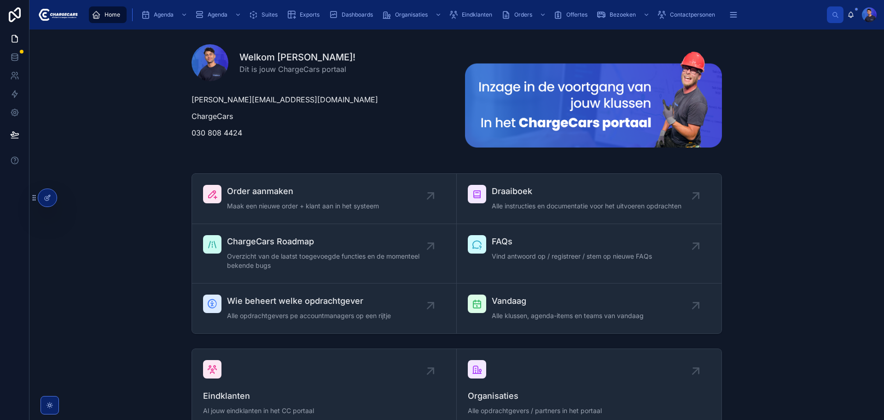
click at [0, 0] on icon at bounding box center [0, 0] width 0 height 0
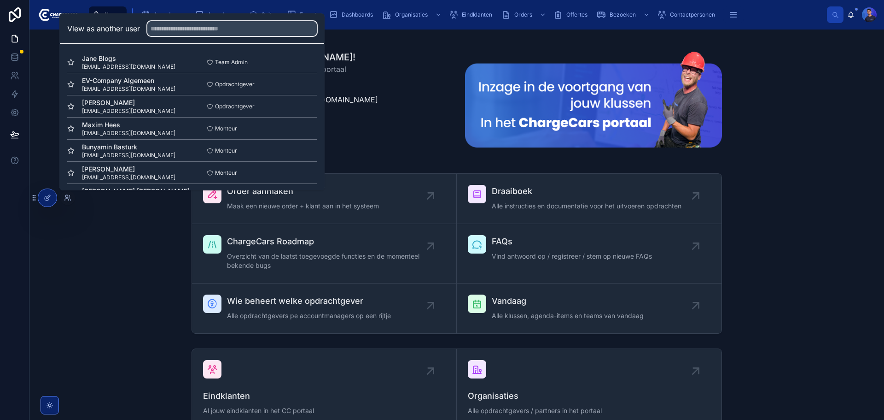
click at [216, 29] on input "text" at bounding box center [232, 28] width 170 height 15
click at [114, 107] on span "[EMAIL_ADDRESS][DOMAIN_NAME]" at bounding box center [129, 110] width 94 height 7
click at [0, 0] on button "Select" at bounding box center [0, 0] width 0 height 0
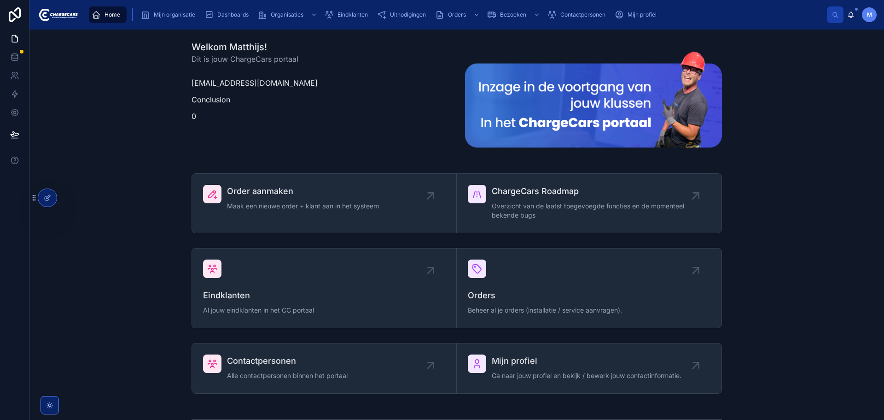
click at [409, 11] on div "Uitnodigingen" at bounding box center [403, 14] width 53 height 15
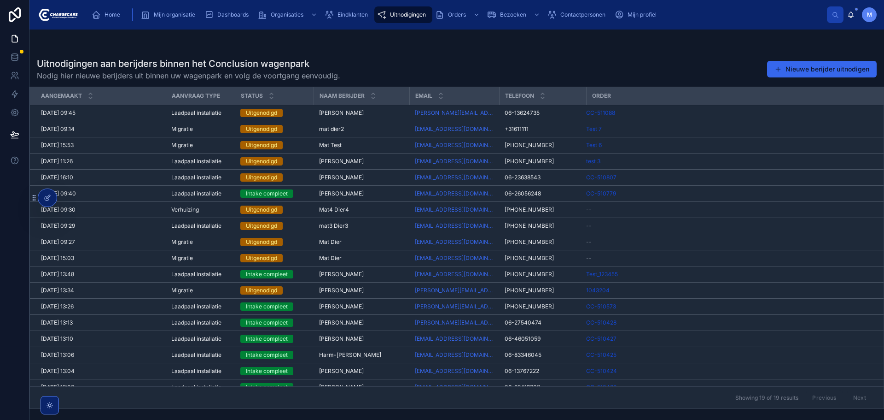
click at [590, 56] on div "Uitnodigingen aan berijders binnen het Conclusion wagenpark Nodig hier nieuwe b…" at bounding box center [456, 230] width 855 height 357
click at [0, 0] on icon at bounding box center [0, 0] width 0 height 0
click at [47, 198] on icon at bounding box center [49, 197] width 4 height 4
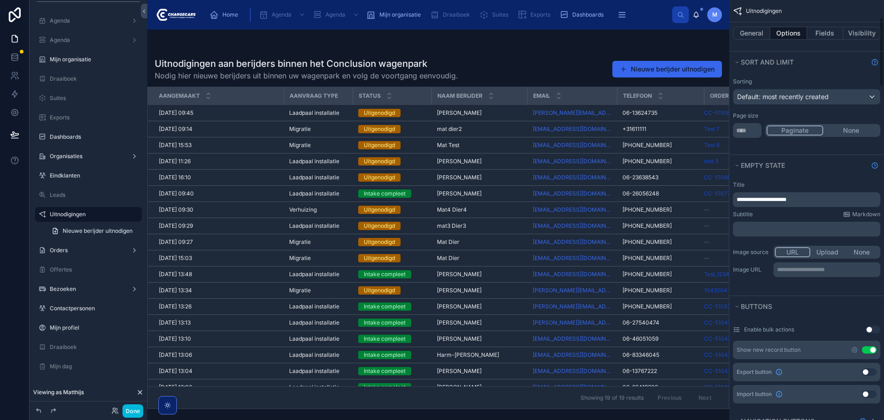
scroll to position [230, 0]
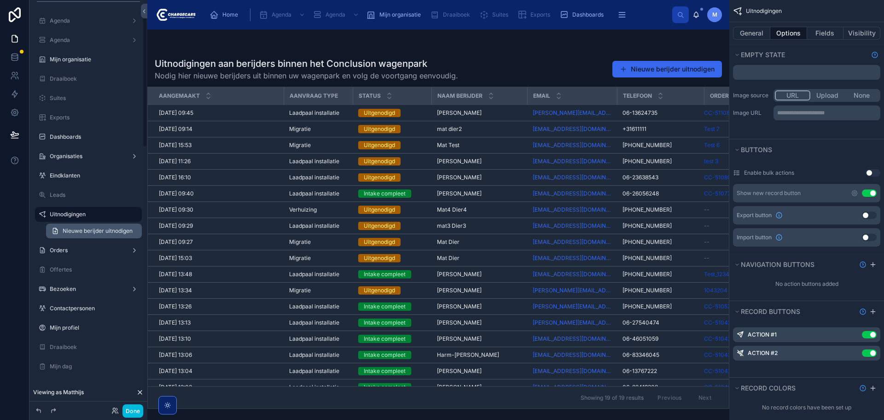
click at [91, 228] on span "Nieuwe berijder uitnodigen" at bounding box center [98, 230] width 70 height 7
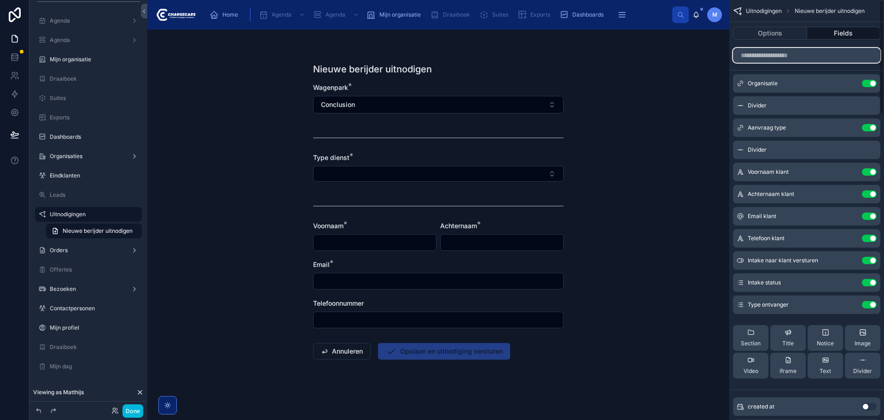
click at [814, 54] on input "scrollable content" at bounding box center [806, 55] width 147 height 15
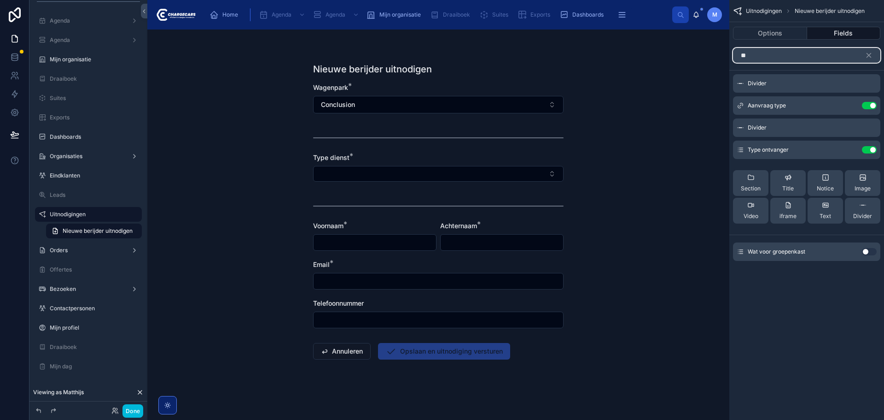
type input "*"
type input "**"
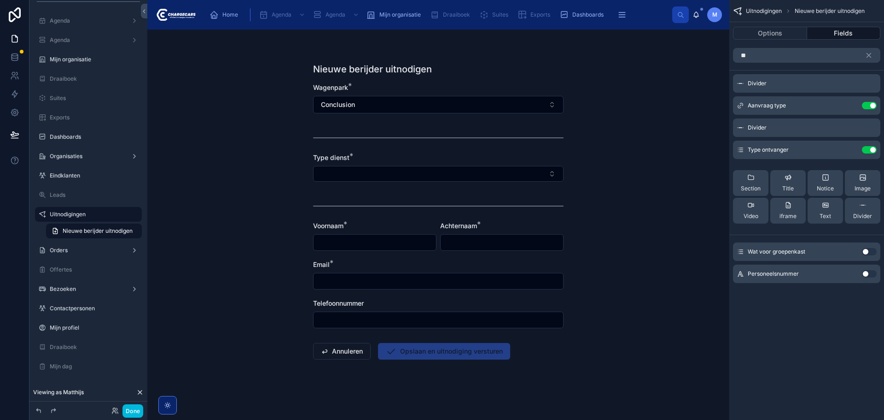
click at [868, 274] on button "Use setting" at bounding box center [869, 273] width 15 height 7
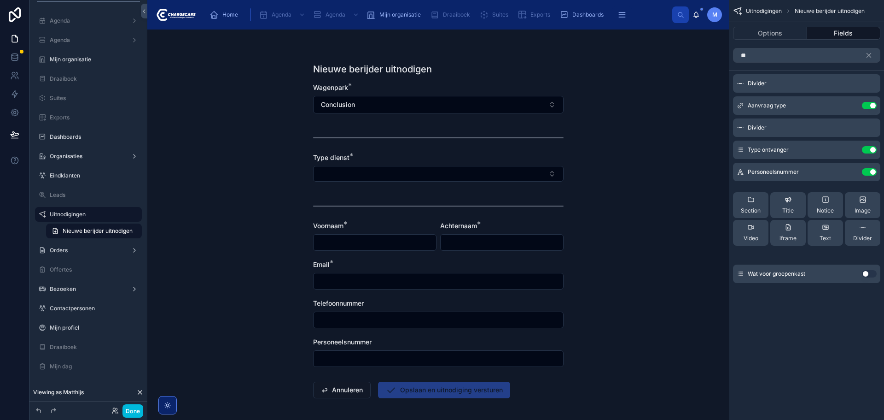
click at [864, 230] on icon "scrollable content" at bounding box center [863, 226] width 7 height 7
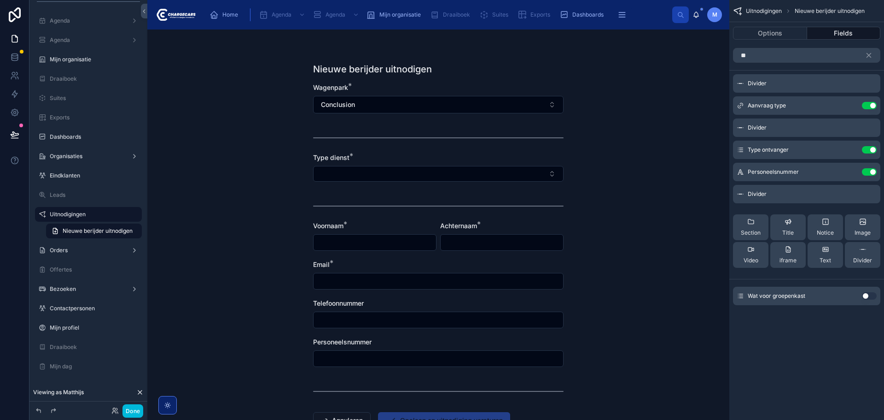
drag, startPoint x: 743, startPoint y: 194, endPoint x: 743, endPoint y: 170, distance: 24.9
click at [743, 170] on div "Divider Aanvraag type Use setting Divider Type ontvanger Use setting Personeels…" at bounding box center [807, 174] width 155 height 201
drag, startPoint x: 742, startPoint y: 196, endPoint x: 742, endPoint y: 162, distance: 33.6
click at [742, 162] on div "Divider Aanvraag type Use setting Divider Type ontvanger Use setting Personeels…" at bounding box center [807, 174] width 155 height 201
drag, startPoint x: 740, startPoint y: 193, endPoint x: 740, endPoint y: 163, distance: 29.5
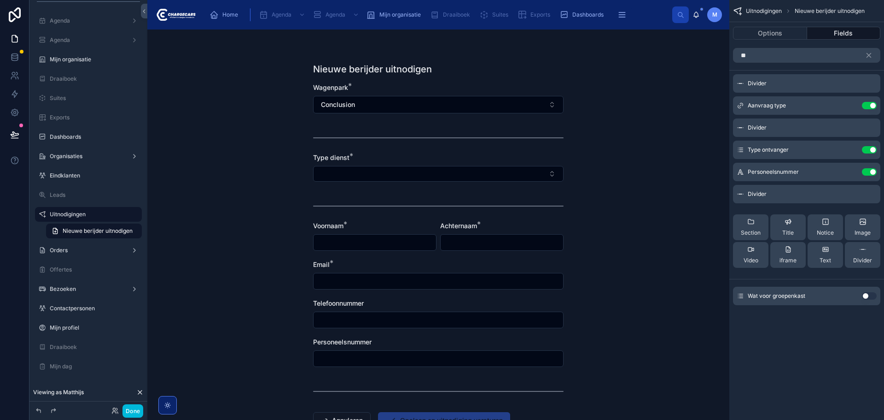
click at [740, 163] on div "Divider Aanvraag type Use setting Divider Type ontvanger Use setting Personeels…" at bounding box center [807, 174] width 155 height 201
drag, startPoint x: 739, startPoint y: 173, endPoint x: 742, endPoint y: 193, distance: 20.5
click at [742, 193] on div "Divider Aanvraag type Use setting Divider Type ontvanger Use setting Personeels…" at bounding box center [807, 174] width 155 height 201
drag, startPoint x: 789, startPoint y: 351, endPoint x: 789, endPoint y: 346, distance: 4.6
click at [789, 351] on div "Uitnodigingen Nieuwe berijder uitnodigen Options Fields ** Divider Aanvraag typ…" at bounding box center [807, 210] width 155 height 420
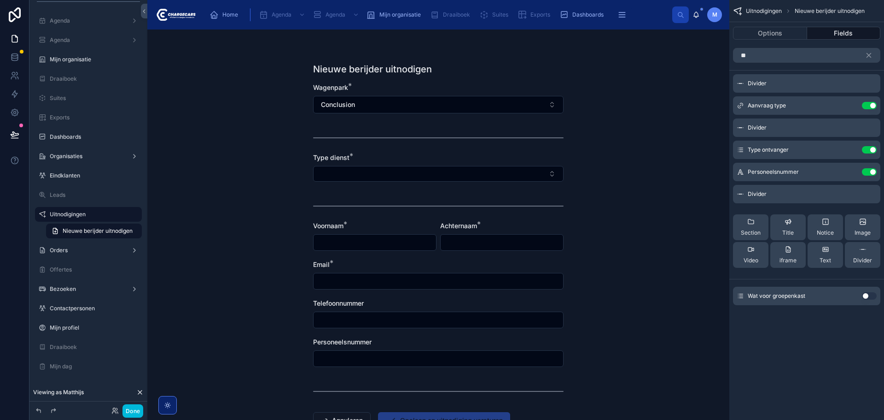
drag, startPoint x: 742, startPoint y: 193, endPoint x: 756, endPoint y: 171, distance: 26.2
click at [756, 171] on div "Divider Aanvraag type Use setting Divider Type ontvanger Use setting Personeels…" at bounding box center [807, 174] width 155 height 201
click at [871, 54] on icon "scrollable content" at bounding box center [869, 55] width 8 height 8
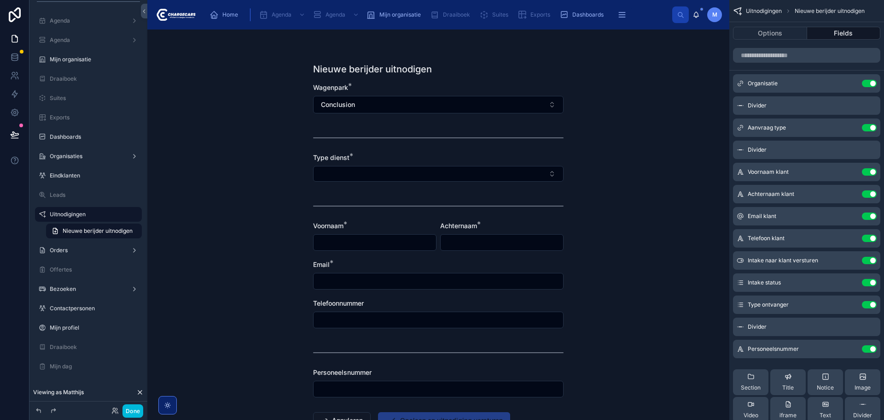
click at [0, 0] on icon "scrollable content" at bounding box center [0, 0] width 0 height 0
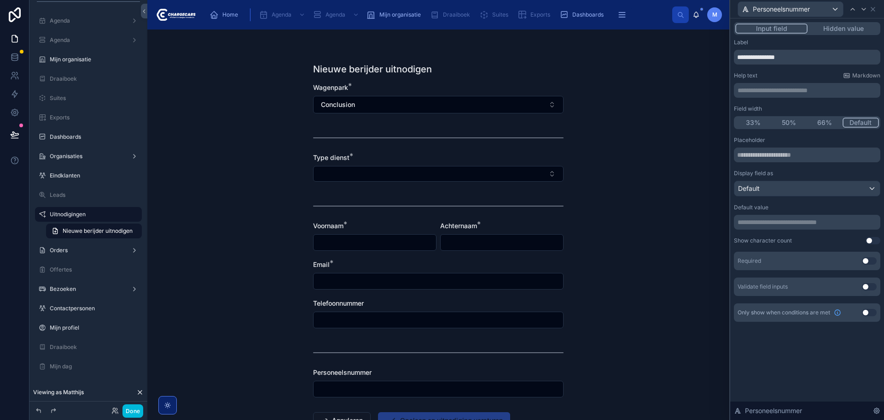
click at [868, 261] on button "Use setting" at bounding box center [869, 260] width 15 height 7
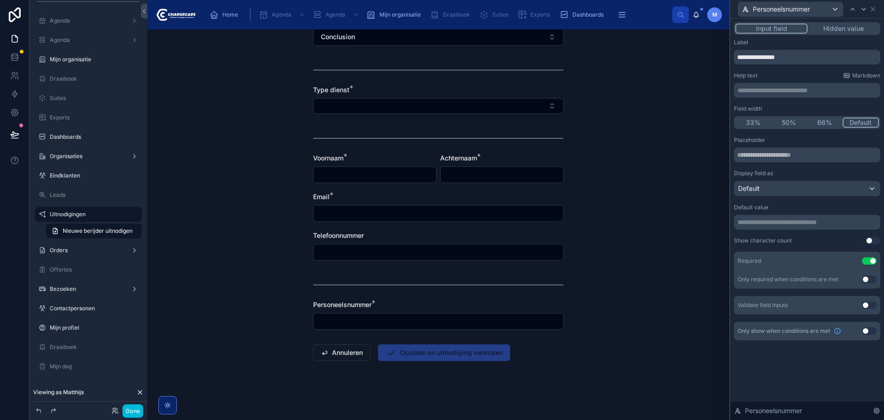
scroll to position [22, 0]
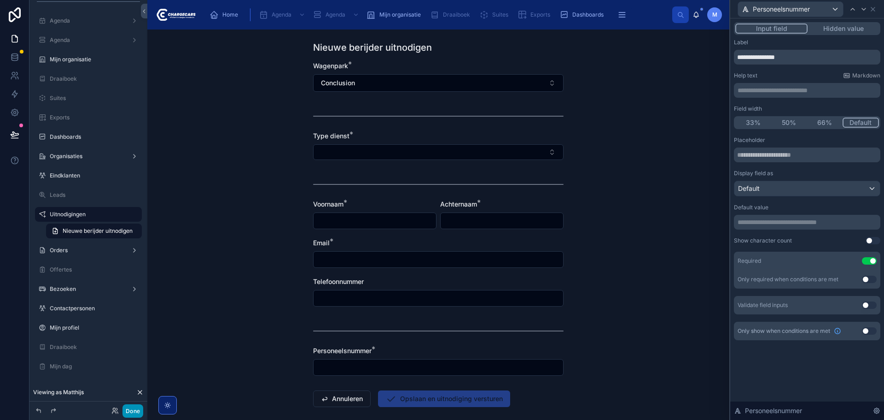
click at [138, 408] on button "Done" at bounding box center [133, 410] width 21 height 13
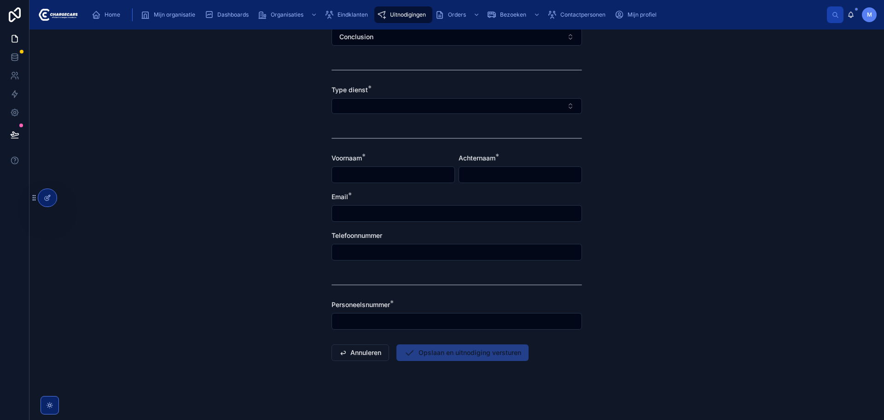
scroll to position [0, 0]
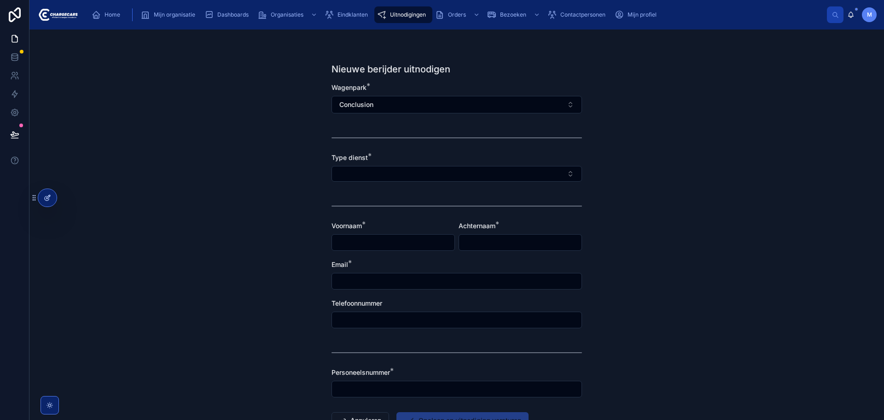
click at [48, 199] on icon at bounding box center [47, 197] width 7 height 7
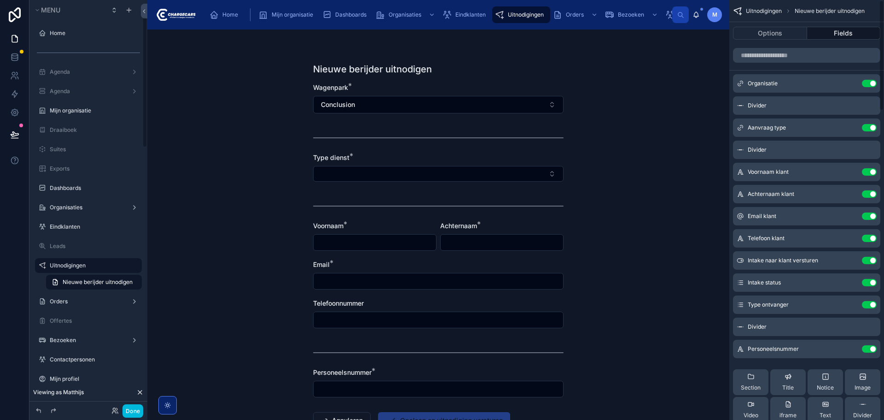
scroll to position [51, 0]
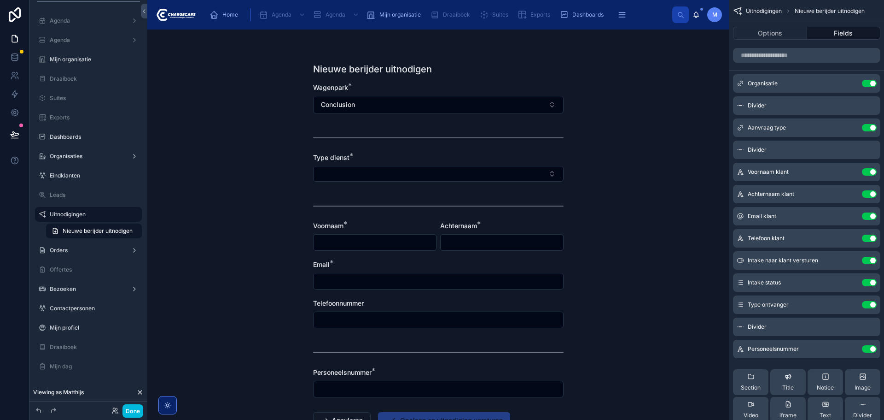
click at [0, 0] on icon "scrollable content" at bounding box center [0, 0] width 0 height 0
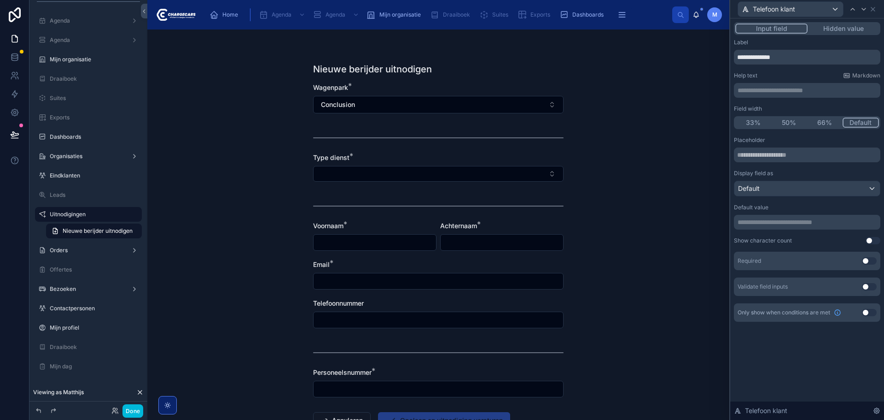
click at [790, 91] on p "**********" at bounding box center [808, 90] width 141 height 9
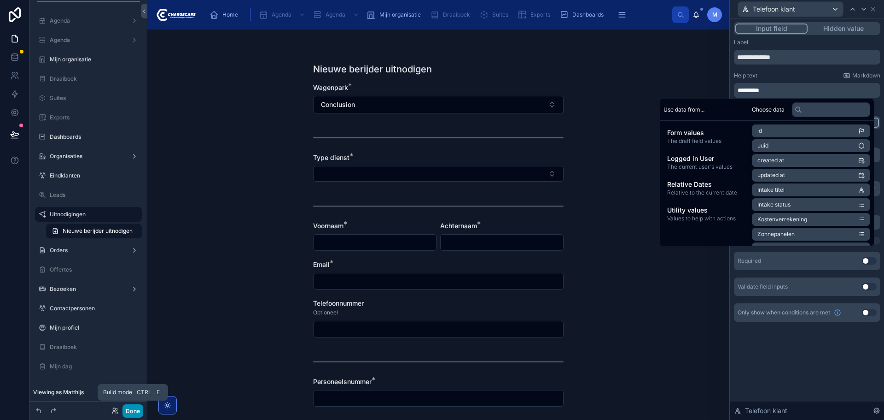
click at [138, 412] on button "Done" at bounding box center [133, 410] width 21 height 13
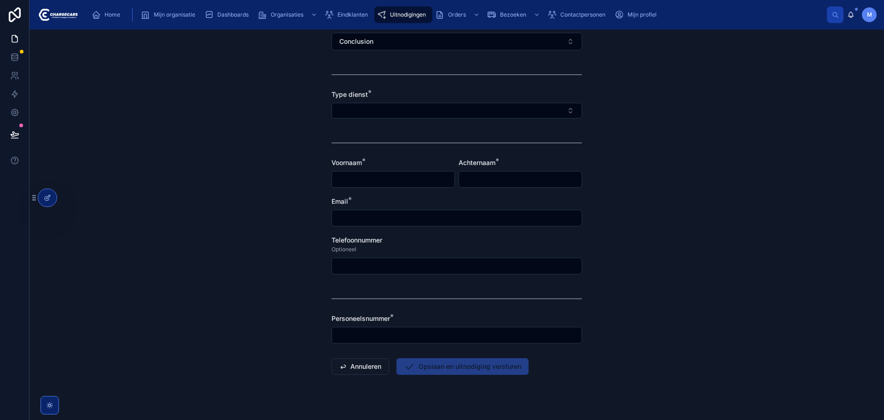
scroll to position [31, 0]
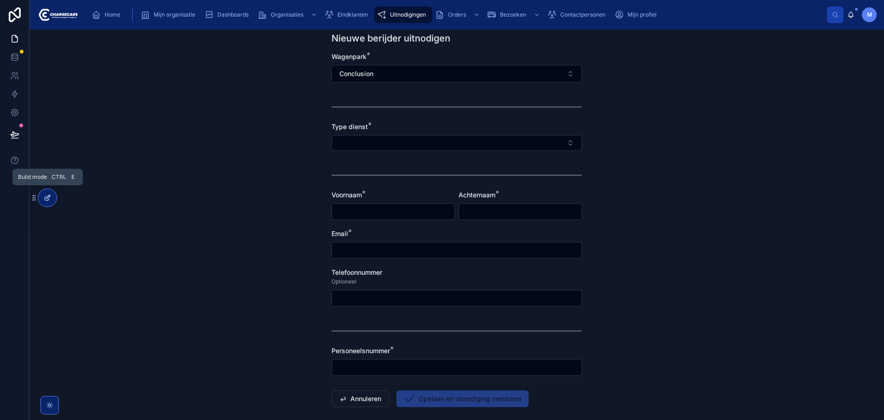
click at [44, 199] on icon at bounding box center [47, 197] width 7 height 7
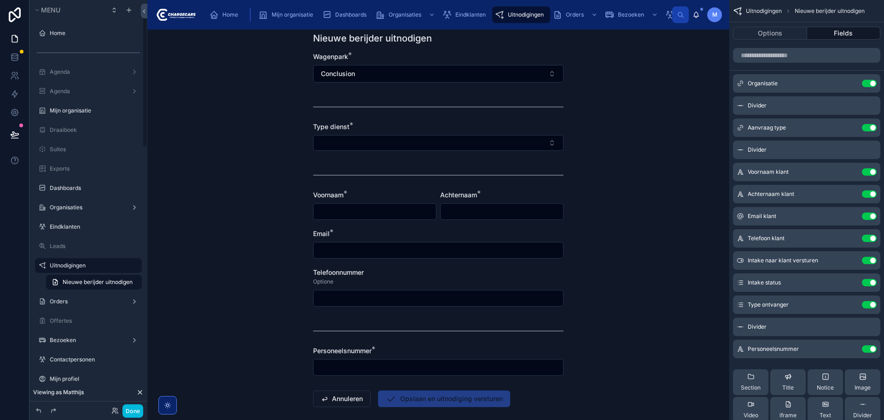
scroll to position [51, 0]
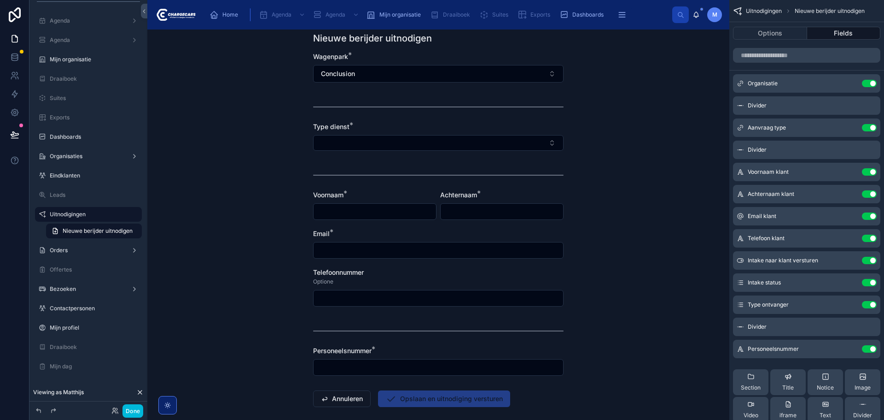
click at [0, 0] on icon "scrollable content" at bounding box center [0, 0] width 0 height 0
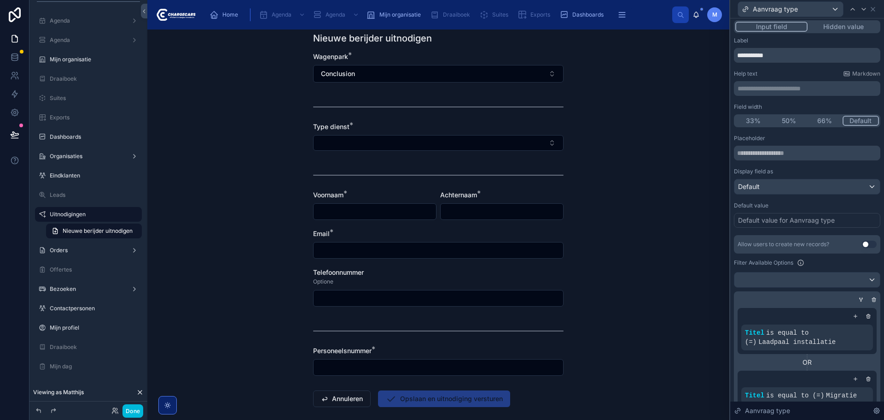
scroll to position [0, 0]
click at [794, 228] on div "Default value for Aanvraag type" at bounding box center [807, 222] width 146 height 15
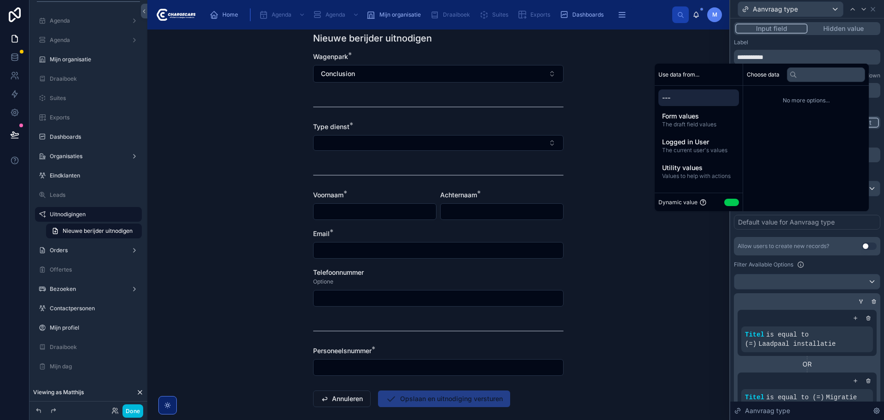
click at [796, 223] on div "Default value for Aanvraag type" at bounding box center [786, 221] width 97 height 9
click at [727, 202] on button "Use setting" at bounding box center [732, 202] width 15 height 7
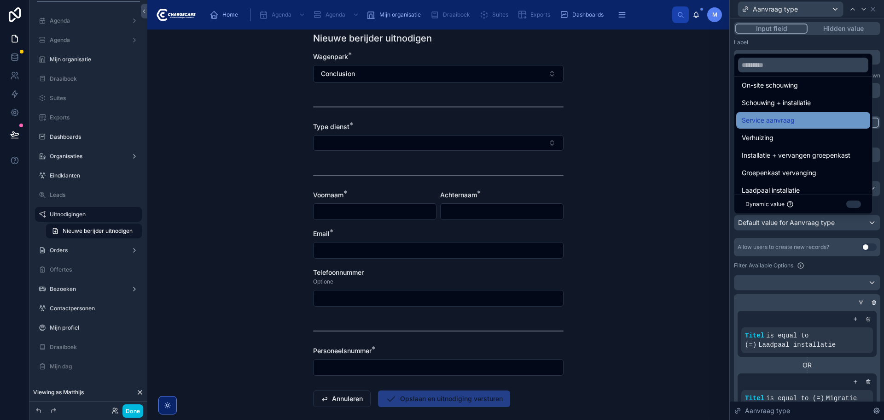
scroll to position [53, 0]
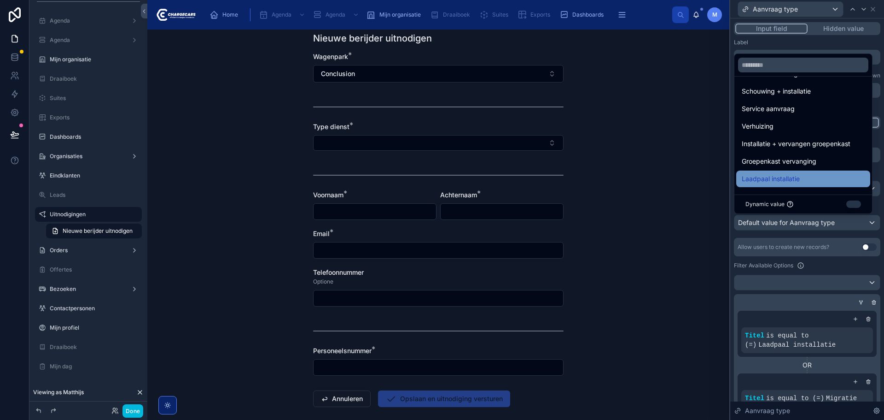
click at [790, 175] on span "Laadpaal installatie" at bounding box center [771, 178] width 58 height 11
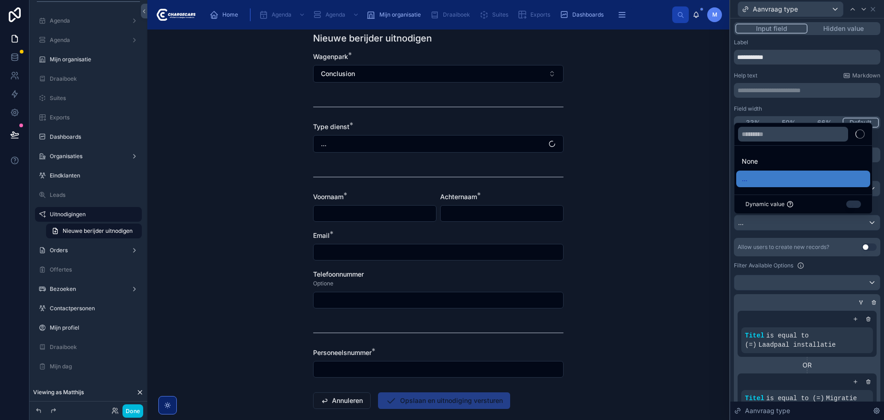
scroll to position [0, 0]
click at [136, 408] on button "Done" at bounding box center [133, 410] width 21 height 13
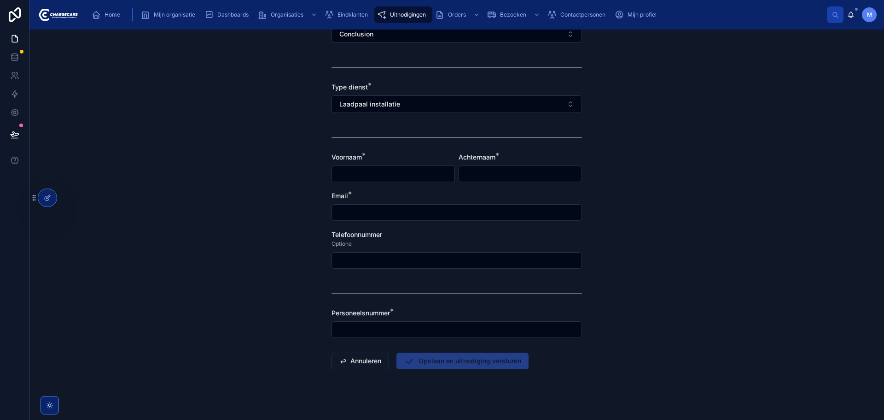
scroll to position [79, 0]
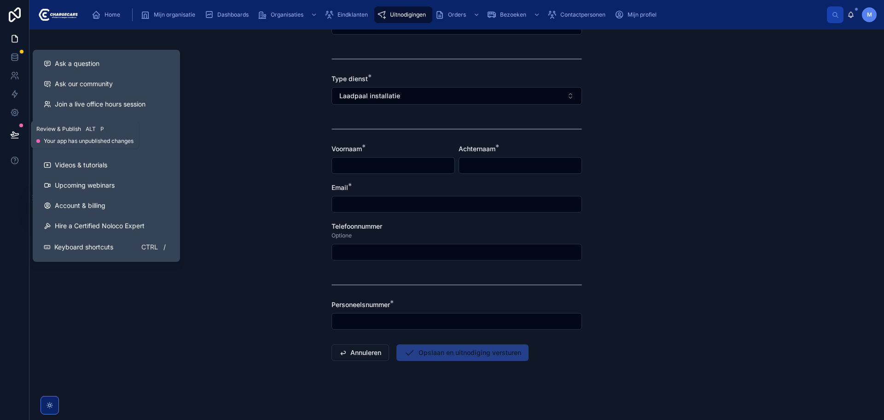
click at [12, 132] on icon at bounding box center [15, 134] width 8 height 5
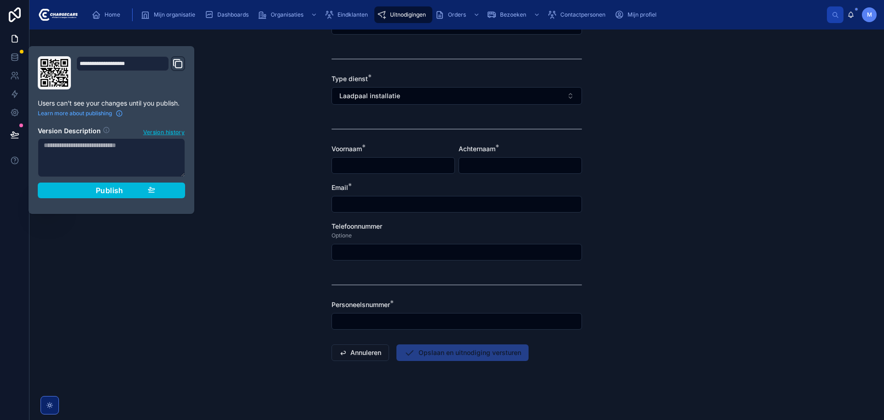
click at [128, 187] on div "Publish" at bounding box center [112, 190] width 88 height 9
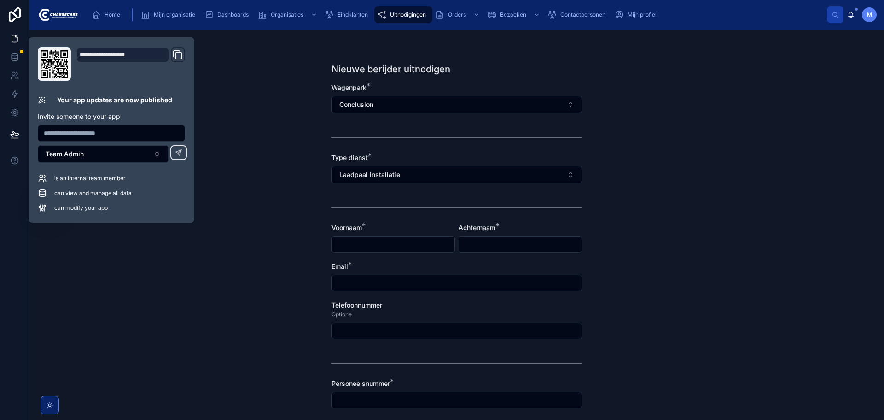
click at [254, 80] on div "Nieuwe berijder uitnodigen Wagenpark * Conclusion Type dienst * Laadpaal instal…" at bounding box center [456, 224] width 855 height 390
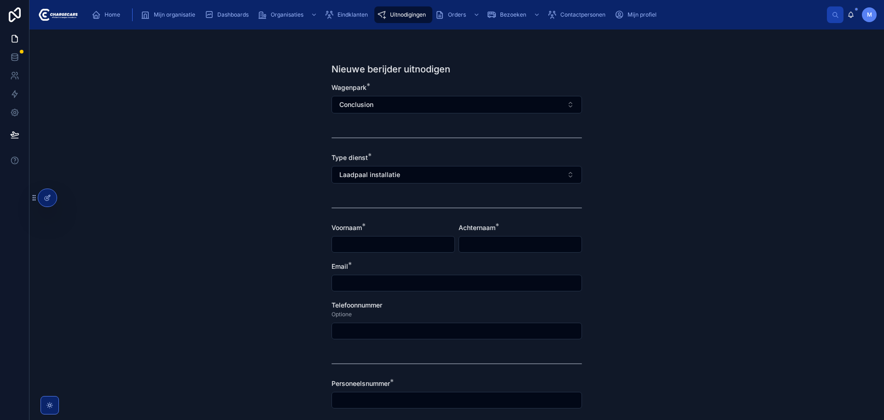
click at [404, 14] on span "Uitnodigingen" at bounding box center [408, 14] width 36 height 7
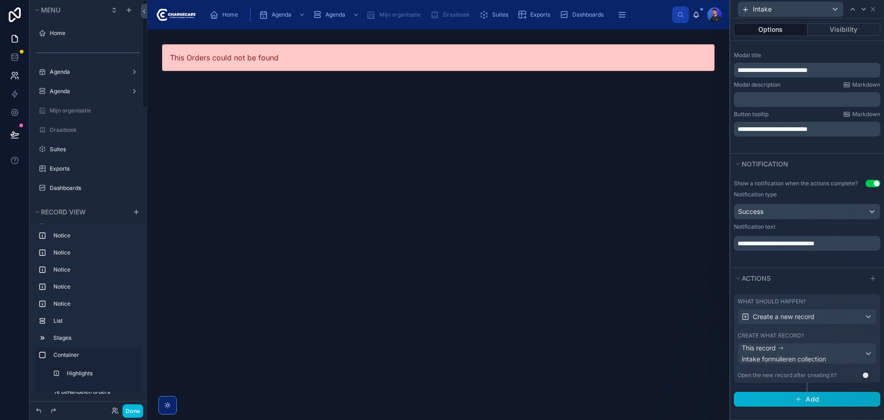
scroll to position [369, 0]
click at [15, 59] on icon at bounding box center [14, 57] width 9 height 9
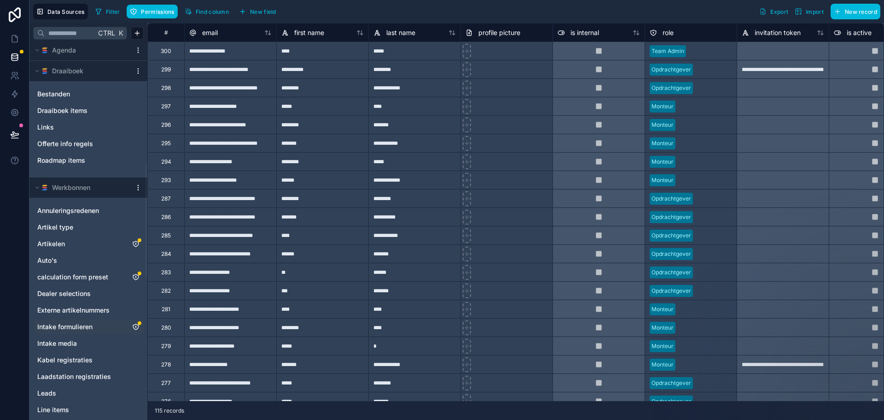
scroll to position [461, 0]
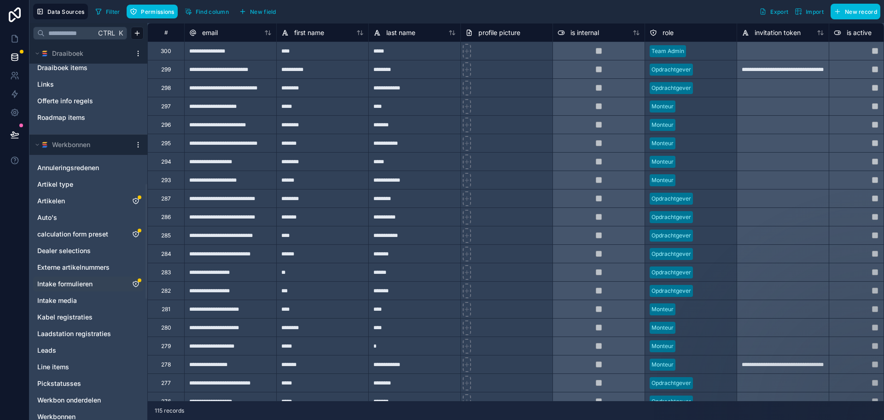
click at [112, 281] on link "Intake formulieren" at bounding box center [79, 283] width 84 height 9
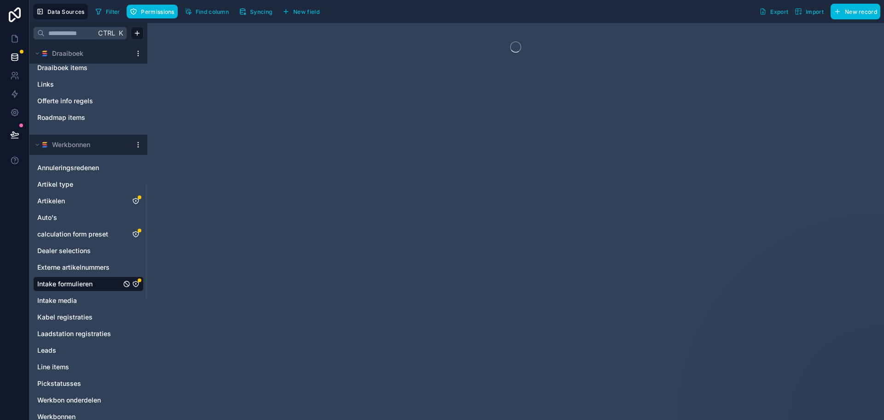
click at [259, 8] on span "Syncing" at bounding box center [261, 11] width 22 height 7
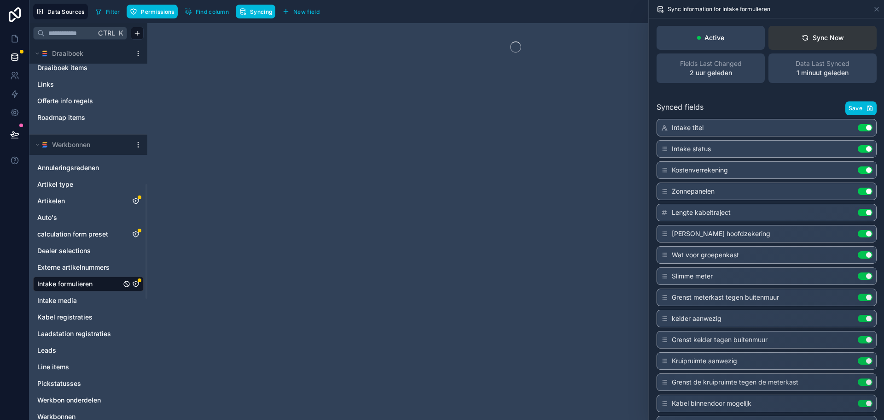
click at [828, 41] on div "Sync Now" at bounding box center [823, 37] width 42 height 9
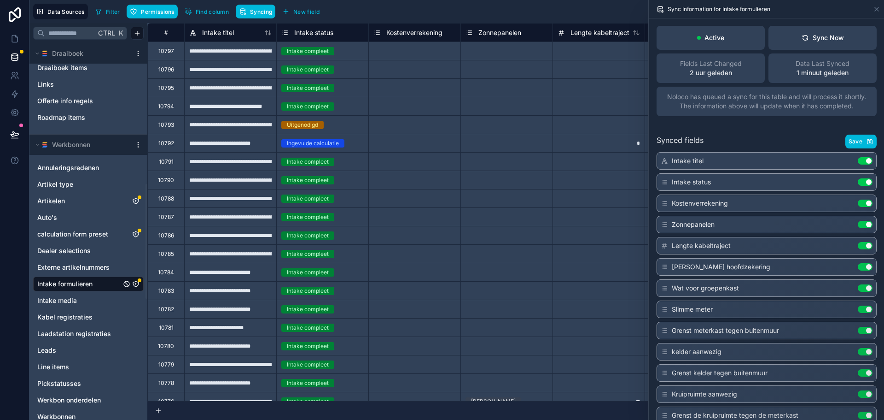
click at [136, 283] on icon "Intake formulieren" at bounding box center [135, 283] width 0 height 0
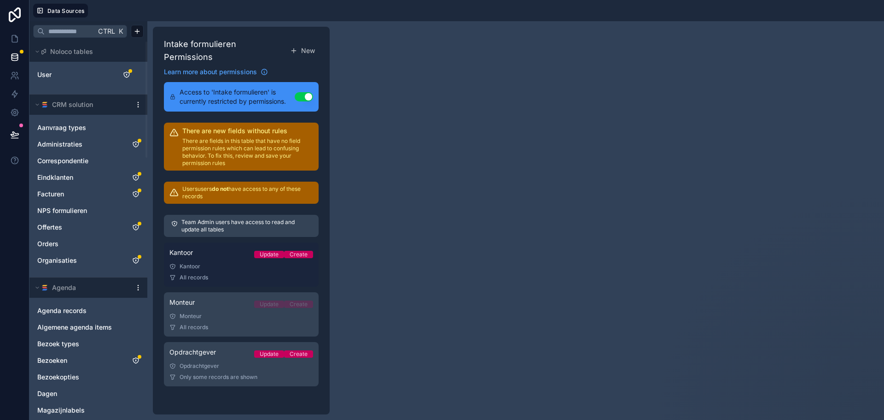
click at [197, 274] on span "All records" at bounding box center [194, 277] width 29 height 7
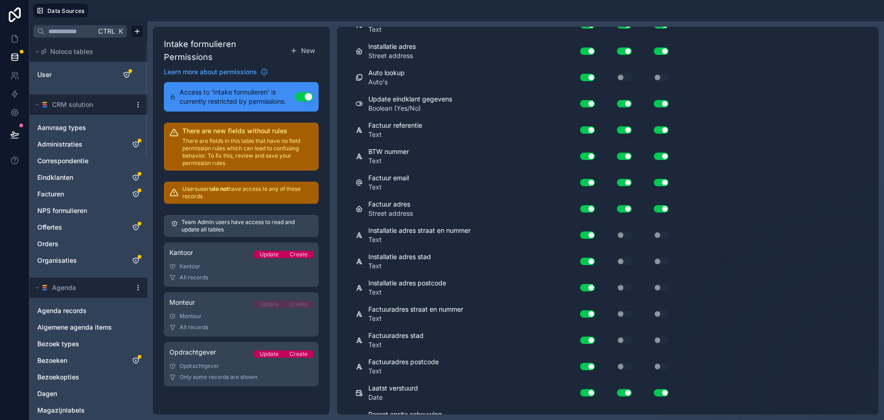
scroll to position [1714, 0]
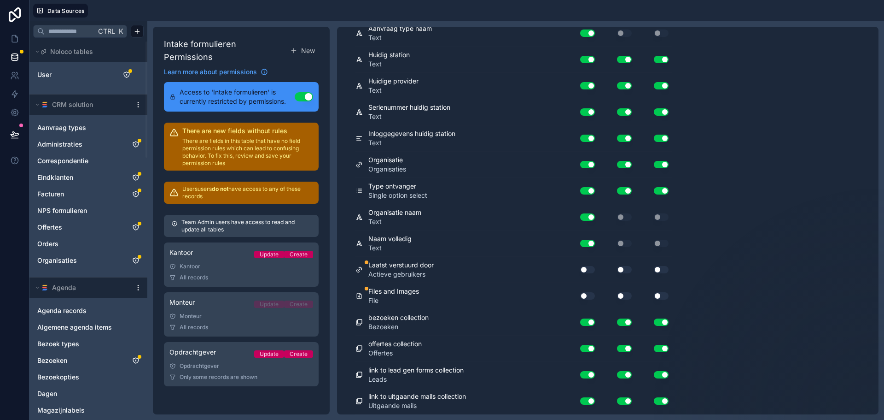
click at [592, 267] on button "Use setting" at bounding box center [587, 269] width 15 height 7
click at [591, 292] on button "Use setting" at bounding box center [587, 295] width 15 height 7
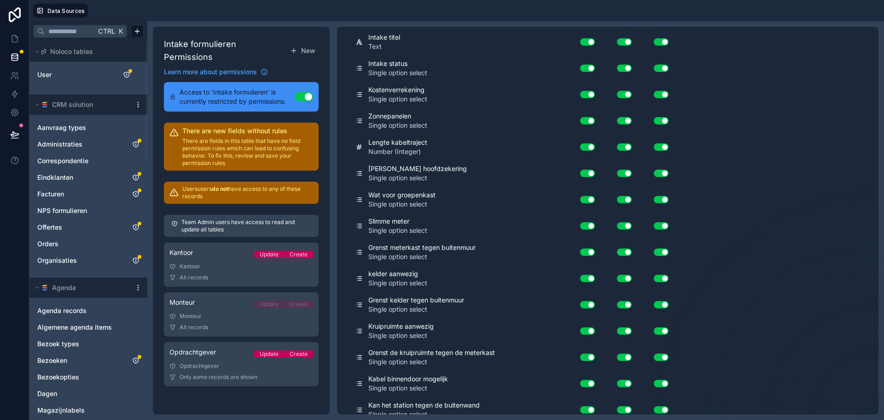
scroll to position [0, 0]
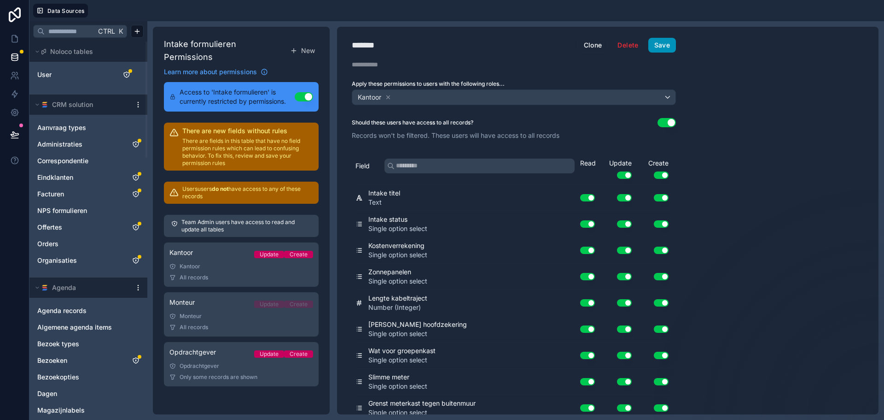
click at [664, 49] on button "Save" at bounding box center [663, 45] width 28 height 15
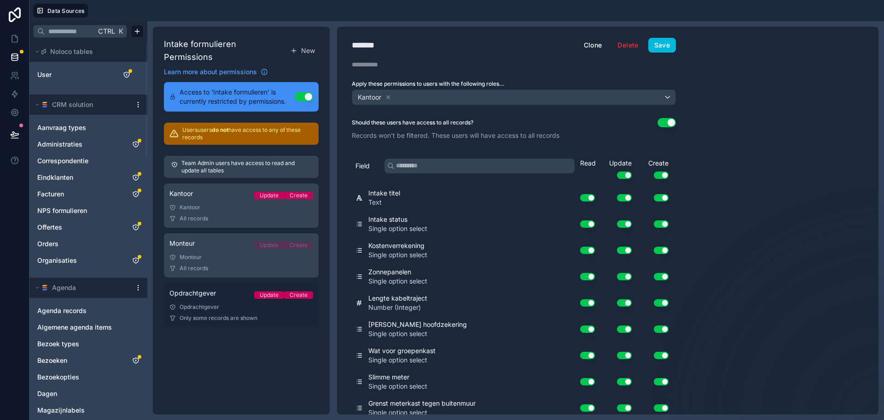
click at [226, 301] on link "Opdrachtgever Update Create Opdrachtgever Only some records are shown" at bounding box center [241, 305] width 155 height 44
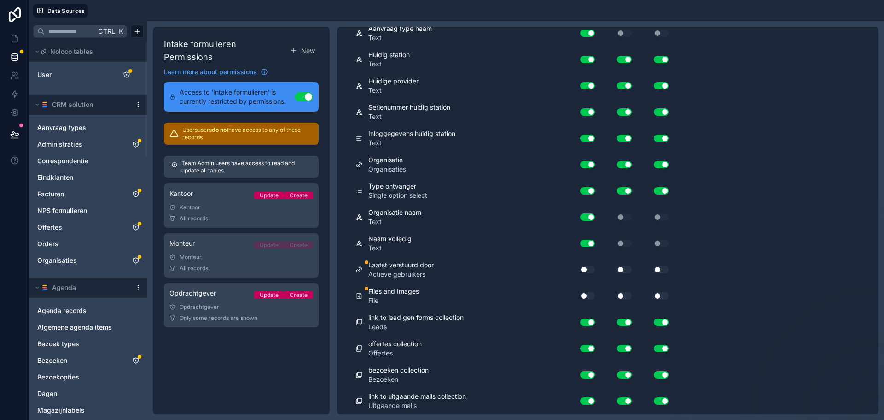
scroll to position [1792, 0]
click at [588, 267] on button "Use setting" at bounding box center [587, 269] width 15 height 7
click at [590, 295] on button "Use setting" at bounding box center [587, 295] width 15 height 7
click at [625, 295] on button "Use setting" at bounding box center [624, 295] width 15 height 7
click at [626, 269] on button "Use setting" at bounding box center [624, 269] width 15 height 7
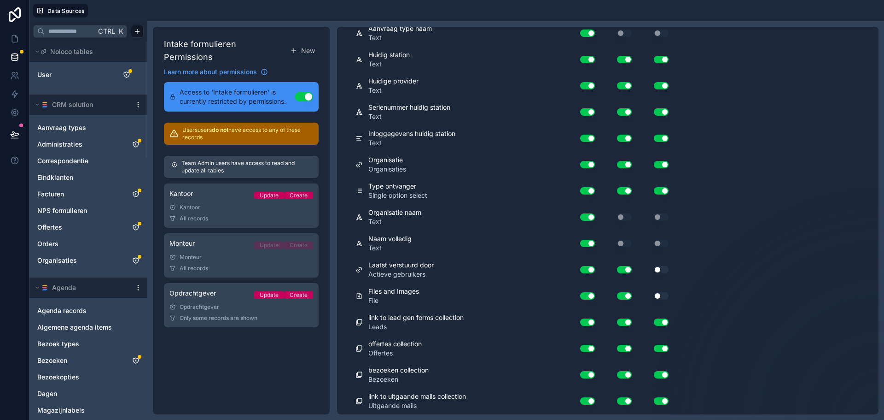
click at [665, 271] on button "Use setting" at bounding box center [661, 269] width 15 height 7
click at [657, 295] on button "Use setting" at bounding box center [661, 295] width 15 height 7
click at [660, 271] on button "Use setting" at bounding box center [661, 269] width 15 height 7
click at [660, 295] on button "Use setting" at bounding box center [661, 295] width 15 height 7
click at [657, 271] on button "Use setting" at bounding box center [661, 269] width 15 height 7
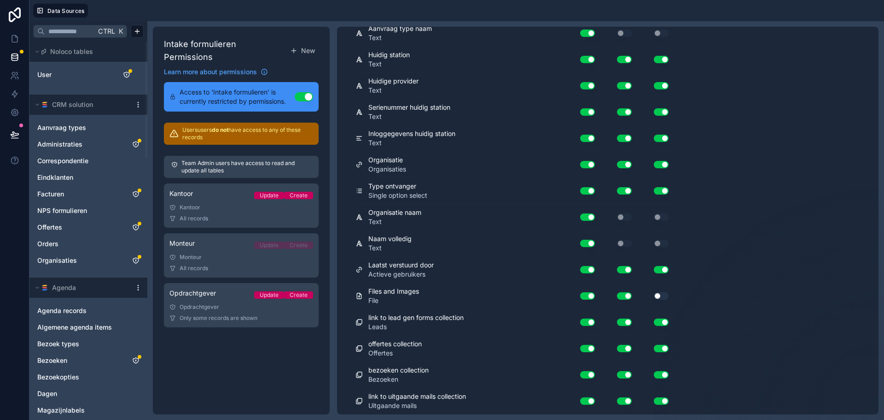
click at [661, 297] on button "Use setting" at bounding box center [661, 295] width 15 height 7
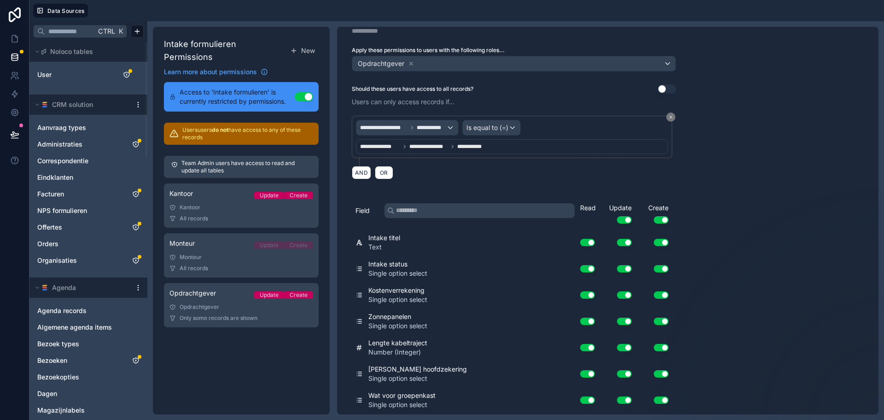
scroll to position [0, 0]
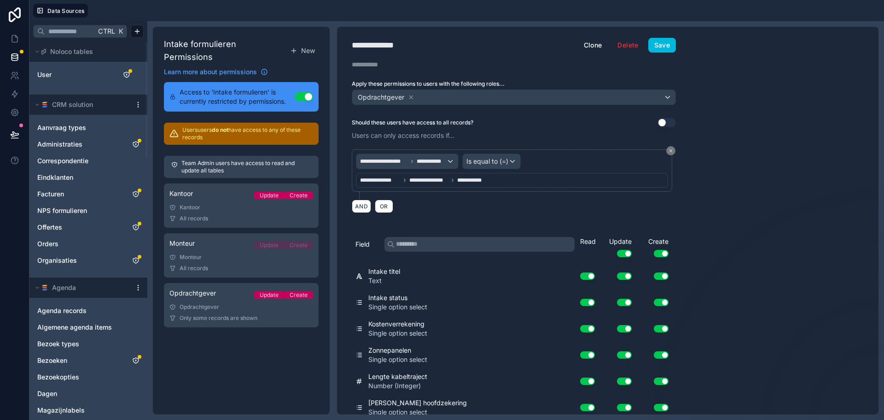
click at [664, 54] on div "**********" at bounding box center [514, 220] width 354 height 387
click at [661, 45] on button "Save" at bounding box center [663, 45] width 28 height 15
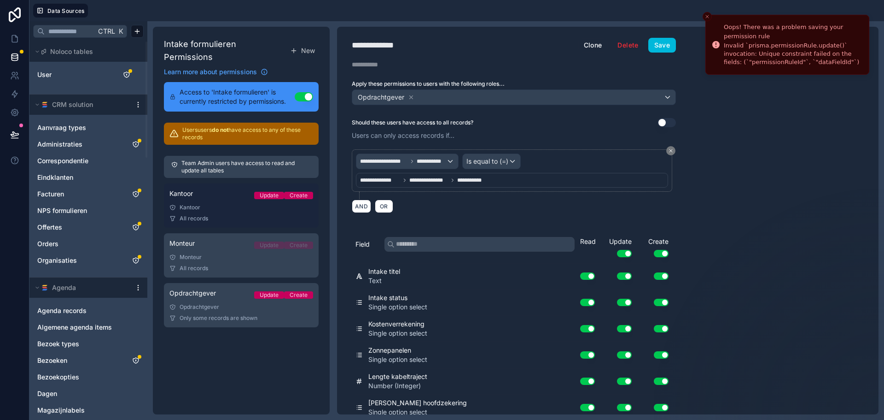
click at [225, 204] on div "Kantoor" at bounding box center [242, 207] width 144 height 7
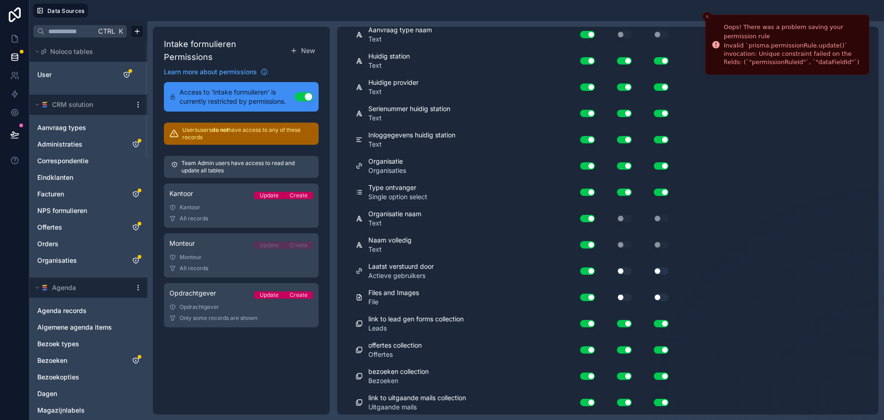
scroll to position [1714, 0]
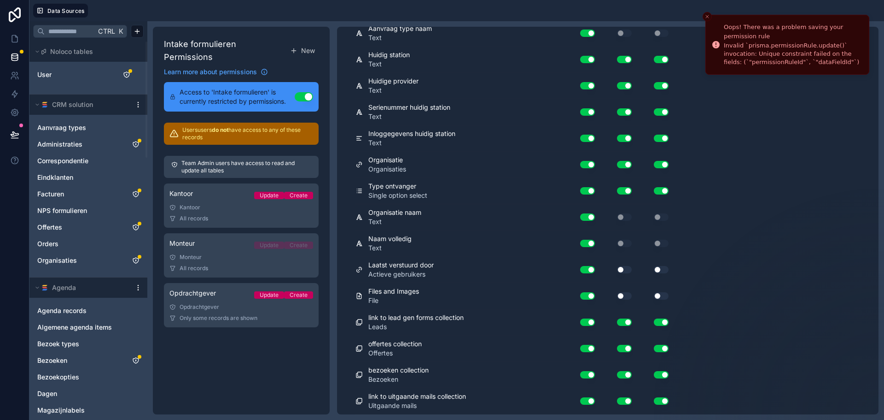
click at [631, 295] on button "Use setting" at bounding box center [624, 295] width 15 height 7
click at [626, 271] on button "Use setting" at bounding box center [624, 269] width 15 height 7
click at [662, 271] on button "Use setting" at bounding box center [661, 269] width 15 height 7
click at [664, 297] on button "Use setting" at bounding box center [661, 295] width 15 height 7
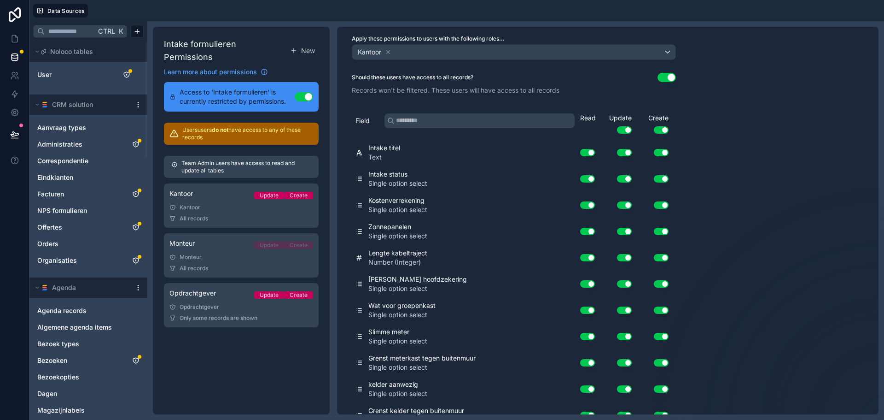
scroll to position [0, 0]
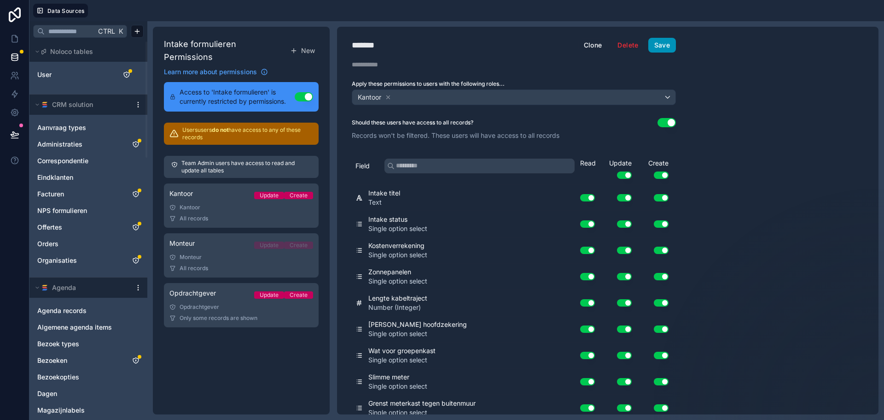
click at [660, 51] on button "Save" at bounding box center [663, 45] width 28 height 15
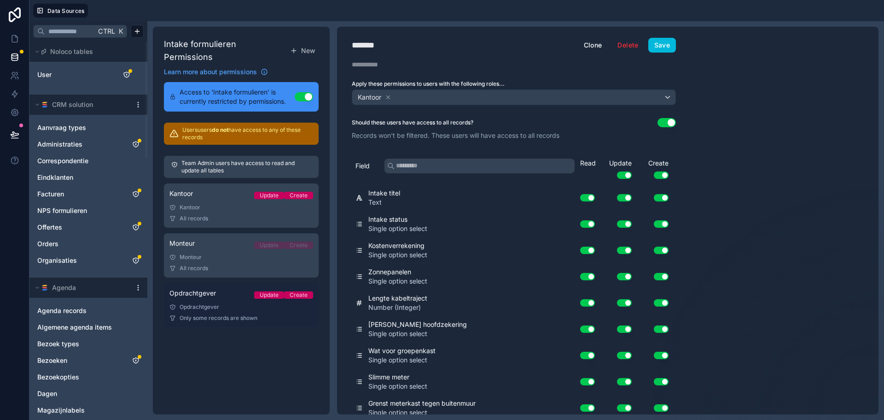
click at [224, 303] on div "Opdrachtgever" at bounding box center [242, 306] width 144 height 7
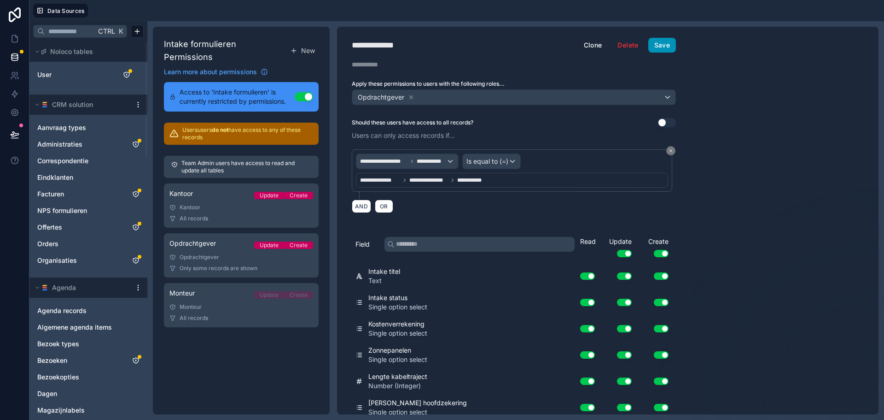
click at [654, 52] on button "Save" at bounding box center [663, 45] width 28 height 15
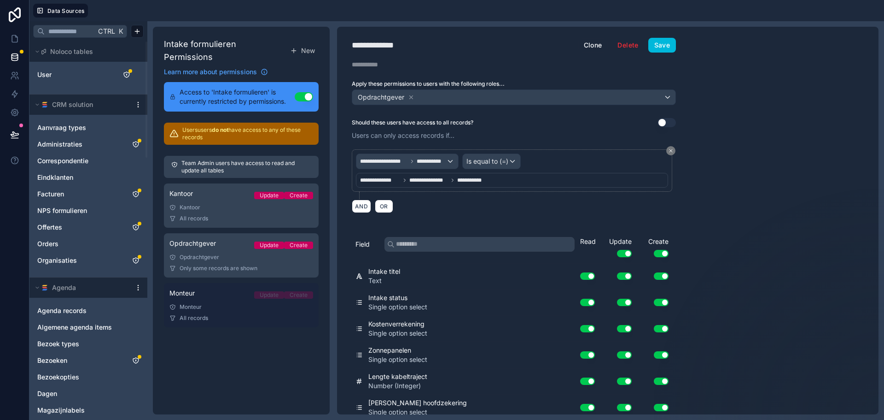
click at [223, 303] on div "Monteur" at bounding box center [242, 306] width 144 height 7
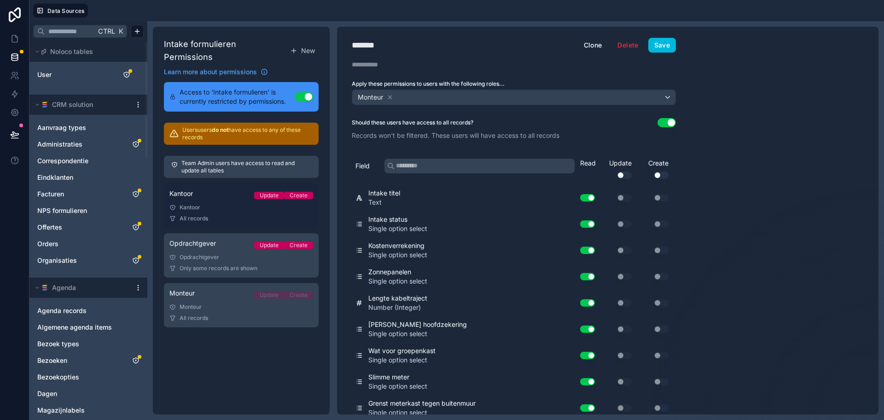
click at [211, 202] on link "Kantoor Update Create Kantoor All records" at bounding box center [241, 205] width 155 height 44
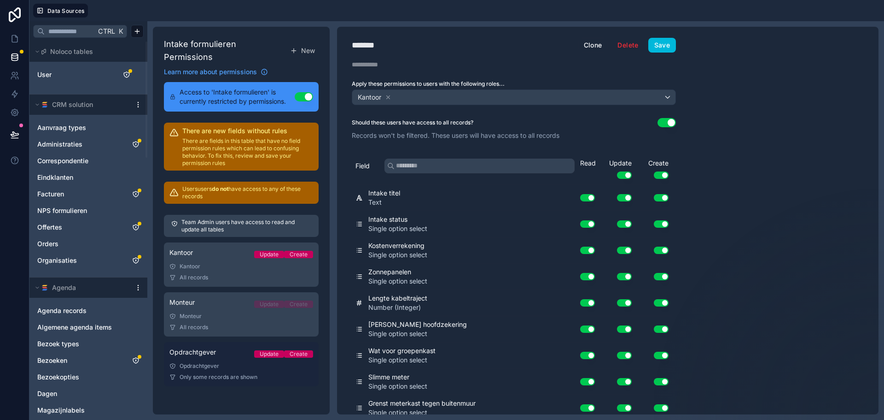
click at [221, 351] on link "Opdrachtgever Update Create Opdrachtgever Only some records are shown" at bounding box center [241, 364] width 155 height 44
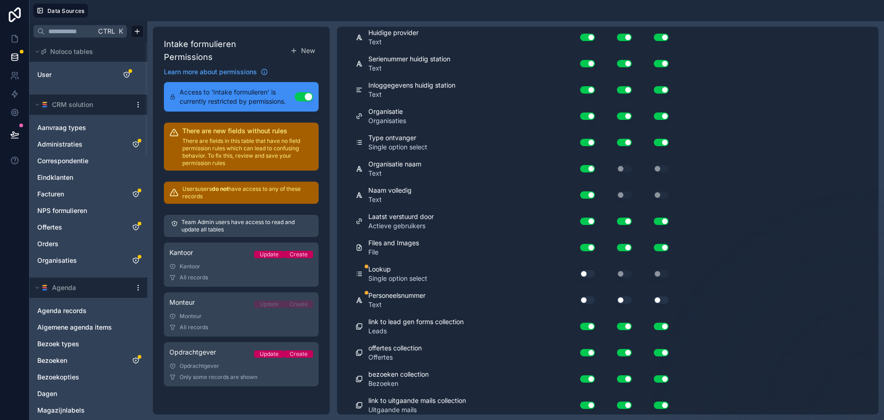
scroll to position [1844, 0]
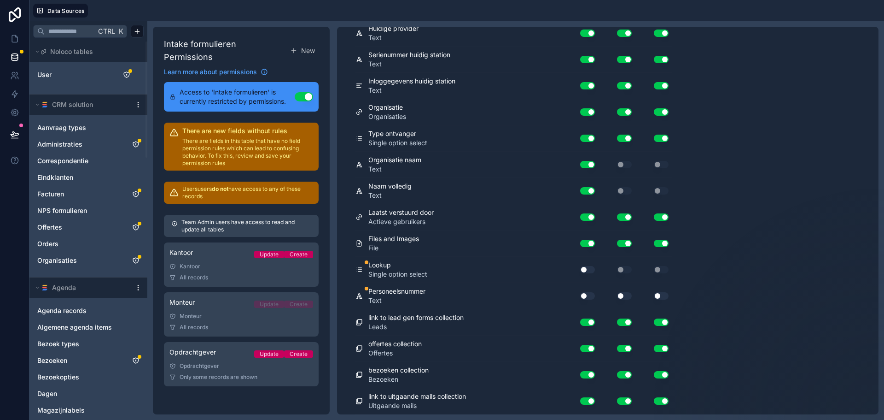
click at [593, 268] on button "Use setting" at bounding box center [587, 269] width 15 height 7
click at [591, 295] on button "Use setting" at bounding box center [587, 295] width 15 height 7
click at [625, 297] on button "Use setting" at bounding box center [624, 295] width 15 height 7
click at [664, 294] on button "Use setting" at bounding box center [661, 295] width 15 height 7
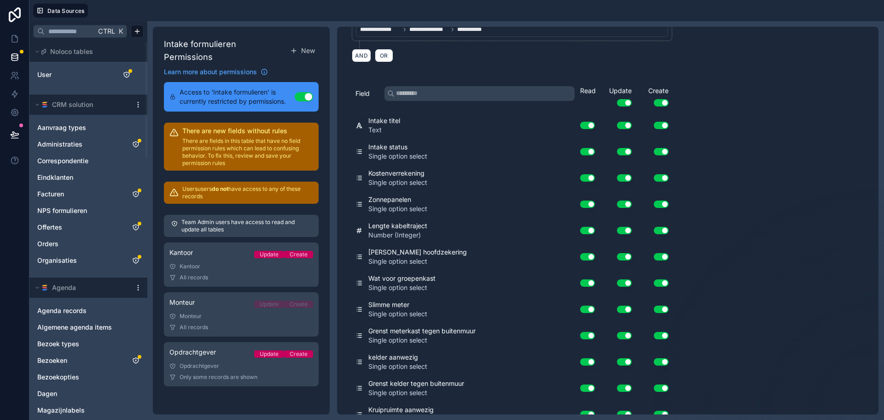
scroll to position [0, 0]
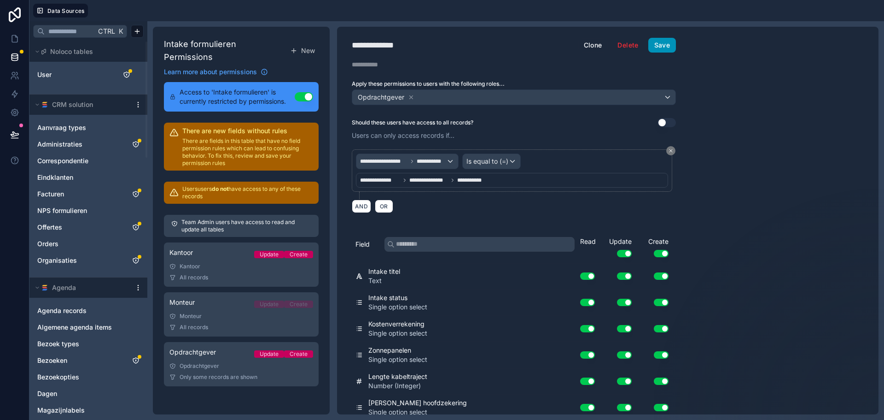
click at [665, 41] on button "Save" at bounding box center [663, 45] width 28 height 15
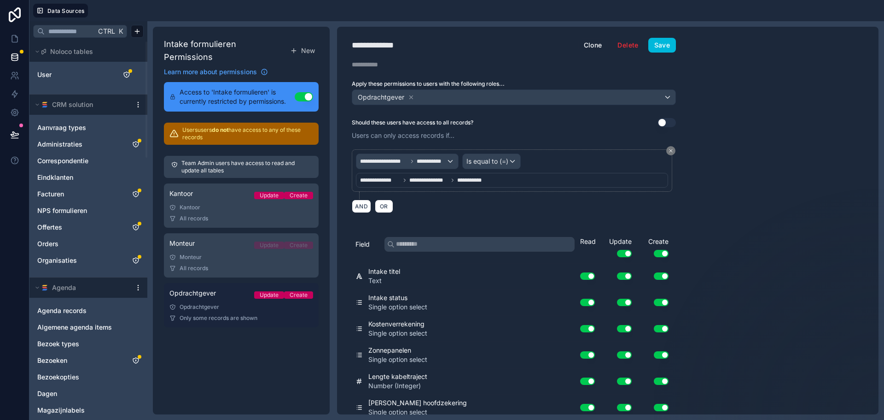
click at [225, 303] on div "Opdrachtgever" at bounding box center [242, 306] width 144 height 7
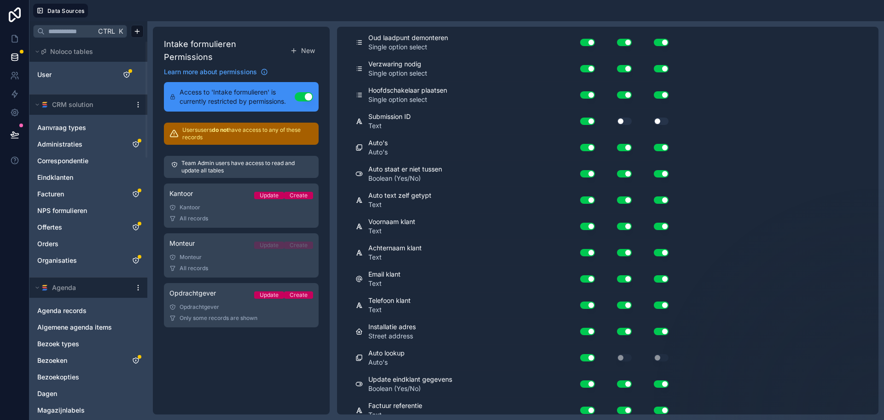
scroll to position [1844, 0]
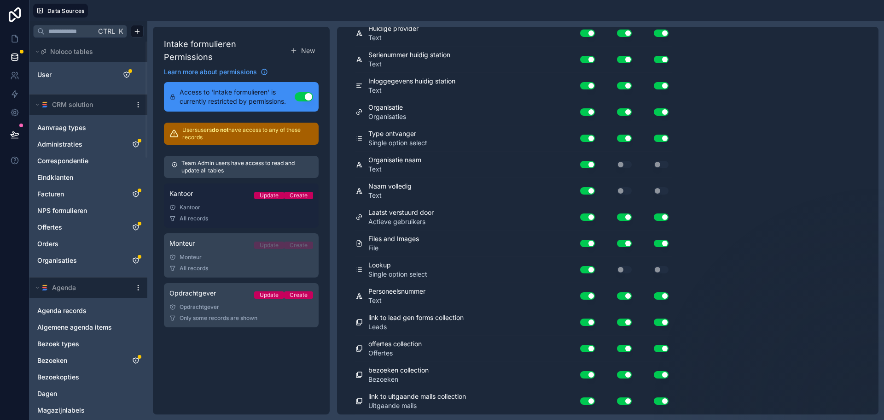
click at [235, 215] on div "All records" at bounding box center [242, 218] width 144 height 7
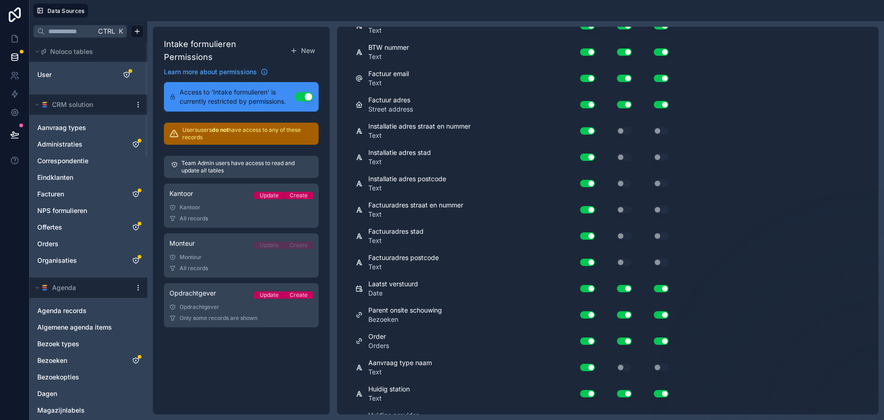
scroll to position [1766, 0]
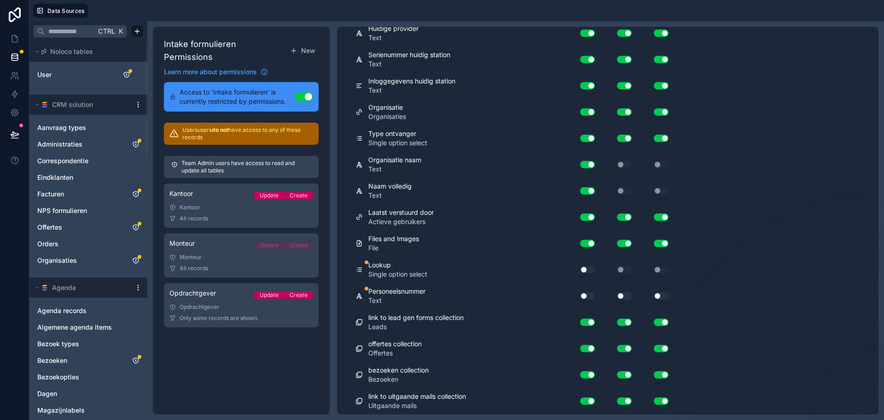
click at [590, 299] on button "Use setting" at bounding box center [587, 295] width 15 height 7
click at [590, 269] on button "Use setting" at bounding box center [587, 269] width 15 height 7
drag, startPoint x: 630, startPoint y: 298, endPoint x: 642, endPoint y: 298, distance: 12.0
click at [630, 298] on button "Use setting" at bounding box center [624, 295] width 15 height 7
click at [659, 297] on button "Use setting" at bounding box center [661, 295] width 15 height 7
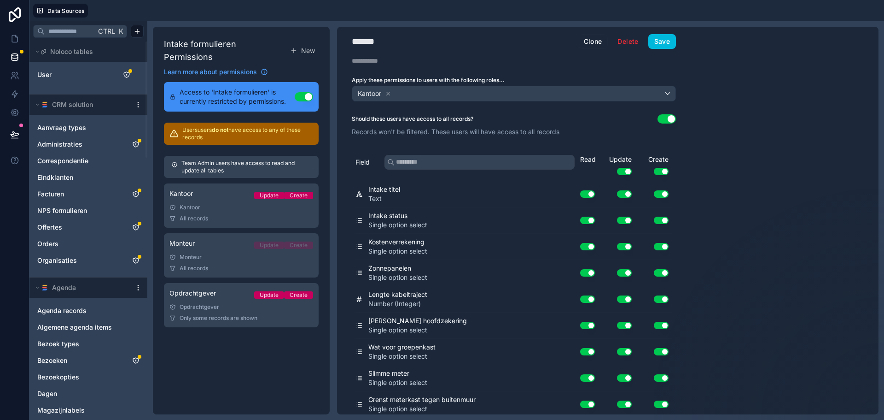
scroll to position [0, 0]
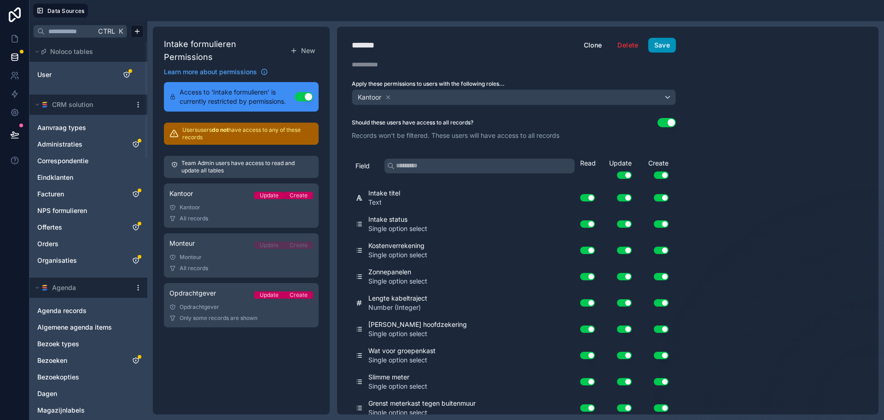
click at [665, 41] on button "Save" at bounding box center [663, 45] width 28 height 15
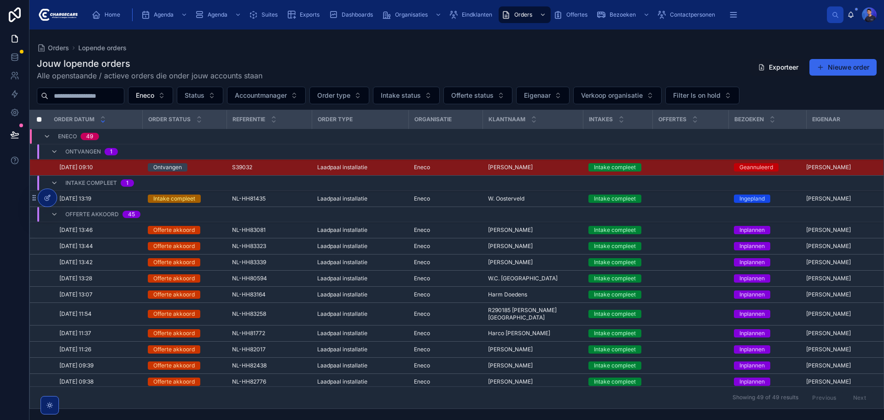
scroll to position [106, 0]
